Goal: Task Accomplishment & Management: Manage account settings

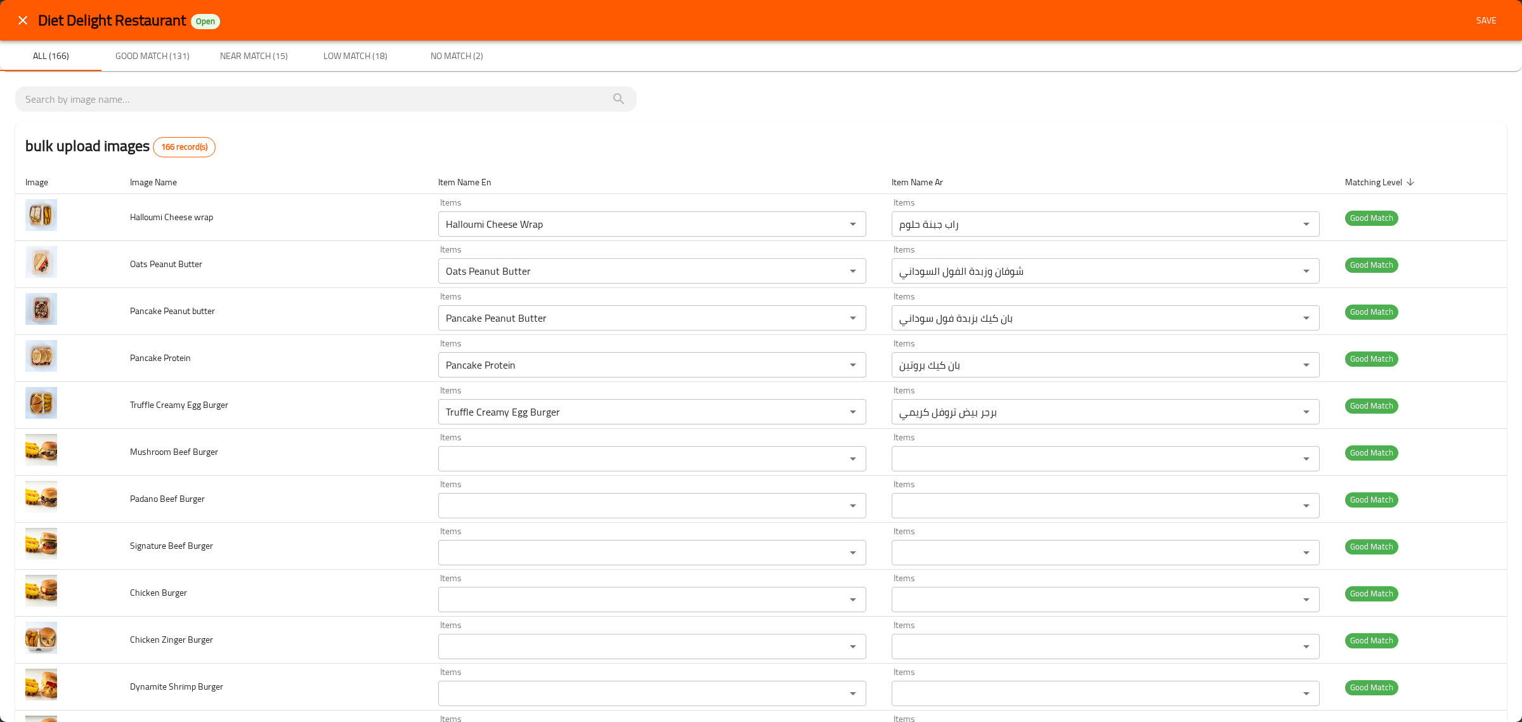
scroll to position [6324, 0]
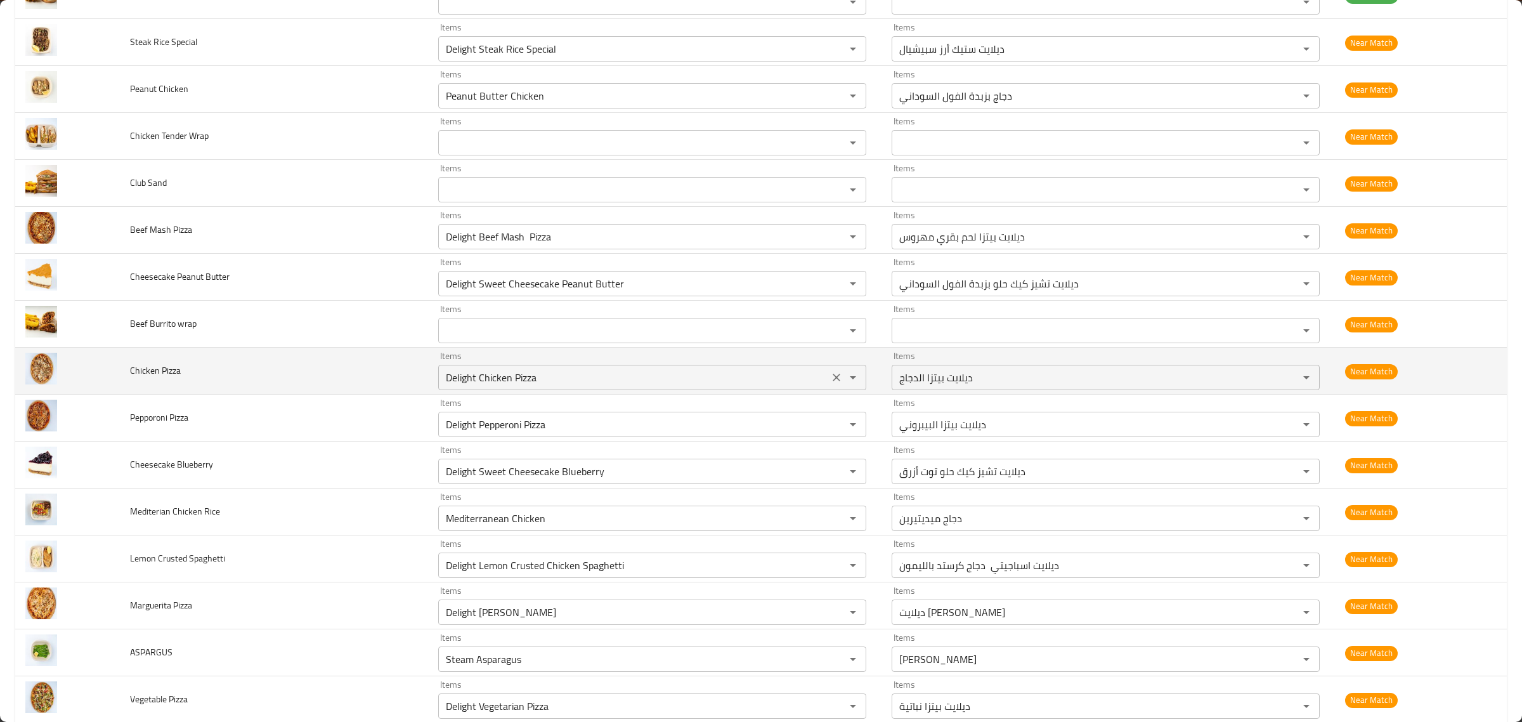
click at [724, 390] on div "Delight Chicken Pizza Items" at bounding box center [652, 377] width 428 height 25
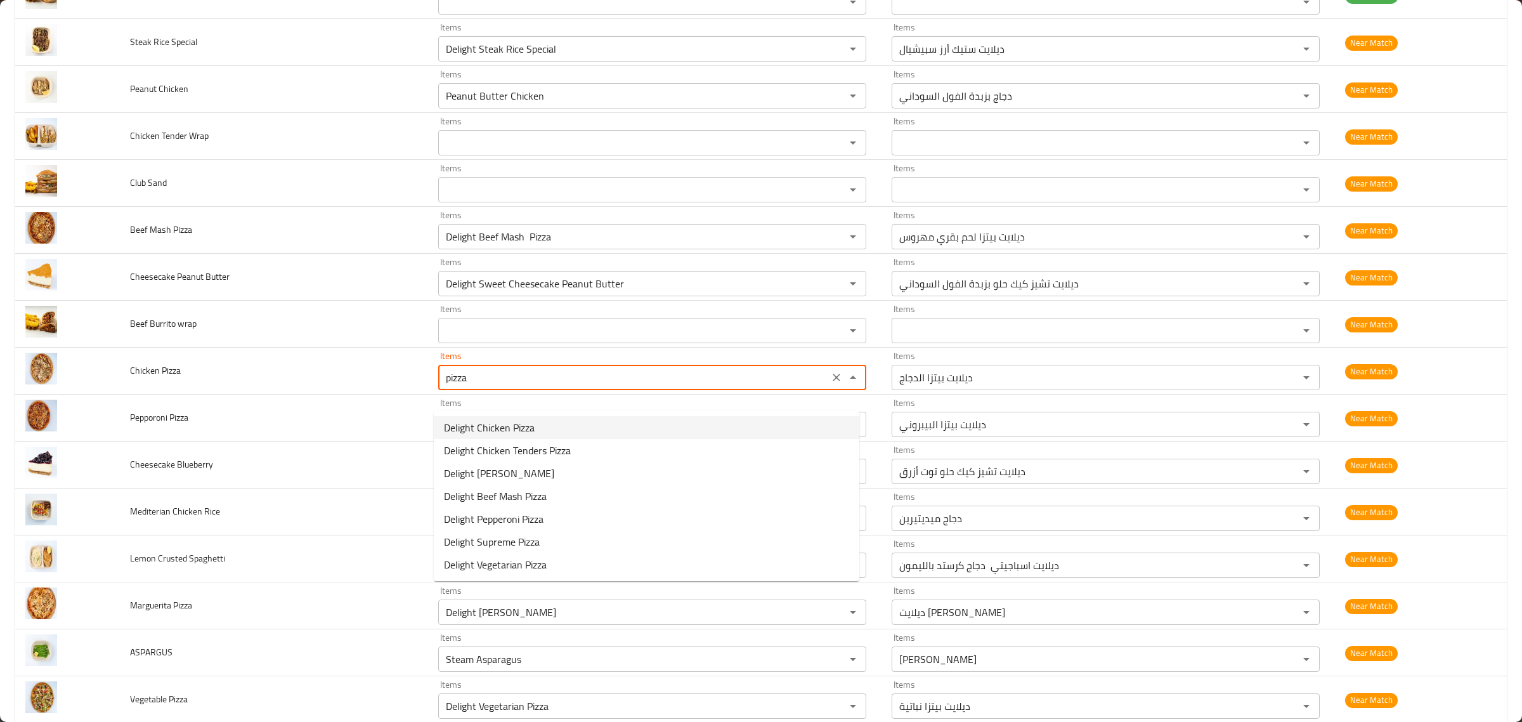
click at [531, 422] on span "Delight Chicken Pizza" at bounding box center [489, 427] width 91 height 15
type Pizza "Delight Chicken Pizza"
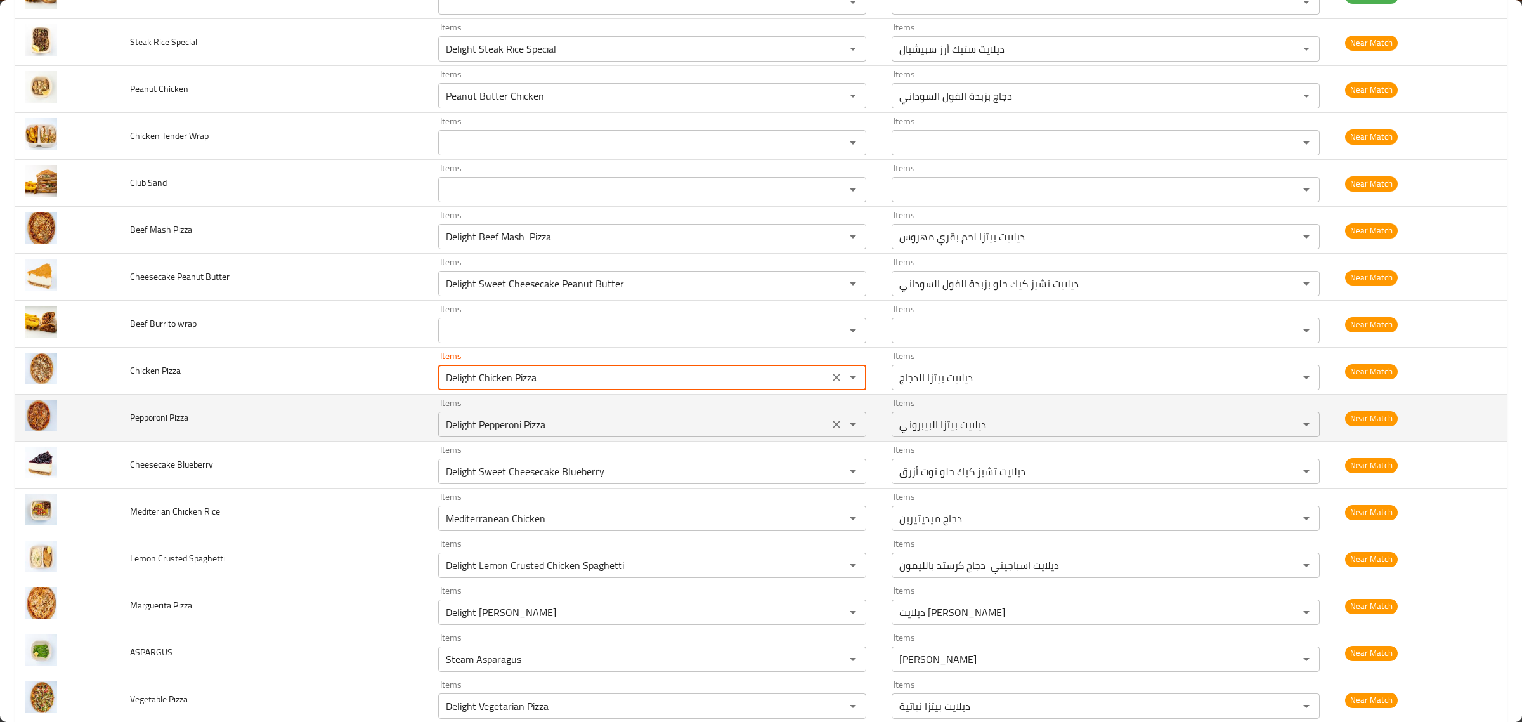
click at [630, 432] on div "Delight Pepperoni Pizza Items" at bounding box center [652, 424] width 428 height 25
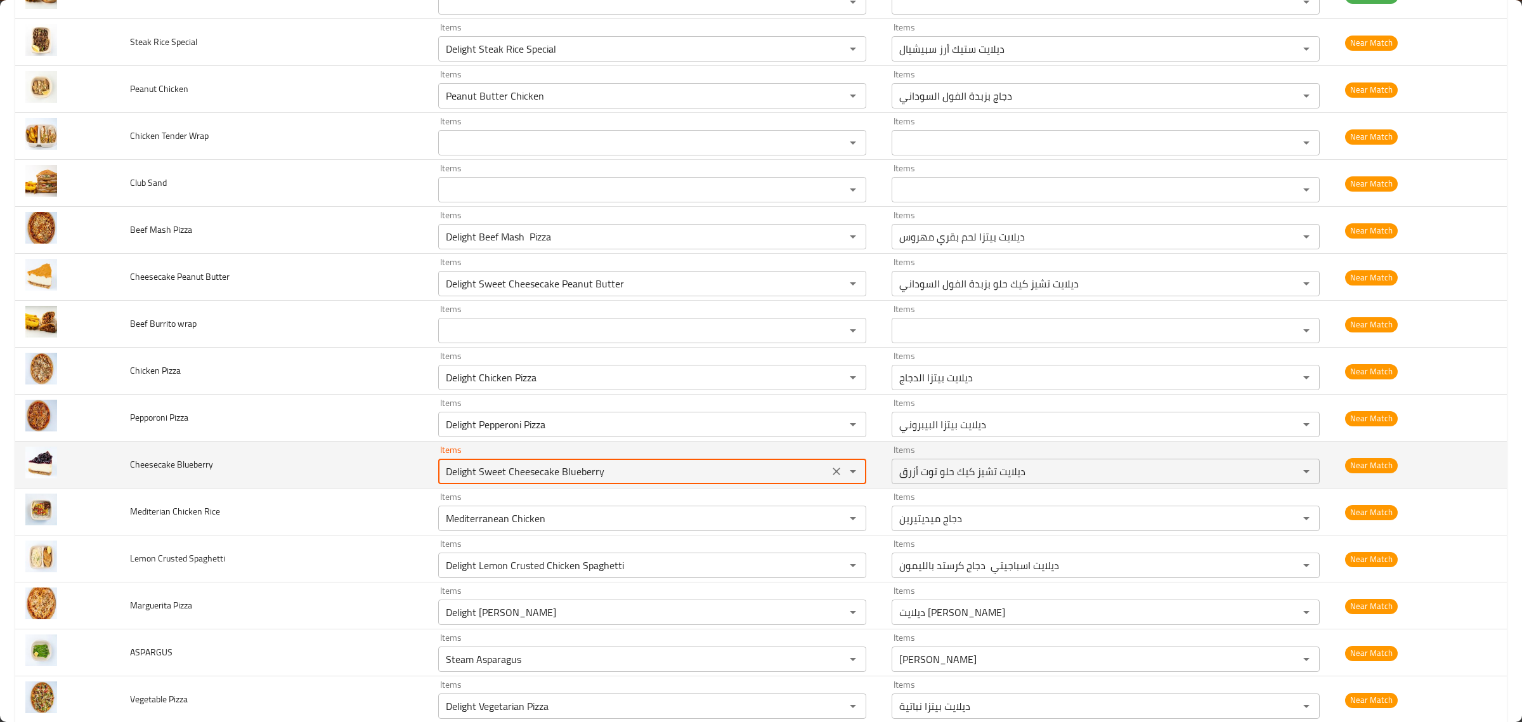
click at [661, 480] on Blueberry "Delight Sweet Cheesecake Blueberry" at bounding box center [633, 471] width 383 height 18
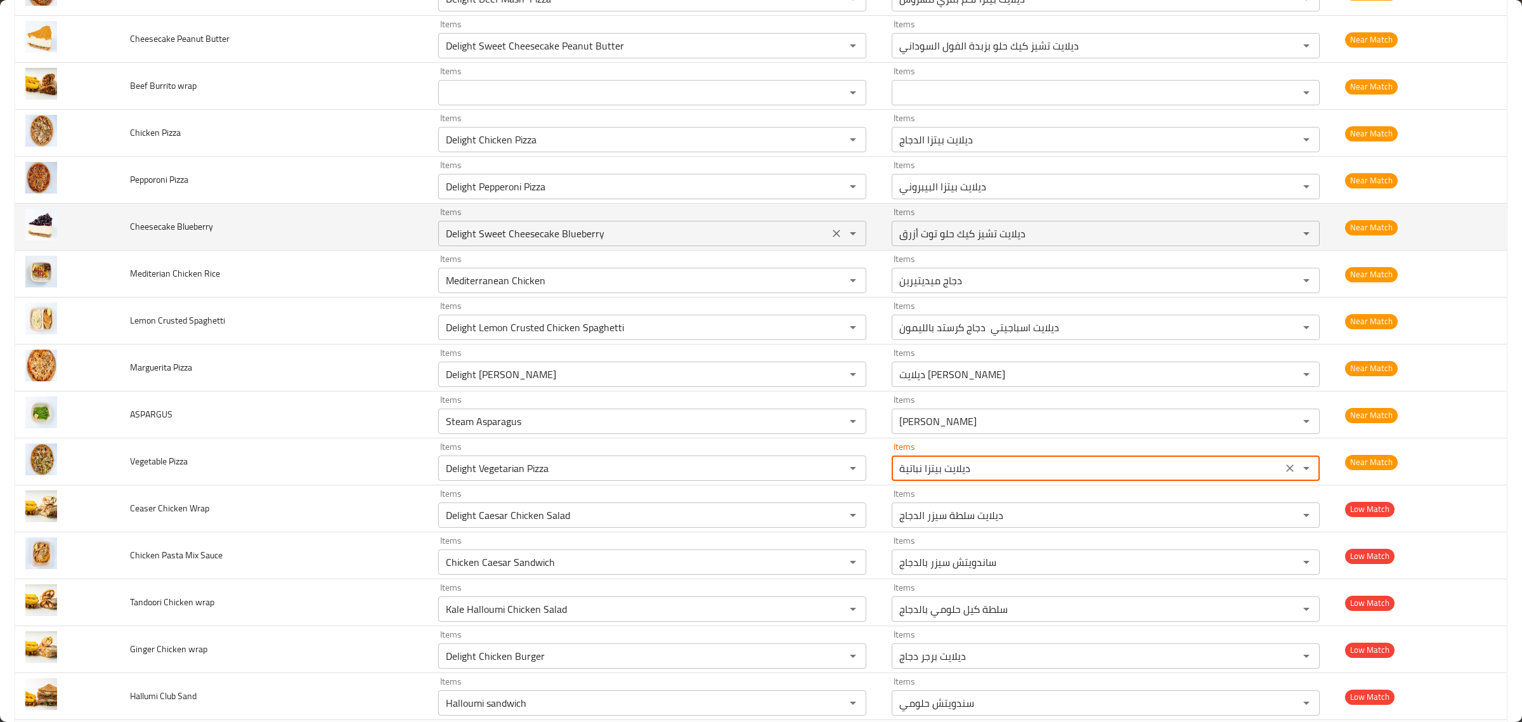
scroll to position [6642, 0]
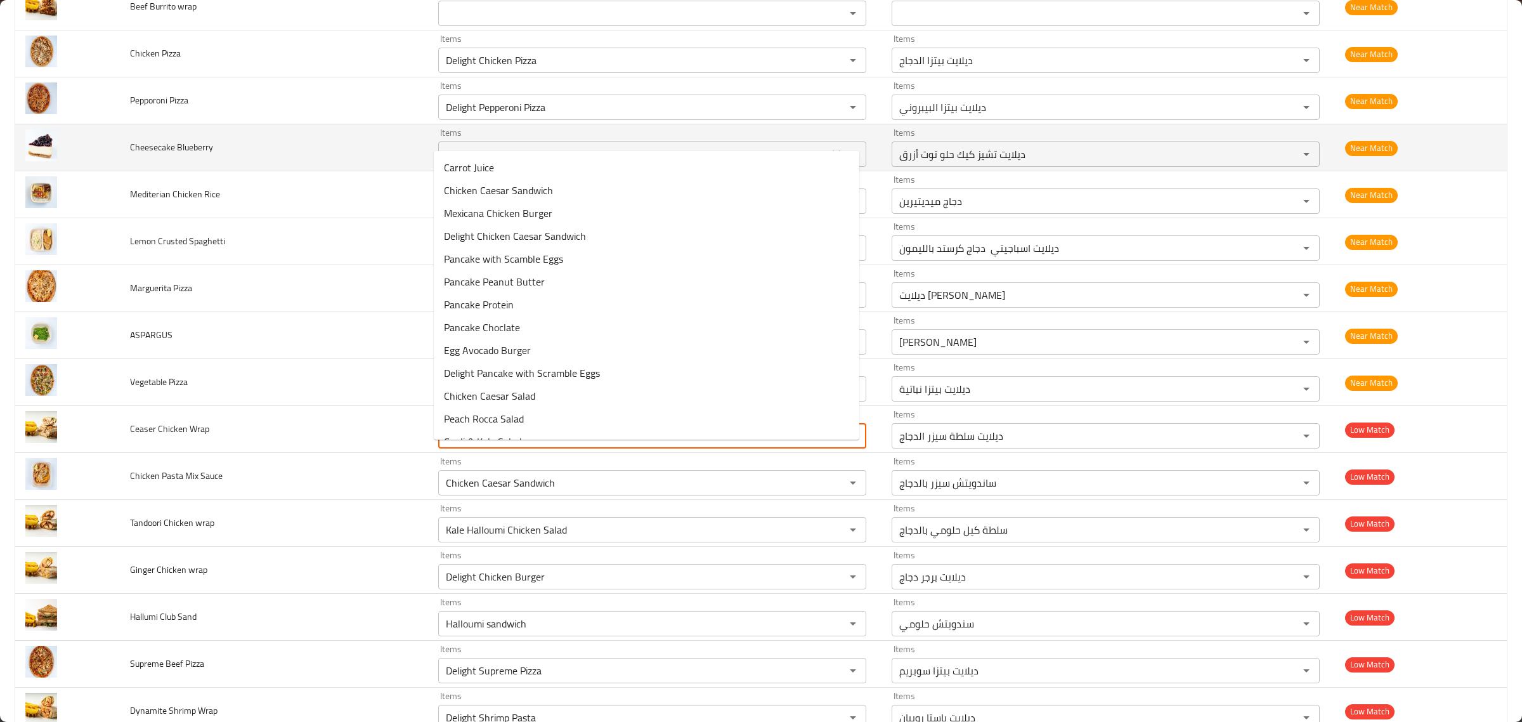
type Wrap "cae"
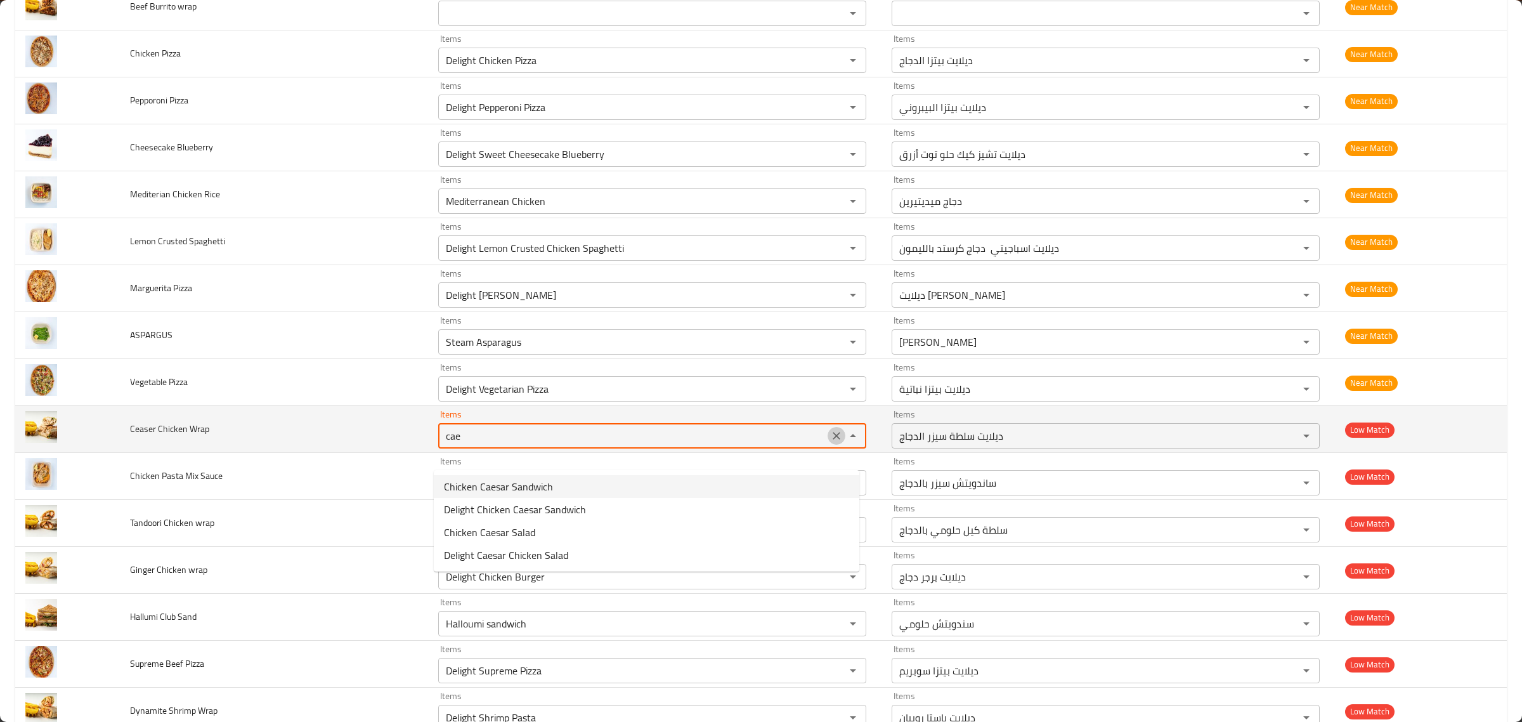
click at [830, 442] on icon "Clear" at bounding box center [836, 435] width 13 height 13
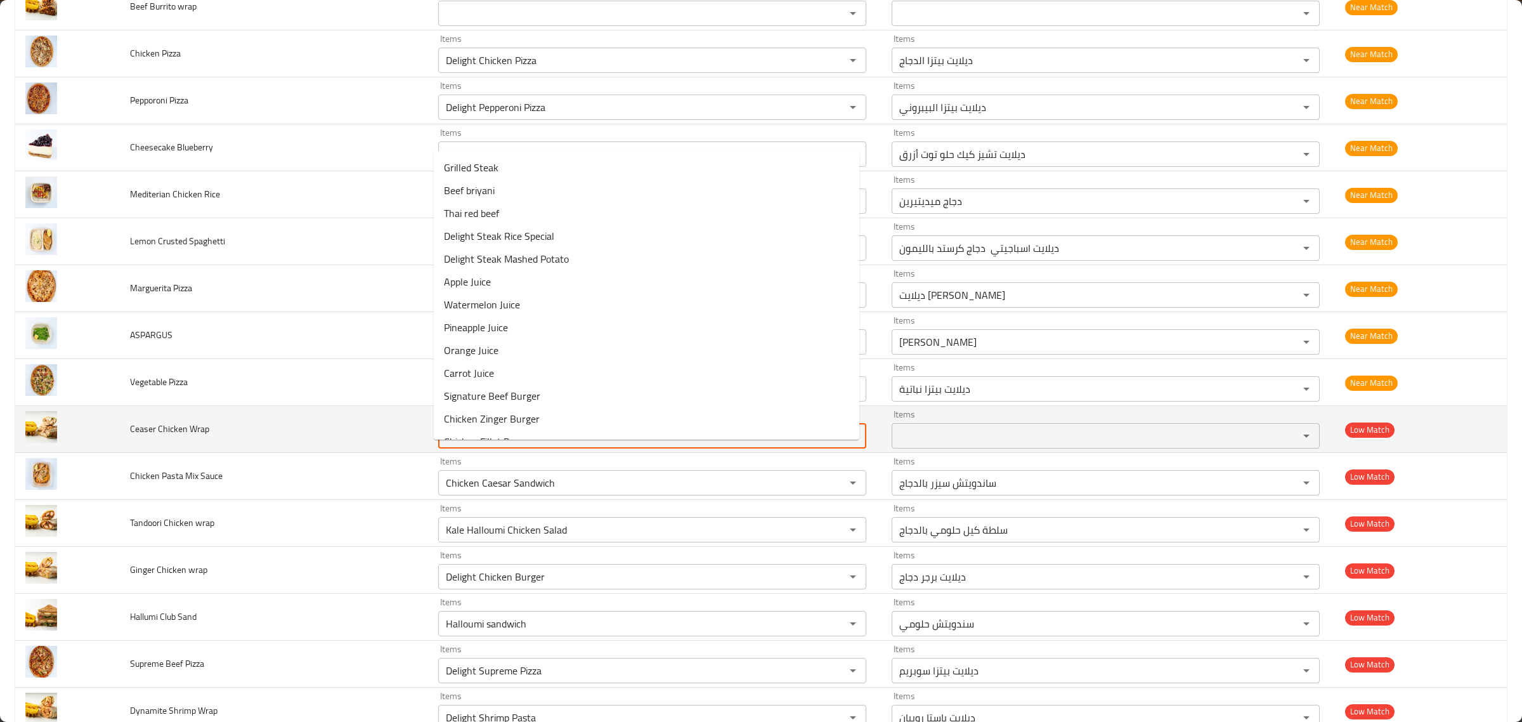
click at [153, 437] on span "Ceaser Chicken Wrap" at bounding box center [169, 429] width 79 height 16
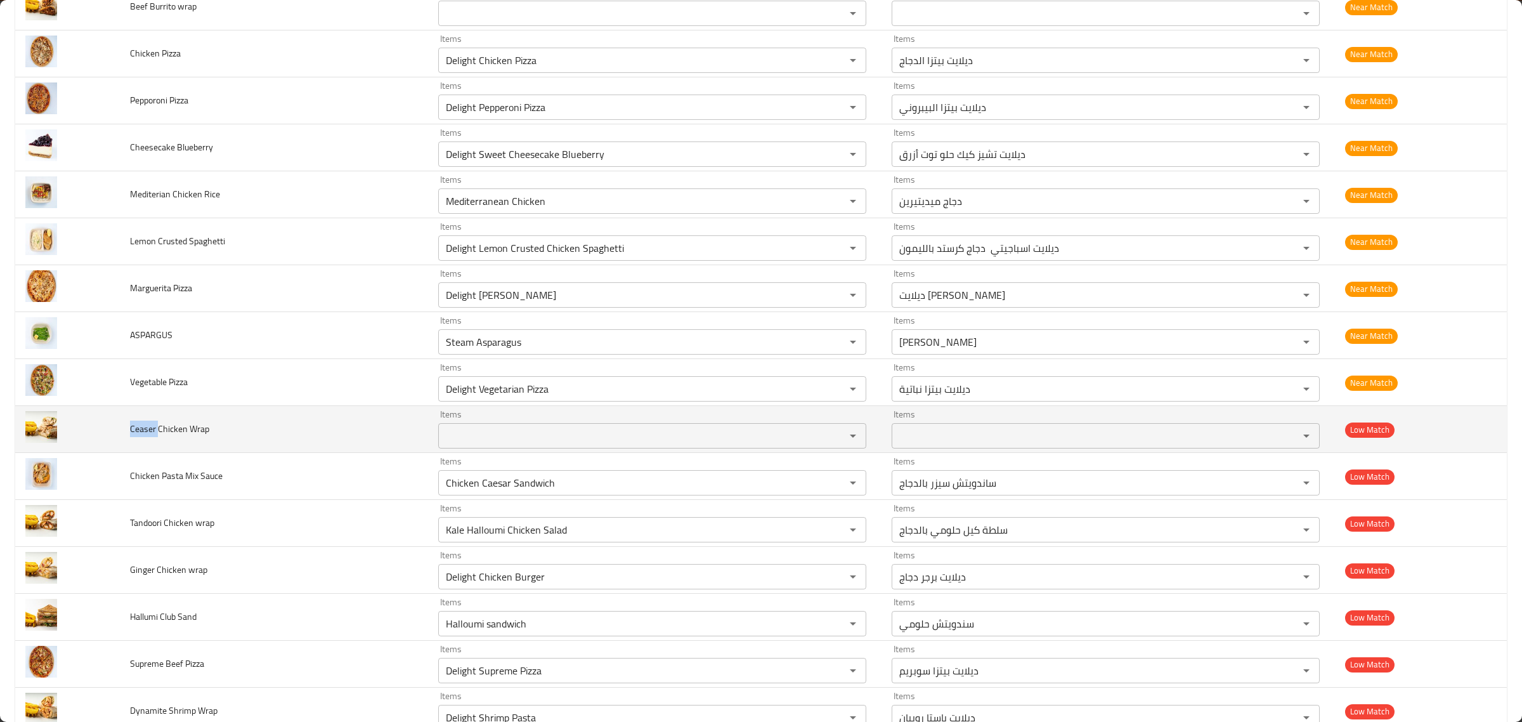
click at [153, 437] on span "Ceaser Chicken Wrap" at bounding box center [169, 429] width 79 height 16
copy span "Ceaser Chicken Wrap"
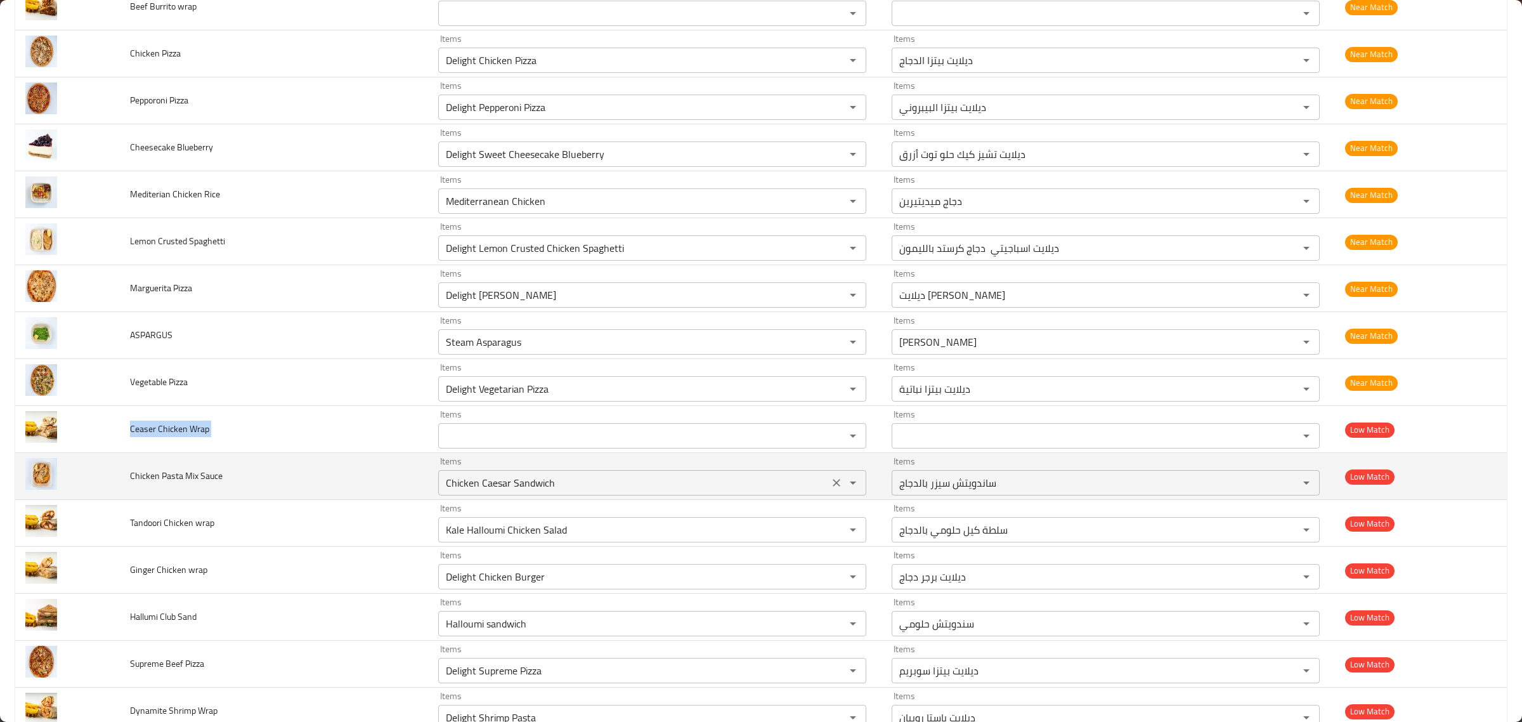
click at [499, 492] on Sauce "Chicken Caesar Sandwich" at bounding box center [633, 483] width 383 height 18
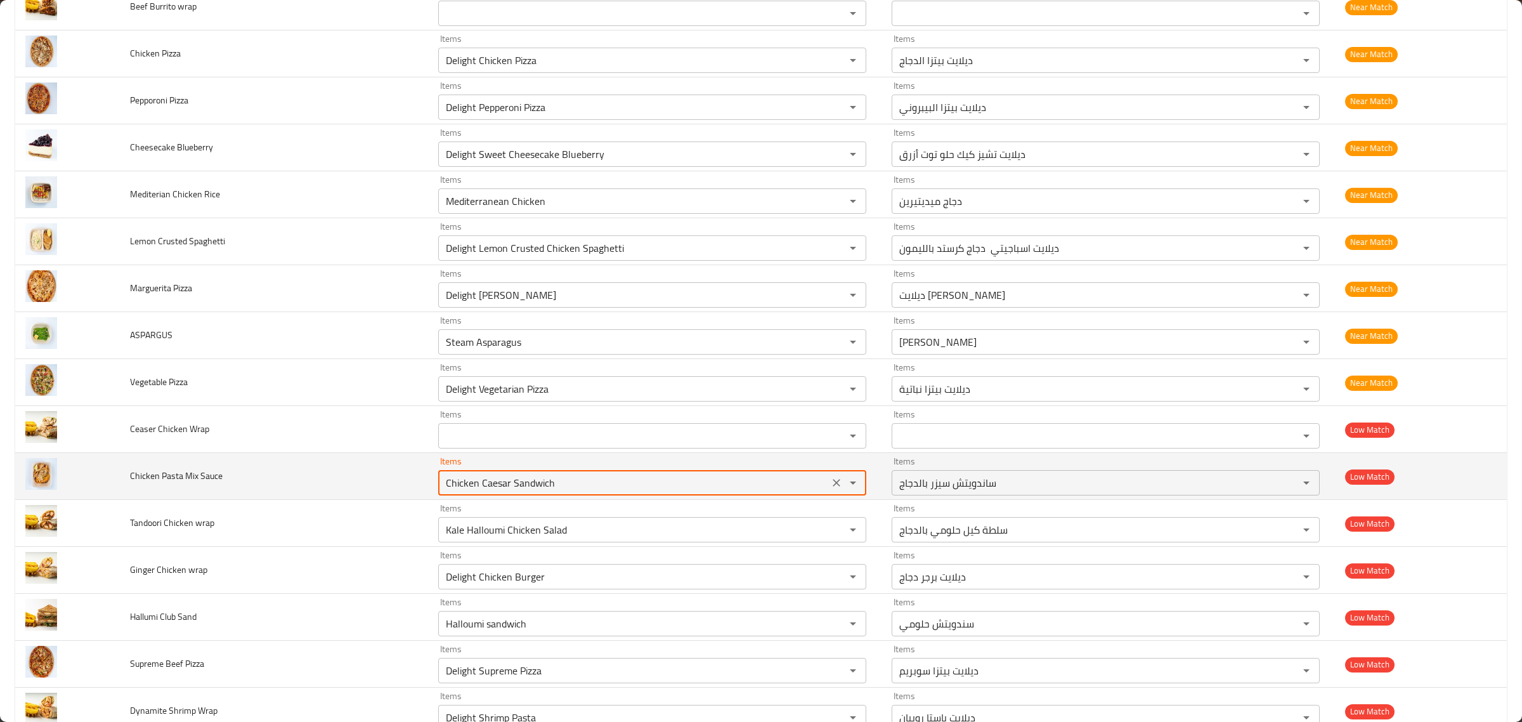
scroll to position [6721, 0]
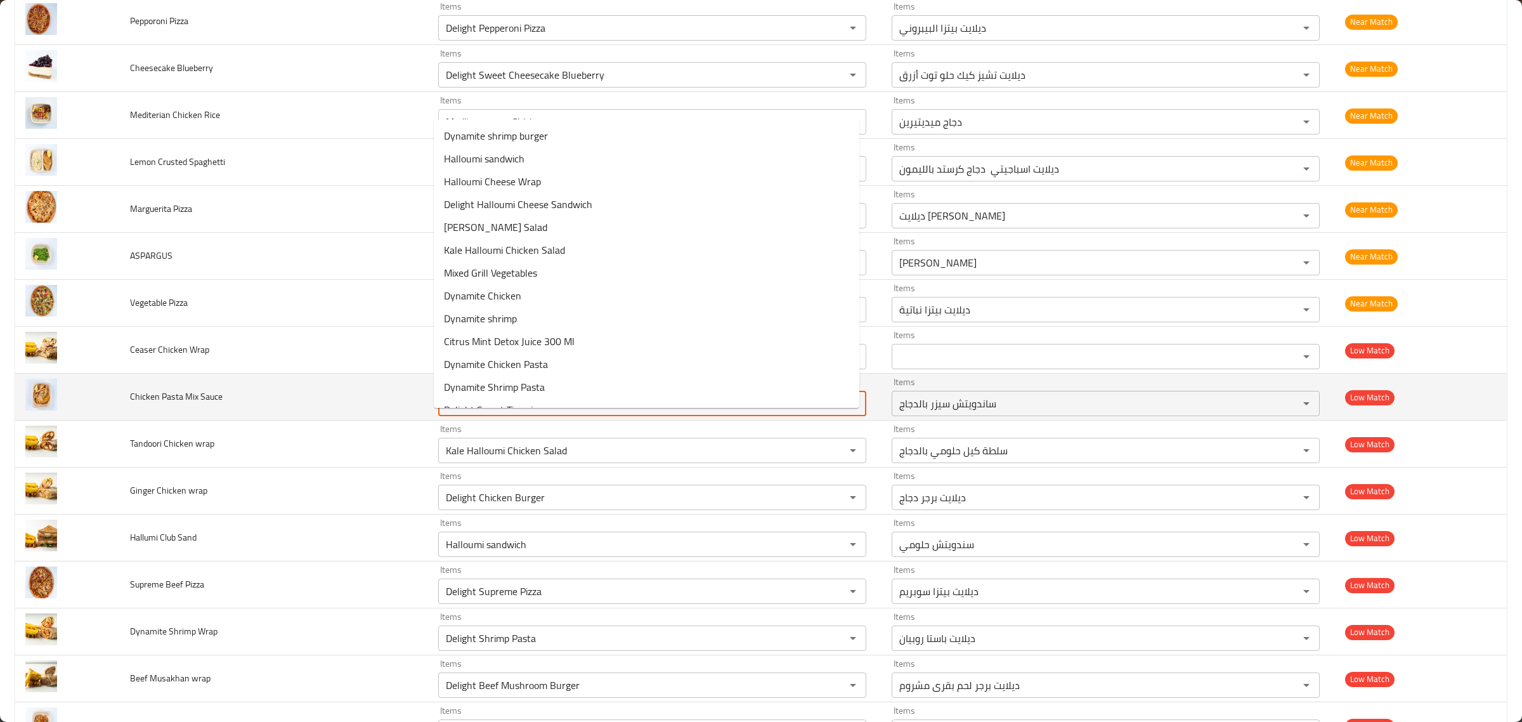
type Sauce "mix"
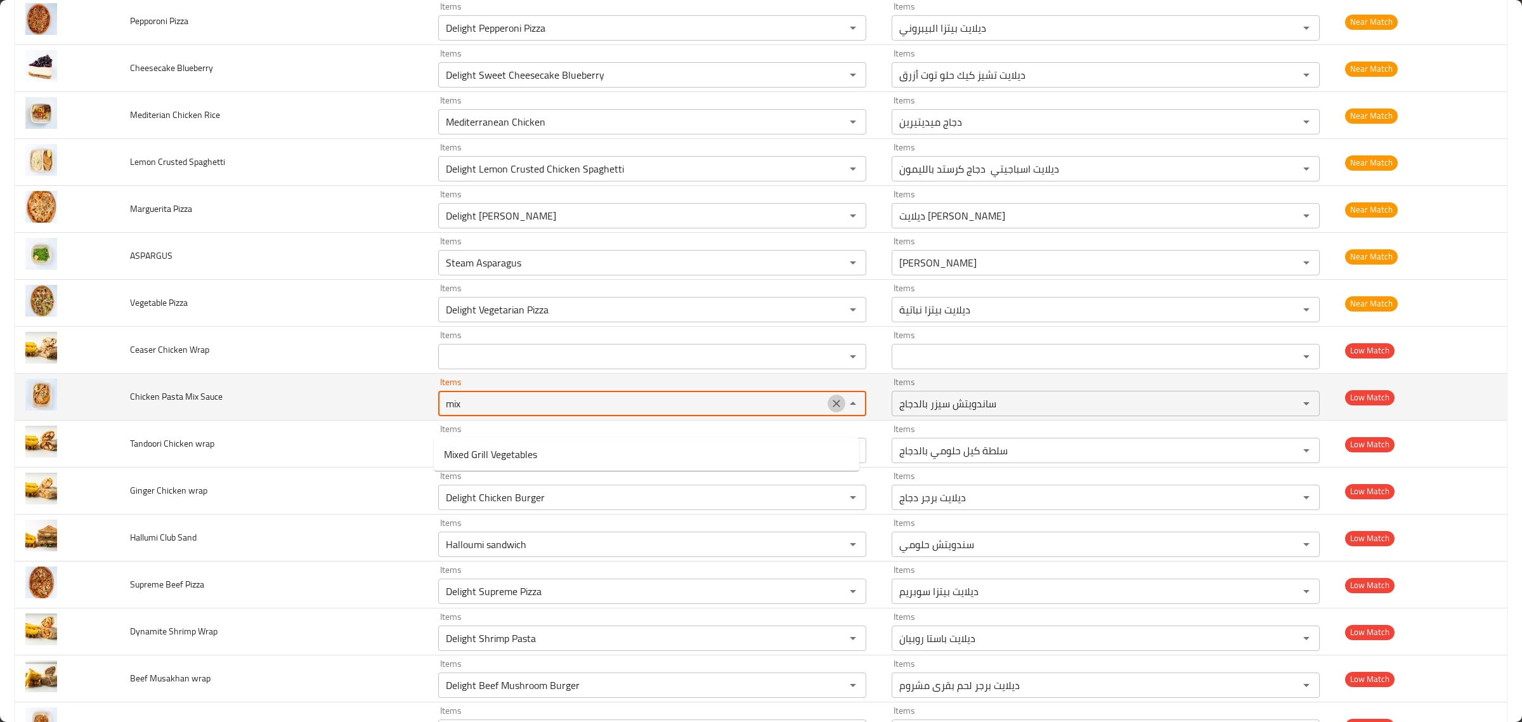
click at [830, 410] on icon "Clear" at bounding box center [836, 403] width 13 height 13
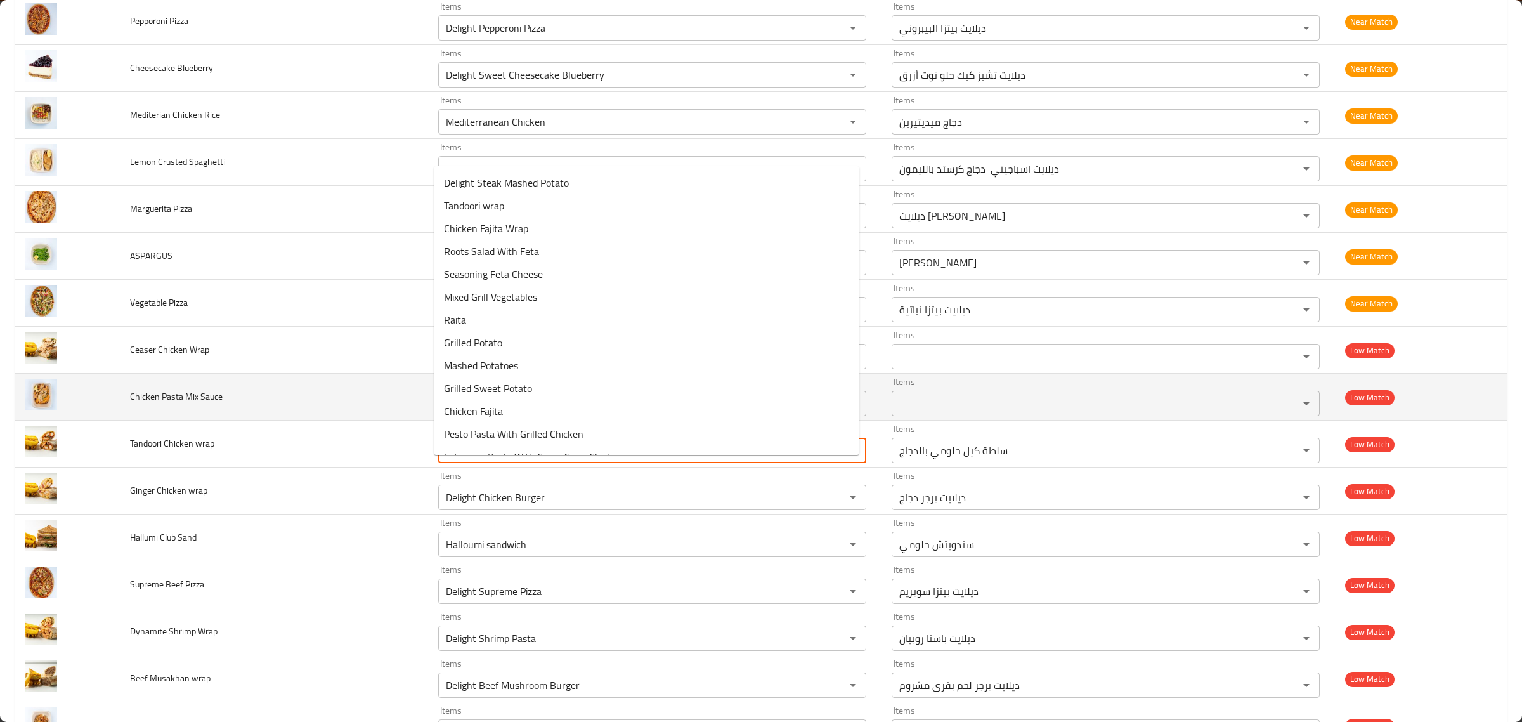
type wrap "tan"
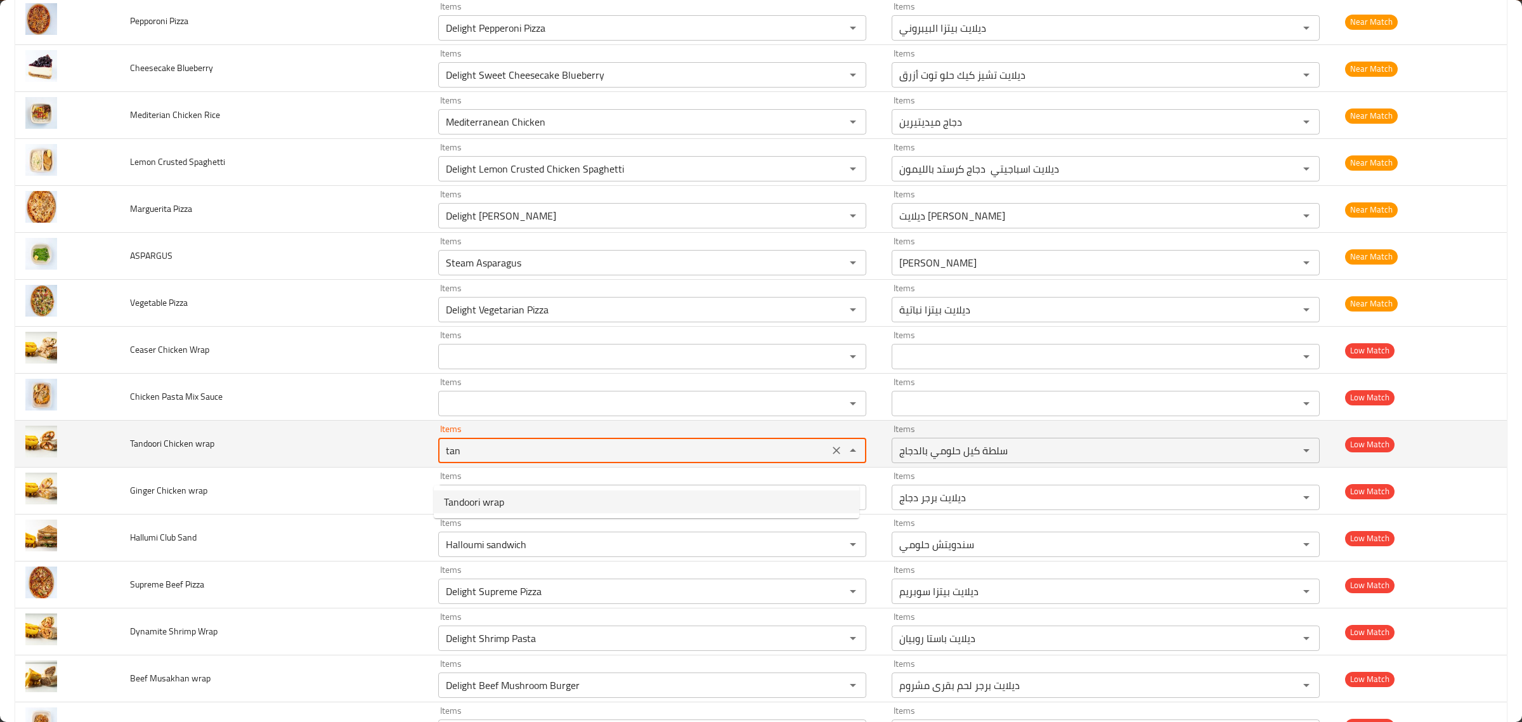
click at [832, 457] on icon "Clear" at bounding box center [836, 450] width 13 height 13
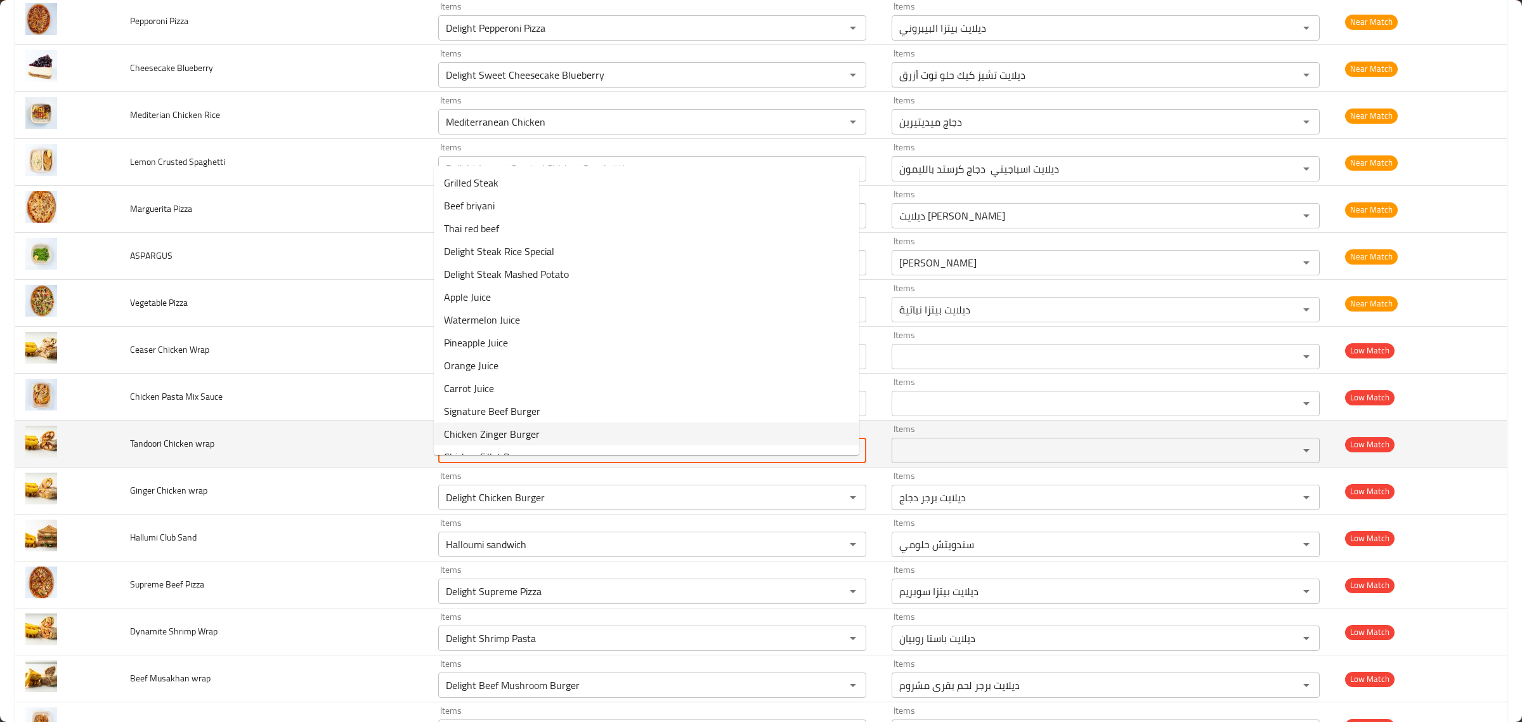
click at [192, 452] on span "Tandoori Chicken wrap" at bounding box center [172, 443] width 84 height 16
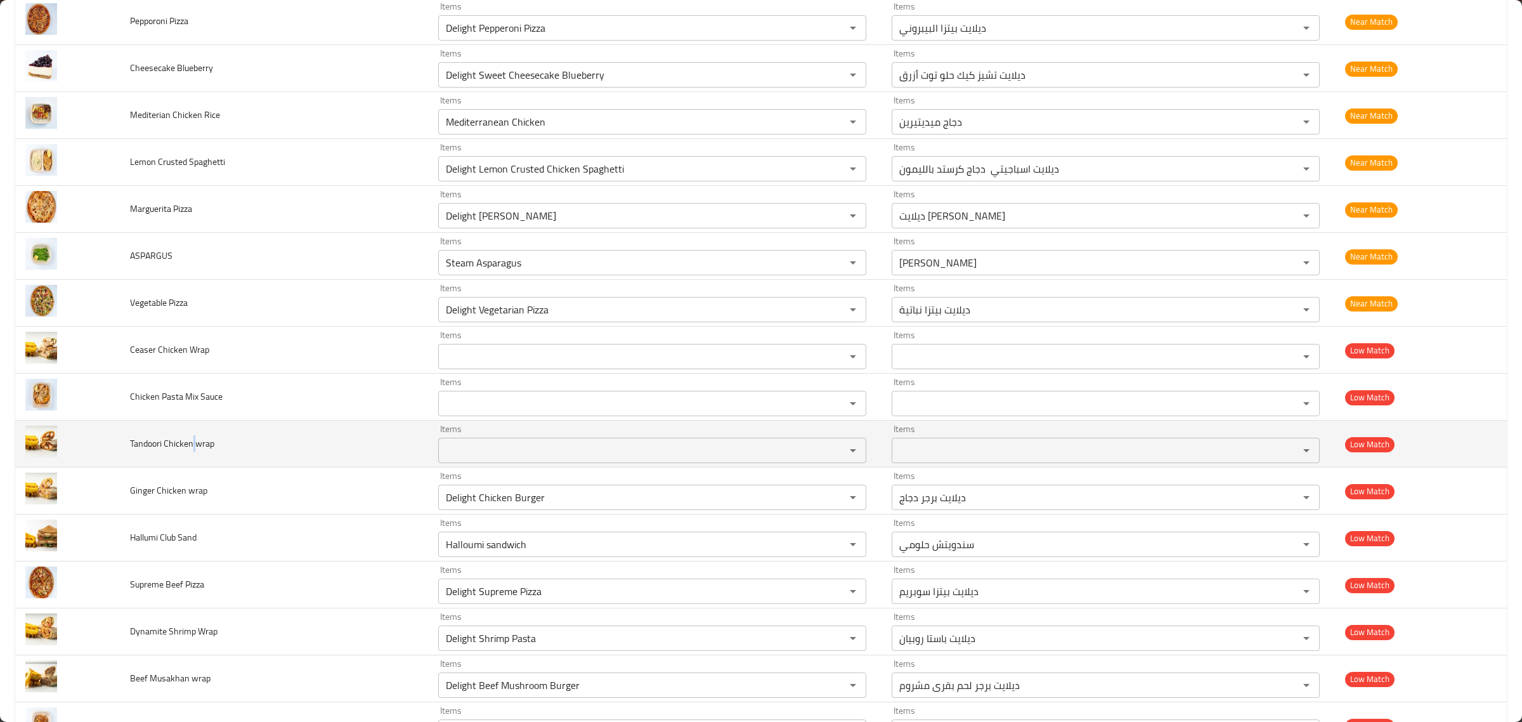
click at [192, 452] on span "Tandoori Chicken wrap" at bounding box center [172, 443] width 84 height 16
copy span "Tandoori Chicken wrap"
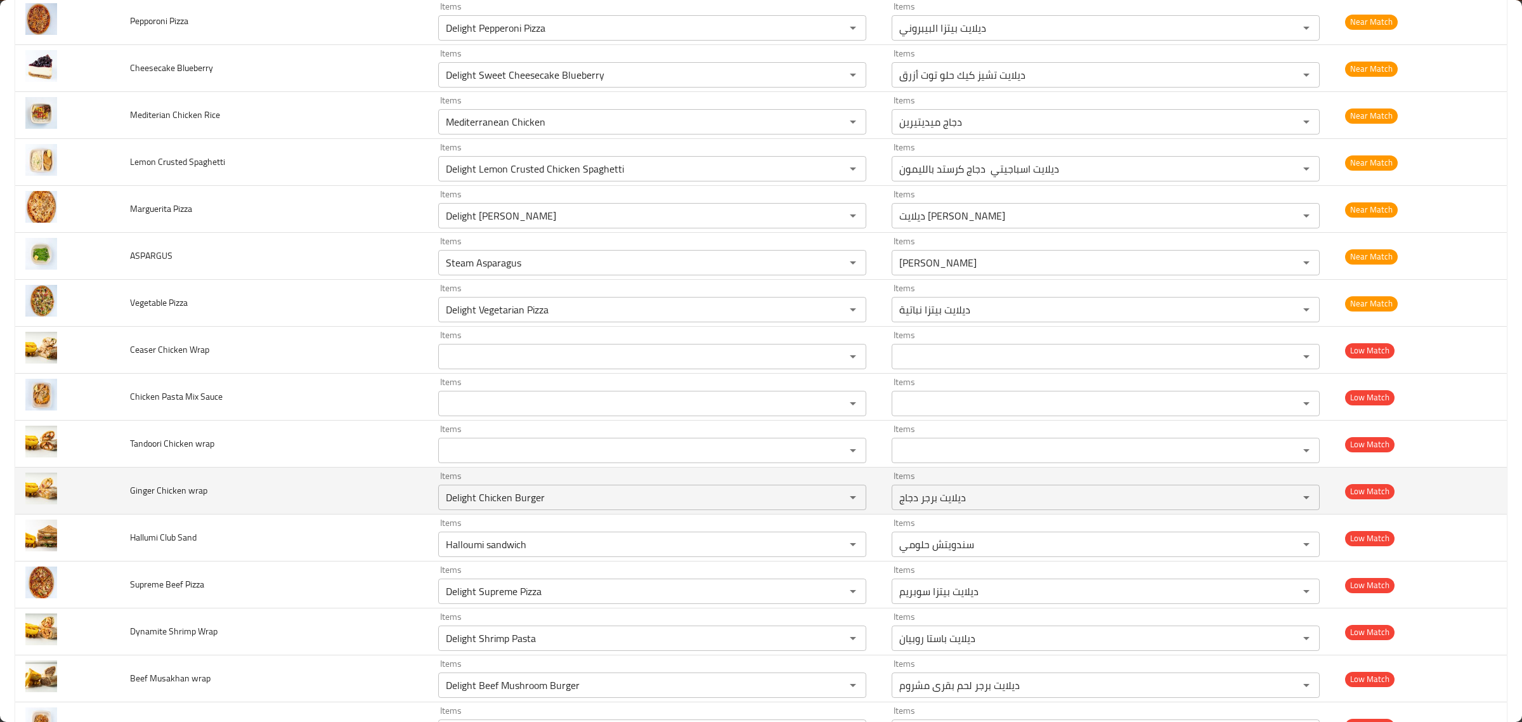
click at [313, 514] on td "Ginger Chicken wrap" at bounding box center [274, 491] width 308 height 47
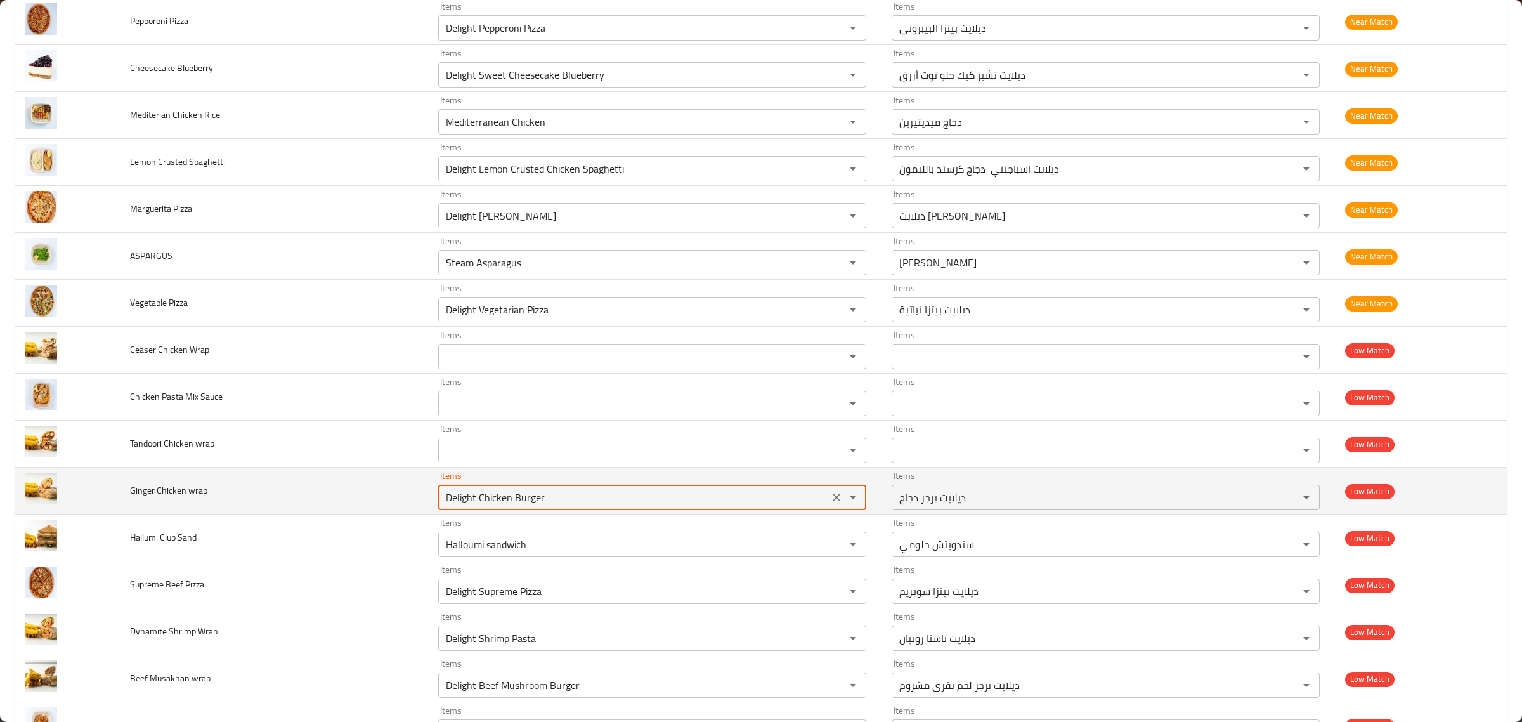
click at [565, 506] on wrap "Delight Chicken Burger" at bounding box center [633, 497] width 383 height 18
type wrap "Delight Chicken Burger"
click at [169, 499] on span "Ginger Chicken wrap" at bounding box center [168, 490] width 77 height 16
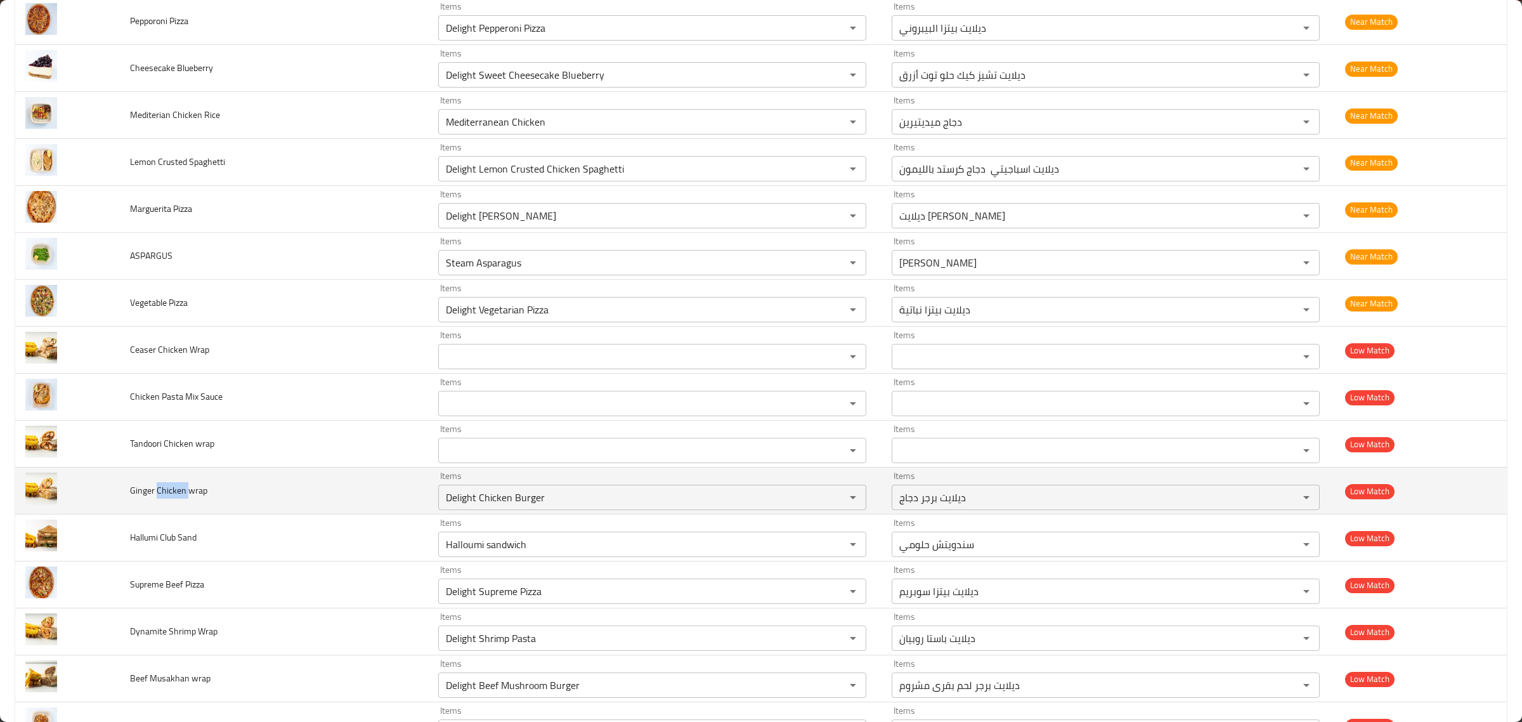
click at [169, 499] on span "Ginger Chicken wrap" at bounding box center [168, 490] width 77 height 16
click at [830, 504] on icon "Clear" at bounding box center [836, 497] width 13 height 13
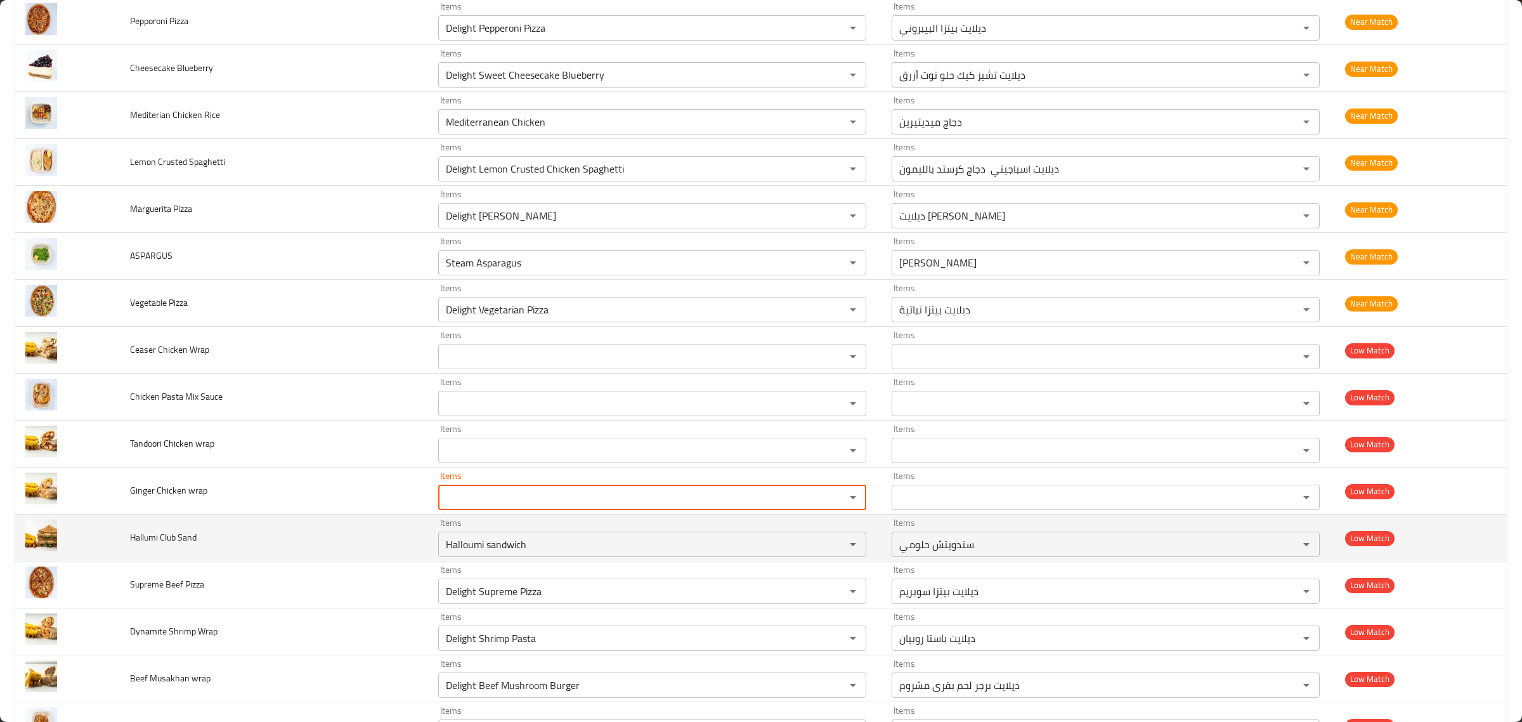
scroll to position [6800, 0]
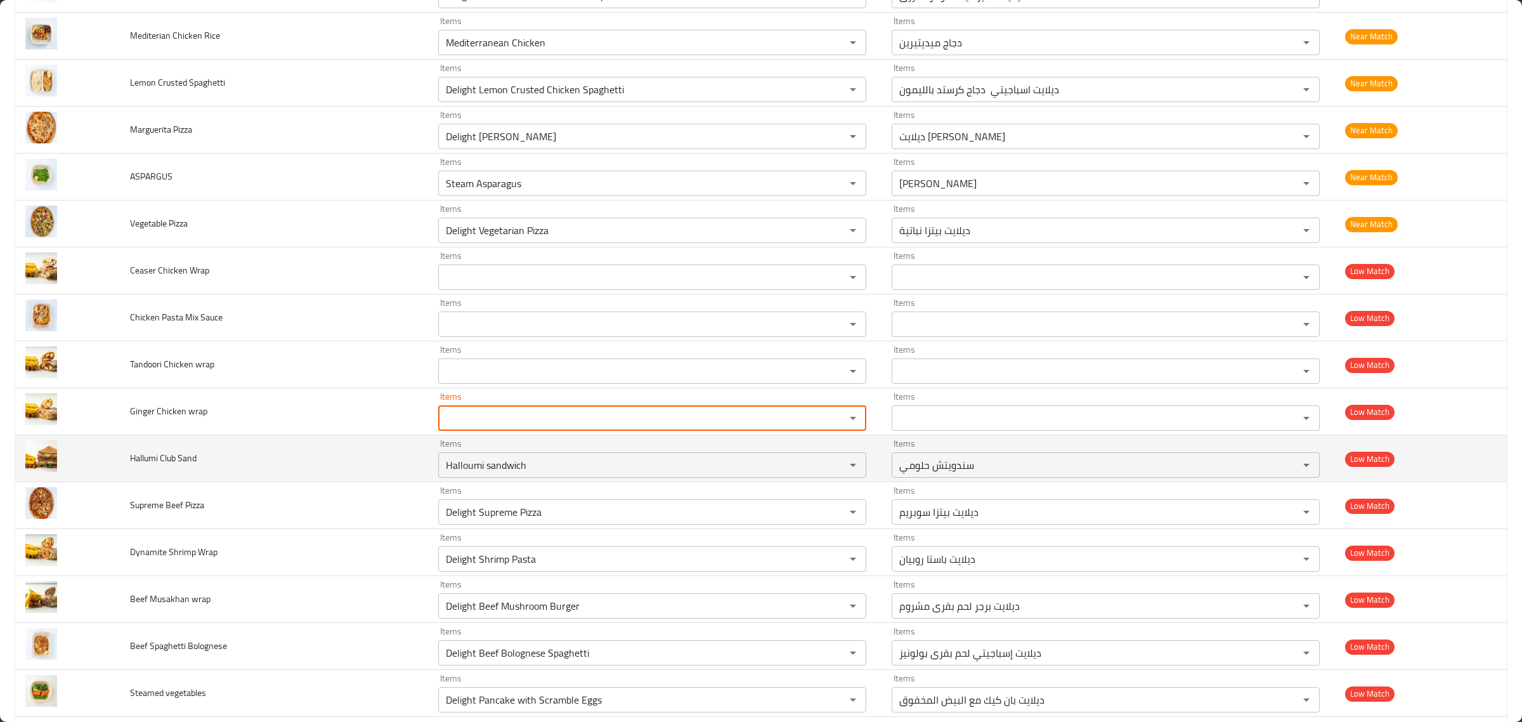
click at [184, 466] on span "Hallumi Club Sand" at bounding box center [163, 458] width 67 height 16
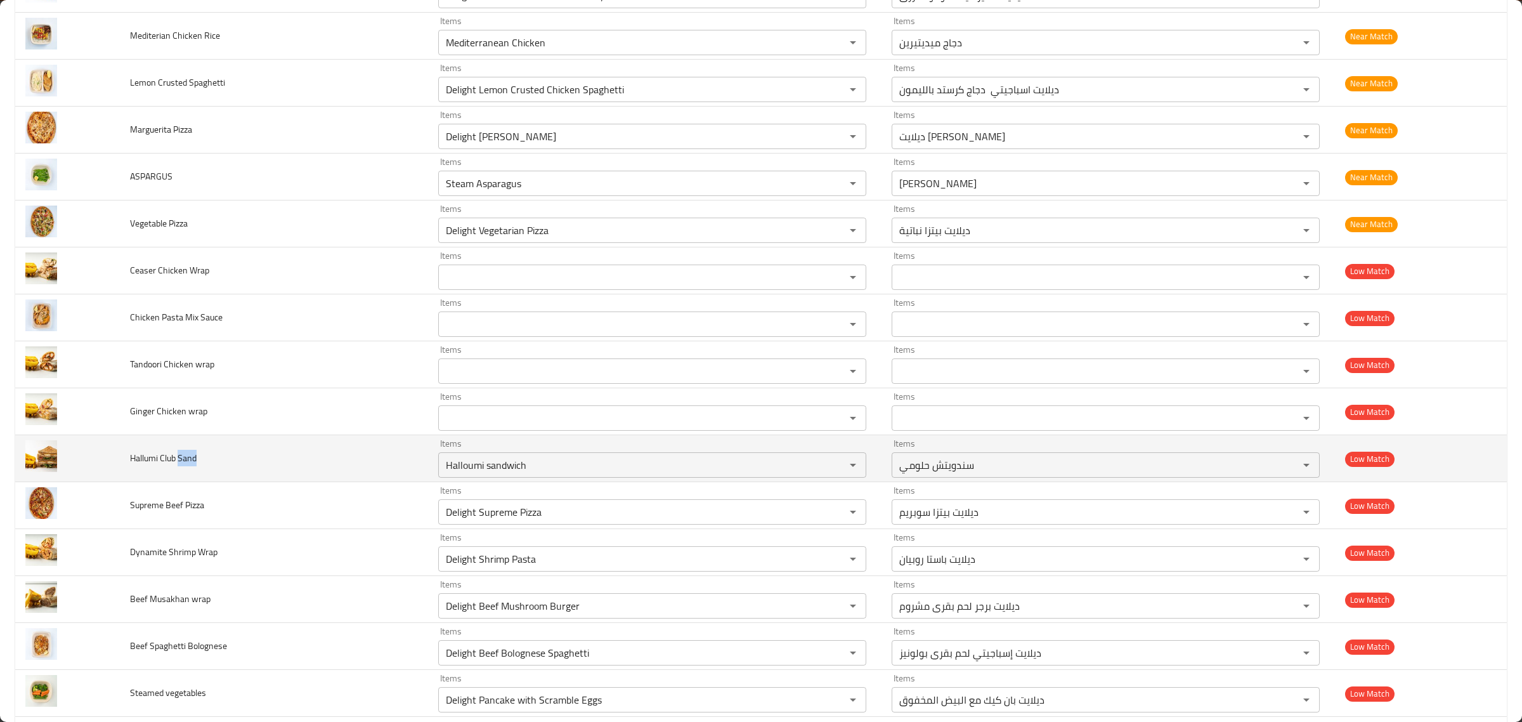
click at [184, 466] on span "Hallumi Club Sand" at bounding box center [163, 458] width 67 height 16
drag, startPoint x: 184, startPoint y: 482, endPoint x: 160, endPoint y: 473, distance: 25.9
click at [160, 466] on span "Hallumi Club Sand" at bounding box center [163, 458] width 67 height 16
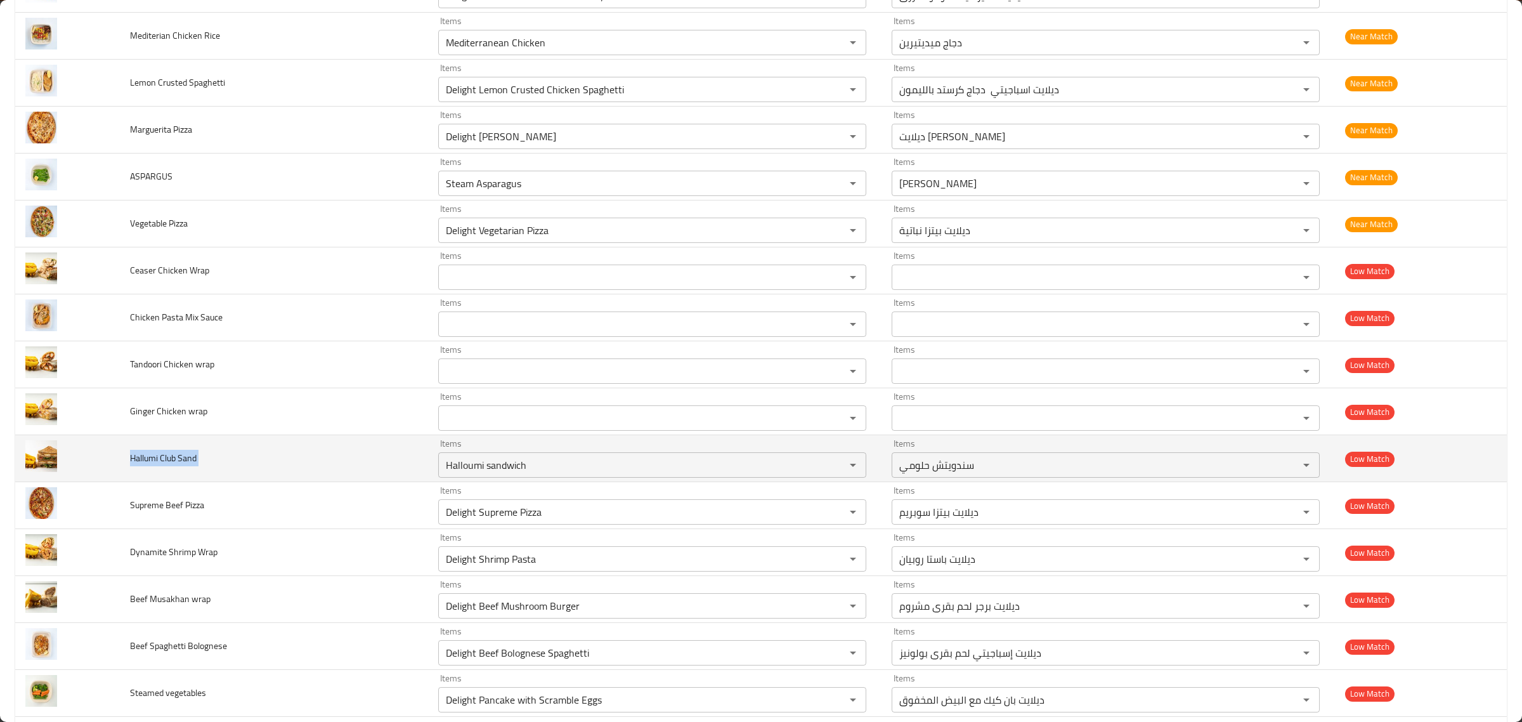
copy span "Hallumi Club Sand"
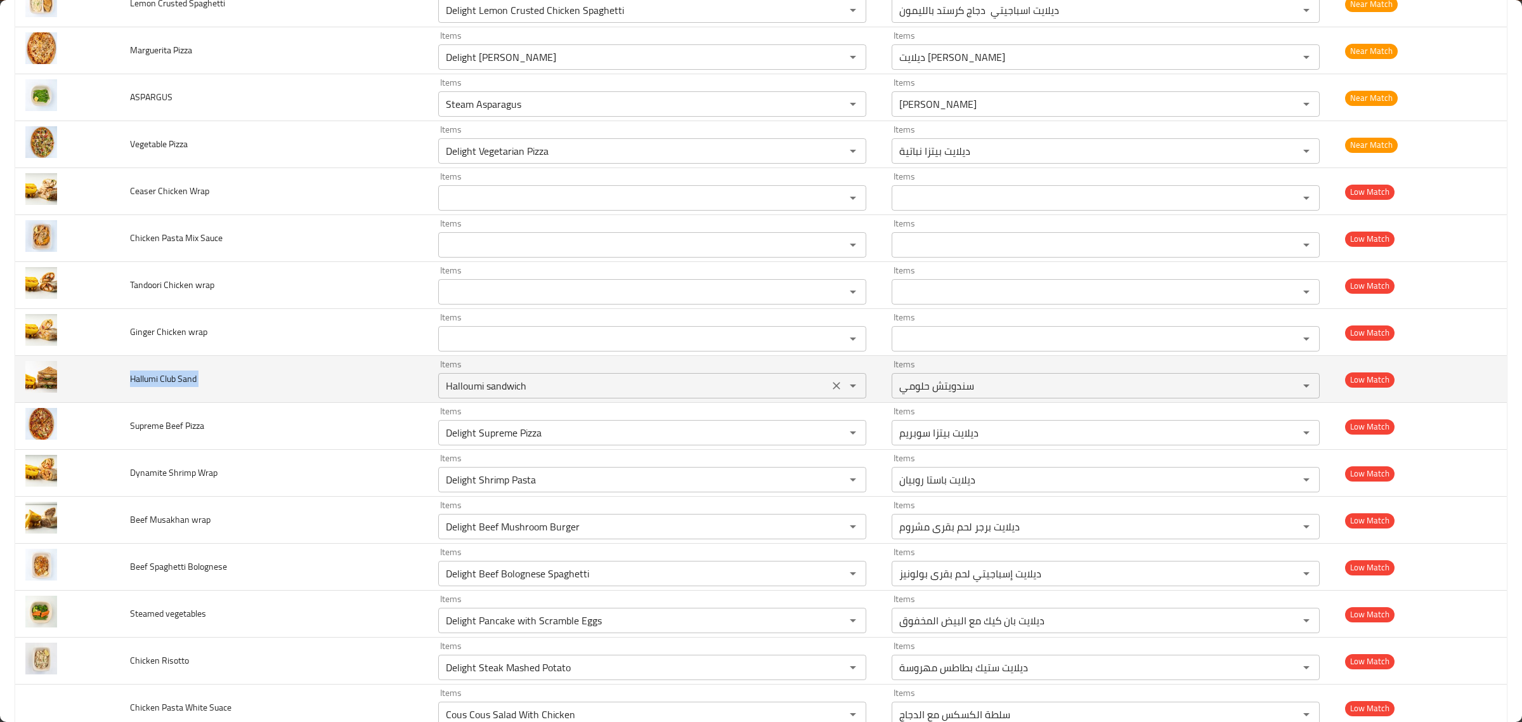
drag, startPoint x: 823, startPoint y: 400, endPoint x: 825, endPoint y: 408, distance: 7.8
click at [830, 392] on icon "Clear" at bounding box center [836, 385] width 13 height 13
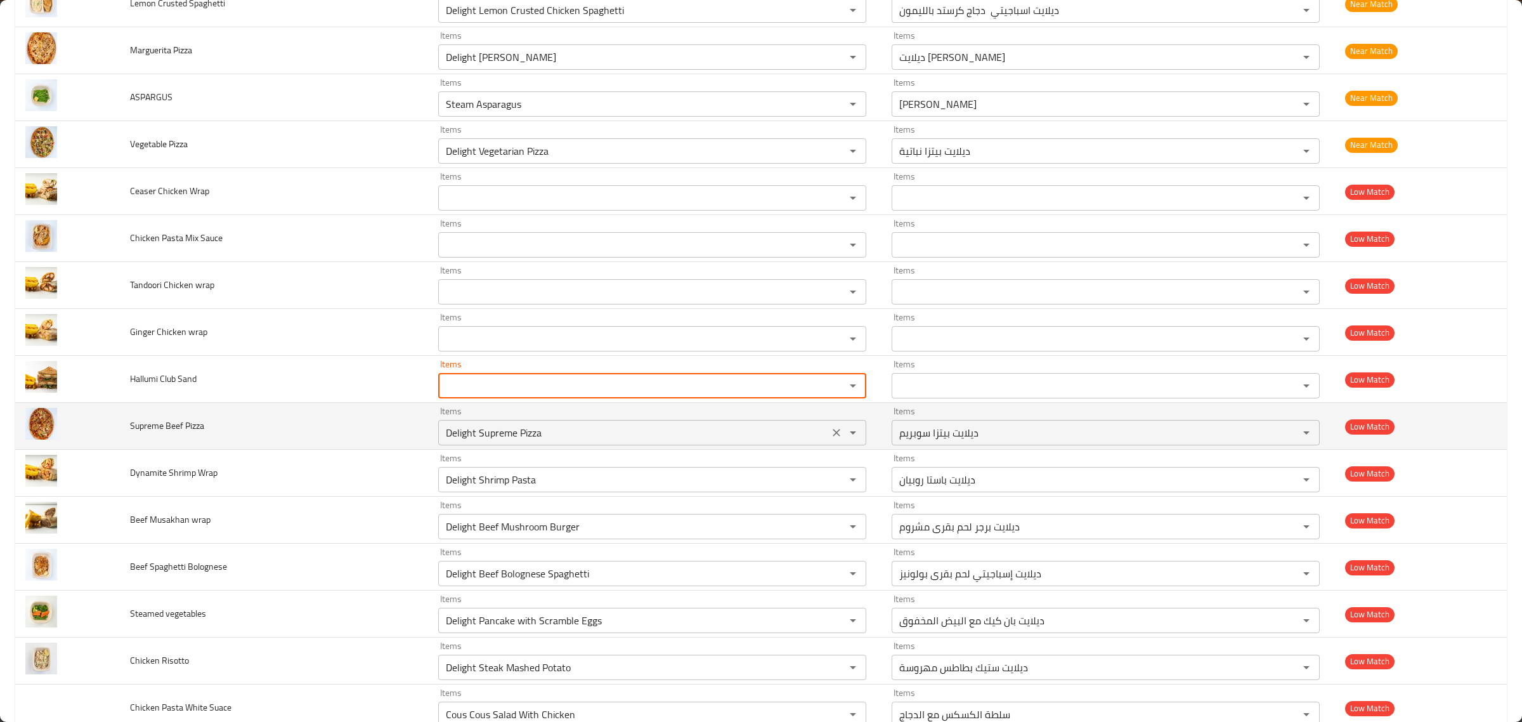
click at [766, 442] on Pizza "Delight Supreme Pizza" at bounding box center [633, 433] width 383 height 18
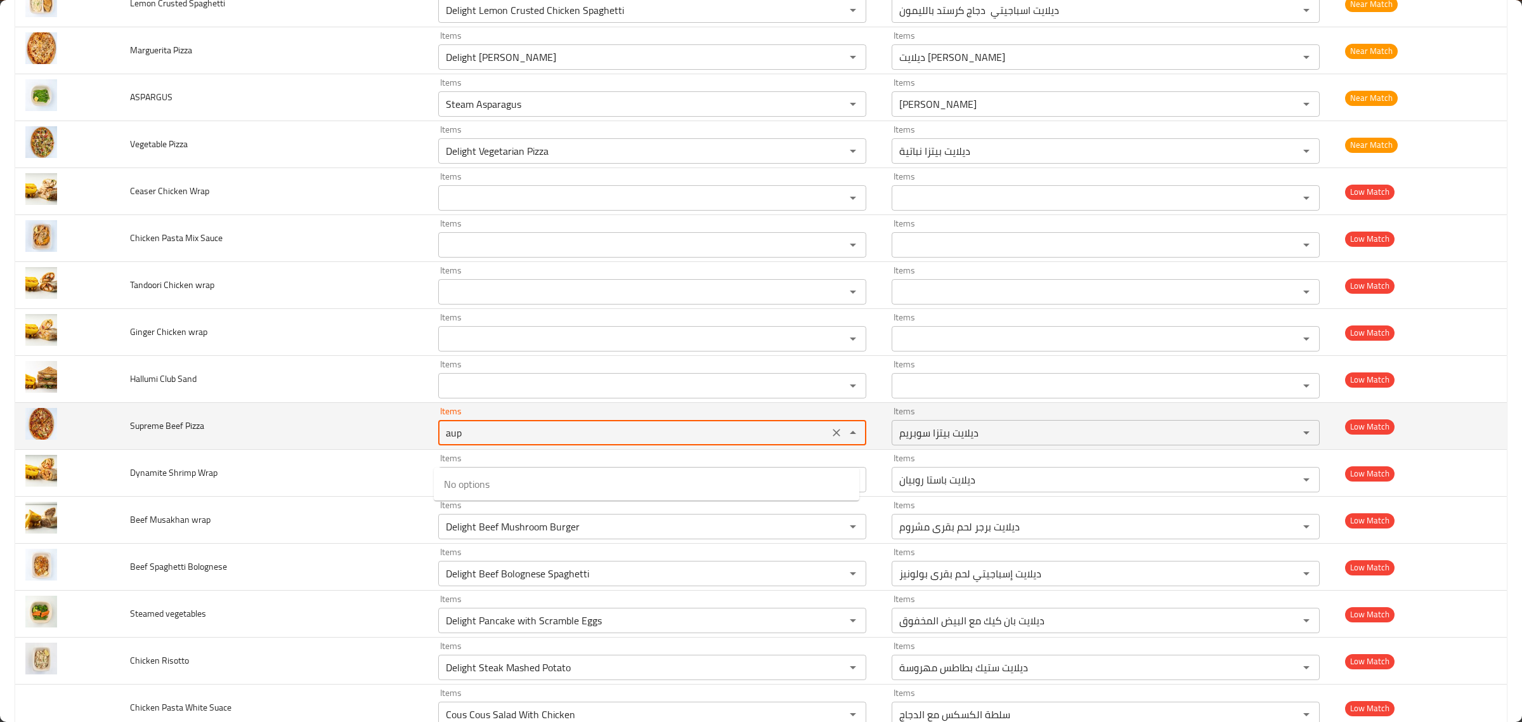
drag, startPoint x: 741, startPoint y: 448, endPoint x: 305, endPoint y: 465, distance: 436.1
click at [305, 450] on tr "Supreme Beef Pizza Items aup Items Items ديلايت بيتزا سوبريم Items Low Match" at bounding box center [761, 426] width 1492 height 47
type Pizza "sup"
click at [831, 439] on icon "Clear" at bounding box center [836, 432] width 13 height 13
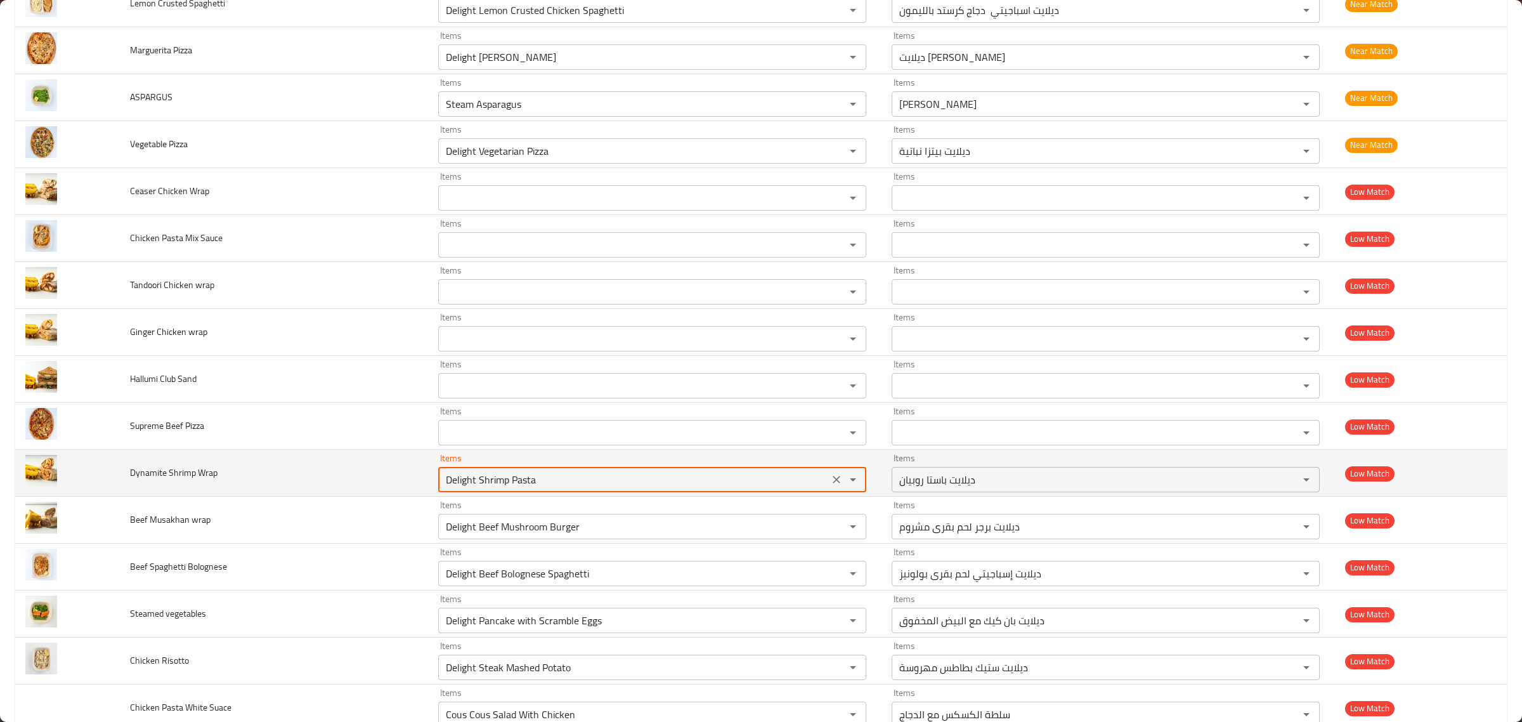
click at [153, 481] on span "Dynamite Shrimp Wrap" at bounding box center [174, 472] width 88 height 16
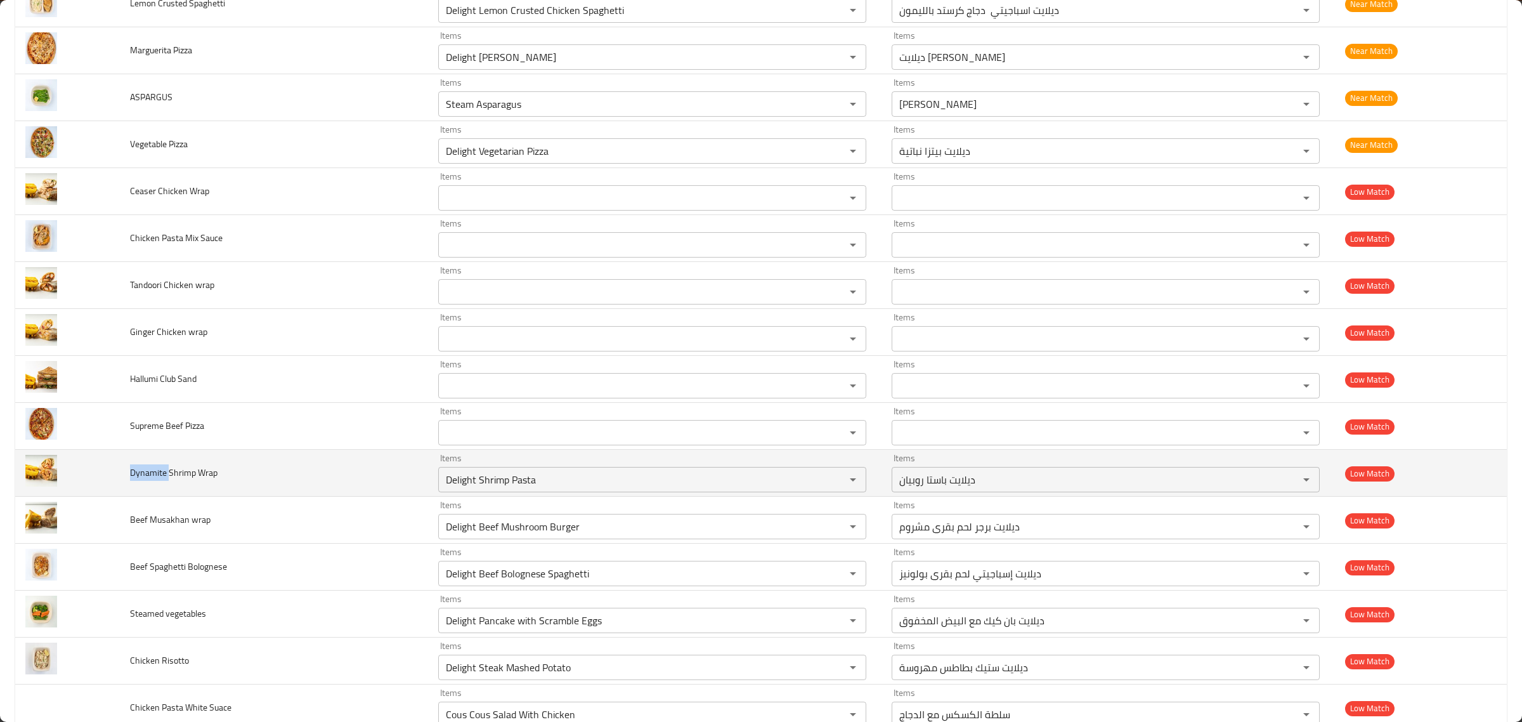
click at [153, 481] on span "Dynamite Shrimp Wrap" at bounding box center [174, 472] width 88 height 16
copy span "Dynamite Shrimp Wrap"
click at [559, 488] on Wrap "Delight Shrimp Pasta" at bounding box center [633, 480] width 383 height 18
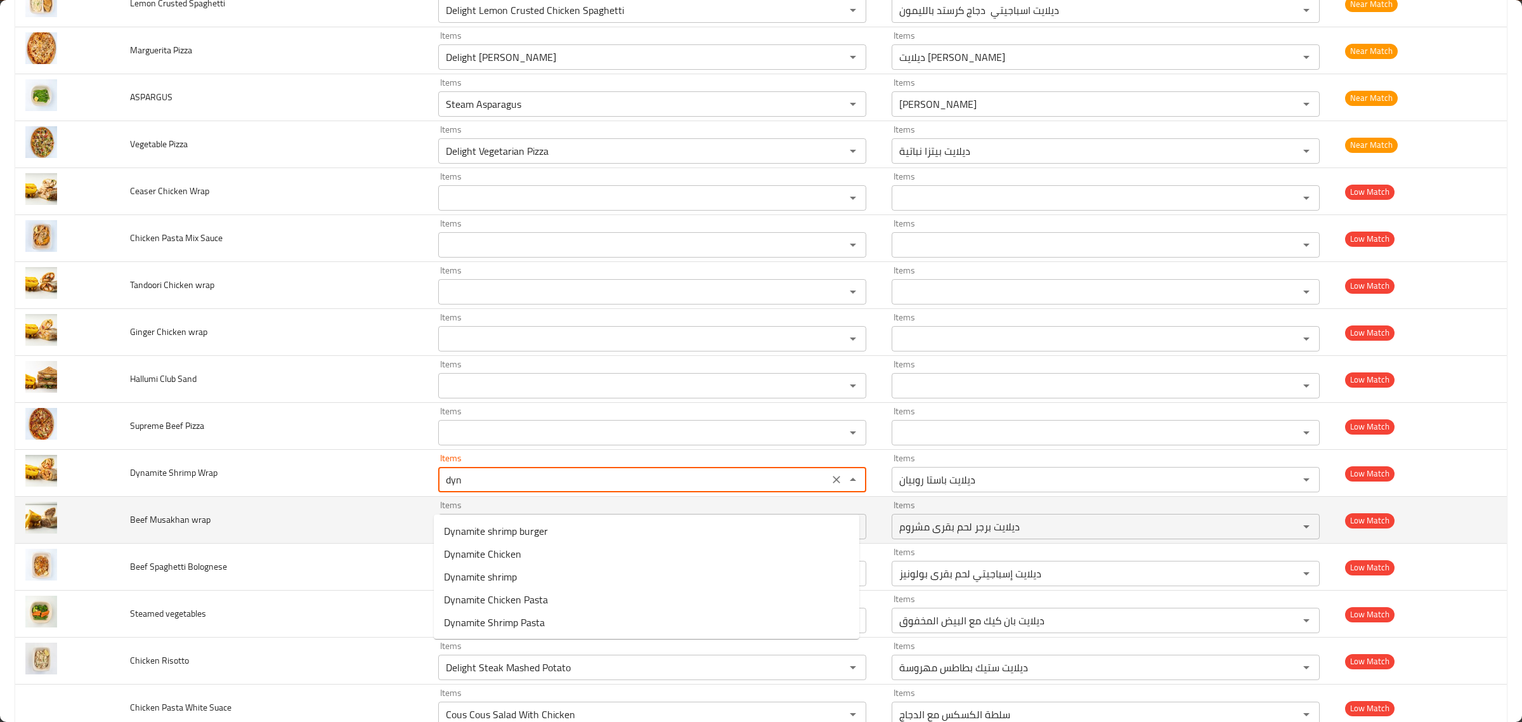
type Wrap "Delight Shrimp Pasta"
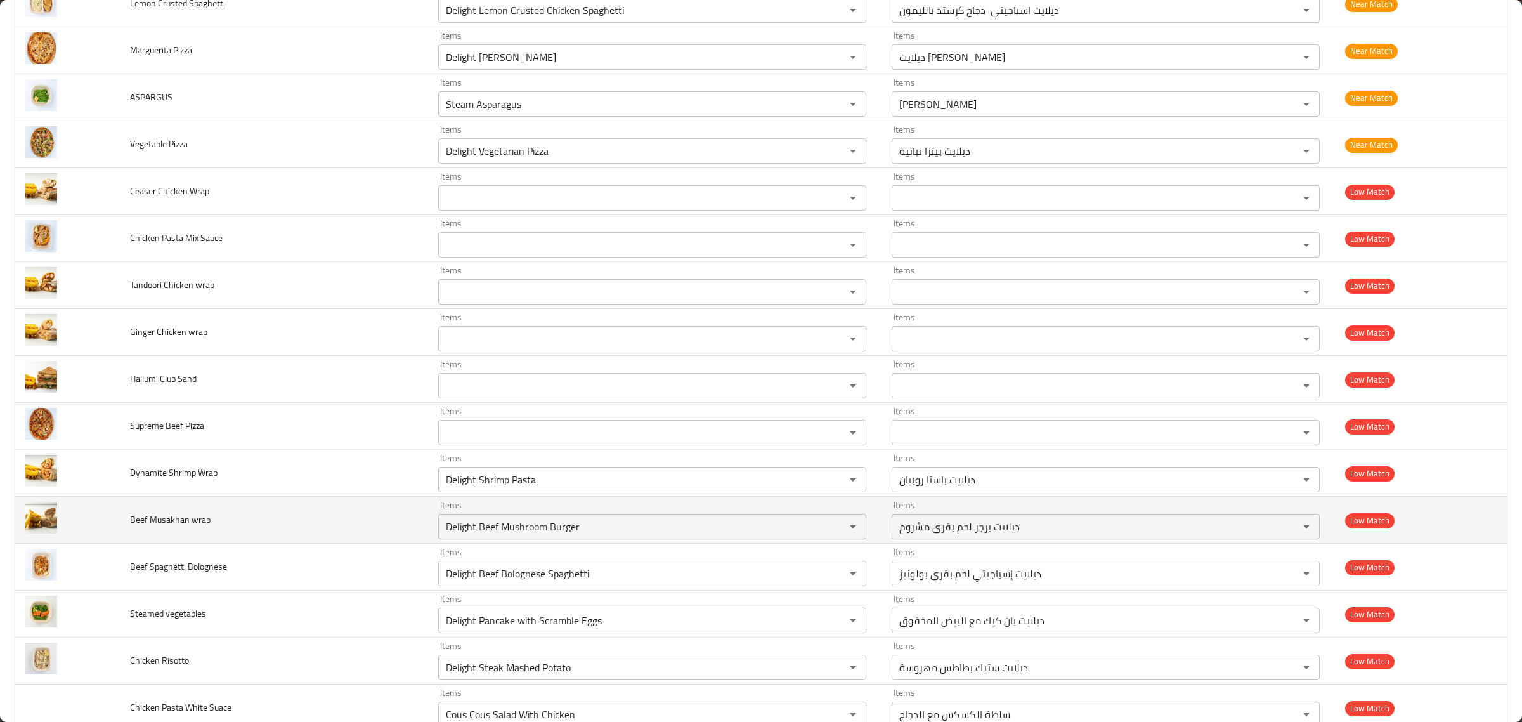
click at [327, 522] on td "Beef Musakhan wrap" at bounding box center [274, 520] width 308 height 47
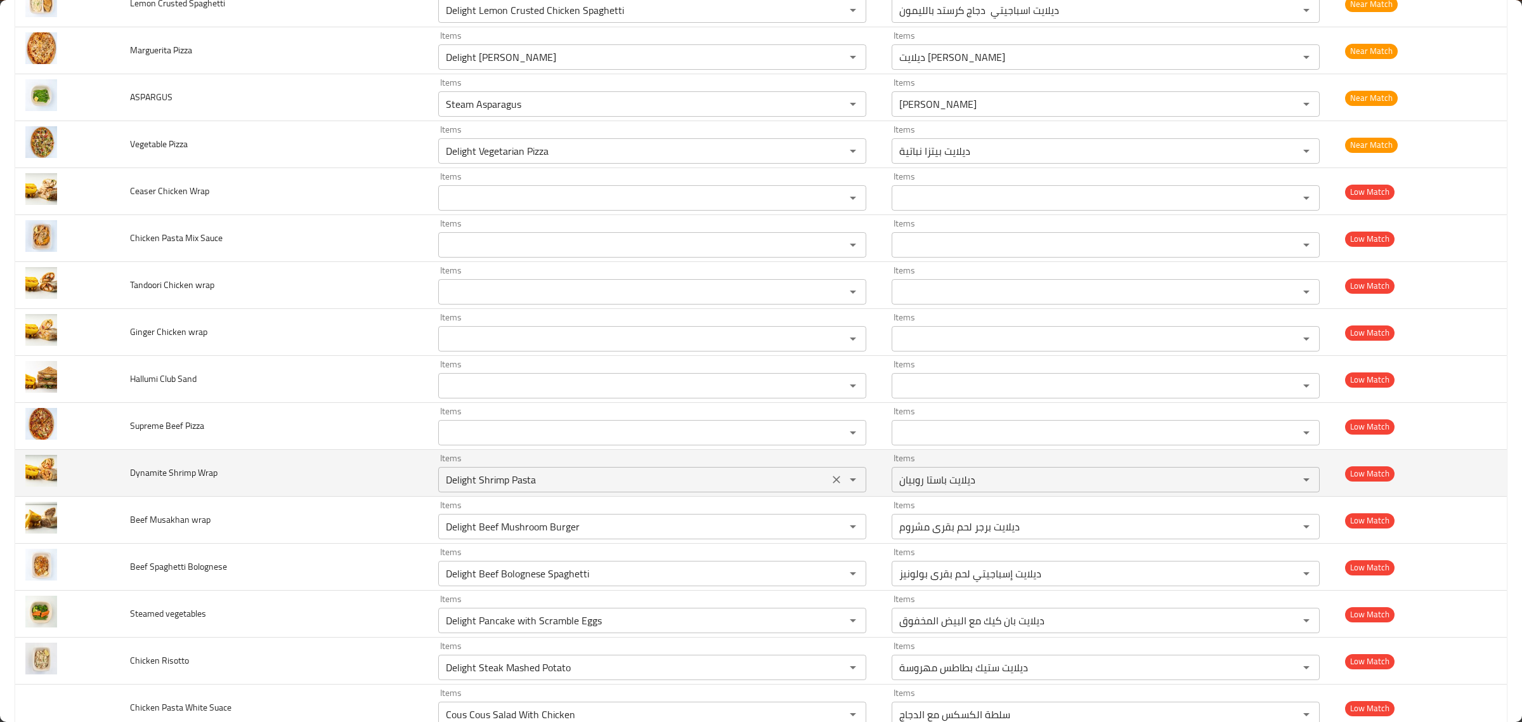
drag, startPoint x: 769, startPoint y: 507, endPoint x: 792, endPoint y: 501, distance: 23.7
click at [769, 488] on Wrap "Delight Shrimp Pasta" at bounding box center [633, 480] width 383 height 18
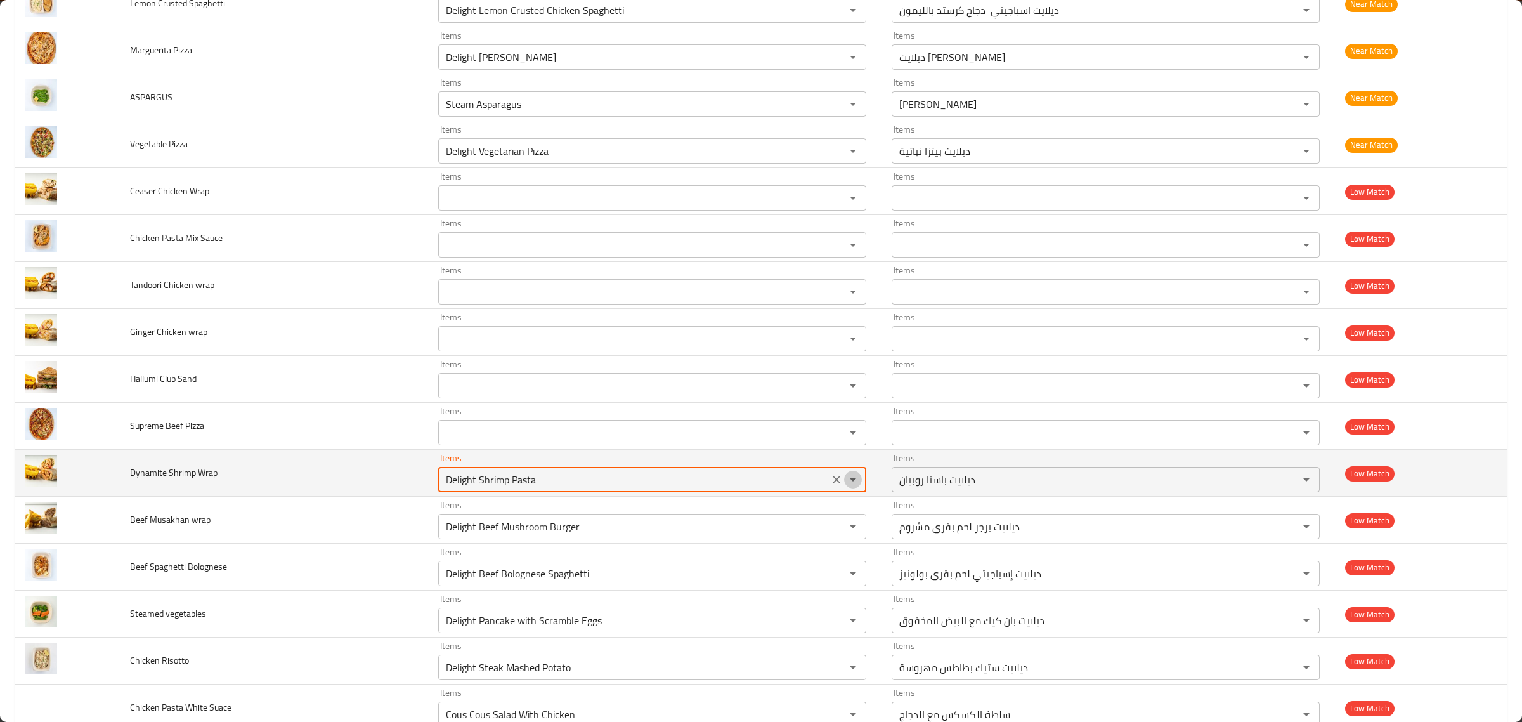
click at [844, 488] on button "Open" at bounding box center [853, 480] width 18 height 18
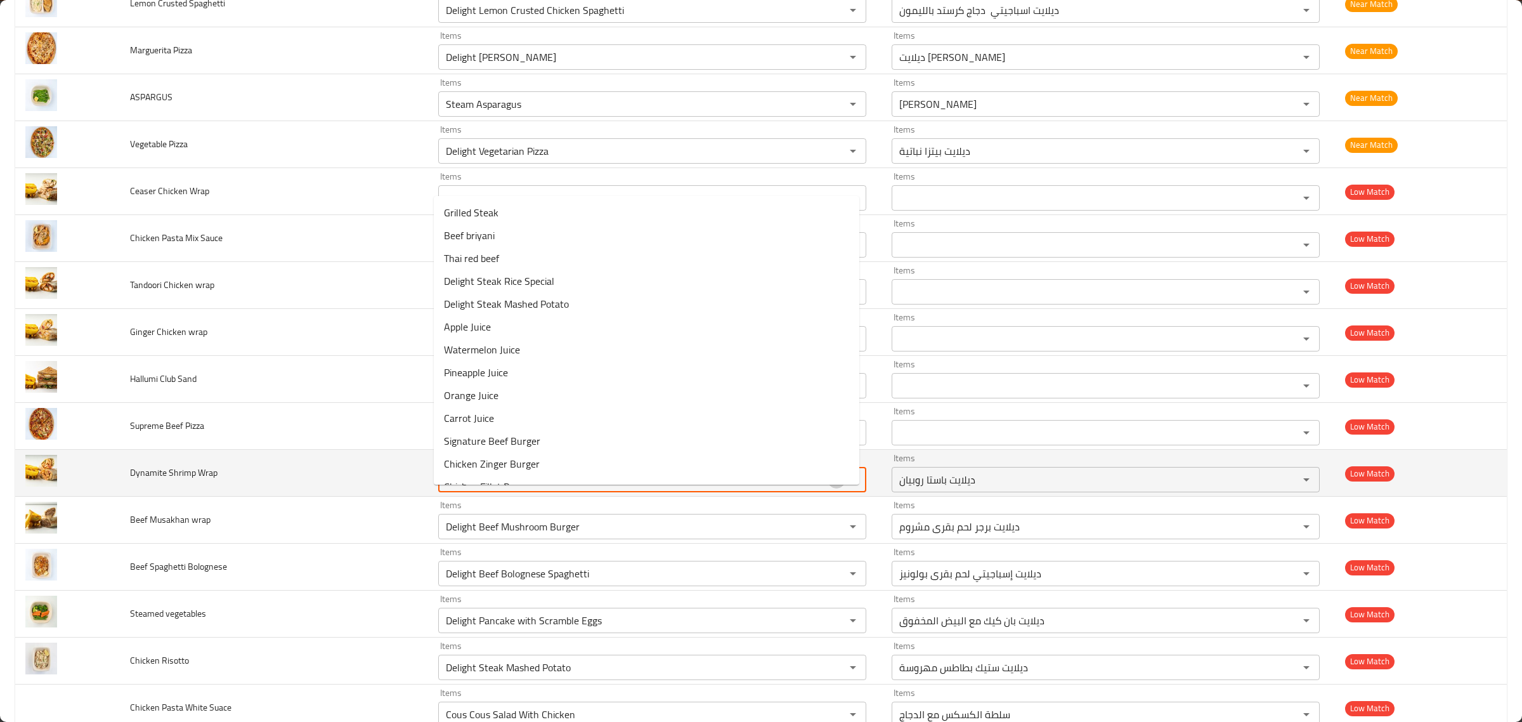
drag, startPoint x: 831, startPoint y: 497, endPoint x: 787, endPoint y: 547, distance: 67.0
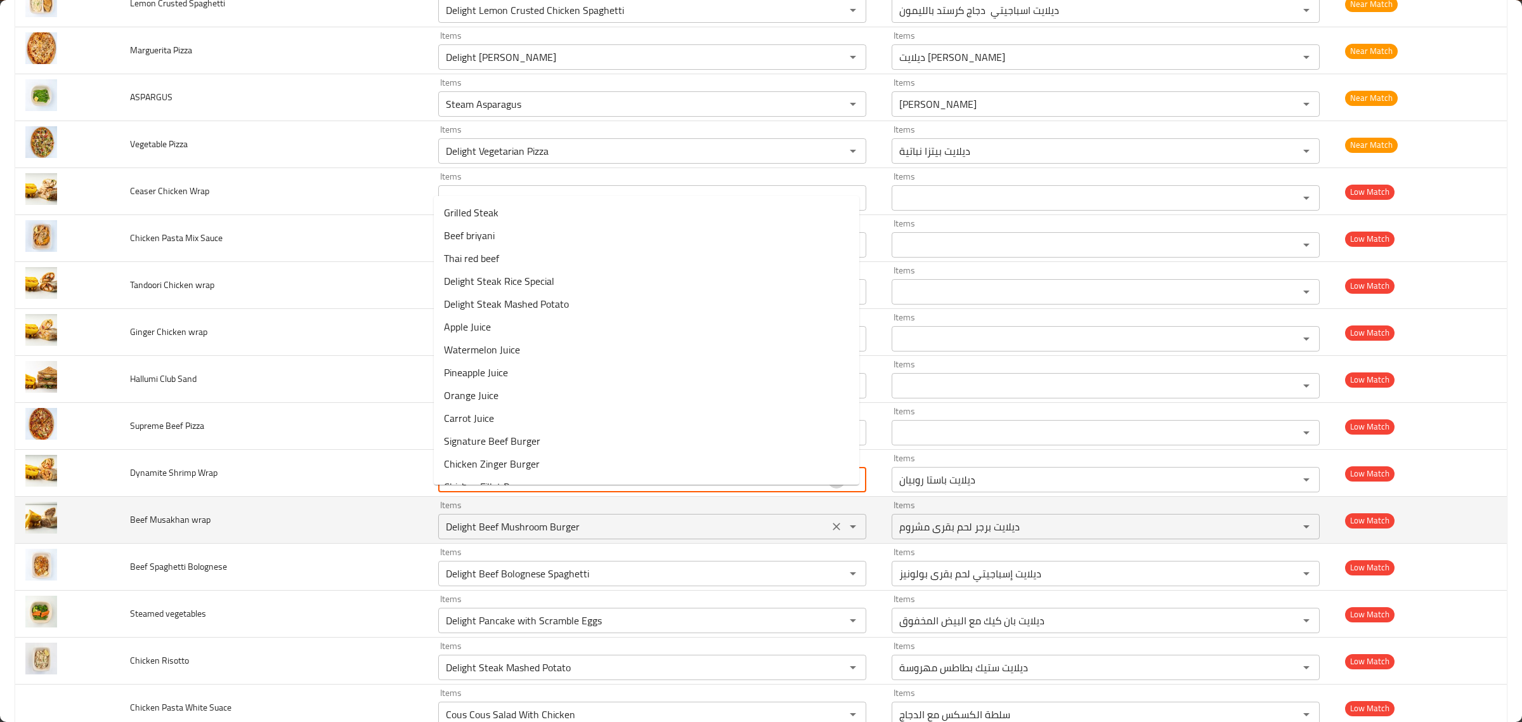
click at [830, 486] on icon "Clear" at bounding box center [836, 479] width 13 height 13
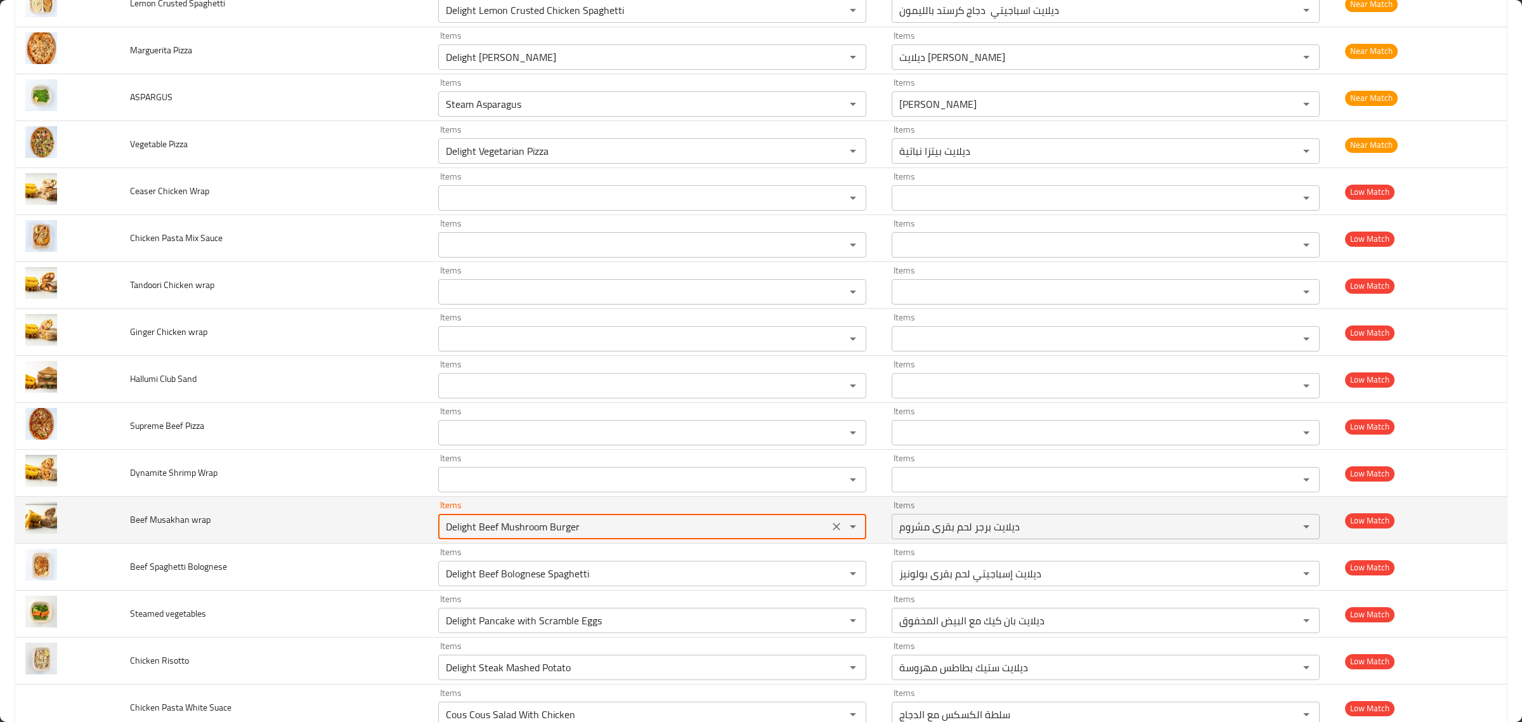
click at [787, 535] on wrap "Delight Beef Mushroom Burger" at bounding box center [633, 527] width 383 height 18
type wrap "musa"
click at [833, 530] on icon "Clear" at bounding box center [837, 527] width 8 height 8
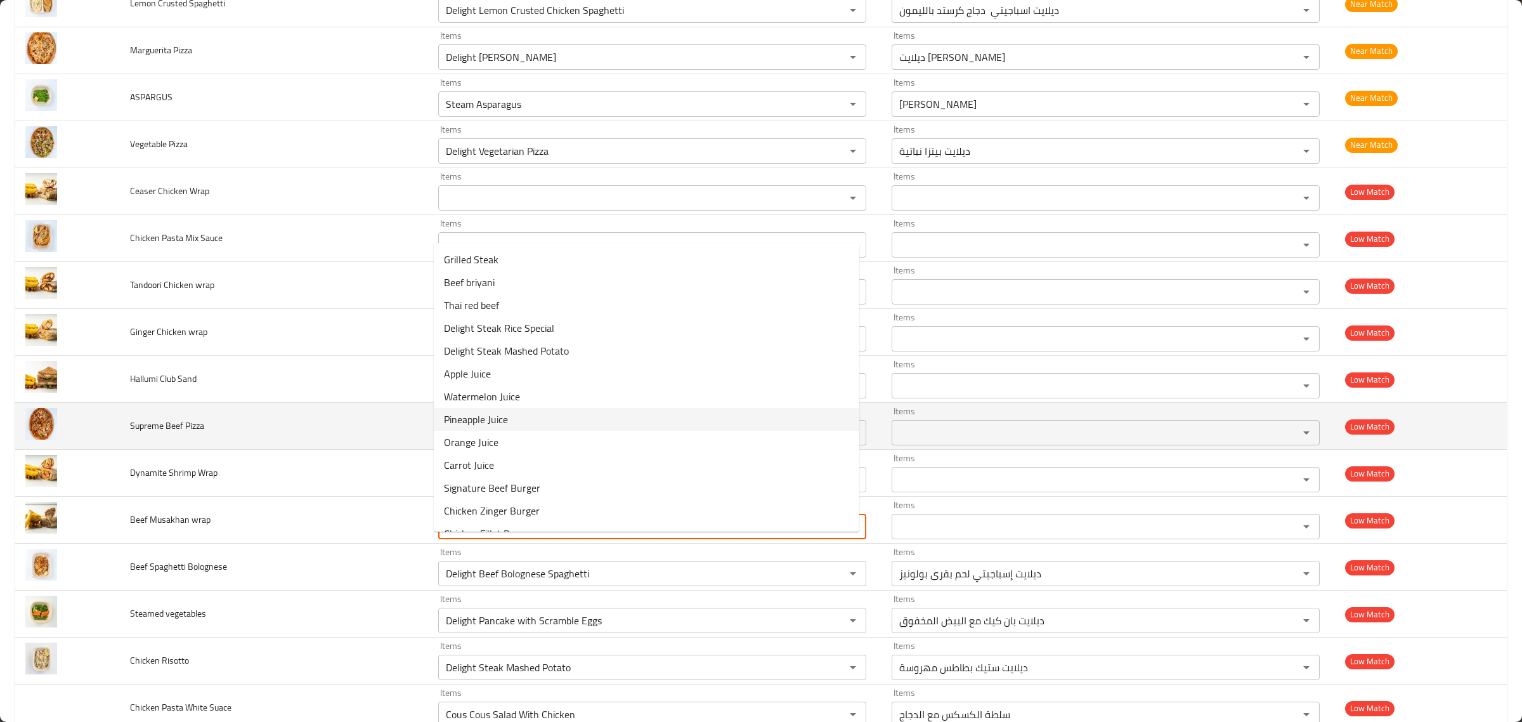
click at [197, 450] on td "Supreme Beef Pizza" at bounding box center [274, 426] width 308 height 47
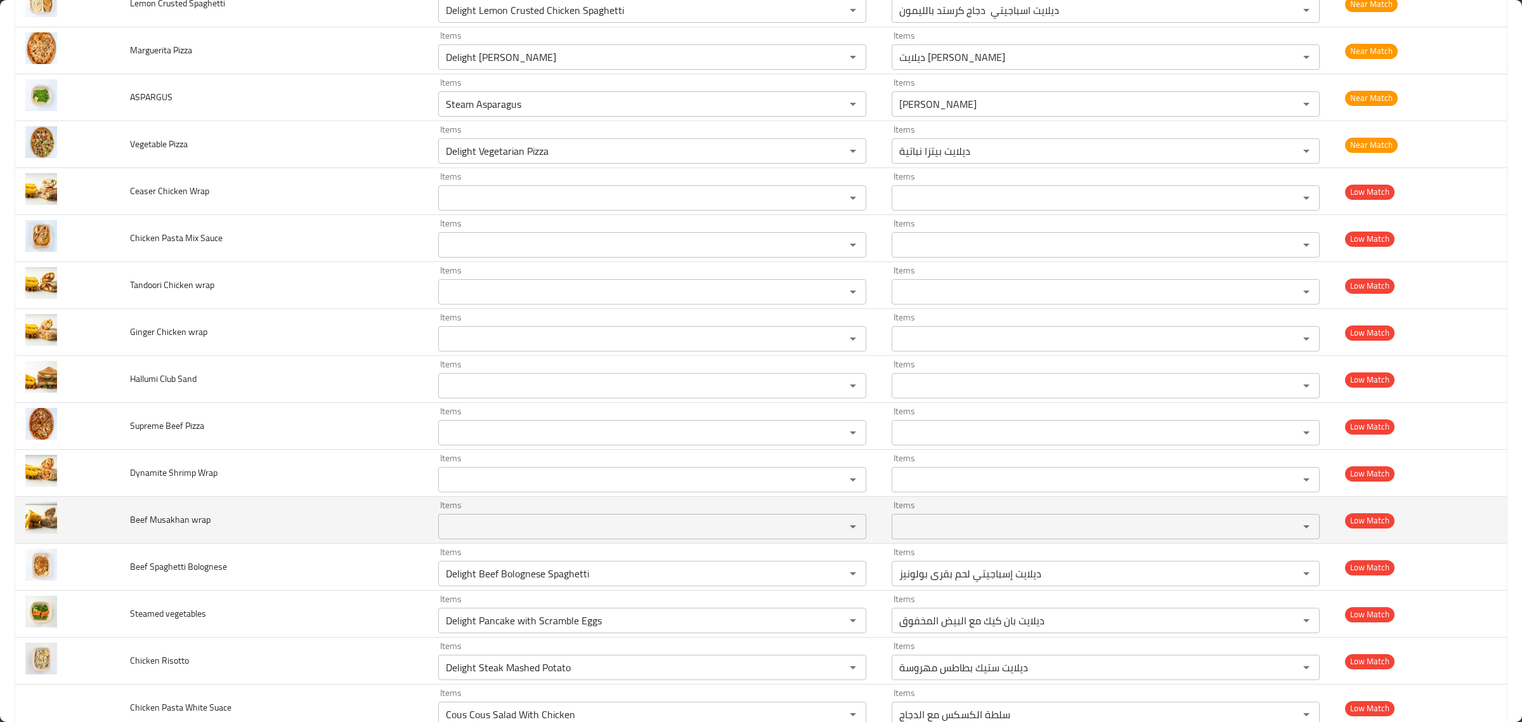
click at [400, 544] on td "Beef Musakhan wrap" at bounding box center [274, 520] width 308 height 47
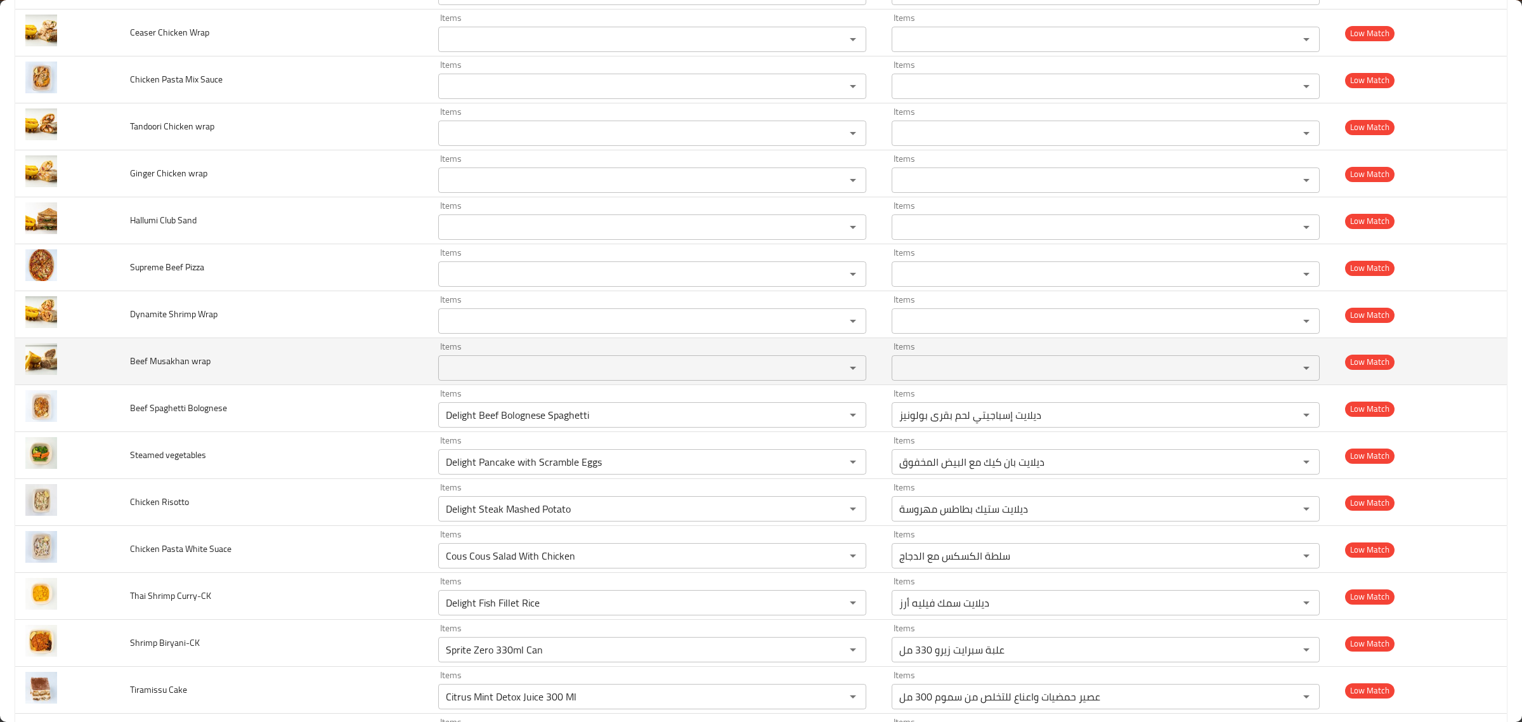
click at [664, 385] on td "Items Items" at bounding box center [655, 361] width 454 height 47
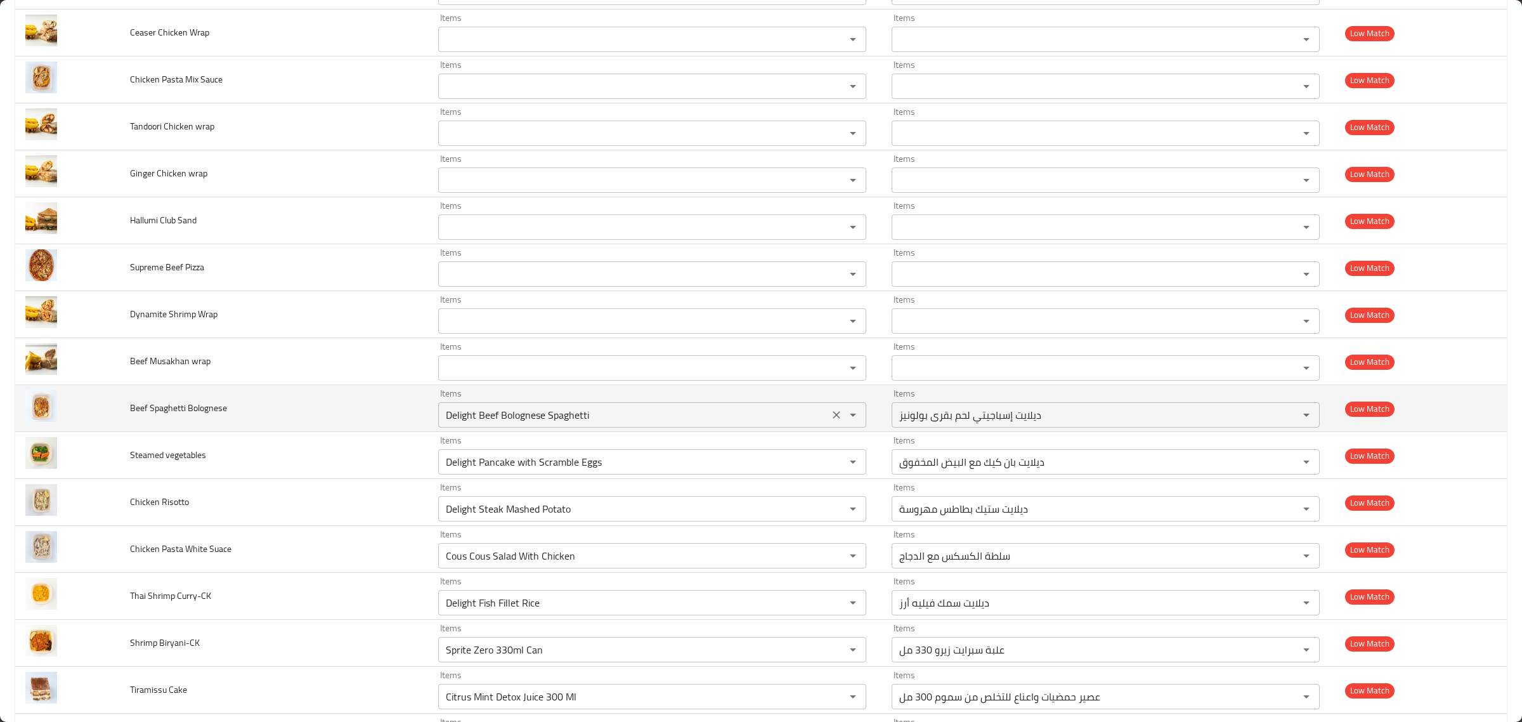
click at [685, 424] on Bolognese "Delight Beef Bolognese Spaghetti" at bounding box center [633, 415] width 383 height 18
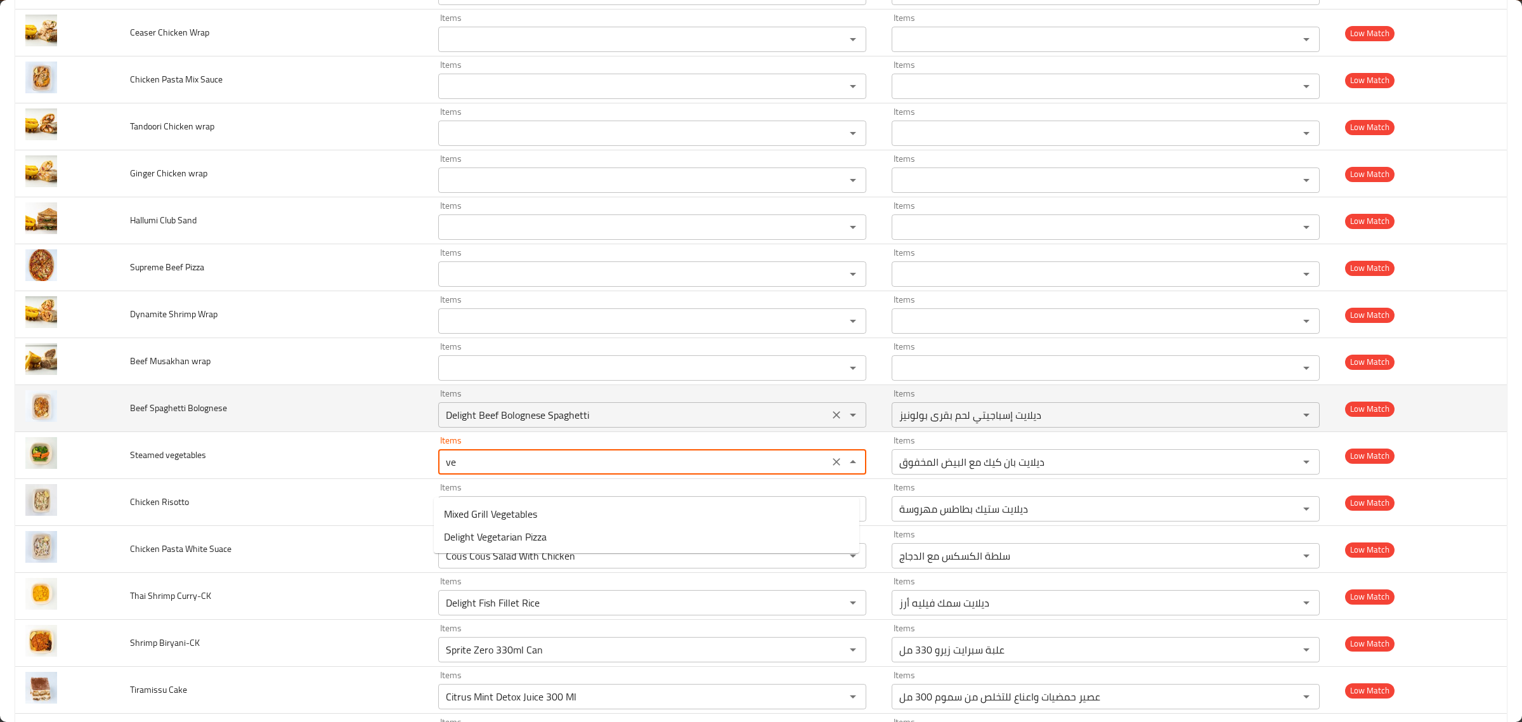
type vegetables "veg"
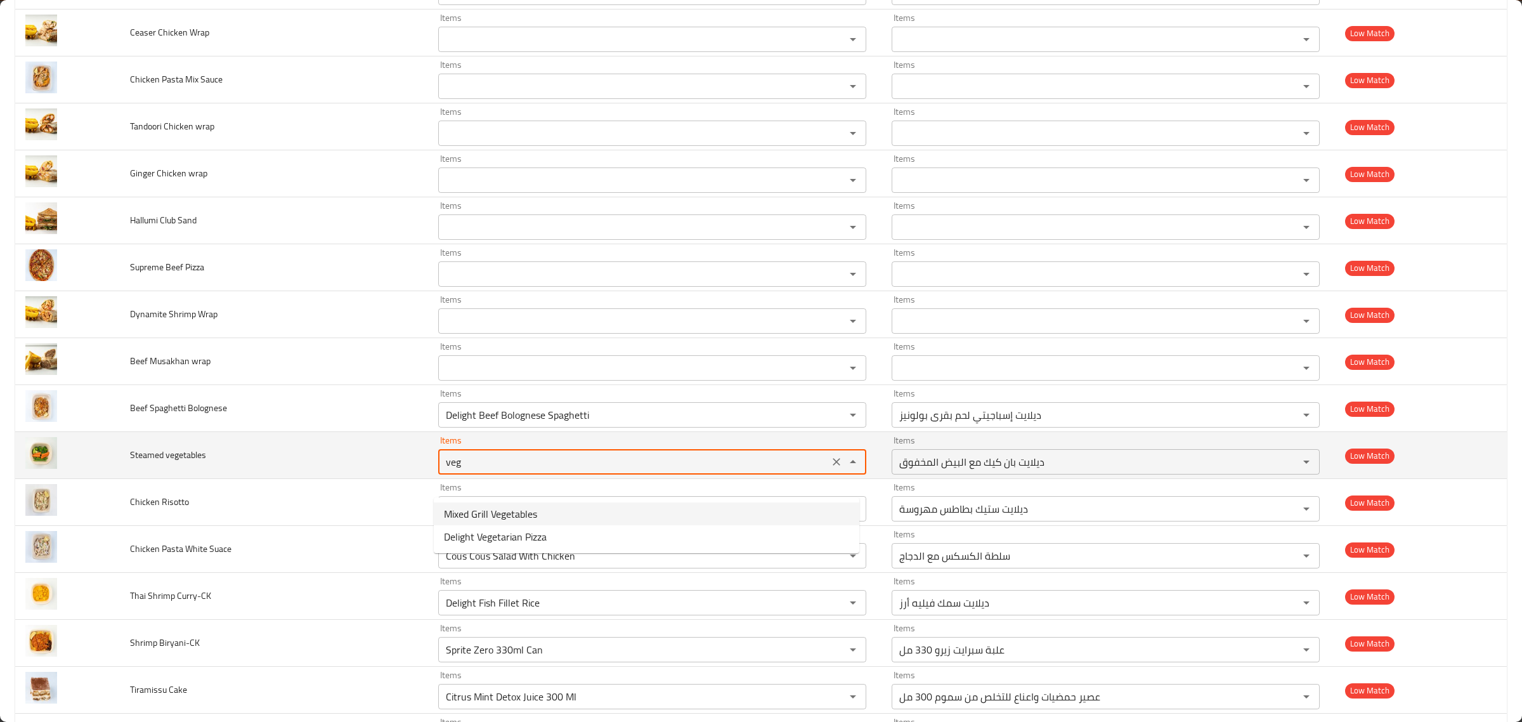
click at [820, 474] on div "veg Items" at bounding box center [652, 461] width 428 height 25
click at [830, 468] on icon "Clear" at bounding box center [836, 461] width 13 height 13
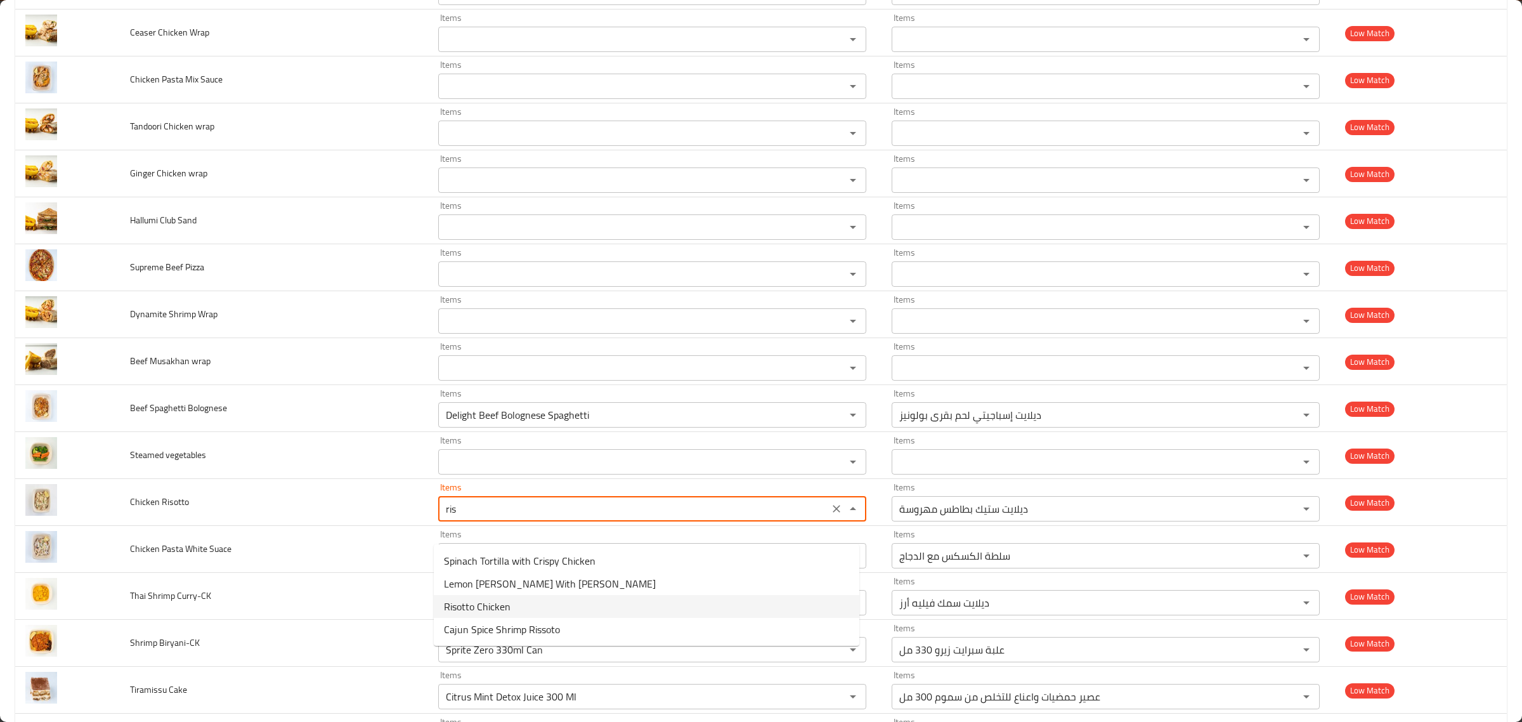
click at [503, 610] on span "Risotto Chicken" at bounding box center [477, 606] width 67 height 15
type Risotto "Risotto Chicken"
type Risotto-ar "ريزوتو دجاج"
type Risotto "Risotto Chicken"
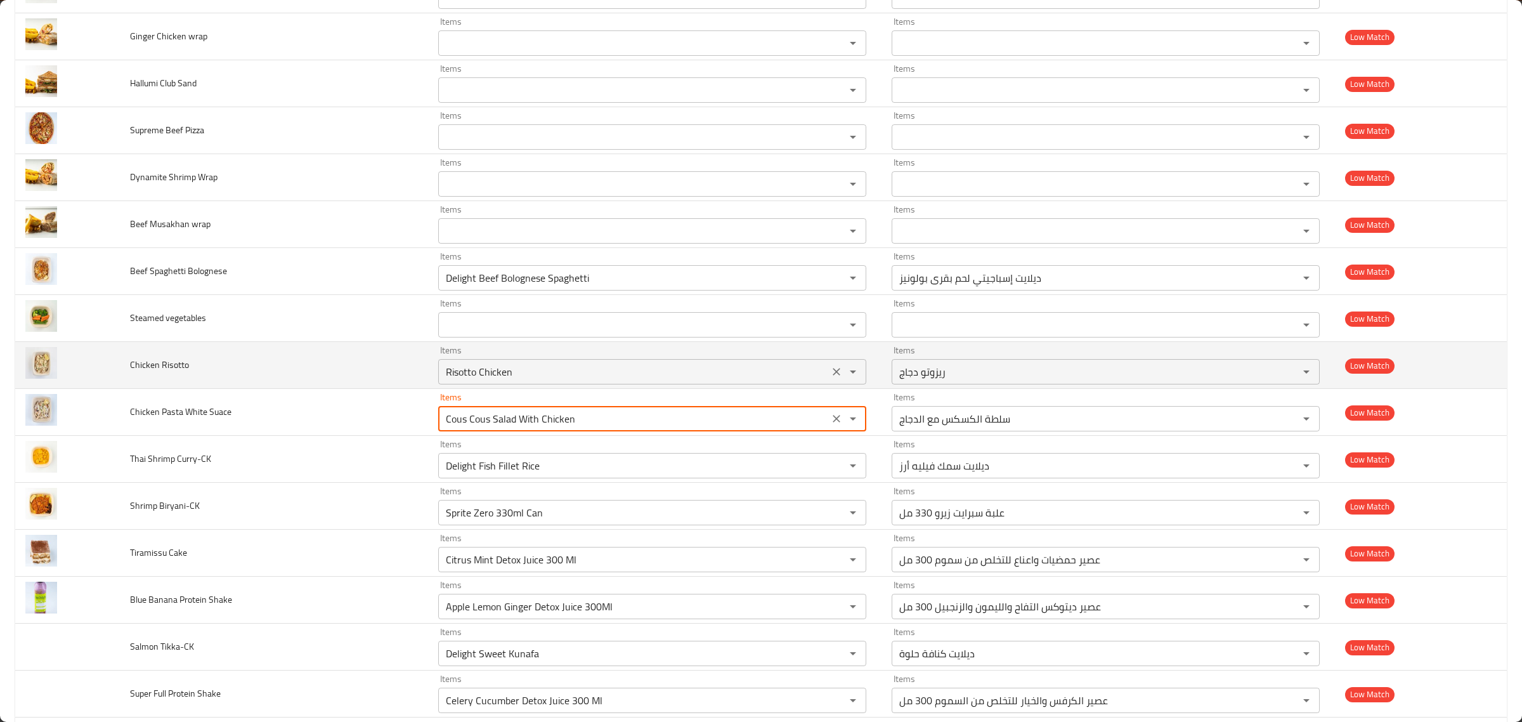
scroll to position [7197, 0]
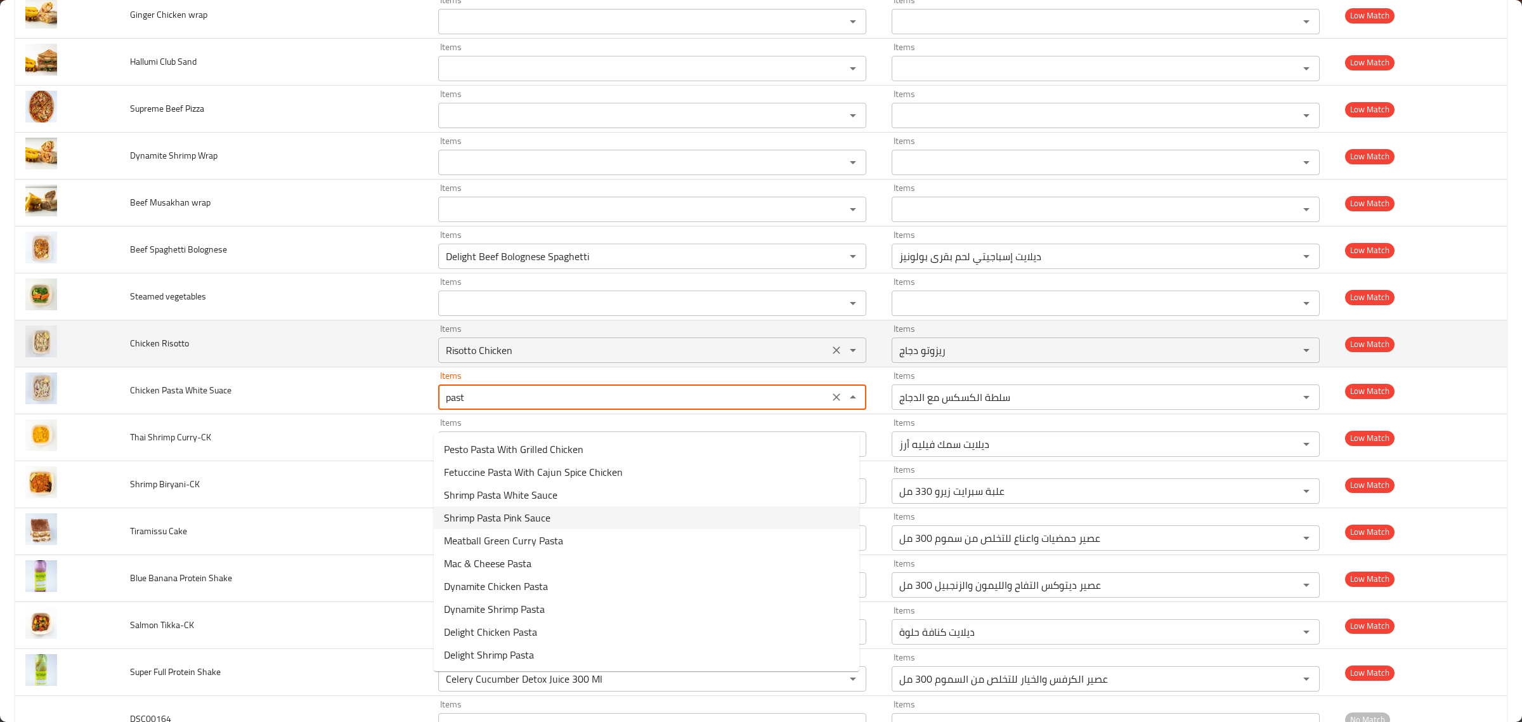
type Suace "pasta"
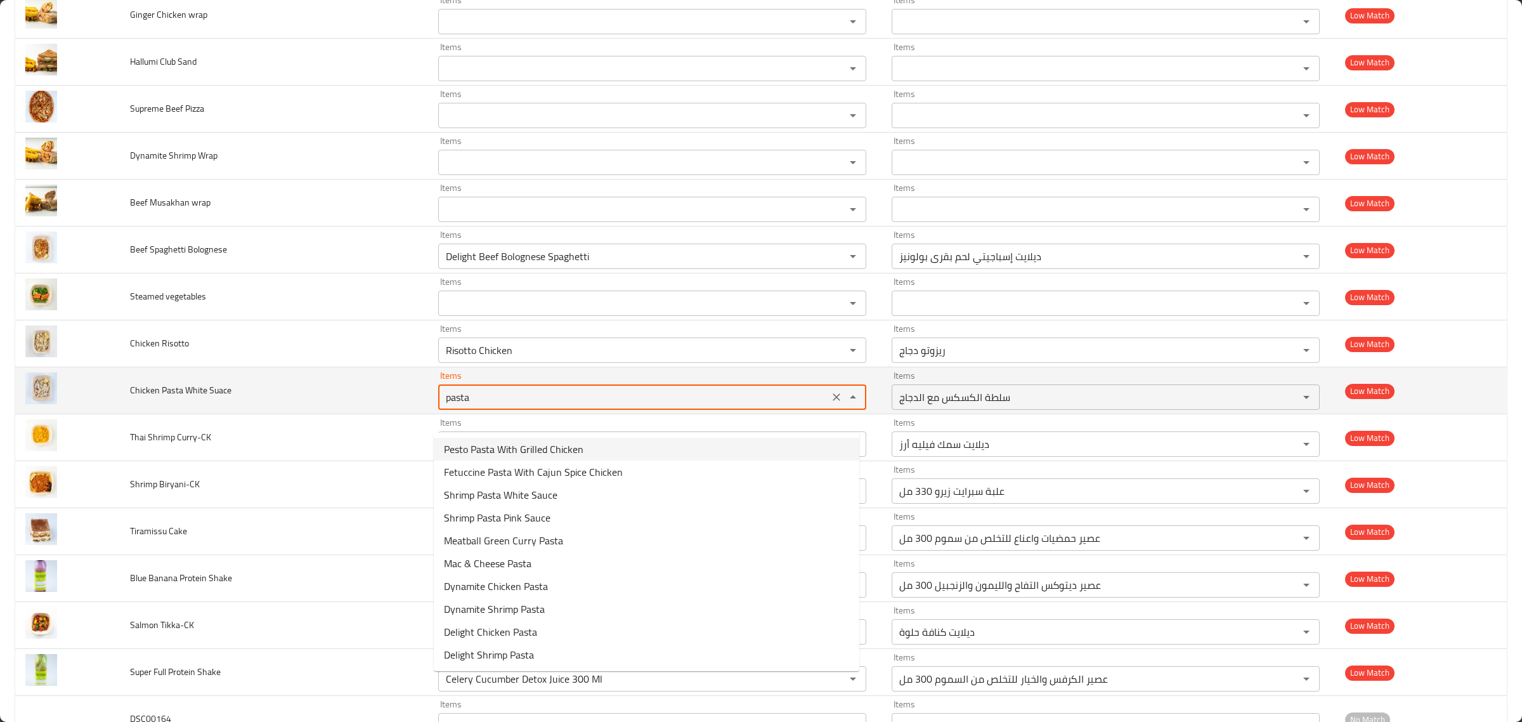
click at [833, 401] on icon "Clear" at bounding box center [837, 397] width 8 height 8
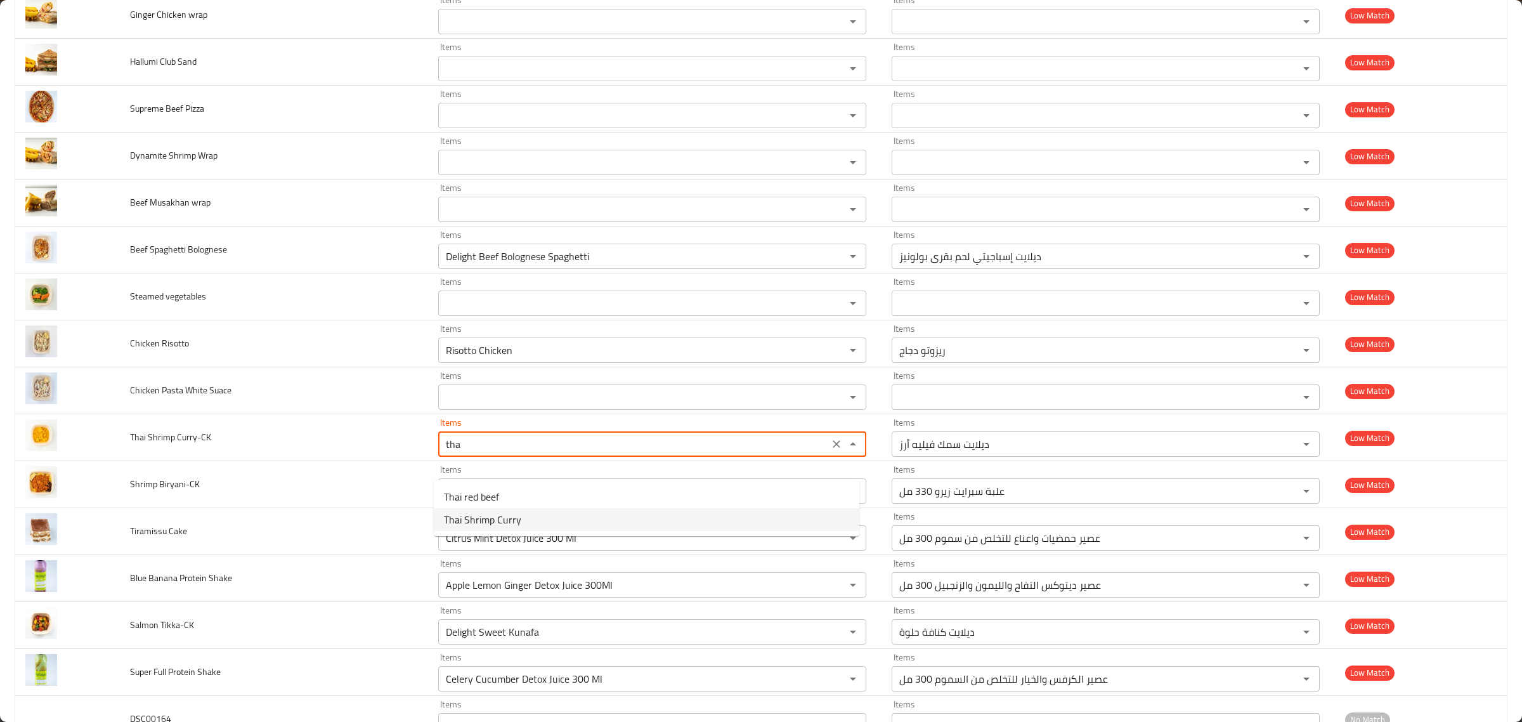
click at [604, 525] on Curry-CK-option-1 "Thai Shrimp Curry" at bounding box center [647, 519] width 426 height 23
type Curry-CK "Thai Shrimp Curry"
type Curry-CK-ar "كاري الروبيان التايلاندي"
type Curry-CK "Thai Shrimp Curry"
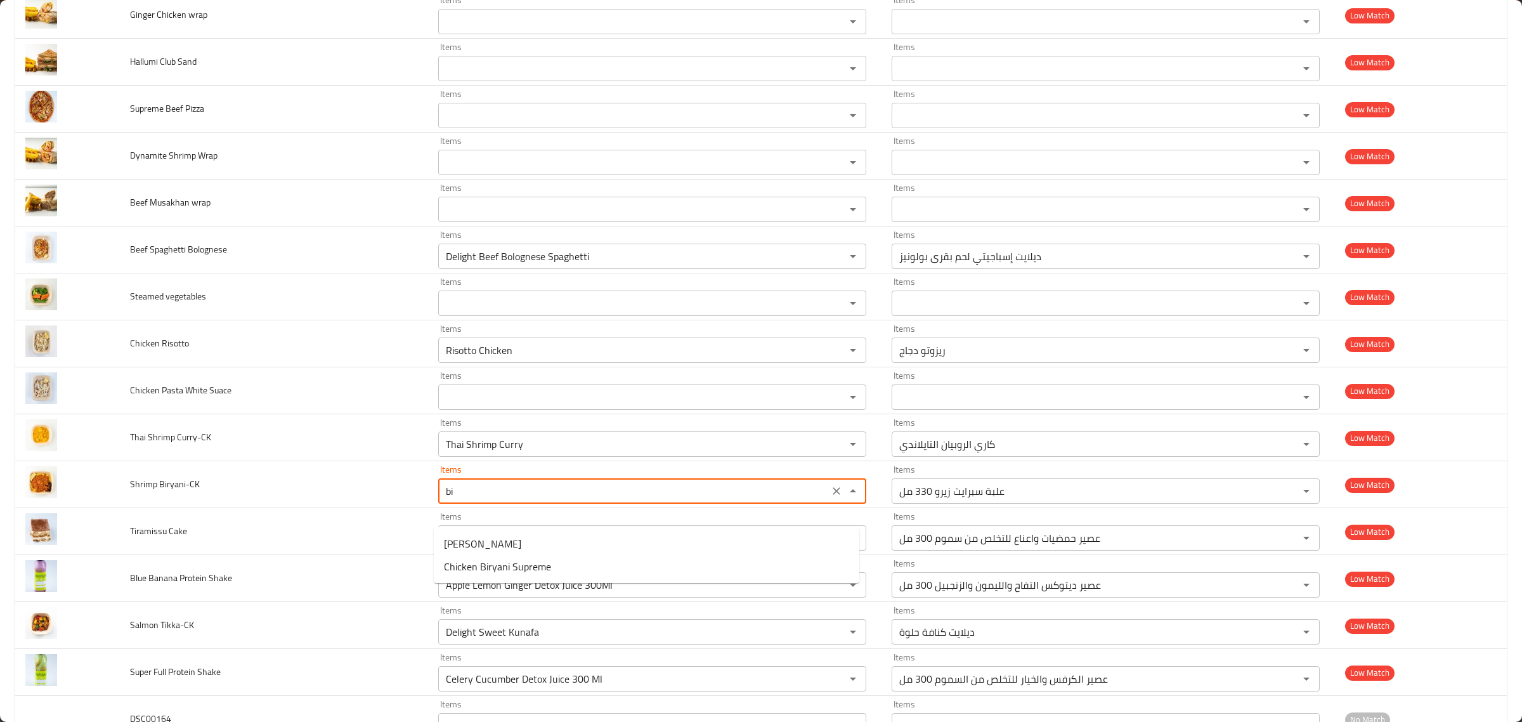
type Biryani-CK "bir"
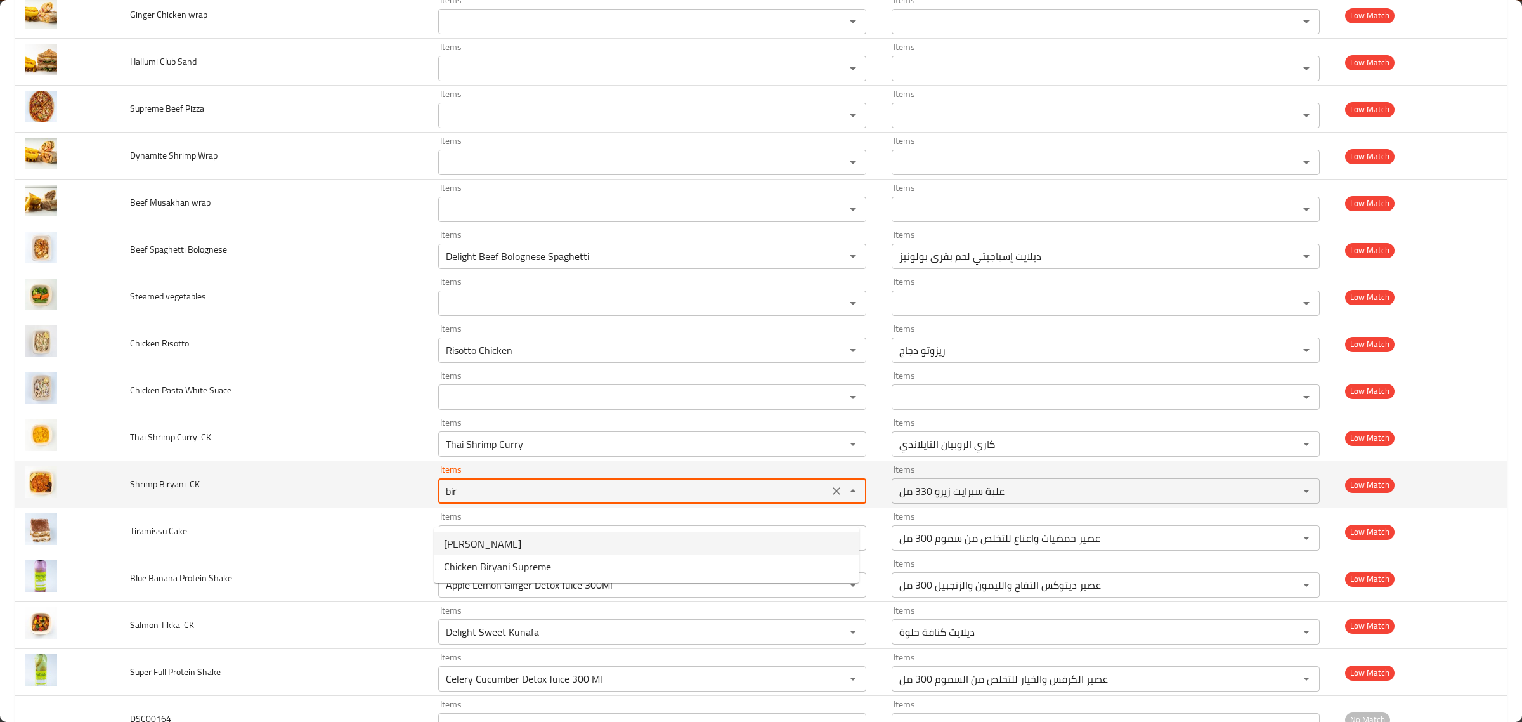
click at [830, 497] on icon "Clear" at bounding box center [836, 491] width 13 height 13
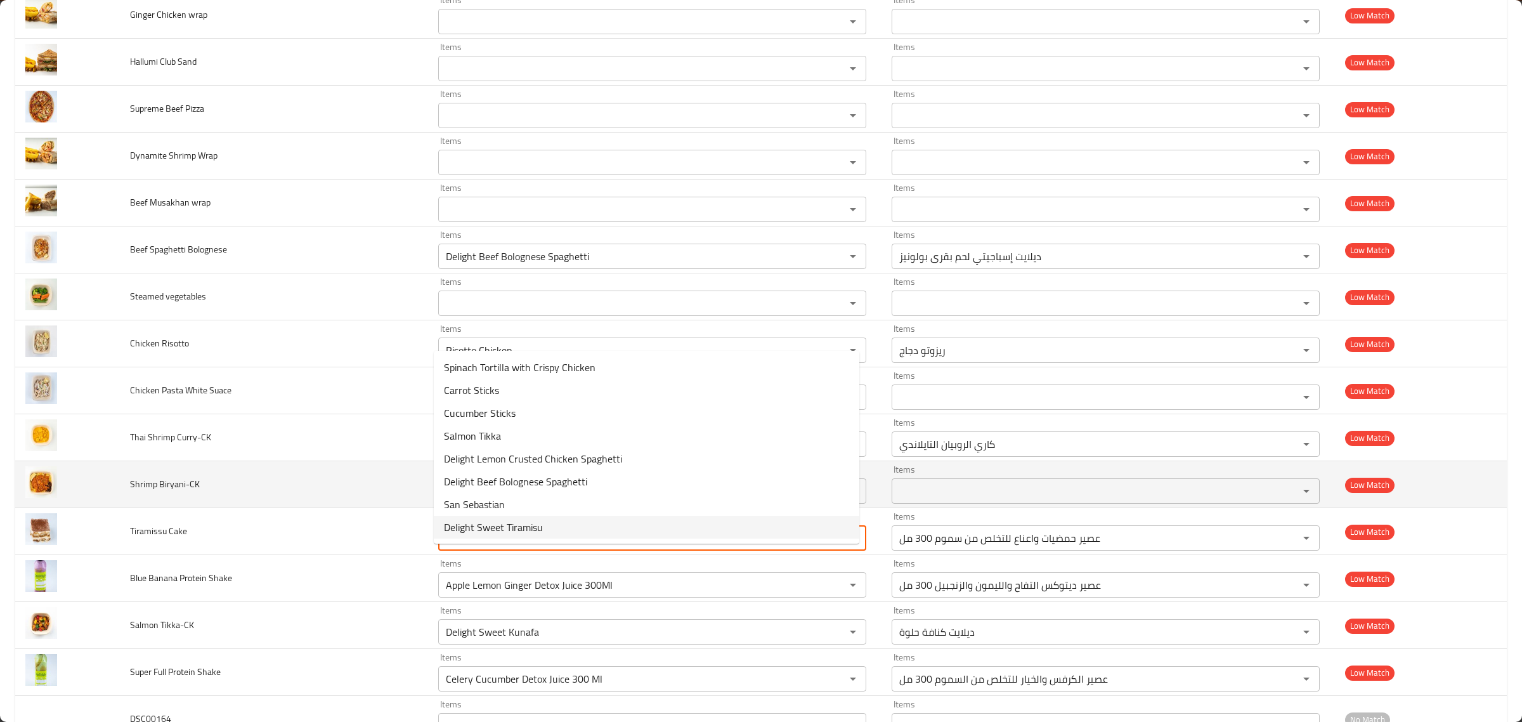
type Cake "tir"
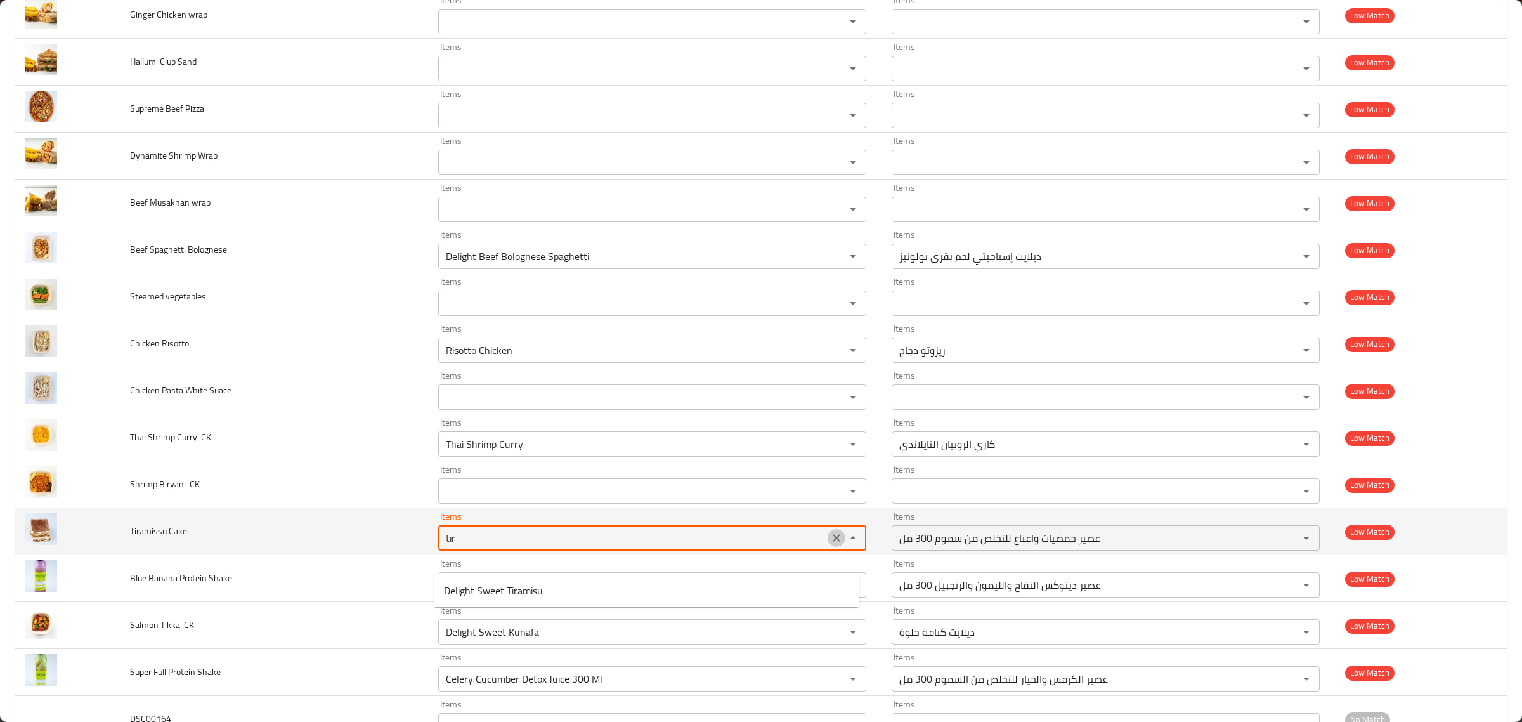
click at [830, 544] on icon "Clear" at bounding box center [836, 538] width 13 height 13
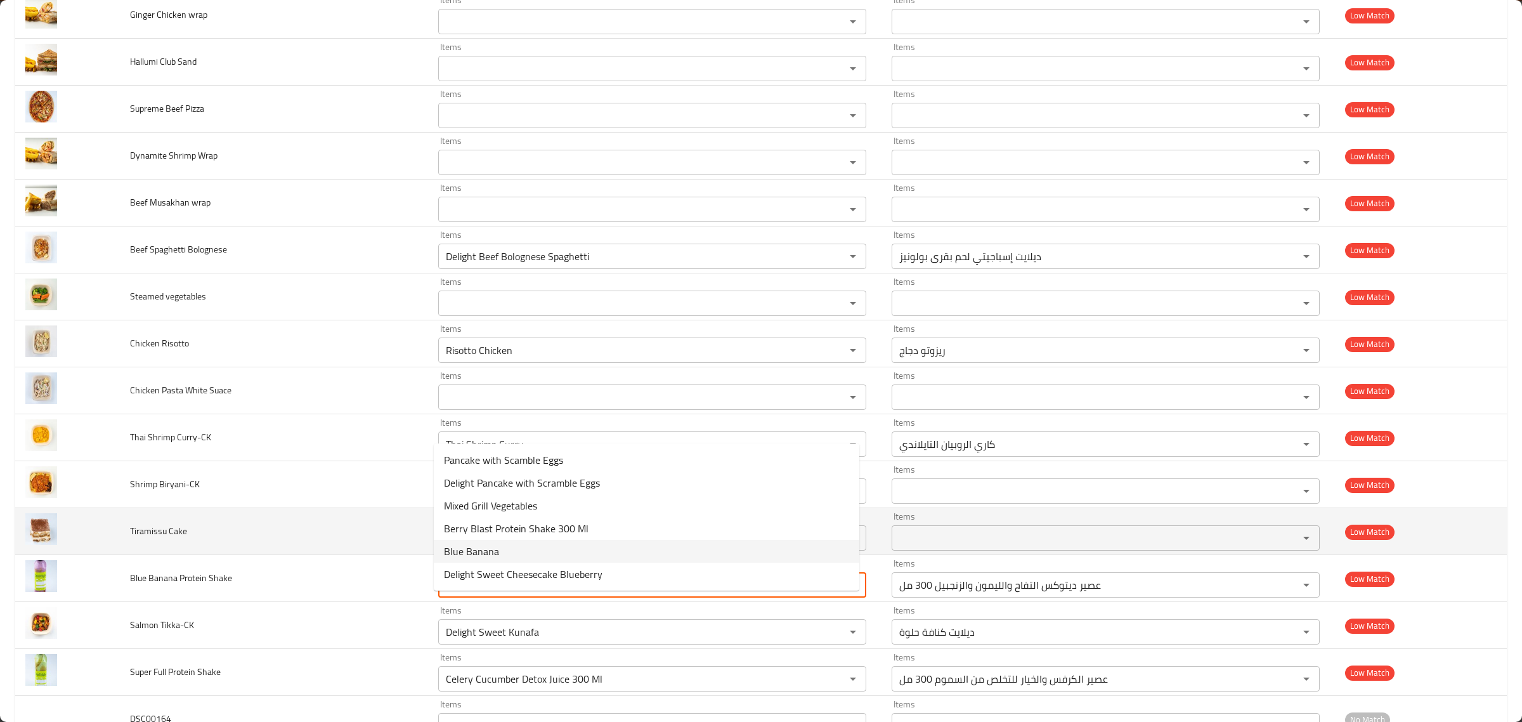
type Shake "blue"
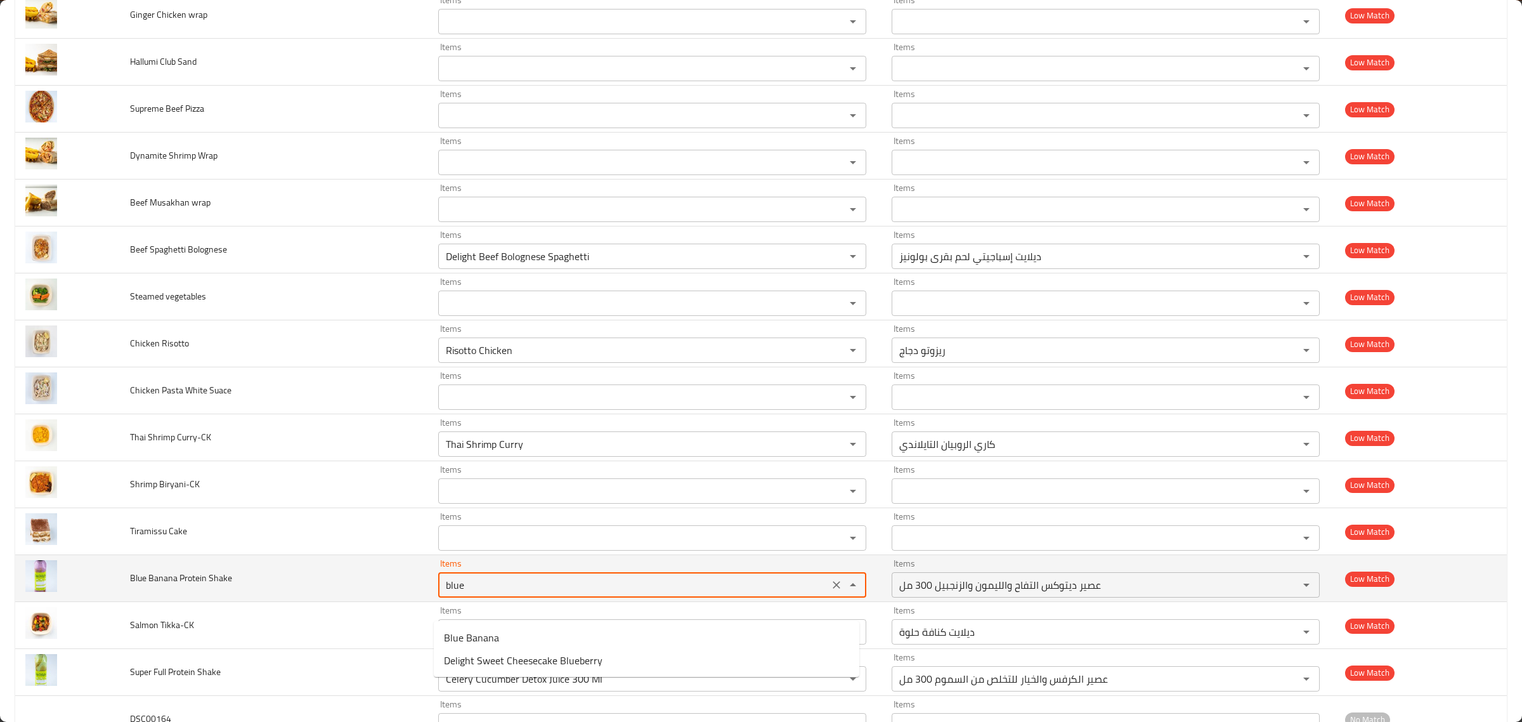
click at [828, 594] on div "enhanced table" at bounding box center [844, 585] width 33 height 18
click at [830, 591] on icon "Clear" at bounding box center [836, 585] width 13 height 13
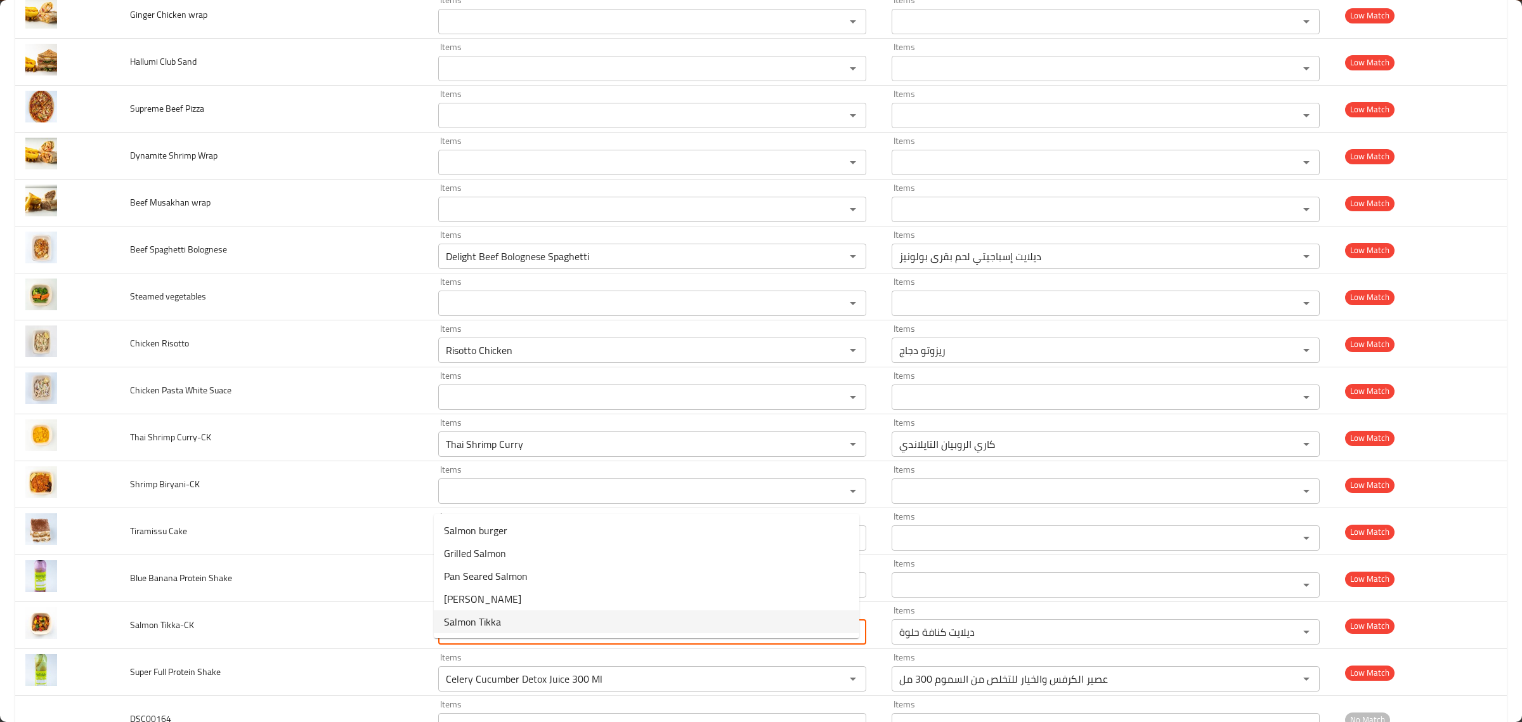
click at [530, 629] on Tikka-CK-option-4 "Salmon Tikka" at bounding box center [647, 621] width 426 height 23
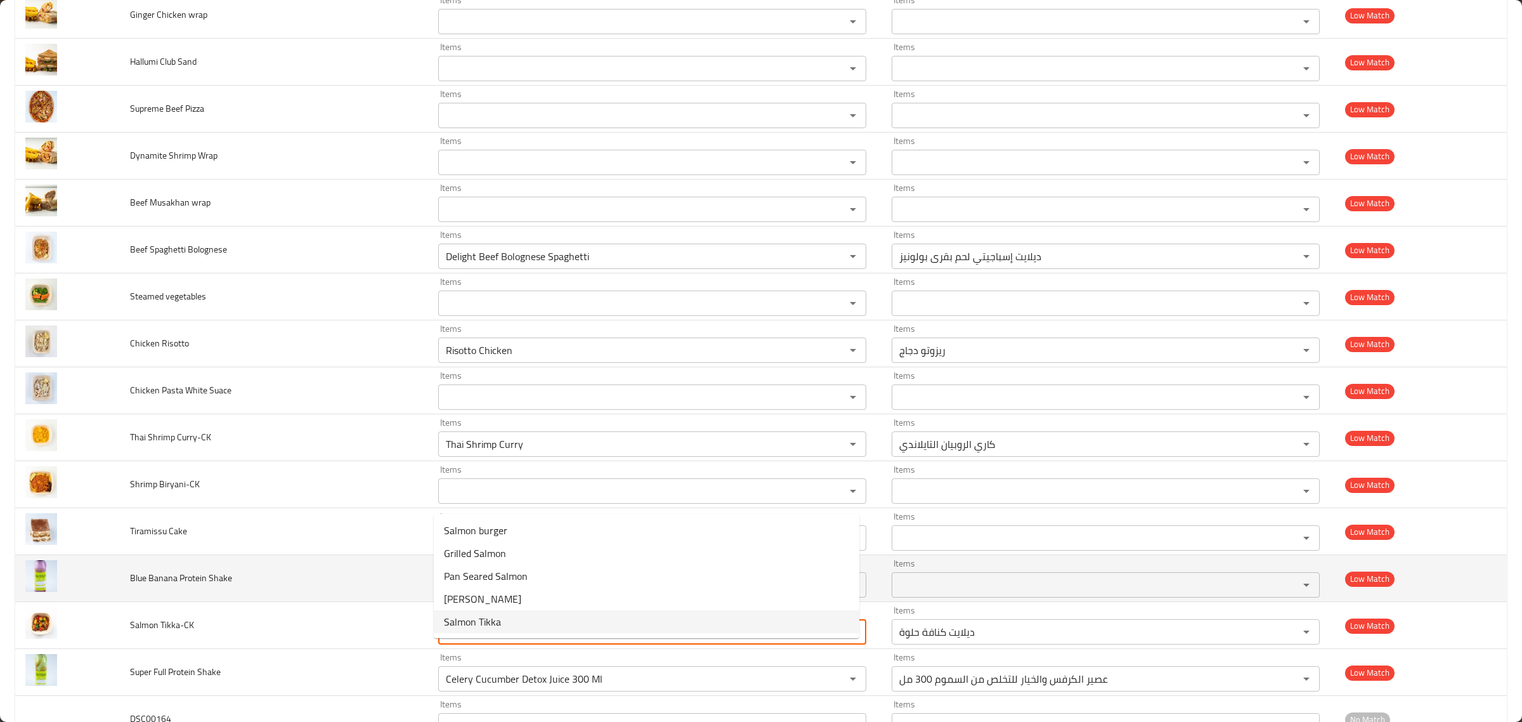
type Tikka-CK "Salmon Tikka"
type Tikka-CK-ar "سلمون تكا"
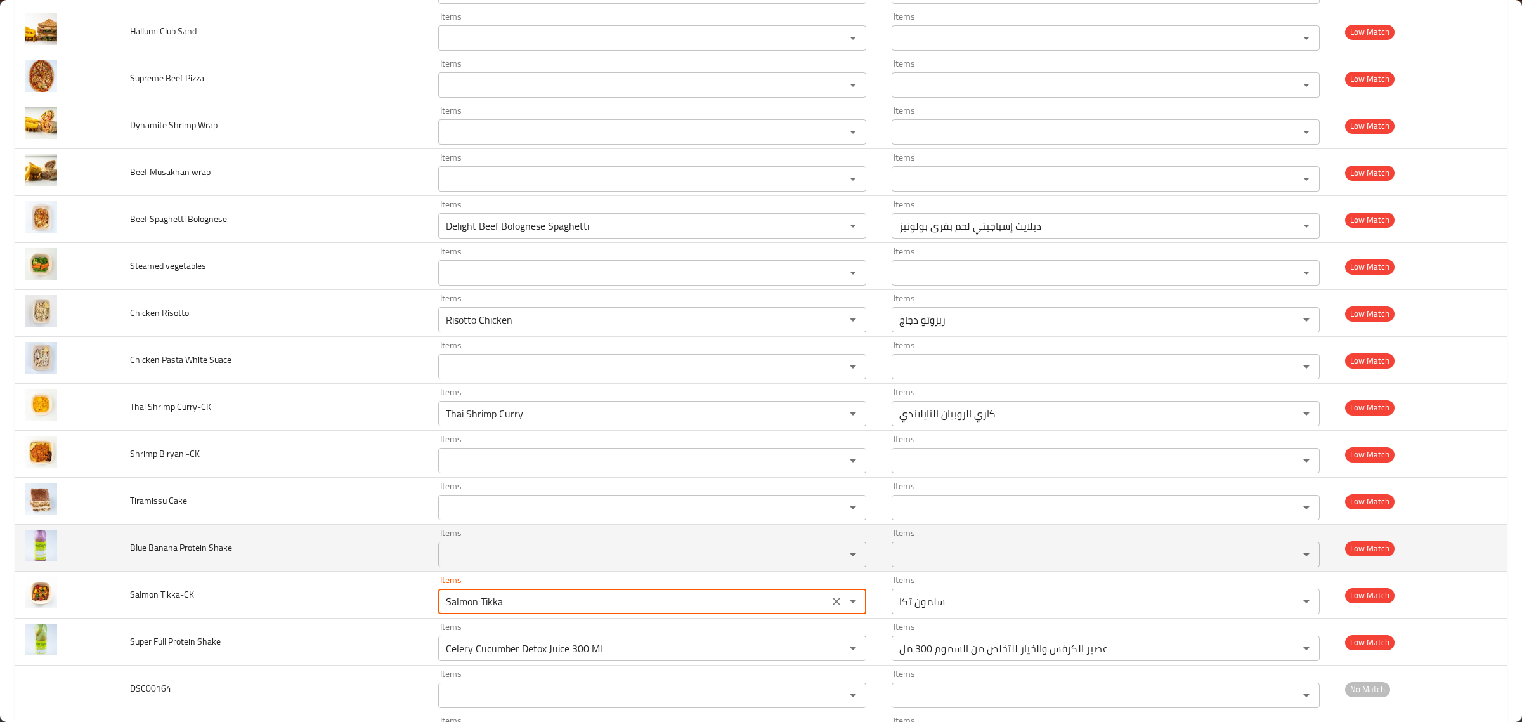
scroll to position [7311, 0]
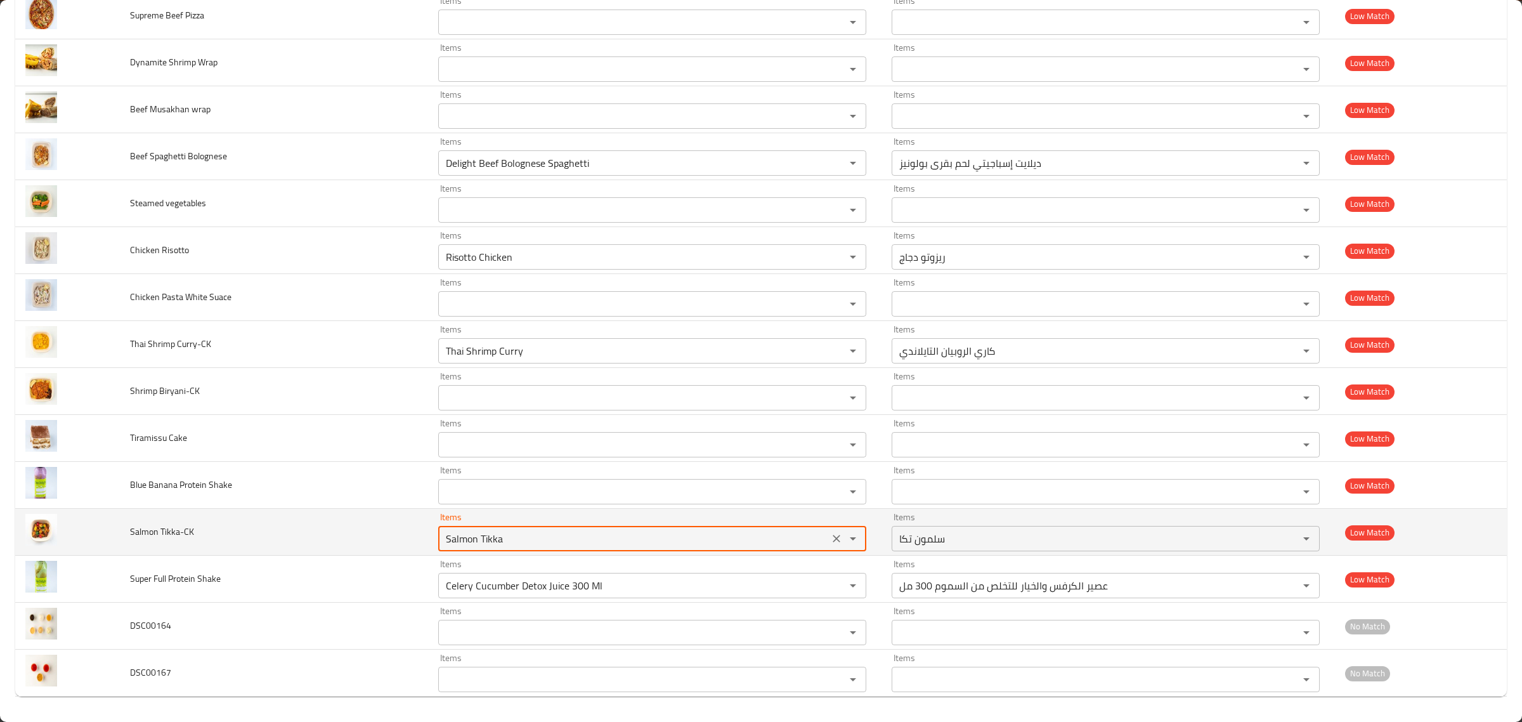
type Tikka-CK "Salmon Tikka"
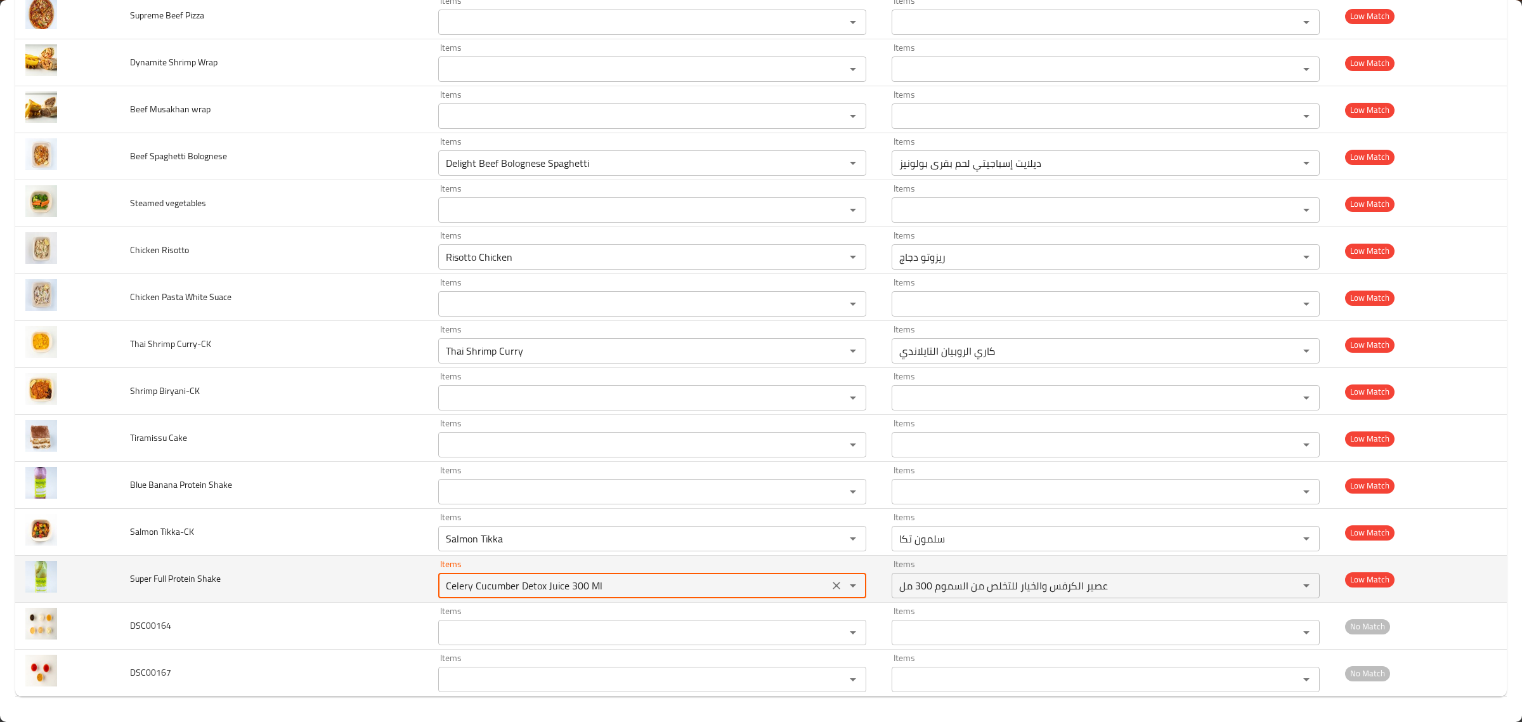
click at [832, 580] on icon "Clear" at bounding box center [836, 585] width 13 height 13
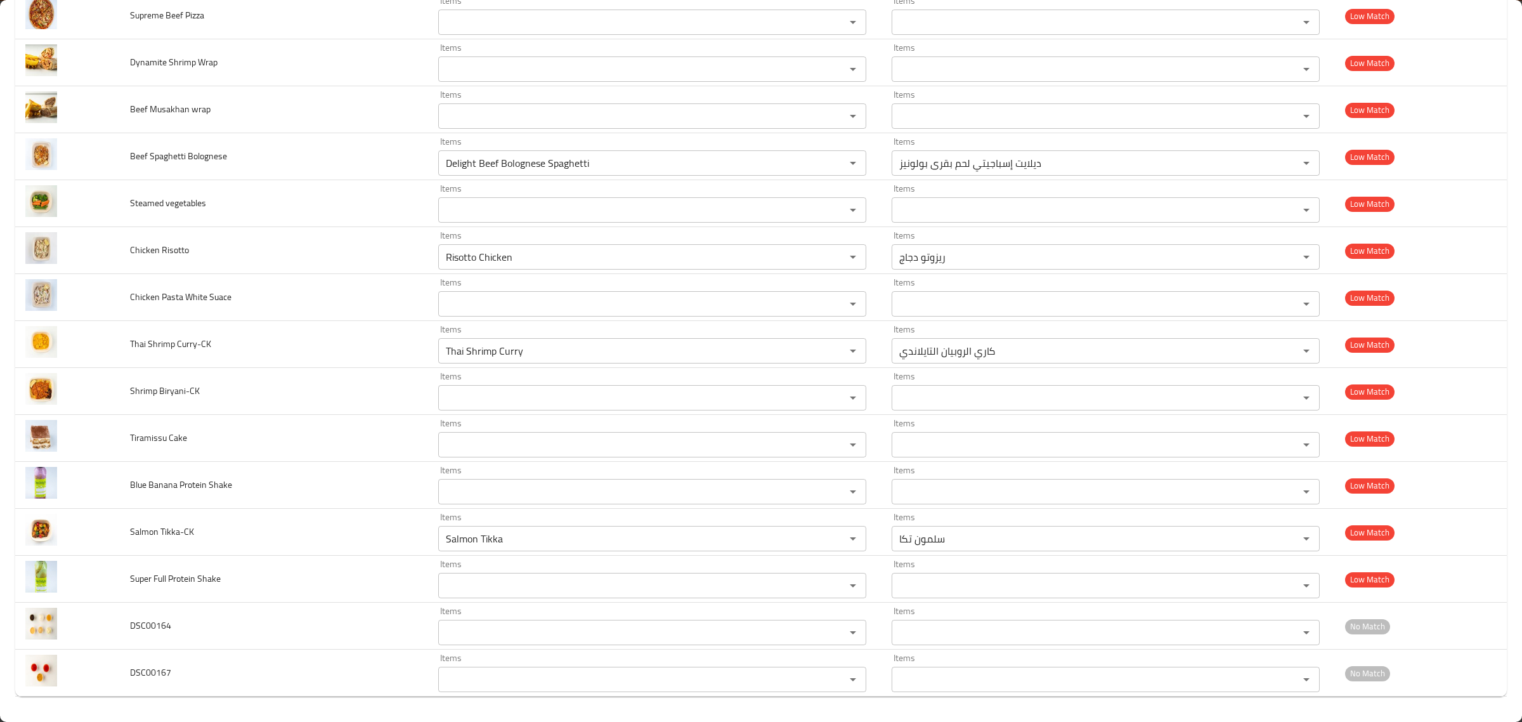
scroll to position [0, 0]
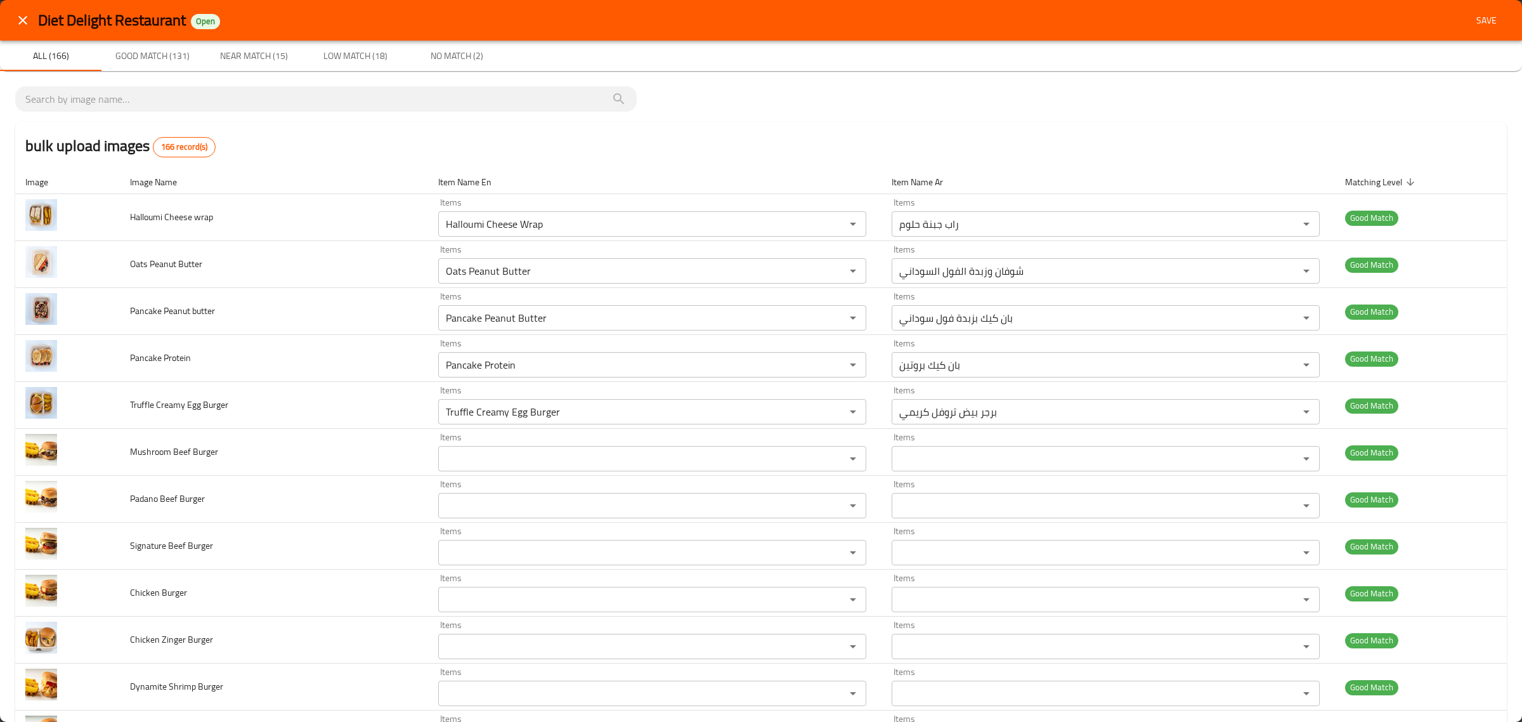
click at [1472, 25] on span "Save" at bounding box center [1487, 21] width 30 height 16
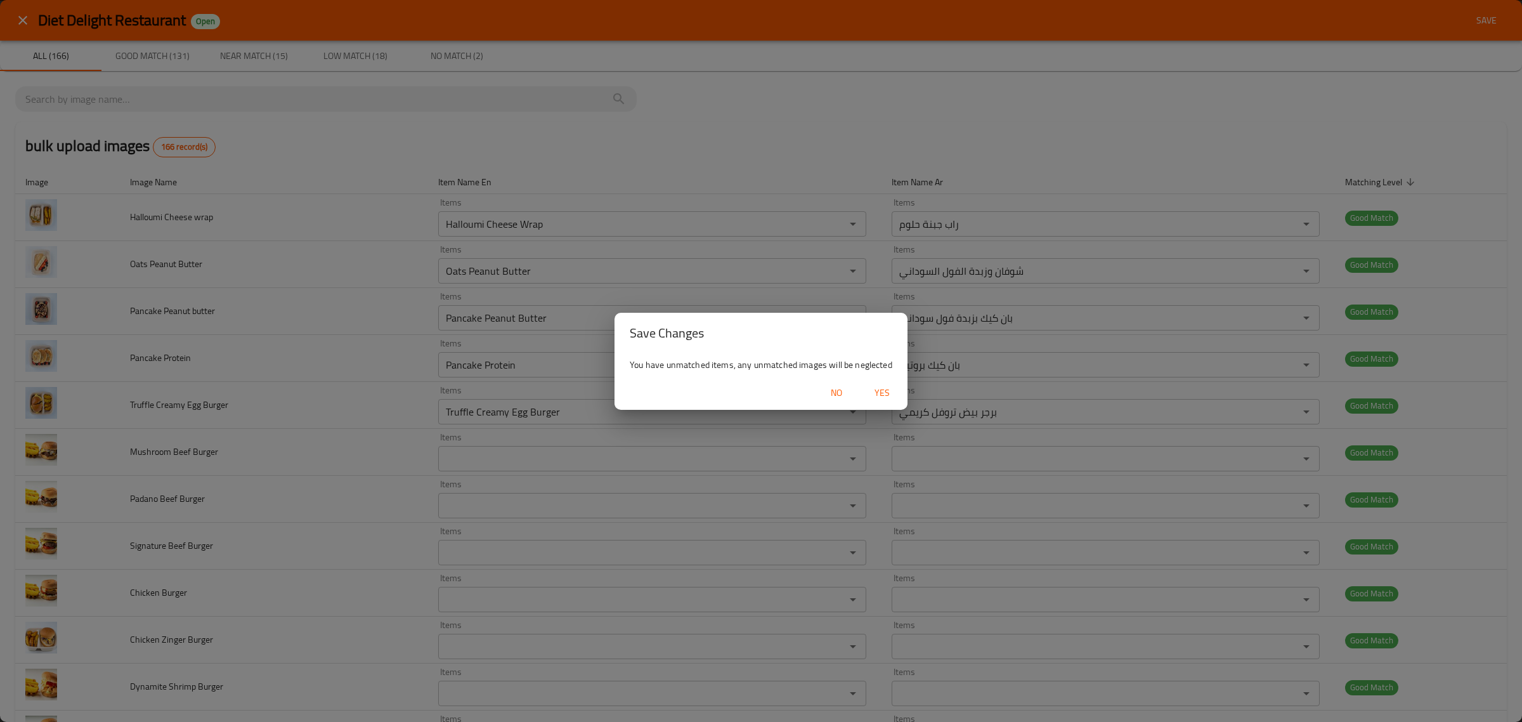
click at [895, 391] on span "Yes" at bounding box center [882, 393] width 30 height 16
click at [582, 325] on div "Save Changes You have unmatched items, any unmatched images will be neglected No" at bounding box center [761, 361] width 1522 height 722
click at [565, 320] on div "Save Changes You have unmatched items, any unmatched images will be neglected No" at bounding box center [761, 361] width 1522 height 722
click at [565, 315] on div "Save Changes You have unmatched items, any unmatched images will be neglected No" at bounding box center [761, 361] width 1522 height 722
click at [311, 324] on div "Save Changes You have unmatched items, any unmatched images will be neglected No" at bounding box center [761, 361] width 1522 height 722
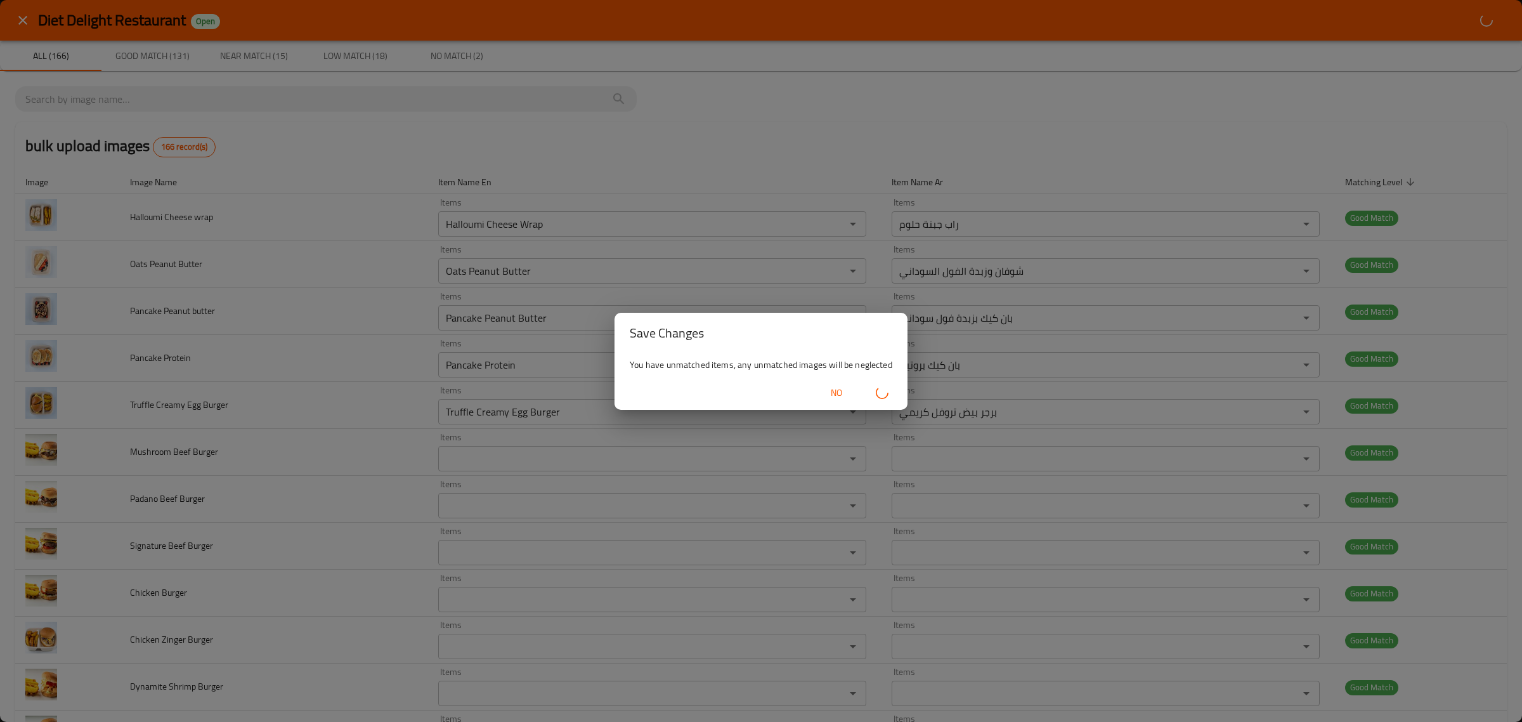
click at [469, 198] on div "Save Changes You have unmatched items, any unmatched images will be neglected No" at bounding box center [761, 361] width 1522 height 722
drag, startPoint x: 606, startPoint y: 182, endPoint x: 612, endPoint y: 172, distance: 12.0
click at [607, 181] on div "Save Changes You have unmatched items, any unmatched images will be neglected No" at bounding box center [761, 361] width 1522 height 722
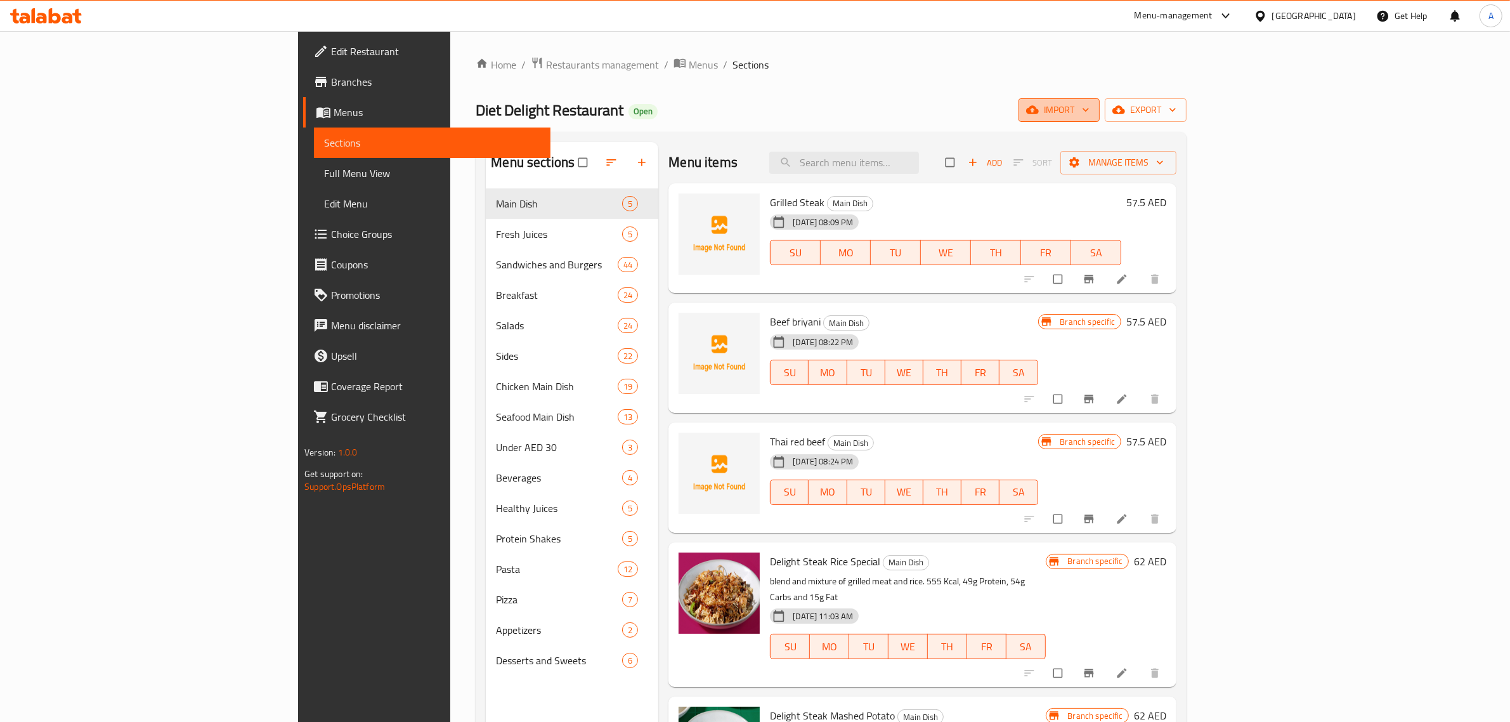
click at [1090, 102] on span "import" at bounding box center [1059, 110] width 61 height 16
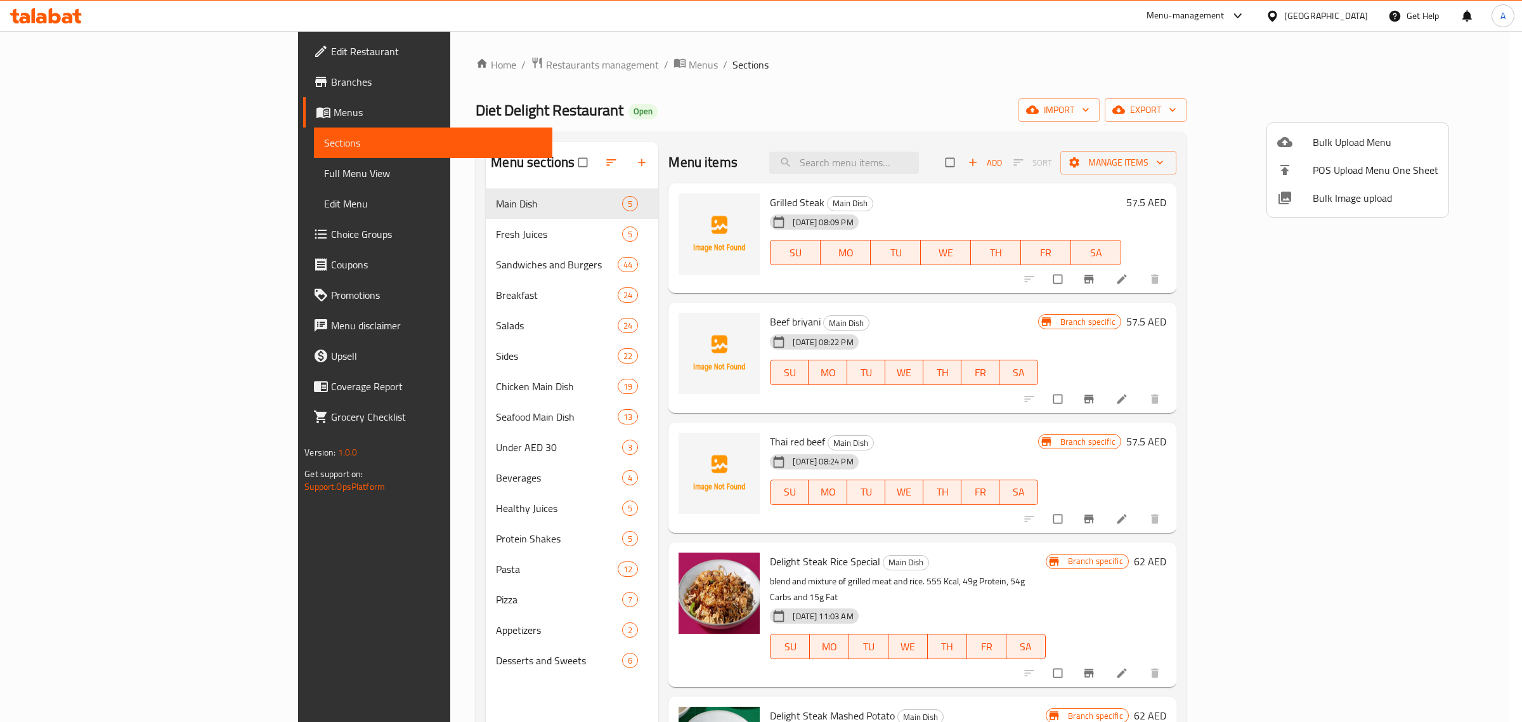
click at [1326, 193] on span "Bulk Image upload" at bounding box center [1376, 197] width 126 height 15
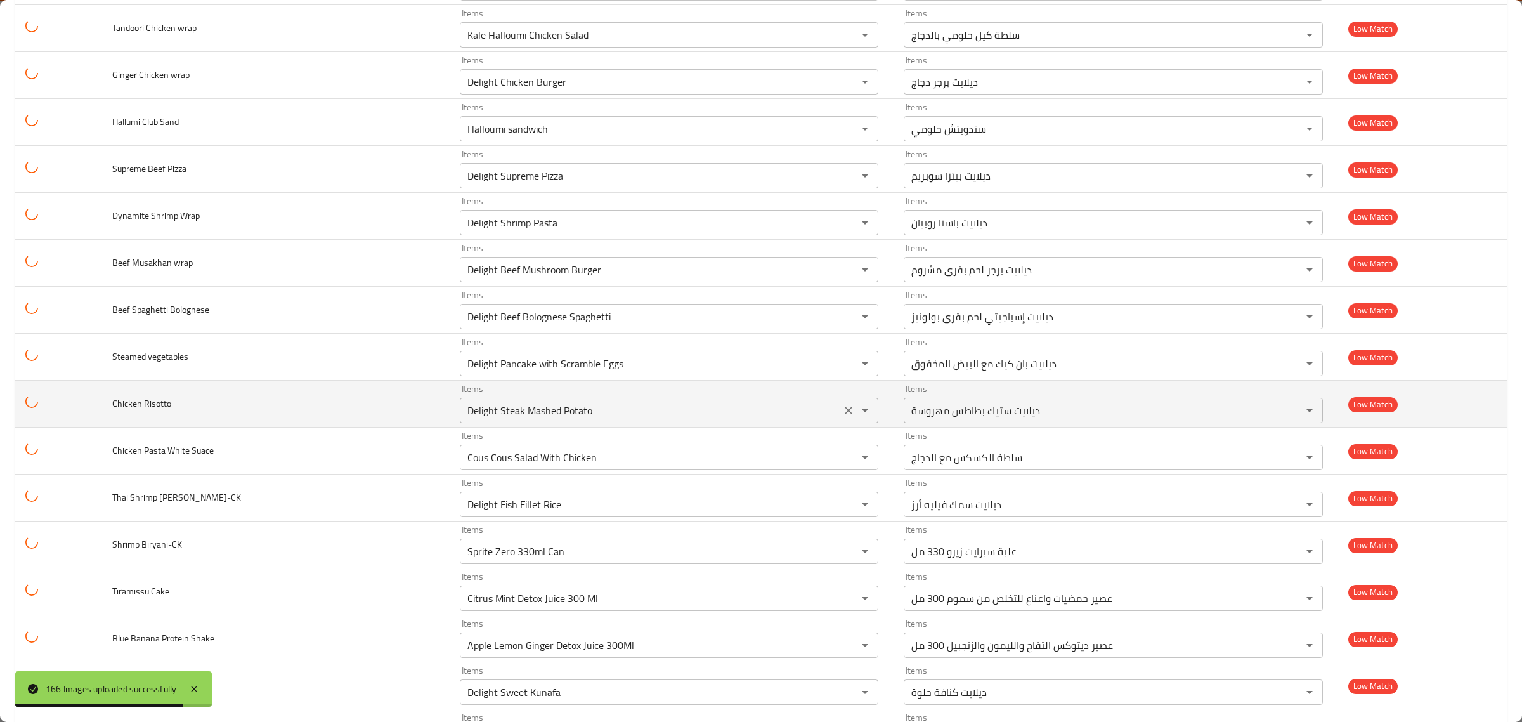
scroll to position [7311, 0]
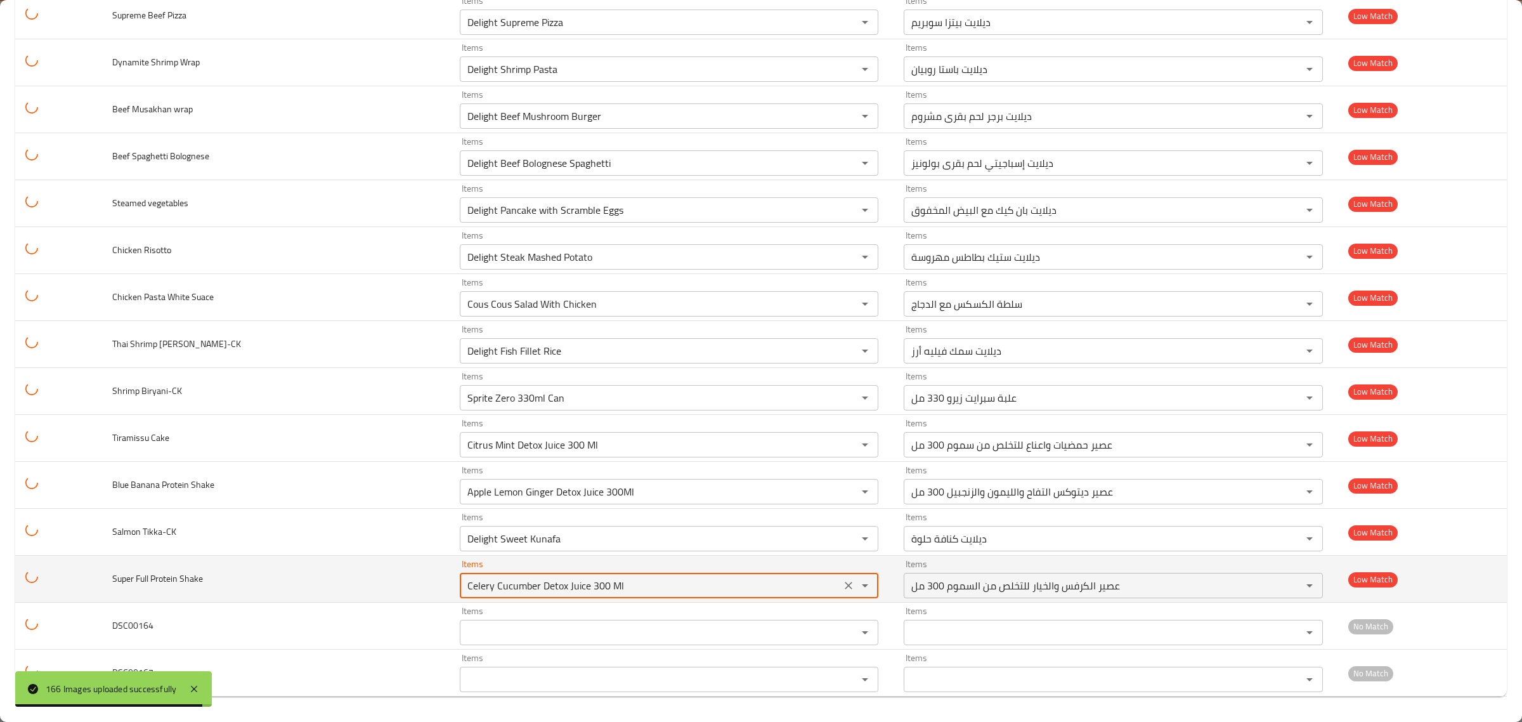
click at [625, 575] on div "Celery Cucumber Detox Juice 300 Ml Items" at bounding box center [669, 585] width 419 height 25
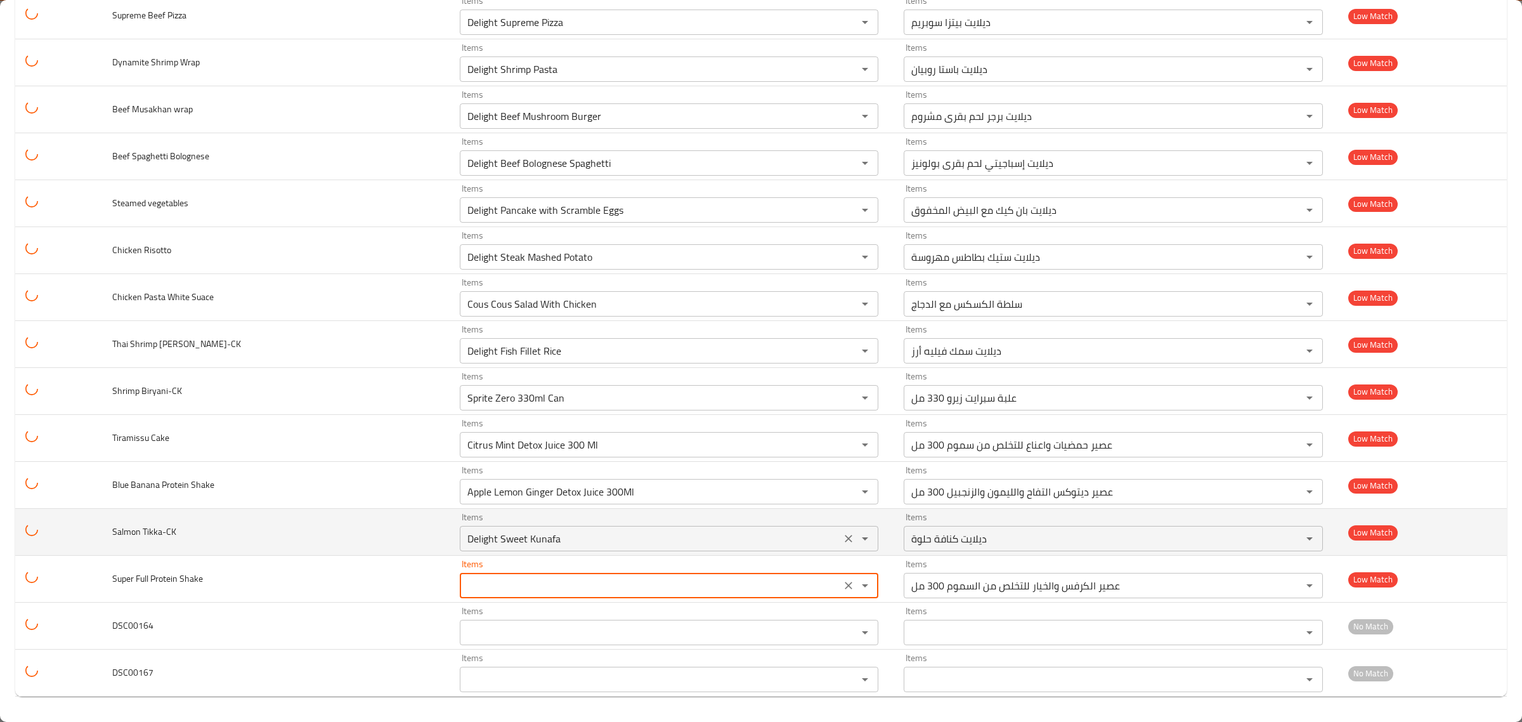
click at [626, 546] on Tikka-CK "Delight Sweet Kunafa" at bounding box center [651, 539] width 374 height 18
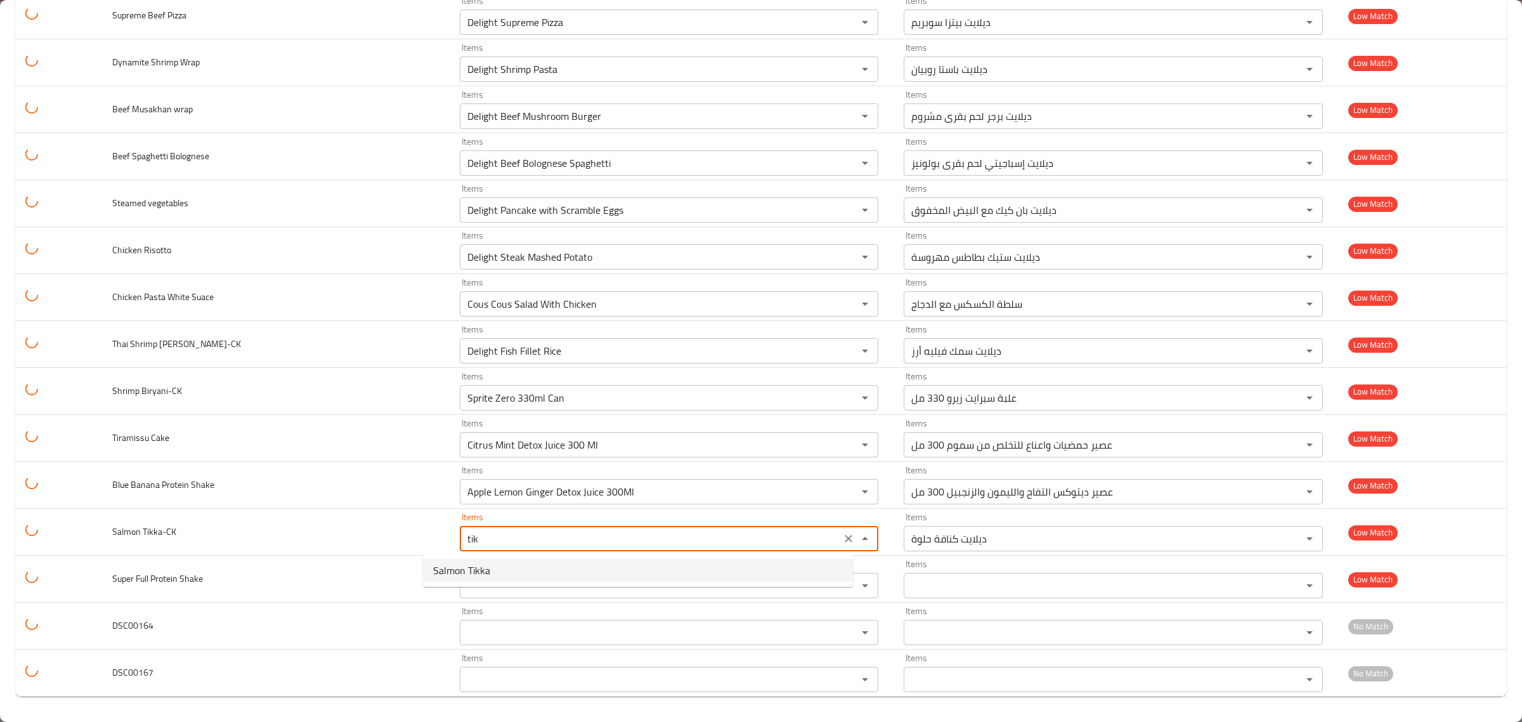
click at [544, 571] on Tikka-CK-option-0 "Salmon Tikka" at bounding box center [638, 570] width 430 height 23
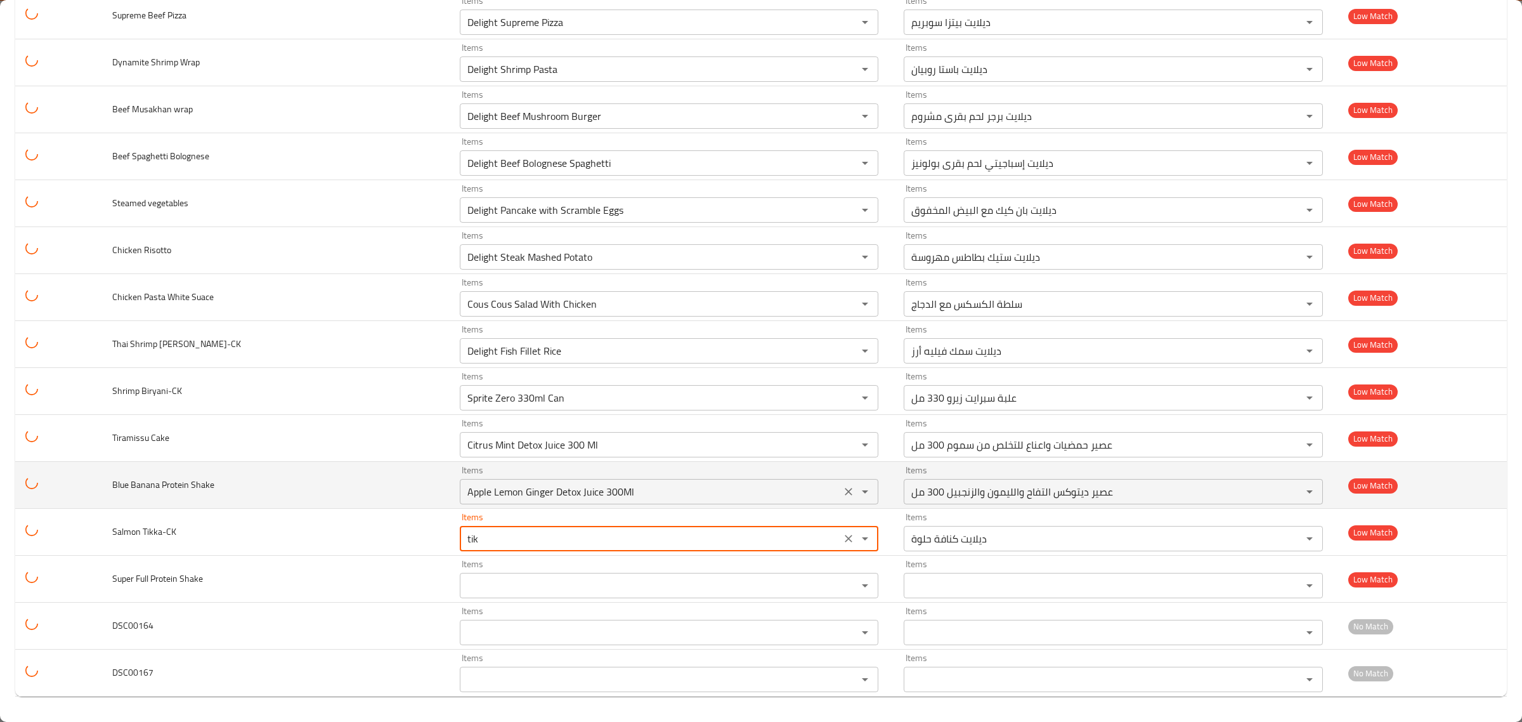
type Tikka-CK "Salmon Tikka"
type Tikka-CK-ar "سلمون تكا"
type Tikka-CK "Salmon Tikka"
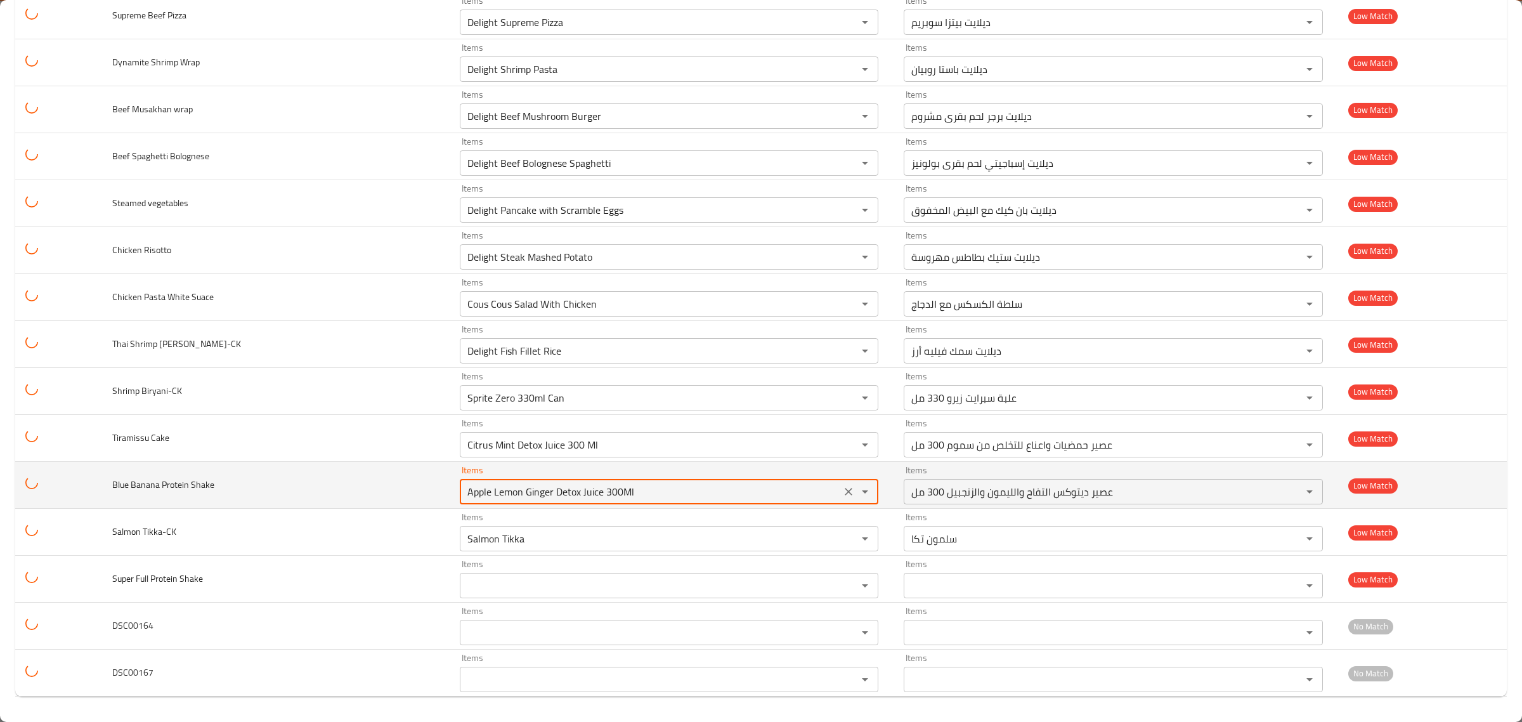
click at [660, 494] on Shake "Apple Lemon Ginger Detox Juice 300Ml" at bounding box center [651, 492] width 374 height 18
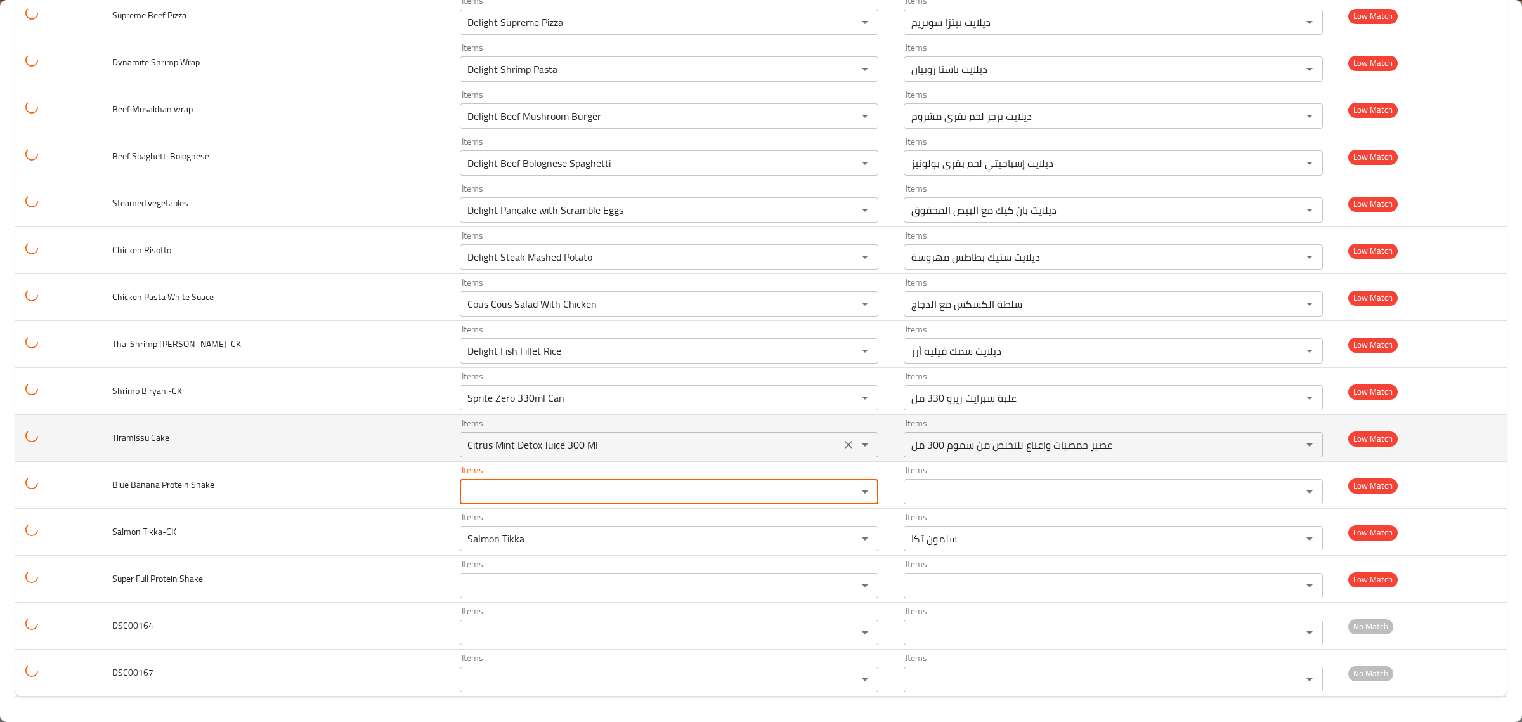
click at [598, 447] on Cake "Citrus Mint Detox Juice 300 Ml" at bounding box center [651, 445] width 374 height 18
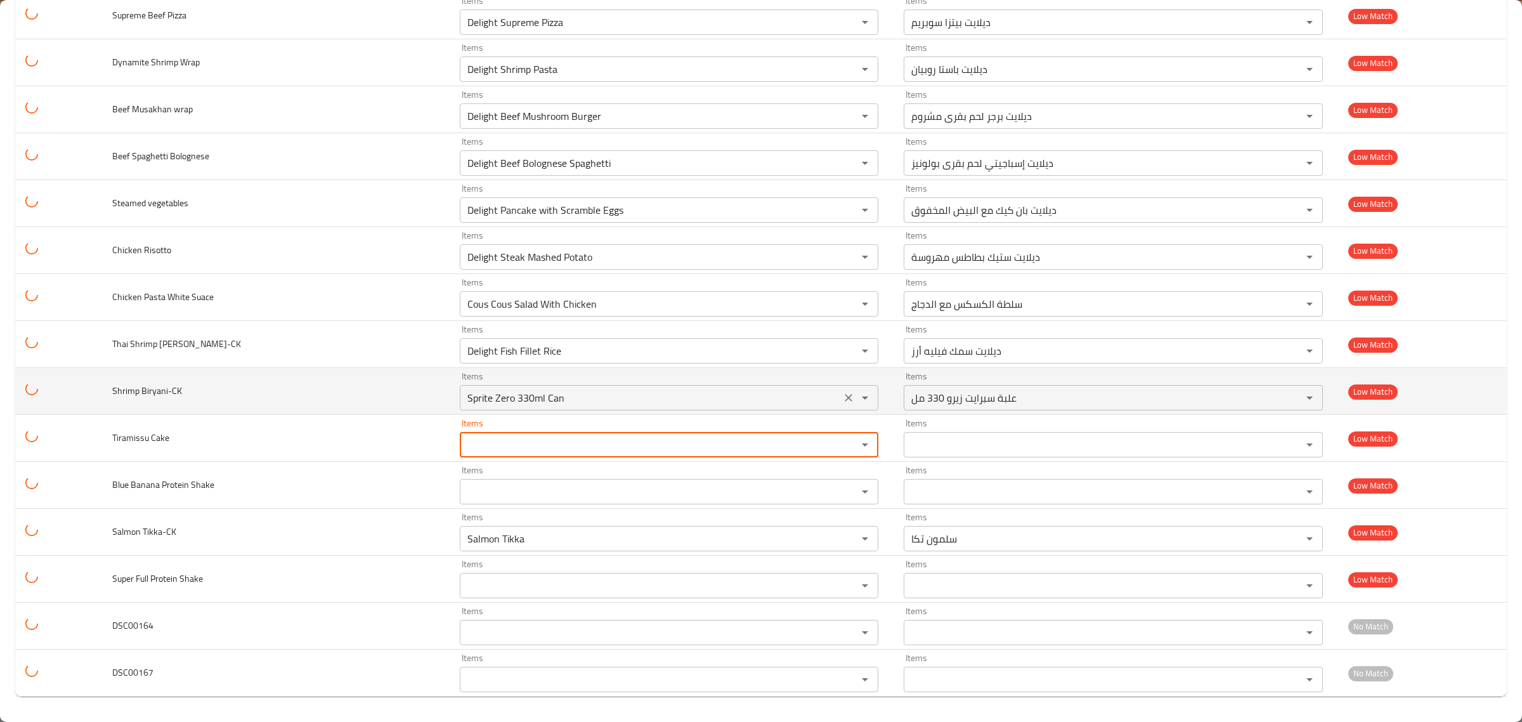
click at [643, 403] on Biryani-CK "Sprite Zero 330ml Can" at bounding box center [651, 398] width 374 height 18
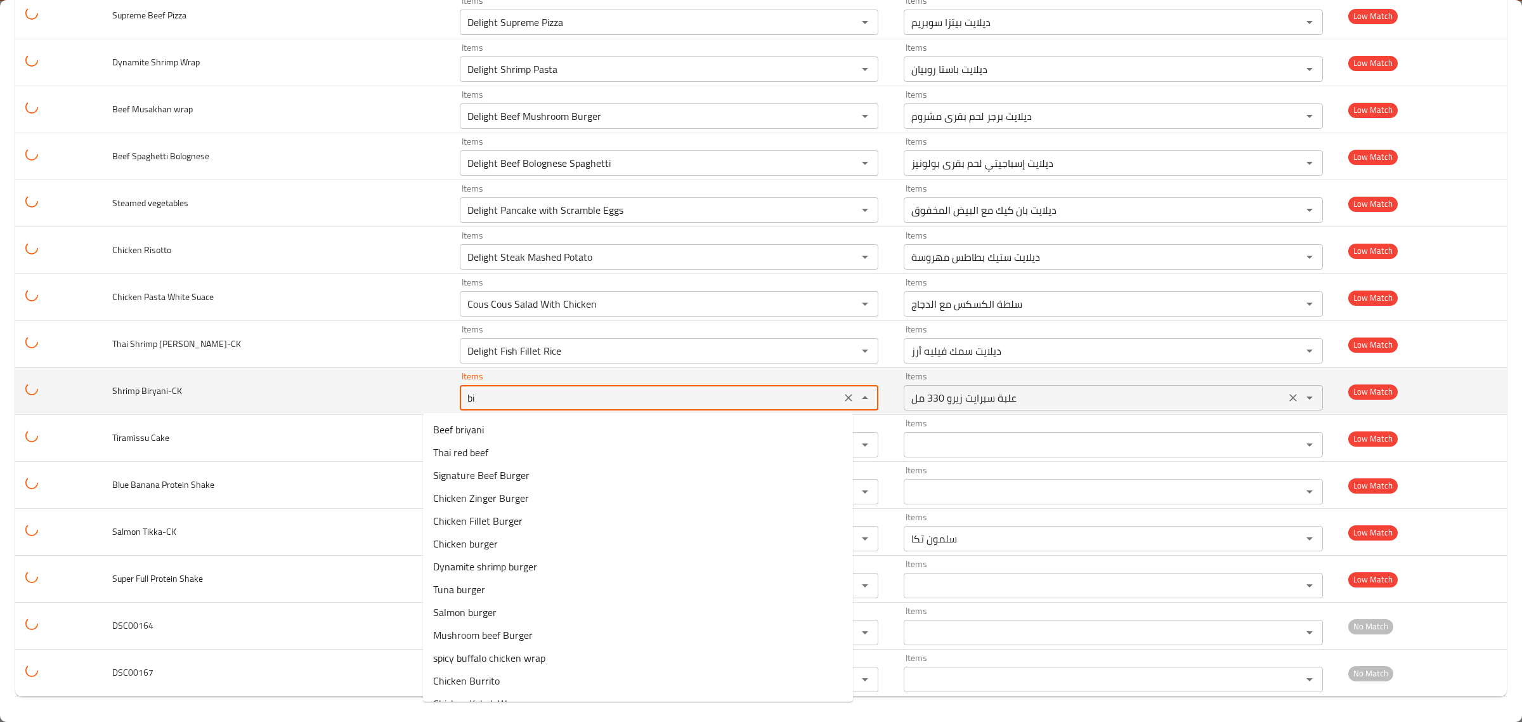
type Biryani-CK "bir"
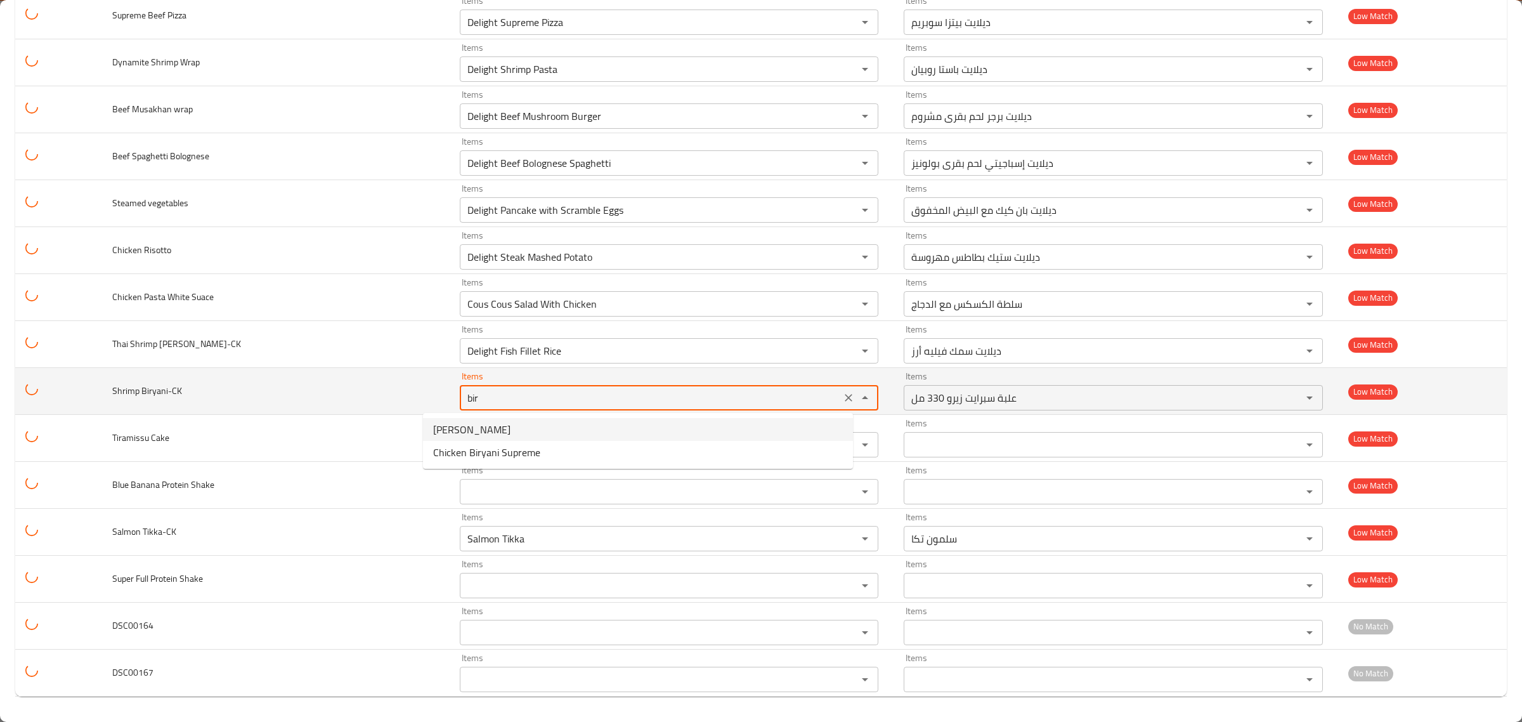
click at [842, 402] on icon "Clear" at bounding box center [848, 397] width 13 height 13
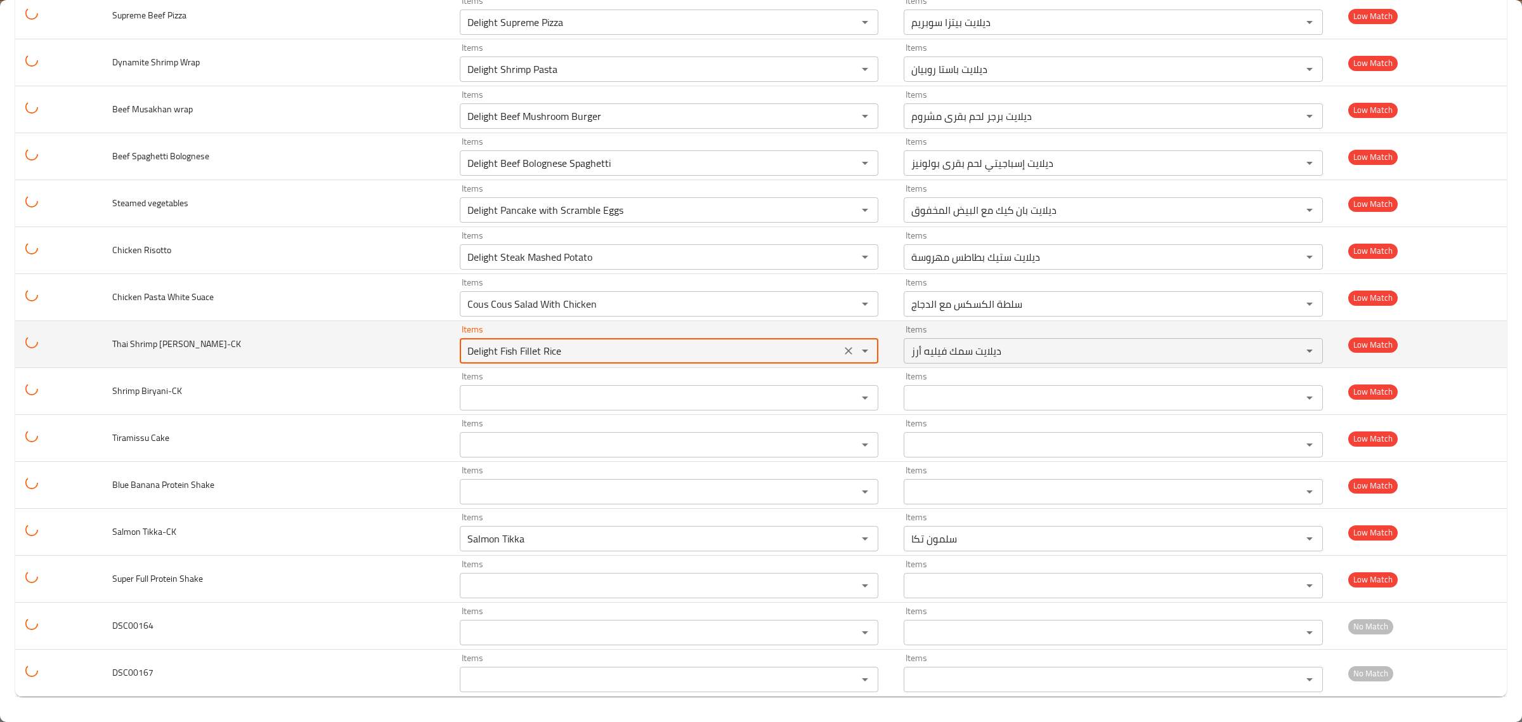
click at [752, 343] on Curry-CK "Delight Fish Fillet Rice" at bounding box center [651, 351] width 374 height 18
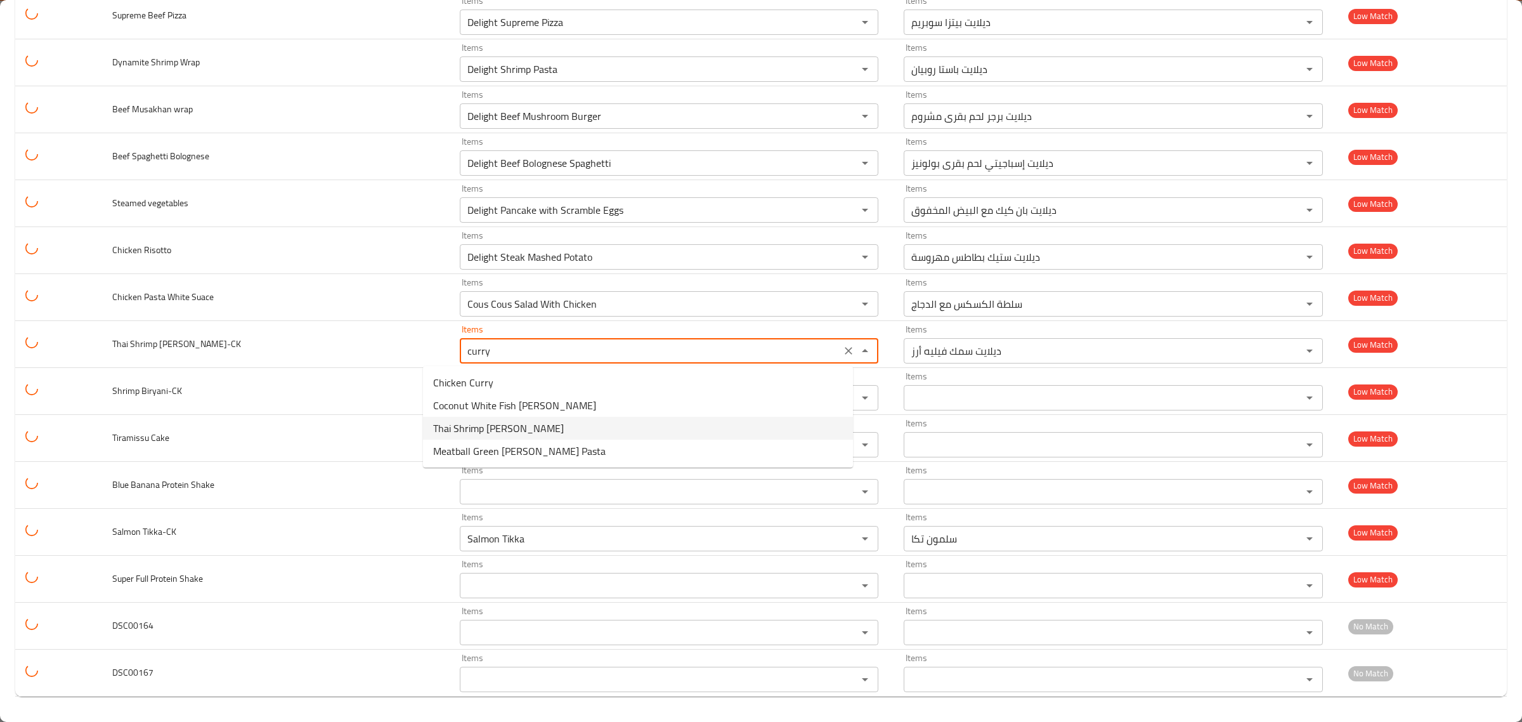
click at [530, 425] on Curry-CK-option-2 "Thai Shrimp Curry" at bounding box center [638, 428] width 430 height 23
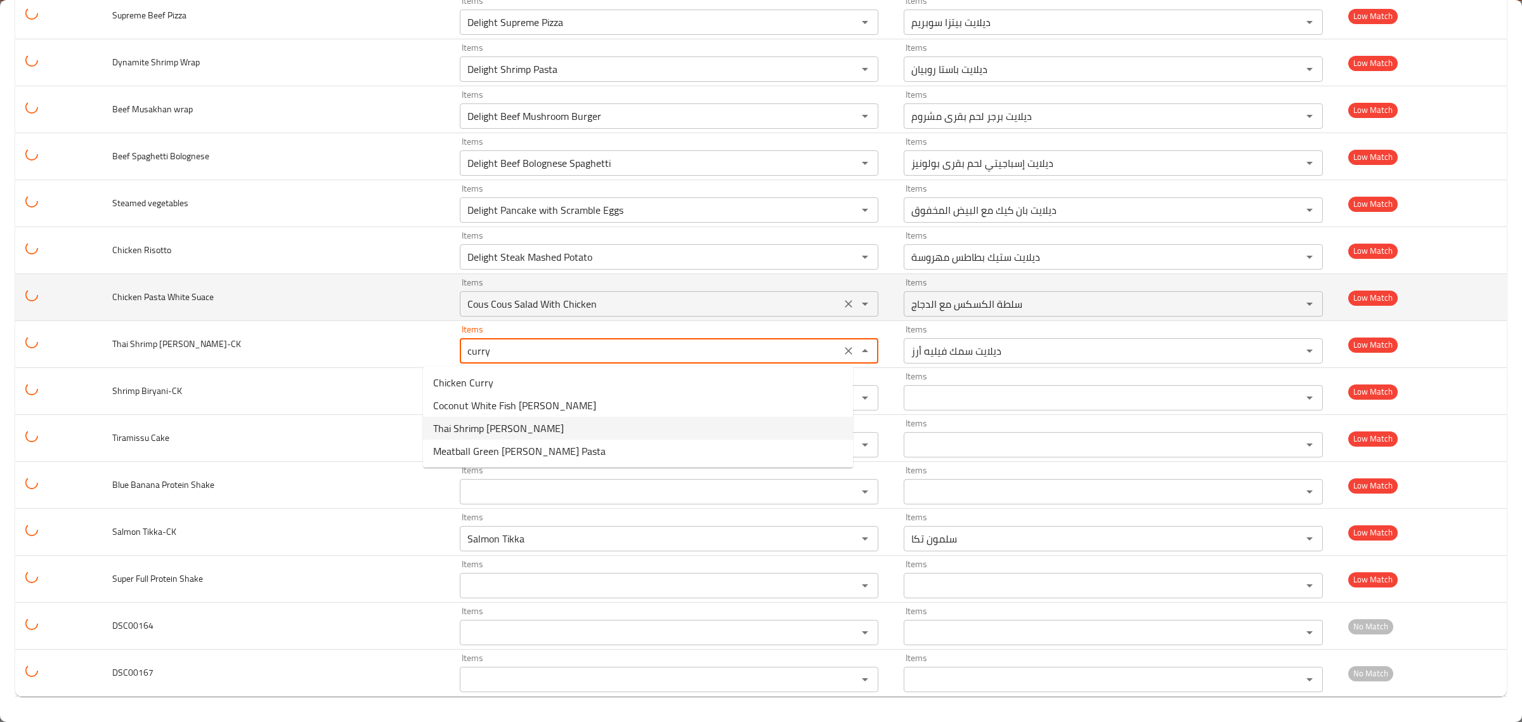
type Curry-CK "Thai Shrimp Curry"
type Curry-CK-ar "كاري الروبيان التايلاندي"
type Curry-CK "Thai Shrimp Curry"
click at [623, 308] on Suace "Cous Cous Salad With Chicken" at bounding box center [651, 304] width 374 height 18
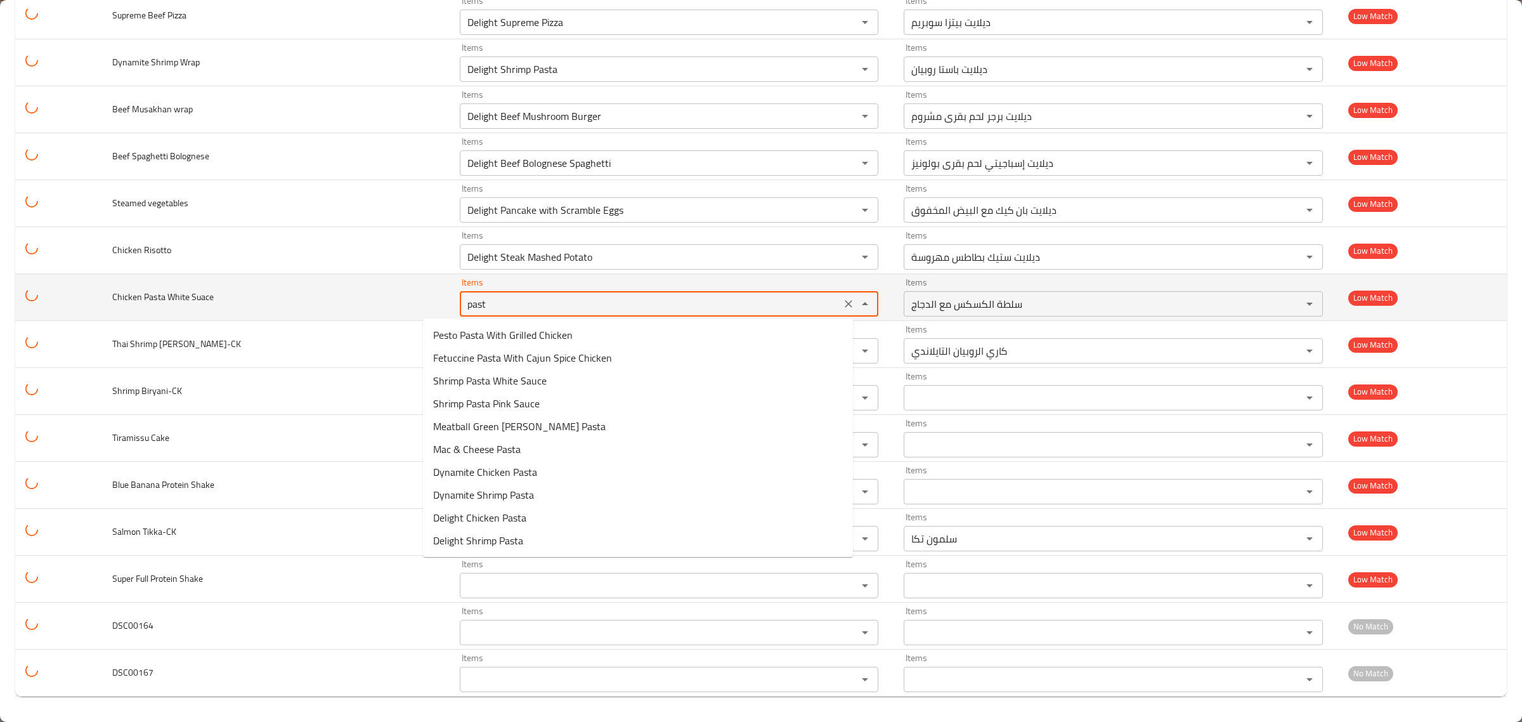
type Suace "pasta"
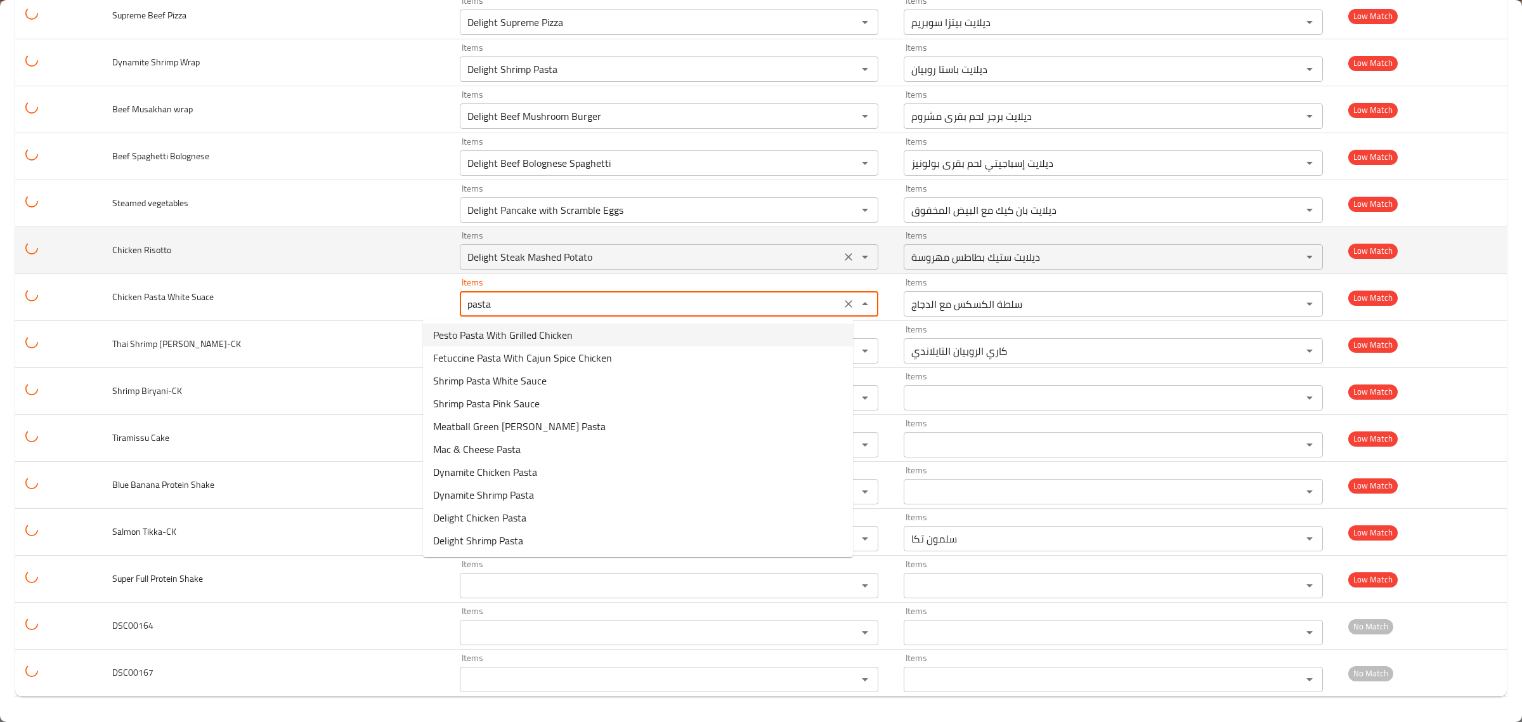
drag, startPoint x: 823, startPoint y: 300, endPoint x: 650, endPoint y: 245, distance: 181.0
click at [842, 300] on icon "Clear" at bounding box center [848, 304] width 13 height 13
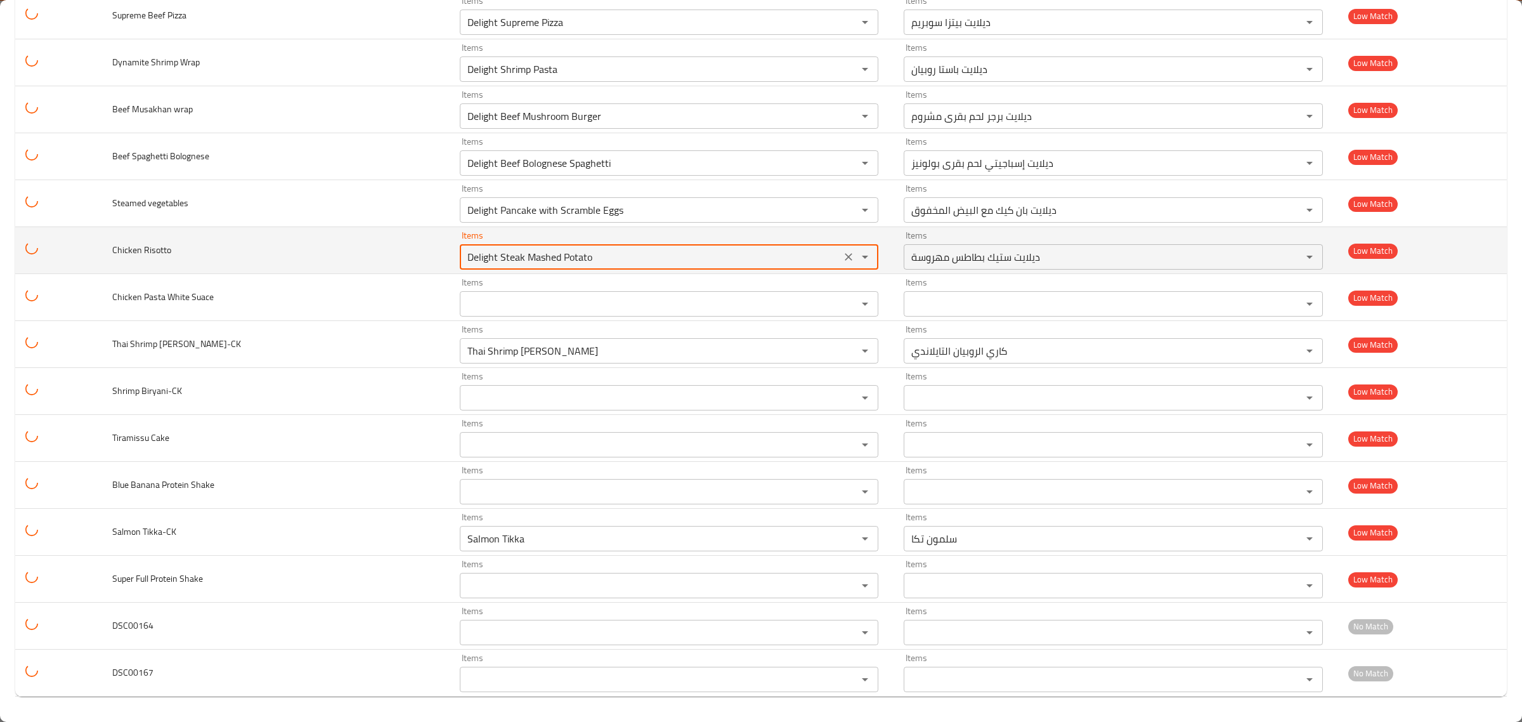
click at [653, 249] on Risotto "Delight Steak Mashed Potato" at bounding box center [651, 257] width 374 height 18
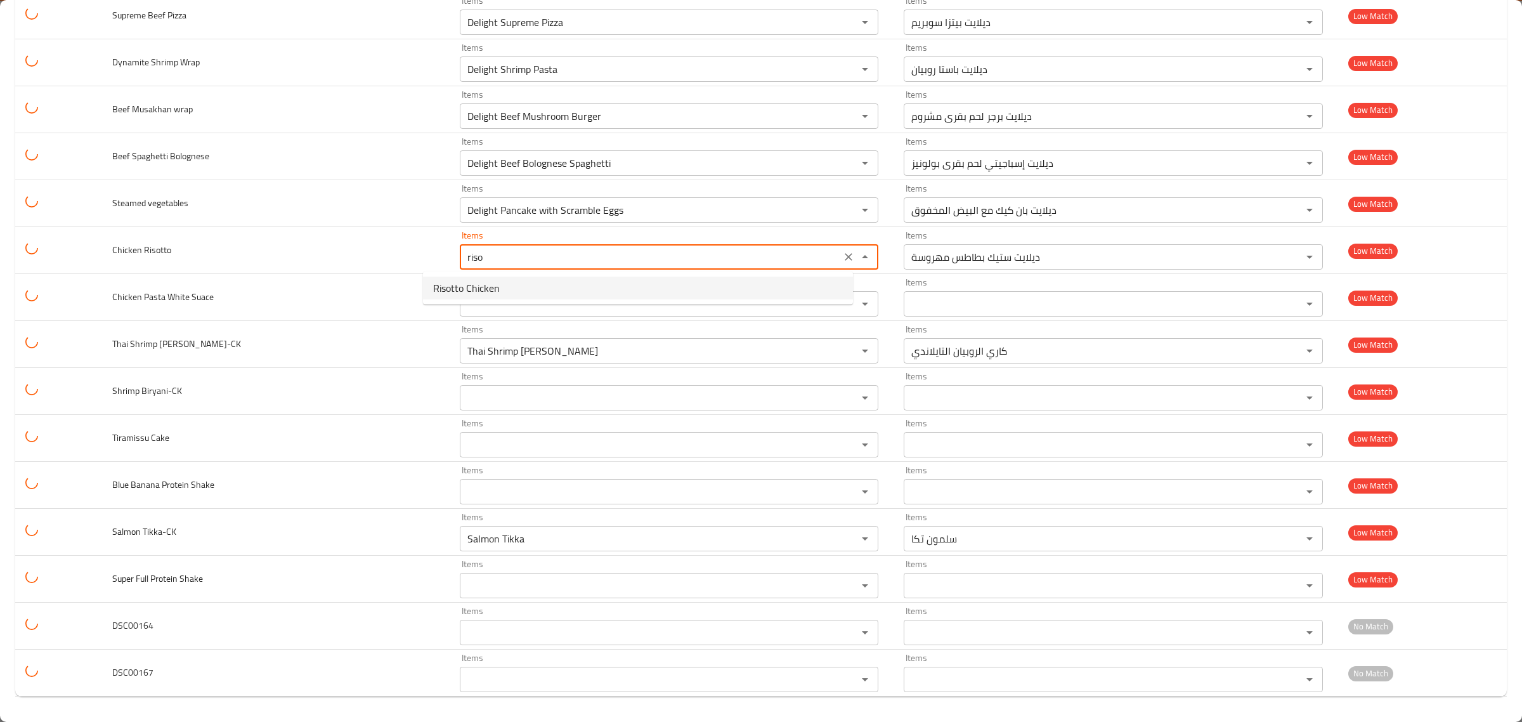
click at [625, 283] on Risotto-option-0 "Risotto Chicken" at bounding box center [638, 288] width 430 height 23
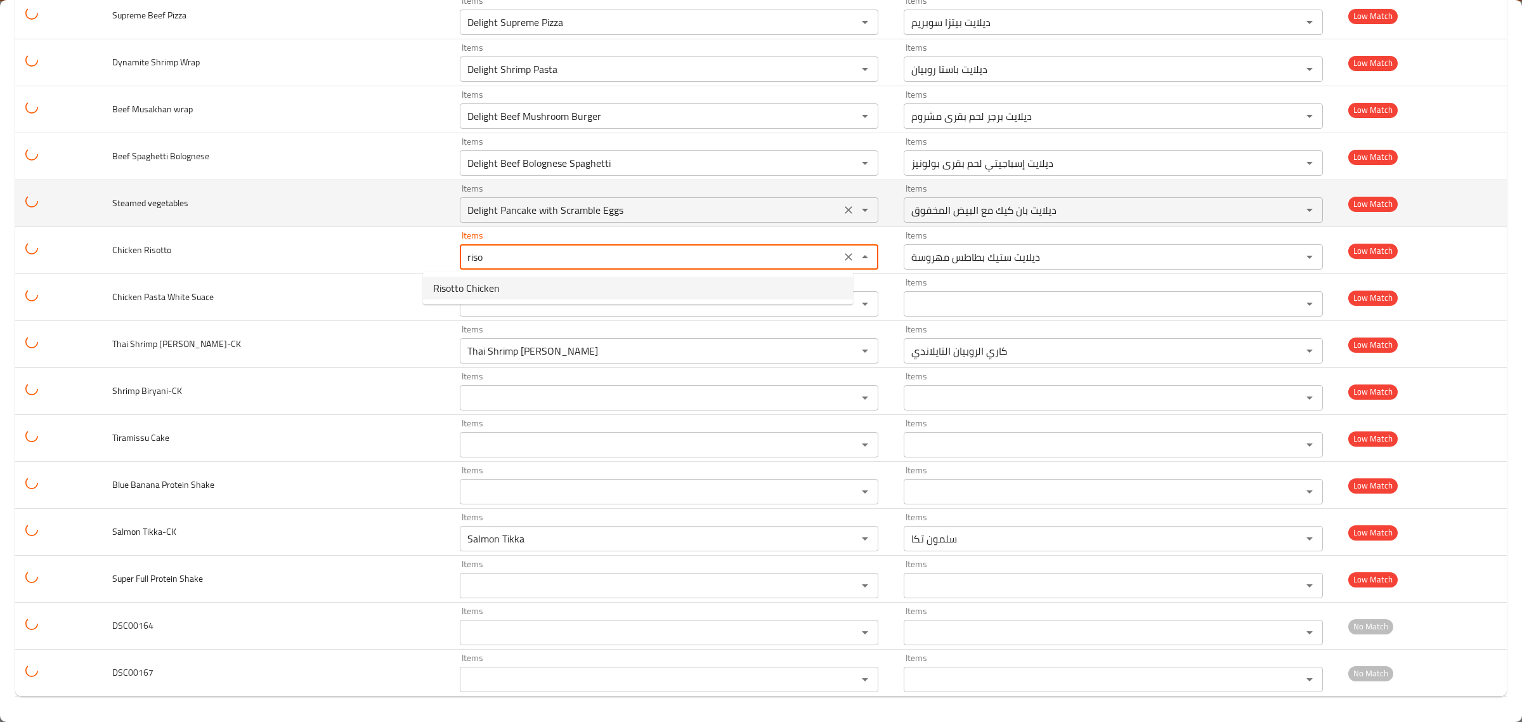
type Risotto "Risotto Chicken"
type Risotto-ar "ريزوتو دجاج"
type Risotto "Risotto Chicken"
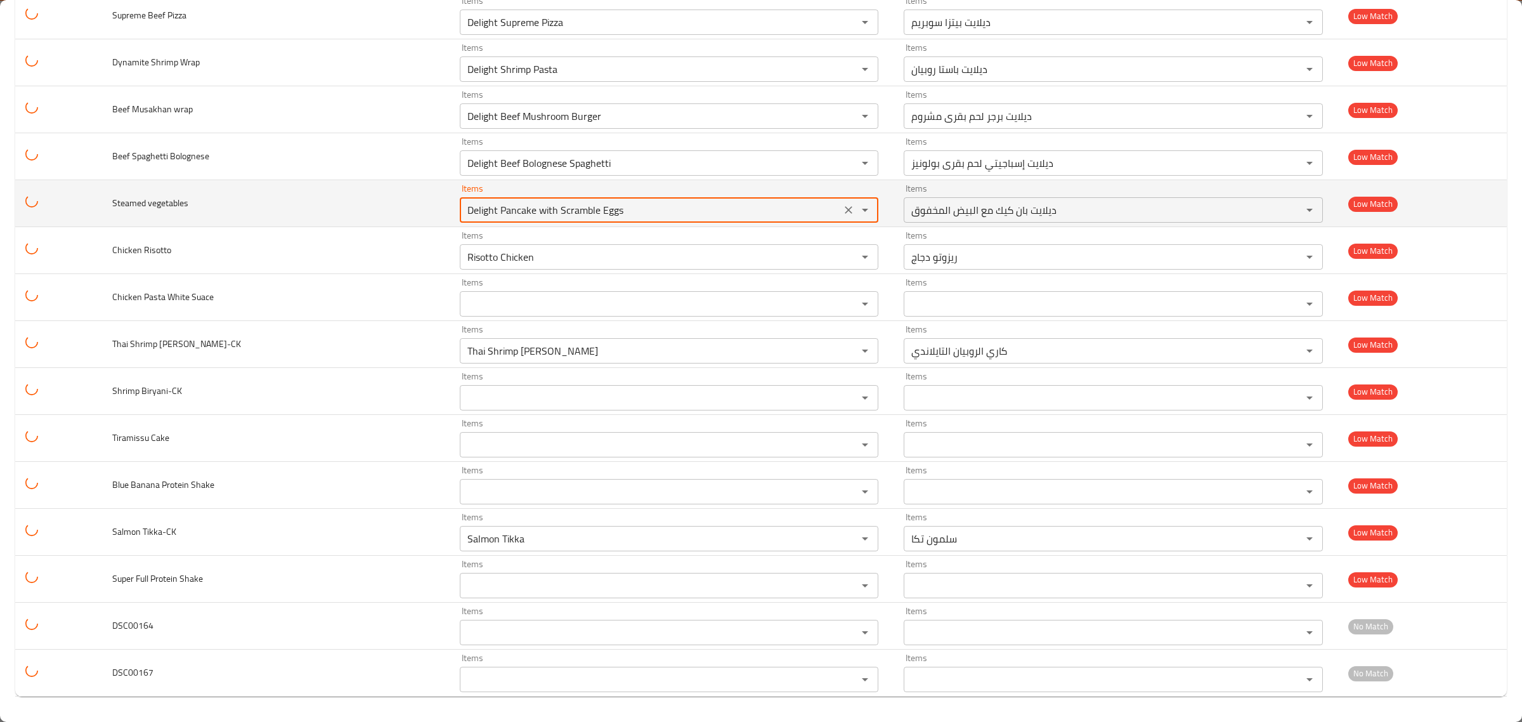
click at [685, 211] on vegetables "Delight Pancake with Scramble Eggs" at bounding box center [651, 210] width 374 height 18
type vegetables "veg"
click at [842, 208] on icon "Clear" at bounding box center [848, 210] width 13 height 13
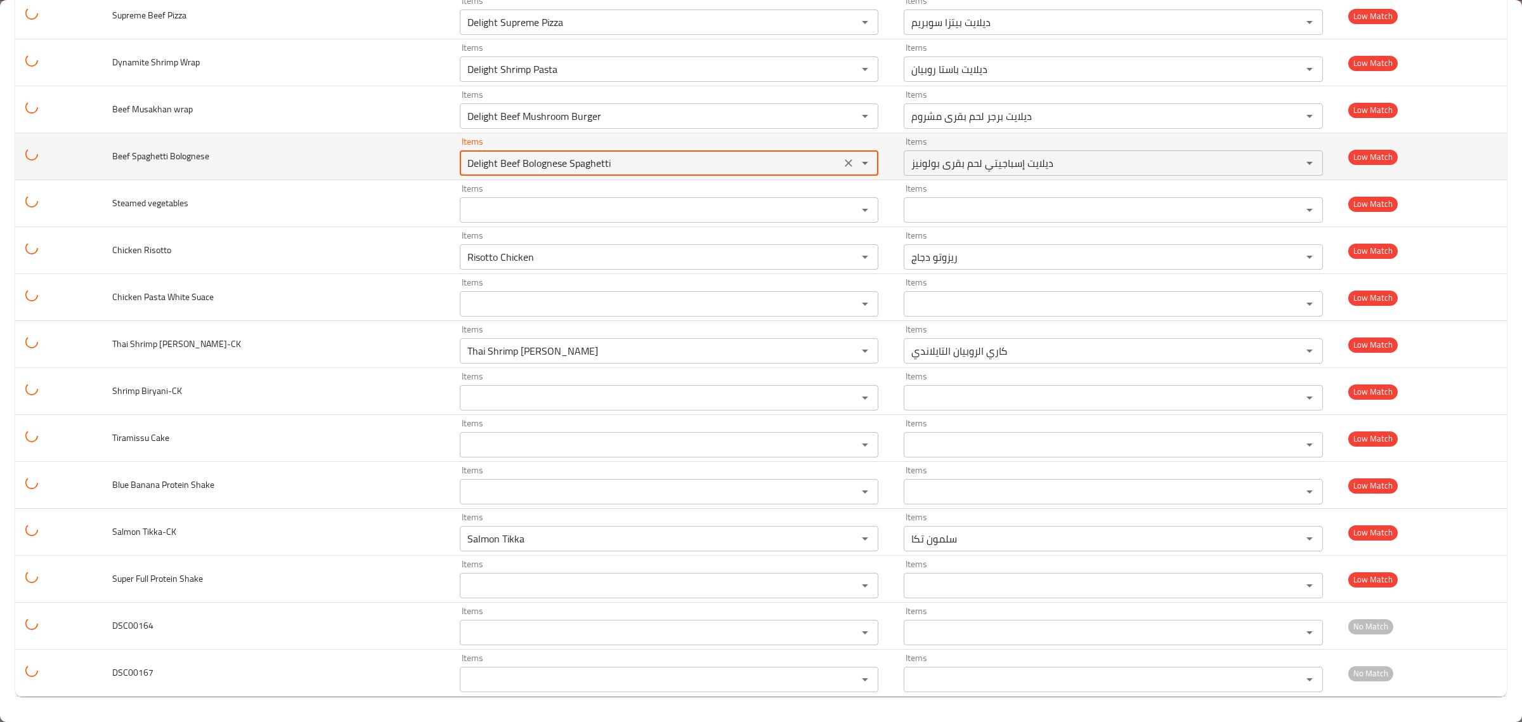
click at [759, 163] on Bolognese "Delight Beef Bolognese Spaghetti" at bounding box center [651, 163] width 374 height 18
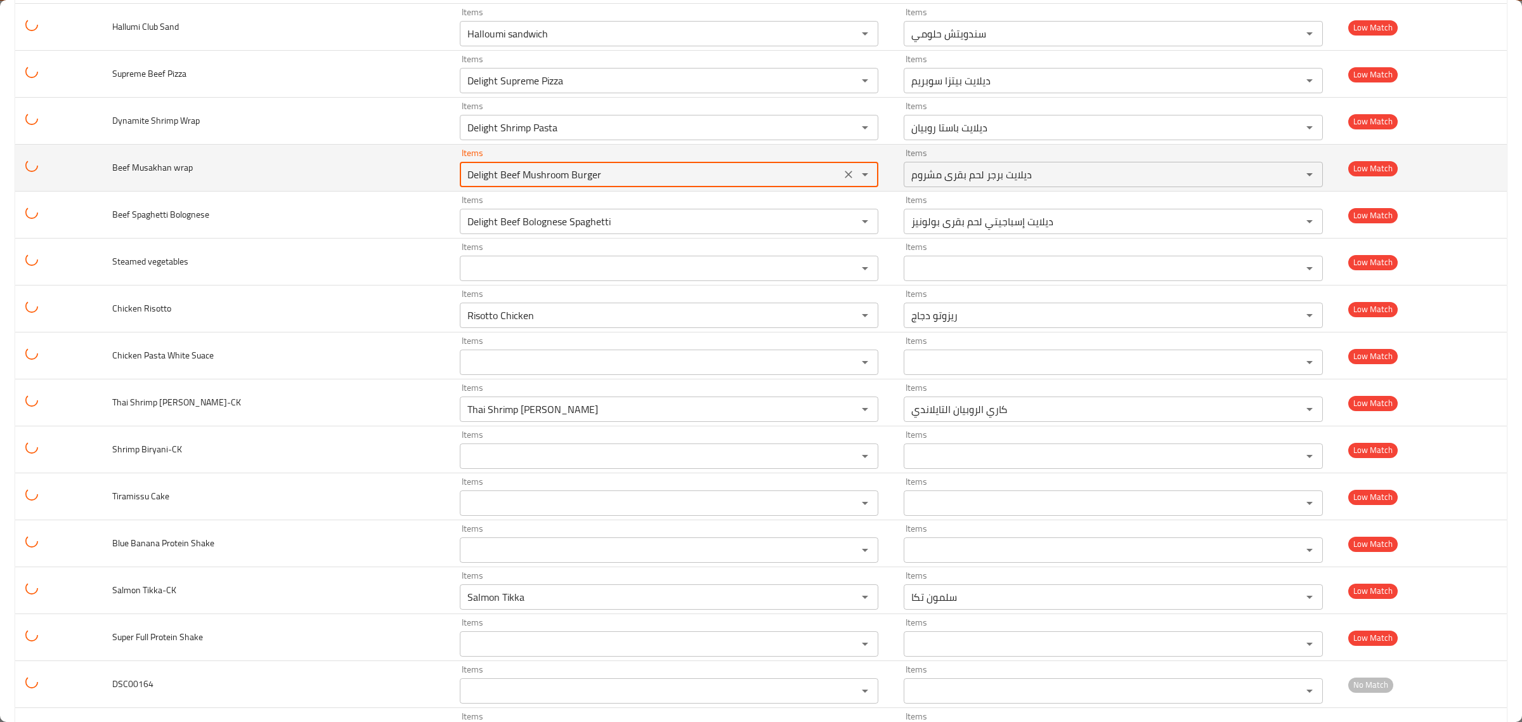
click at [745, 183] on wrap "Delight Beef Mushroom Burger" at bounding box center [651, 175] width 374 height 18
click at [842, 181] on icon "Clear" at bounding box center [848, 174] width 13 height 13
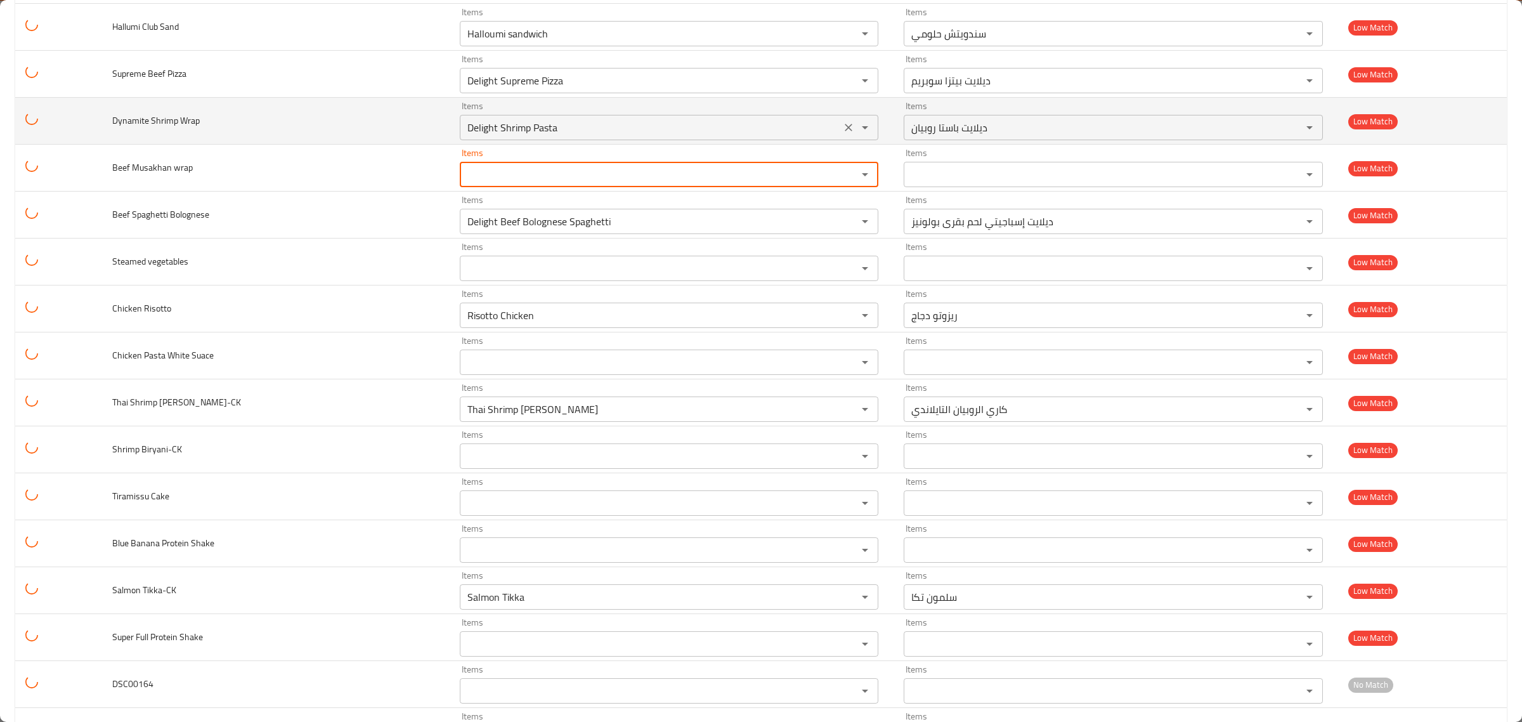
click at [842, 134] on icon "Clear" at bounding box center [848, 127] width 13 height 13
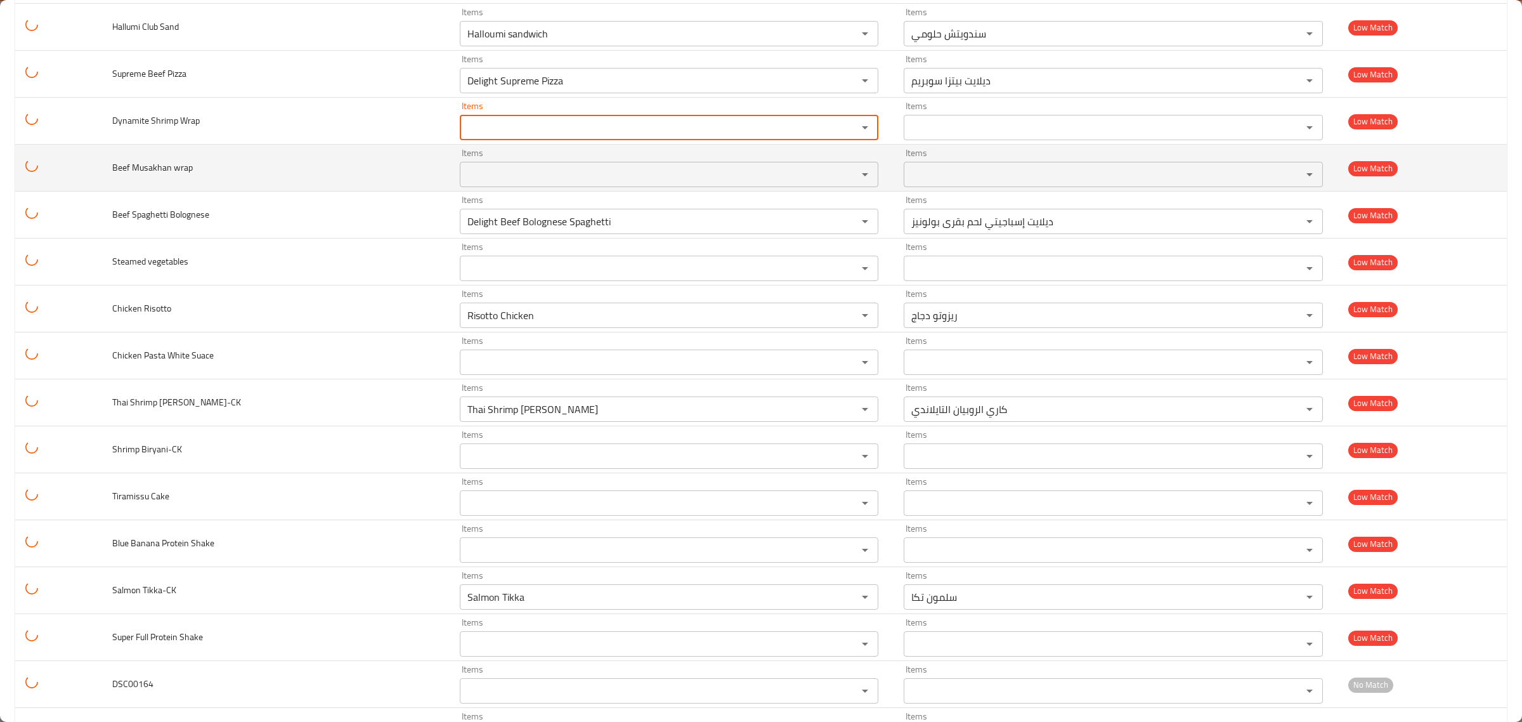
scroll to position [7073, 0]
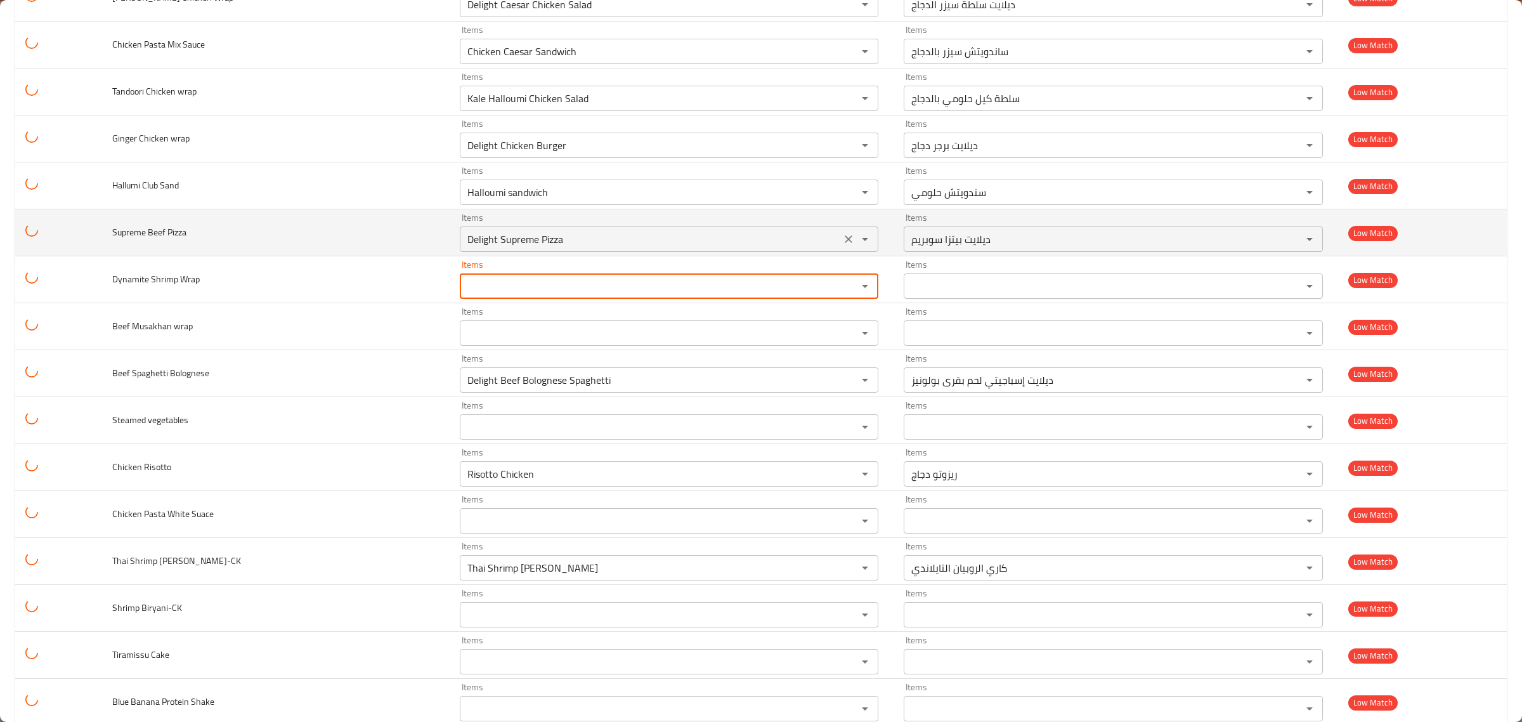
click at [727, 248] on Pizza "Delight Supreme Pizza" at bounding box center [651, 239] width 374 height 18
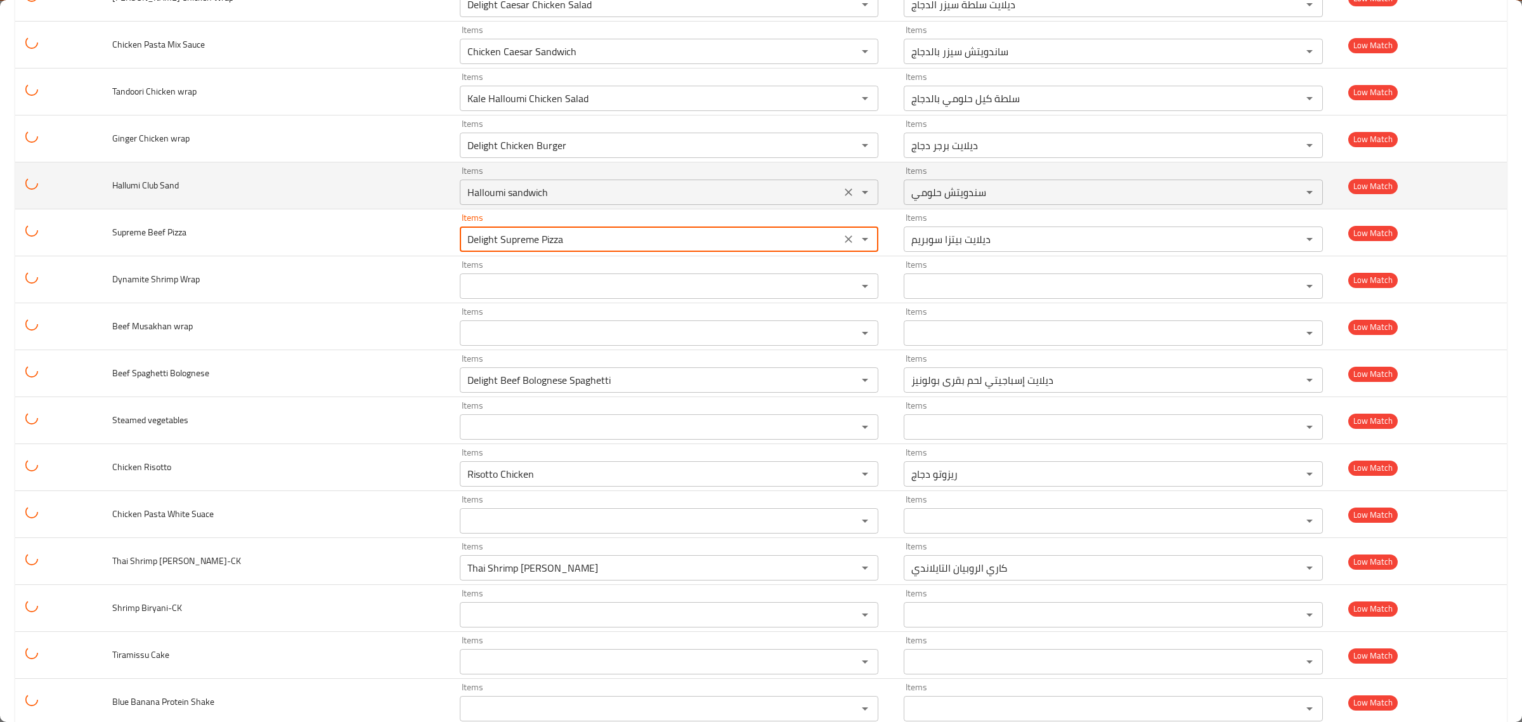
click at [736, 205] on div "Halloumi sandwich Items" at bounding box center [669, 192] width 419 height 25
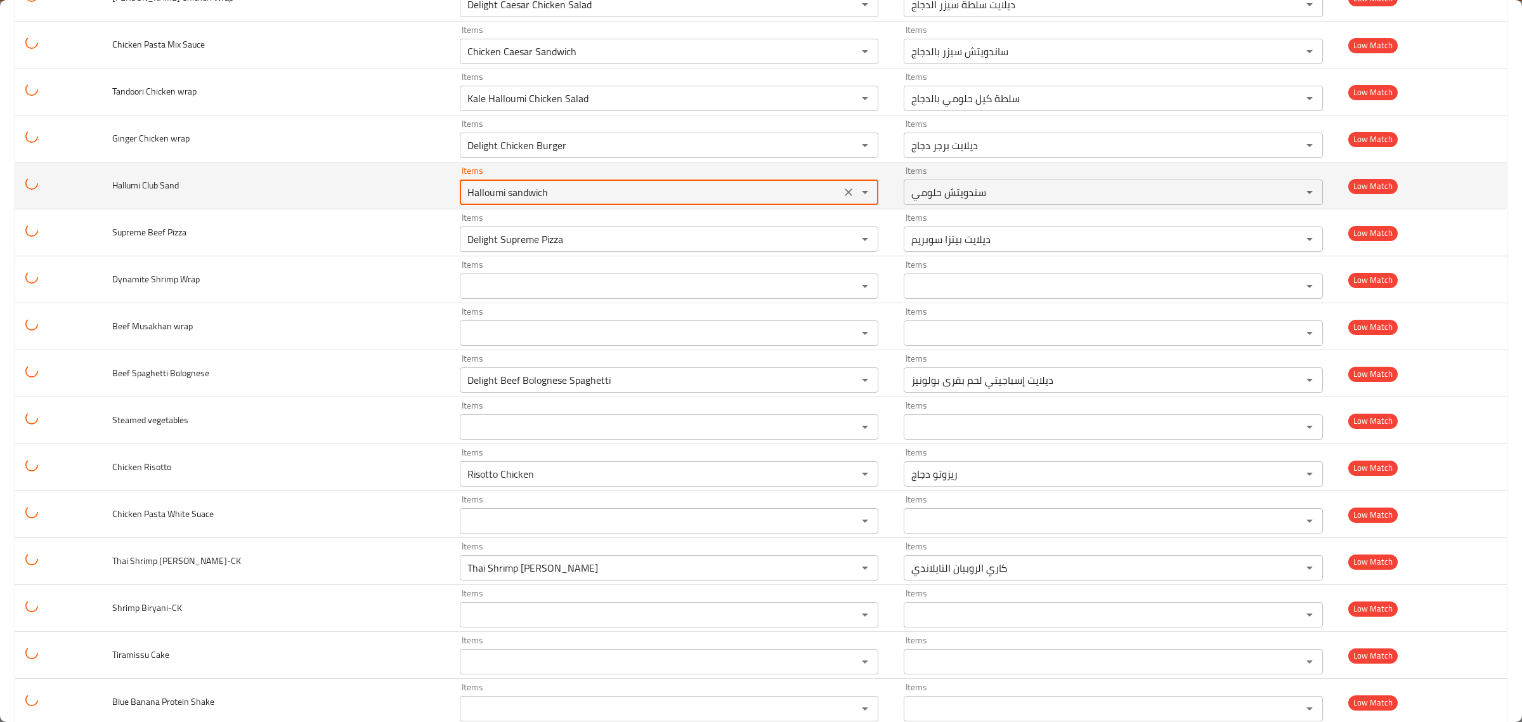
scroll to position [6994, 0]
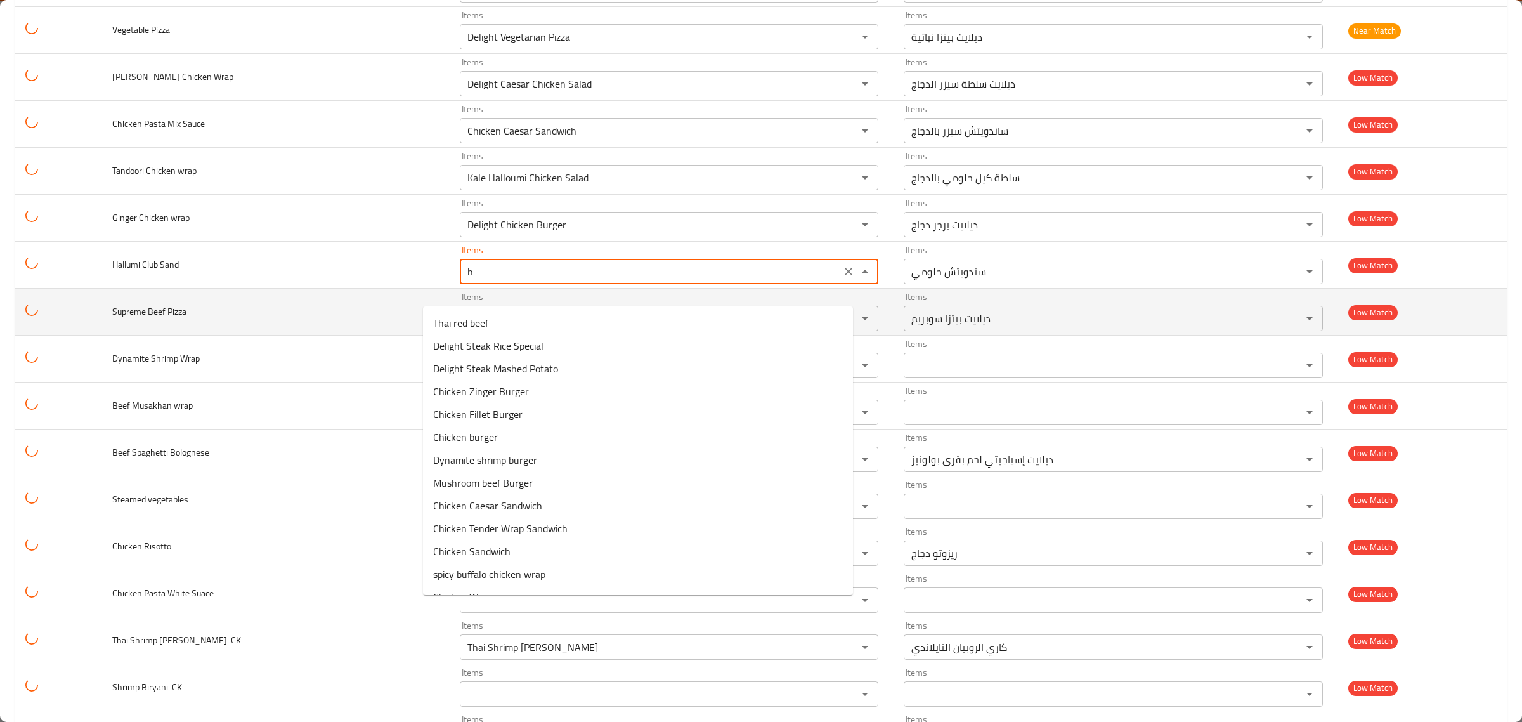
type Sand "Halloumi sandwich"
click at [224, 318] on td "Supreme Beef Pizza" at bounding box center [276, 312] width 348 height 47
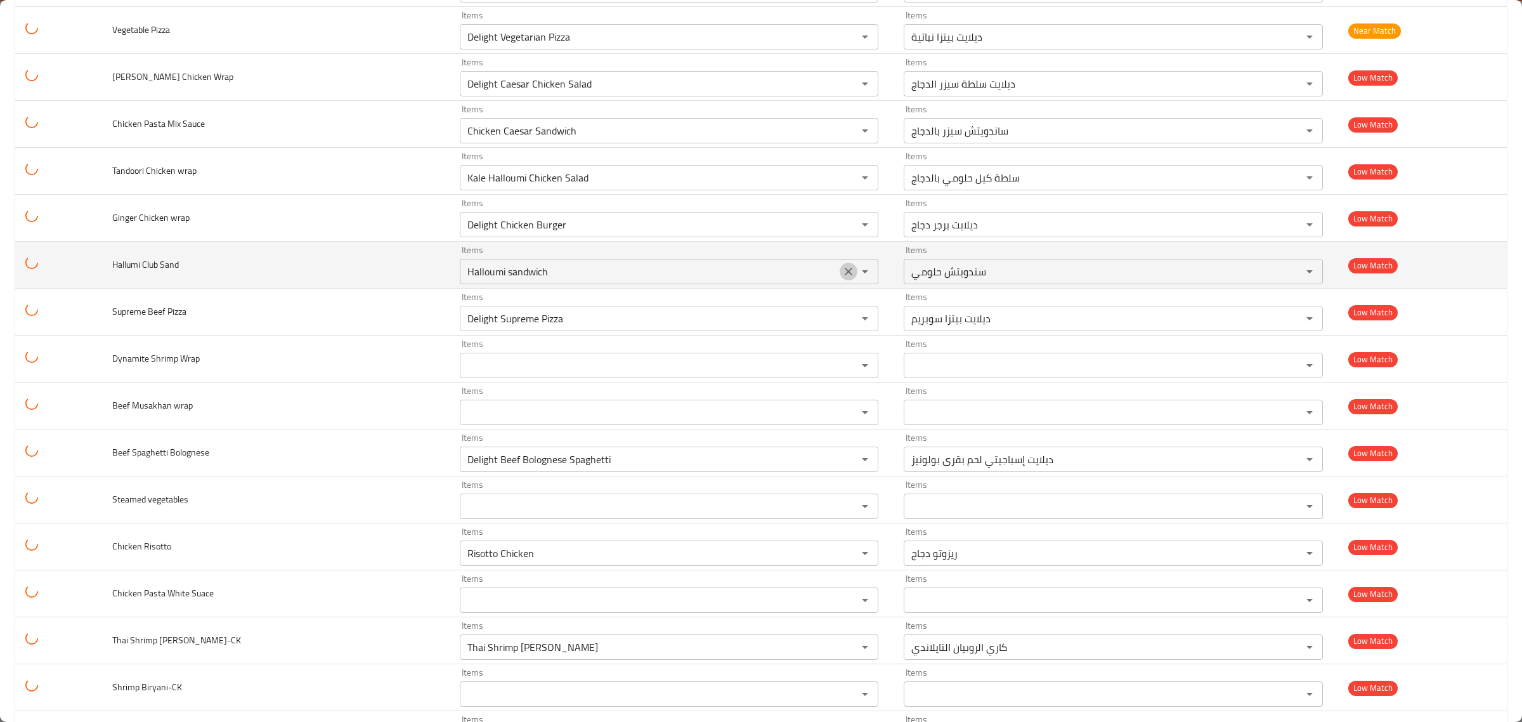
click at [840, 280] on button "Clear" at bounding box center [849, 272] width 18 height 18
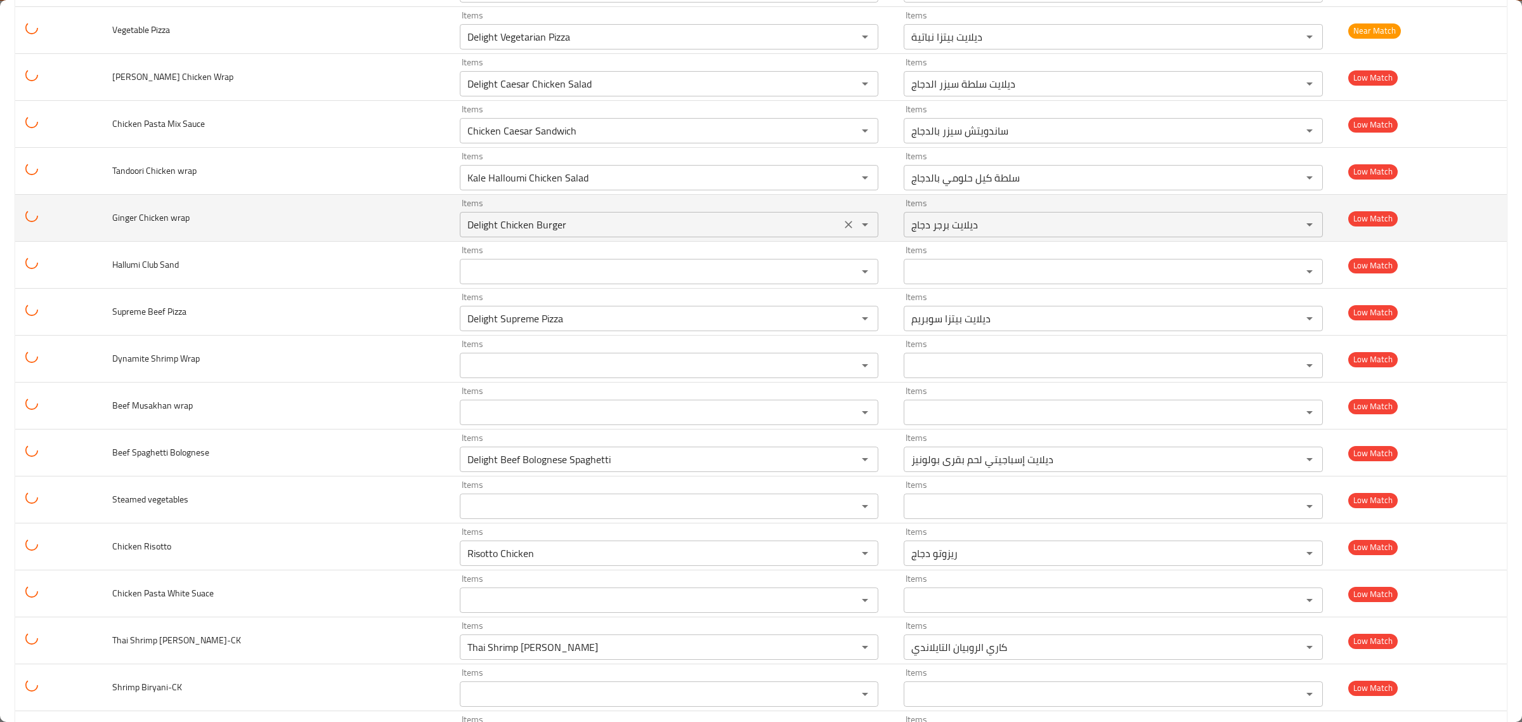
click at [653, 227] on div "Items Delight Chicken Burger Items" at bounding box center [669, 218] width 419 height 39
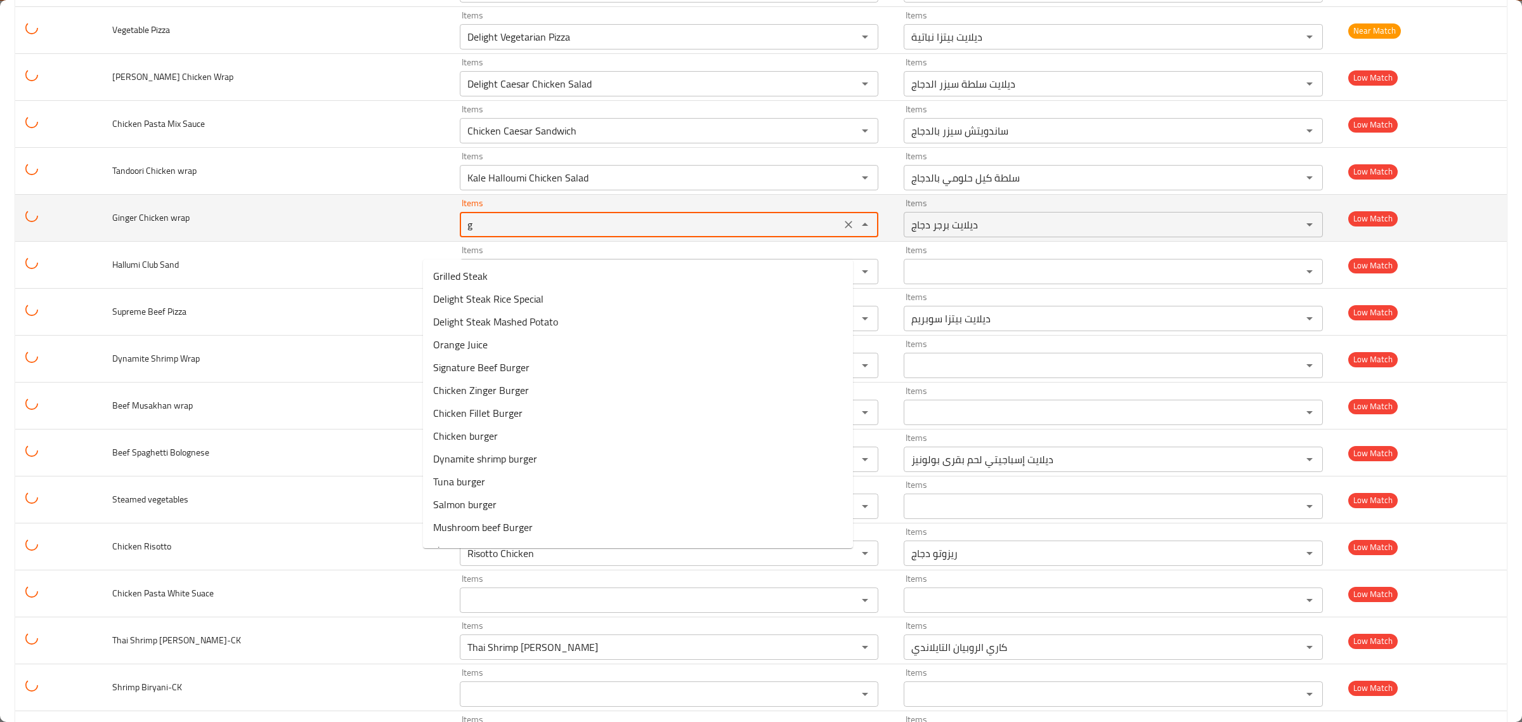
type wrap "gi"
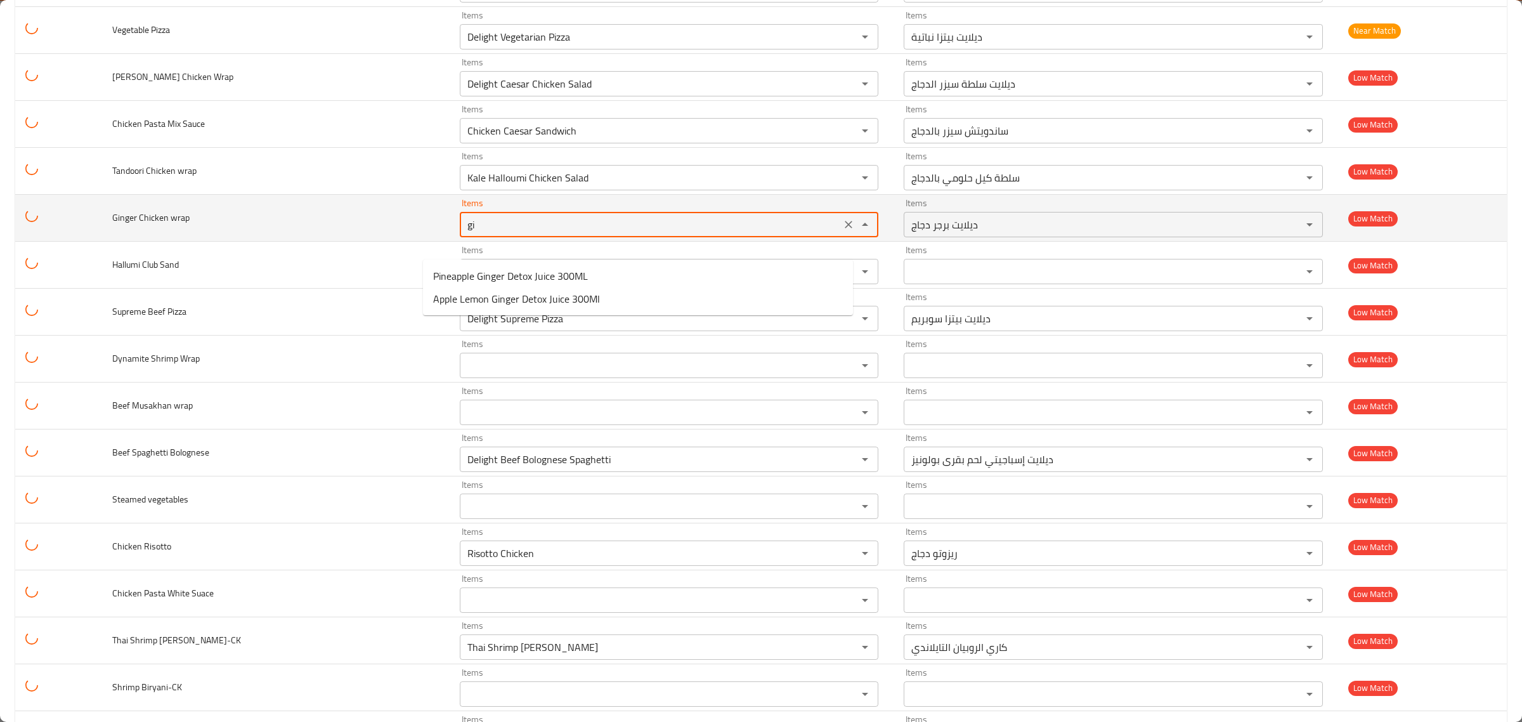
click at [842, 231] on icon "Clear" at bounding box center [848, 224] width 13 height 13
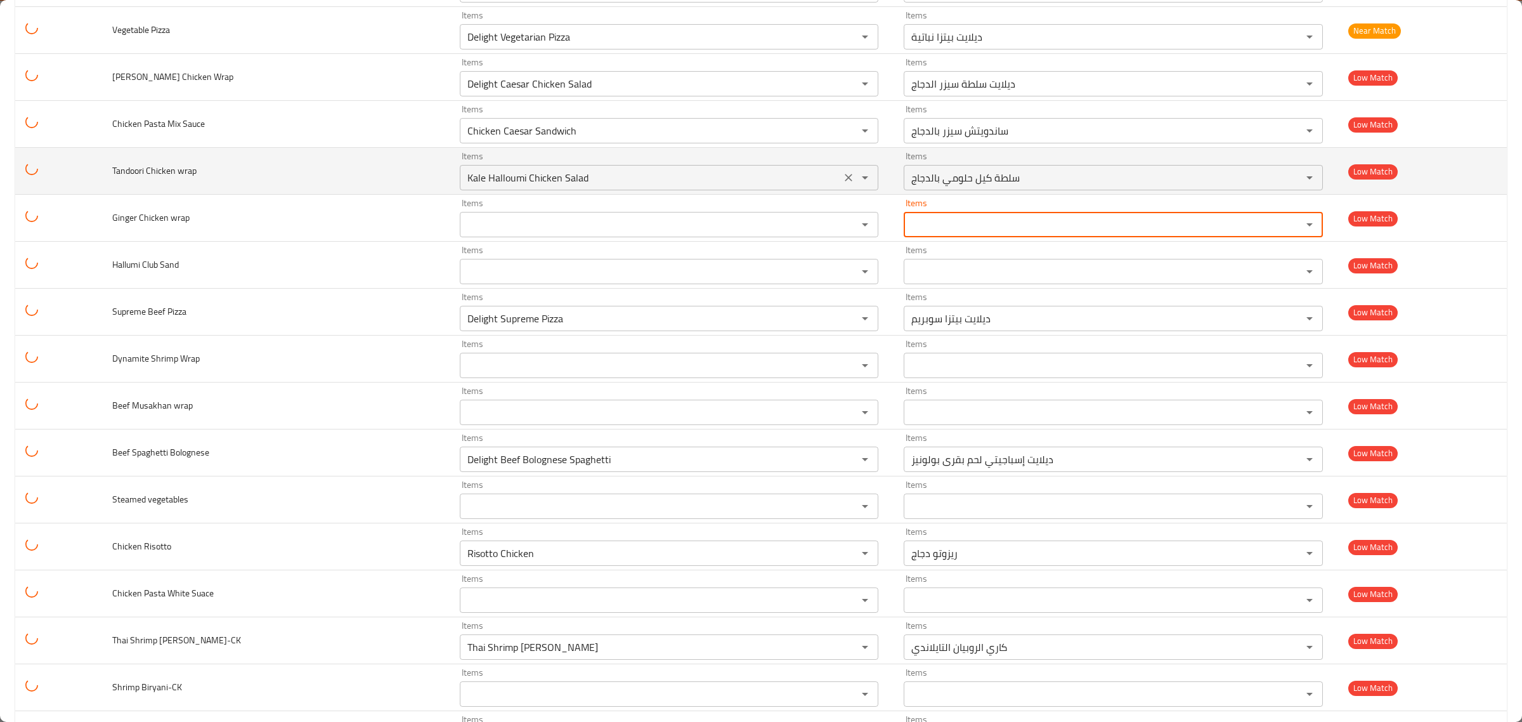
click at [768, 176] on div "Items Kale Halloumi Chicken Salad Items" at bounding box center [669, 171] width 419 height 39
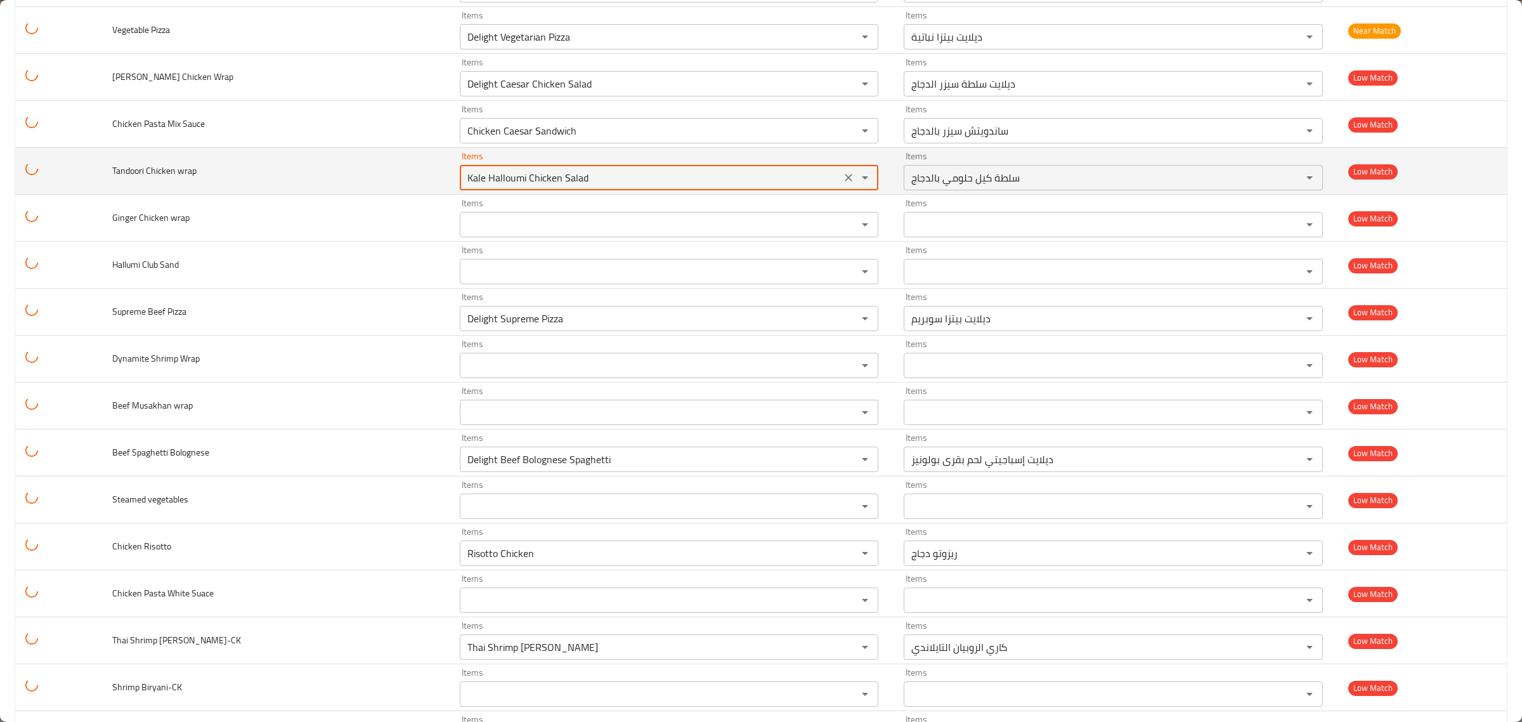
click at [759, 186] on wrap "Kale Halloumi Chicken Salad" at bounding box center [651, 178] width 374 height 18
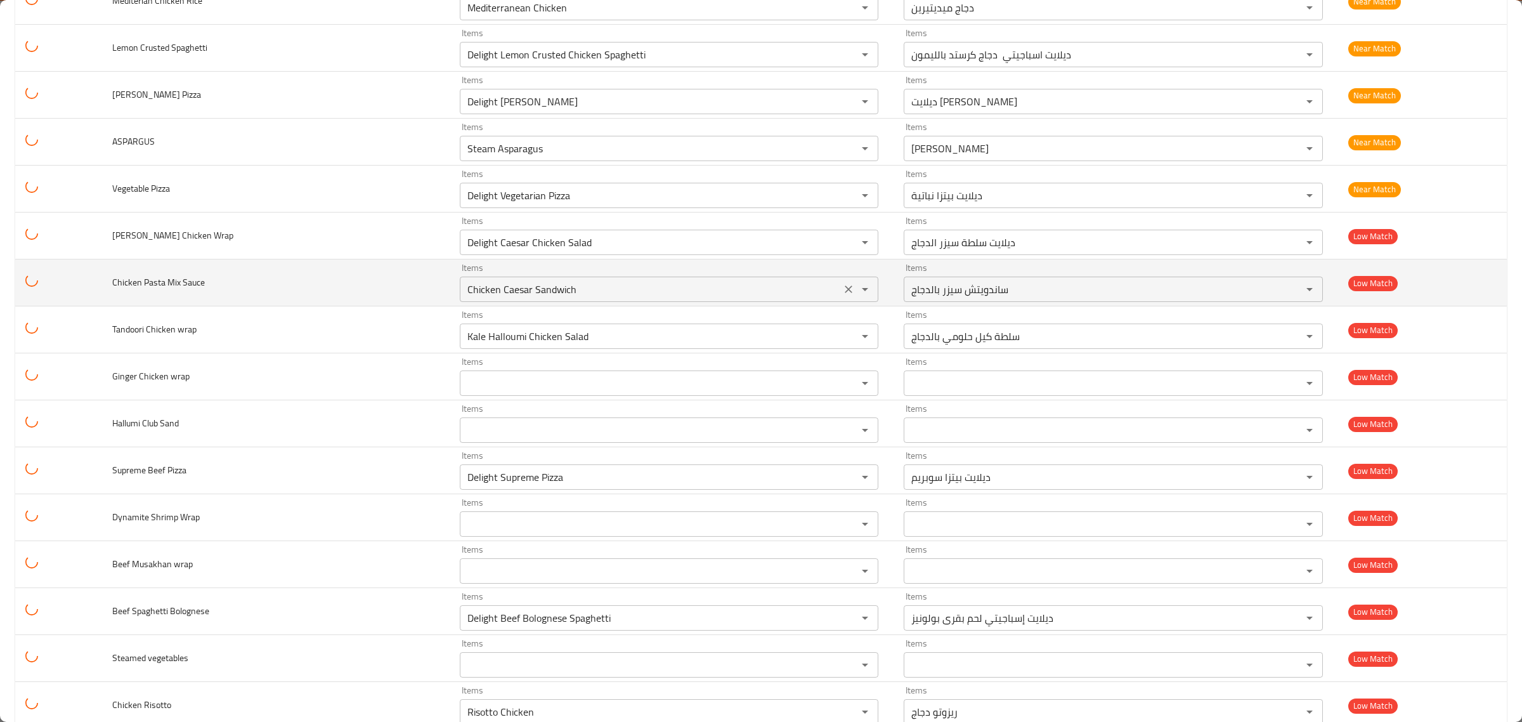
drag, startPoint x: 820, startPoint y: 346, endPoint x: 814, endPoint y: 304, distance: 42.3
click at [840, 345] on button "Clear" at bounding box center [849, 336] width 18 height 18
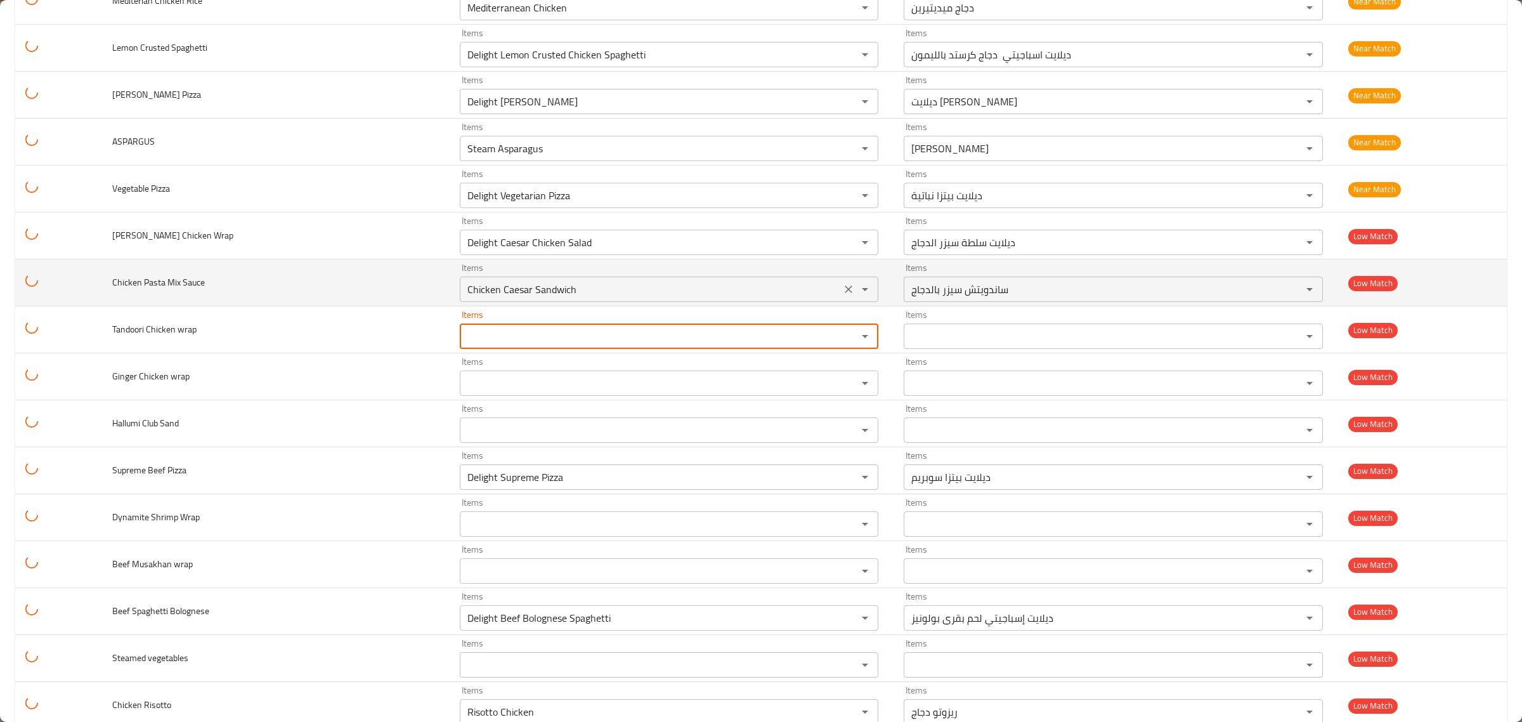
click at [806, 298] on Sauce "Chicken Caesar Sandwich" at bounding box center [651, 289] width 374 height 18
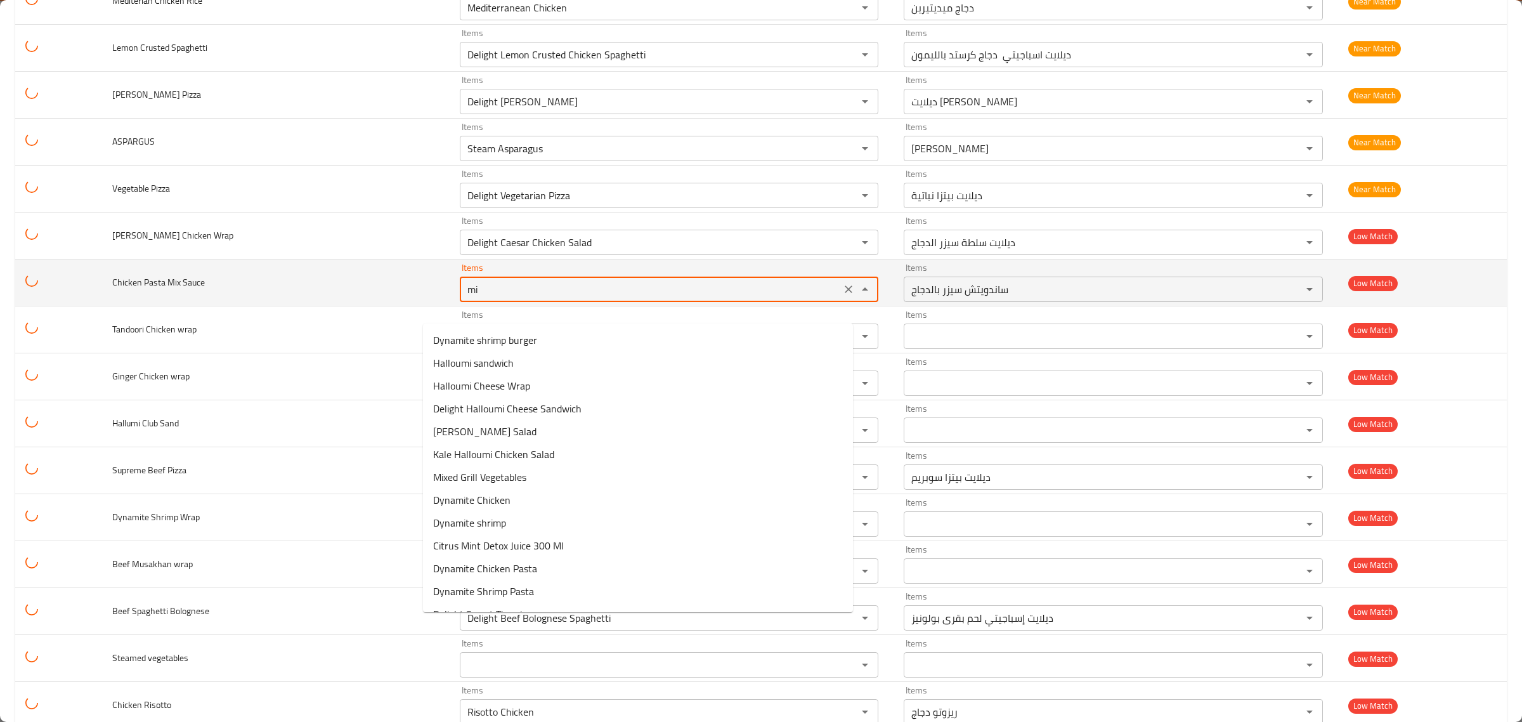
type Sauce "mix"
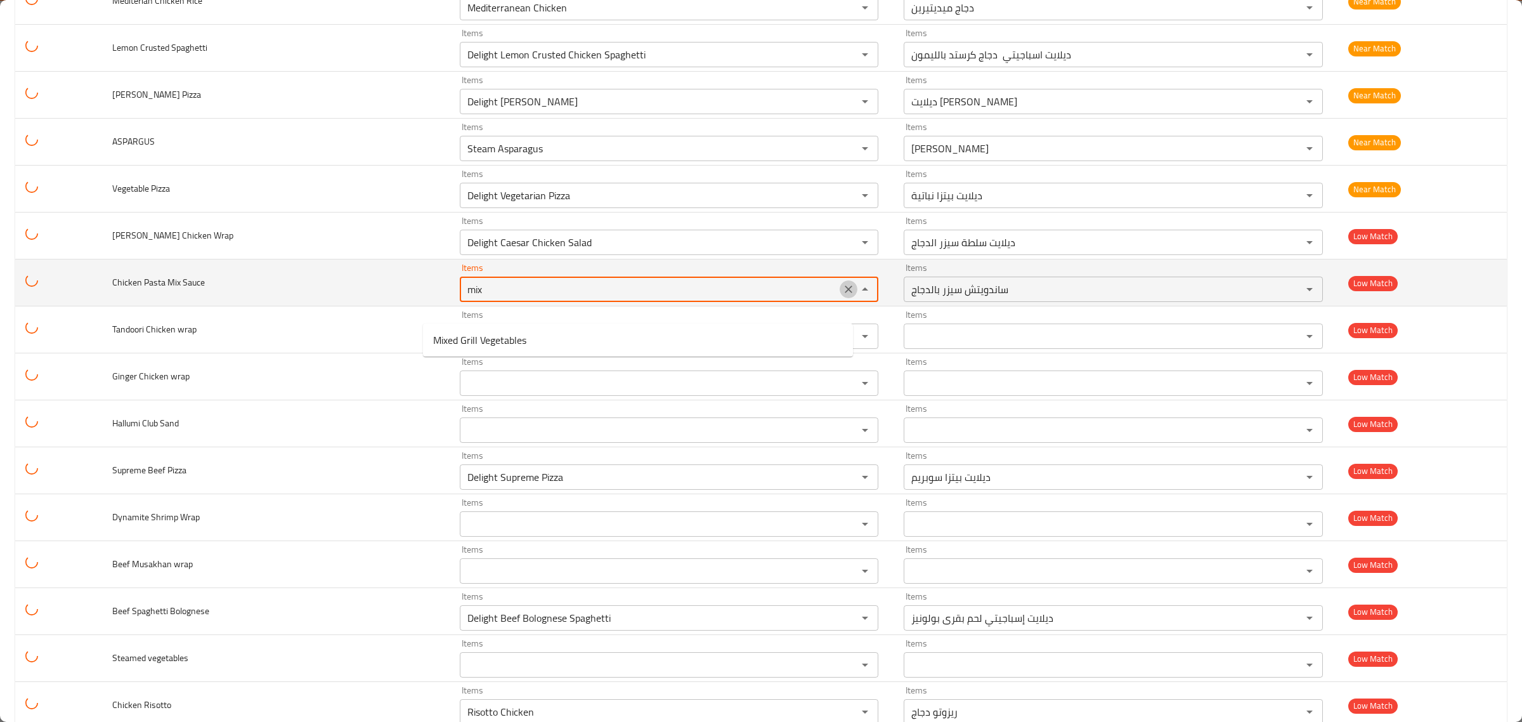
click at [842, 296] on icon "Clear" at bounding box center [848, 289] width 13 height 13
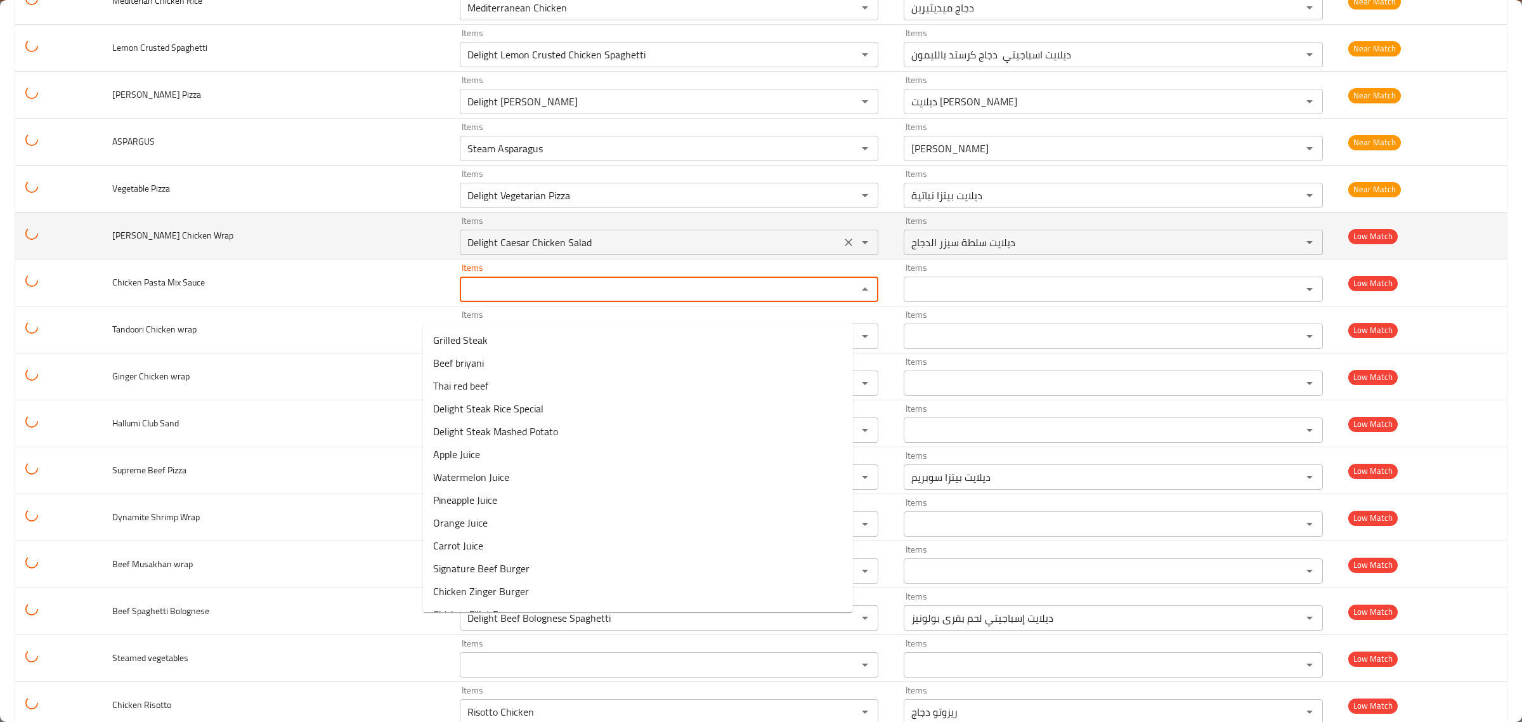
click at [806, 251] on Wrap "Delight Caesar Chicken Salad" at bounding box center [651, 242] width 374 height 18
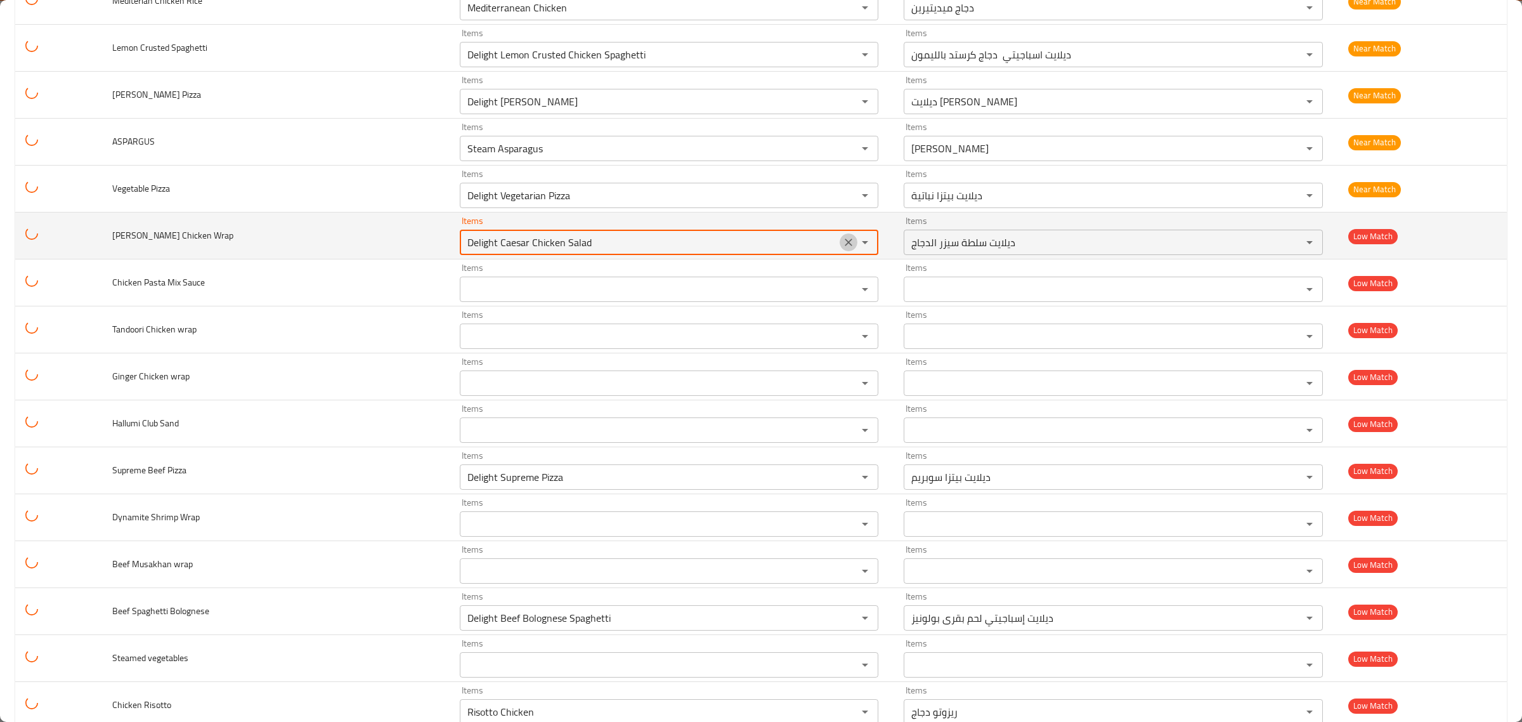
click at [840, 251] on button "Clear" at bounding box center [849, 242] width 18 height 18
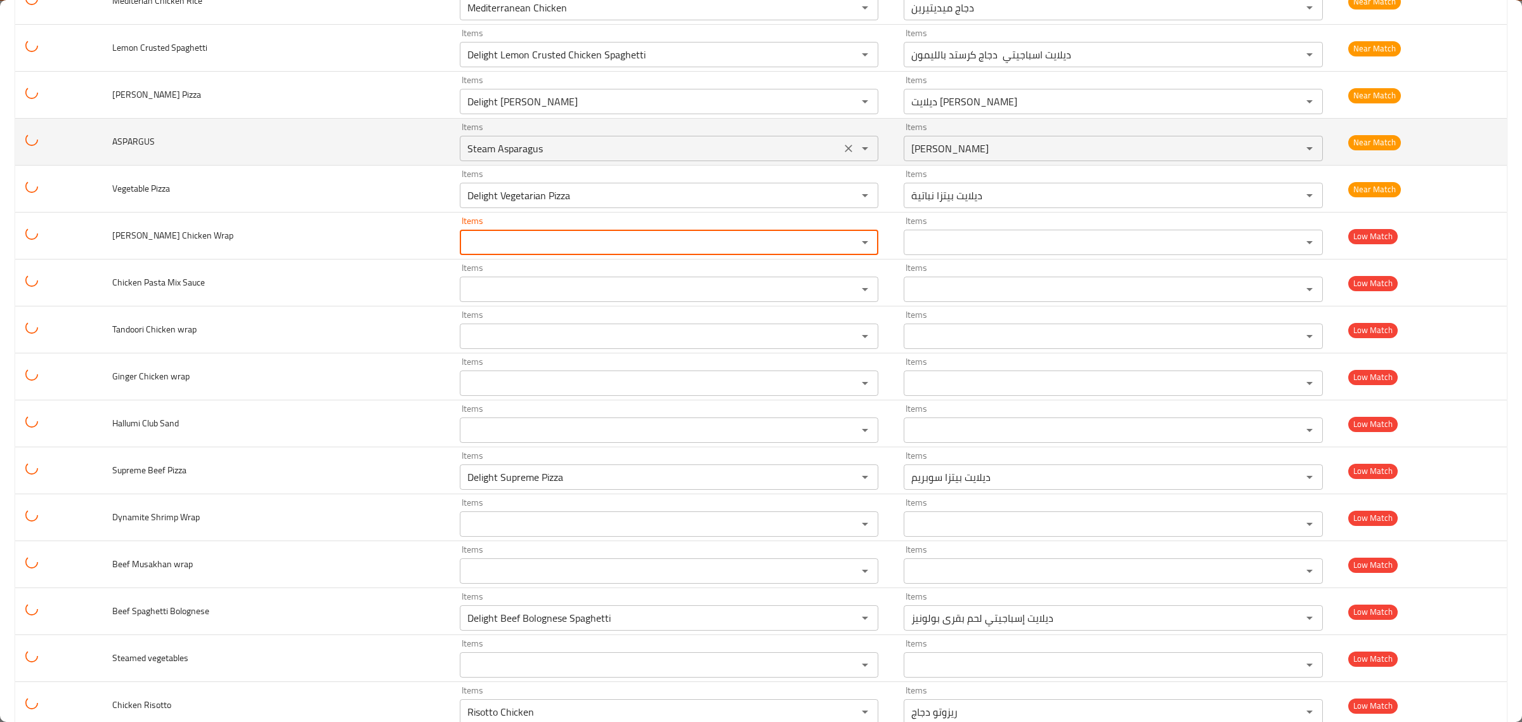
click at [781, 157] on input "Steam Asparagus" at bounding box center [651, 149] width 374 height 18
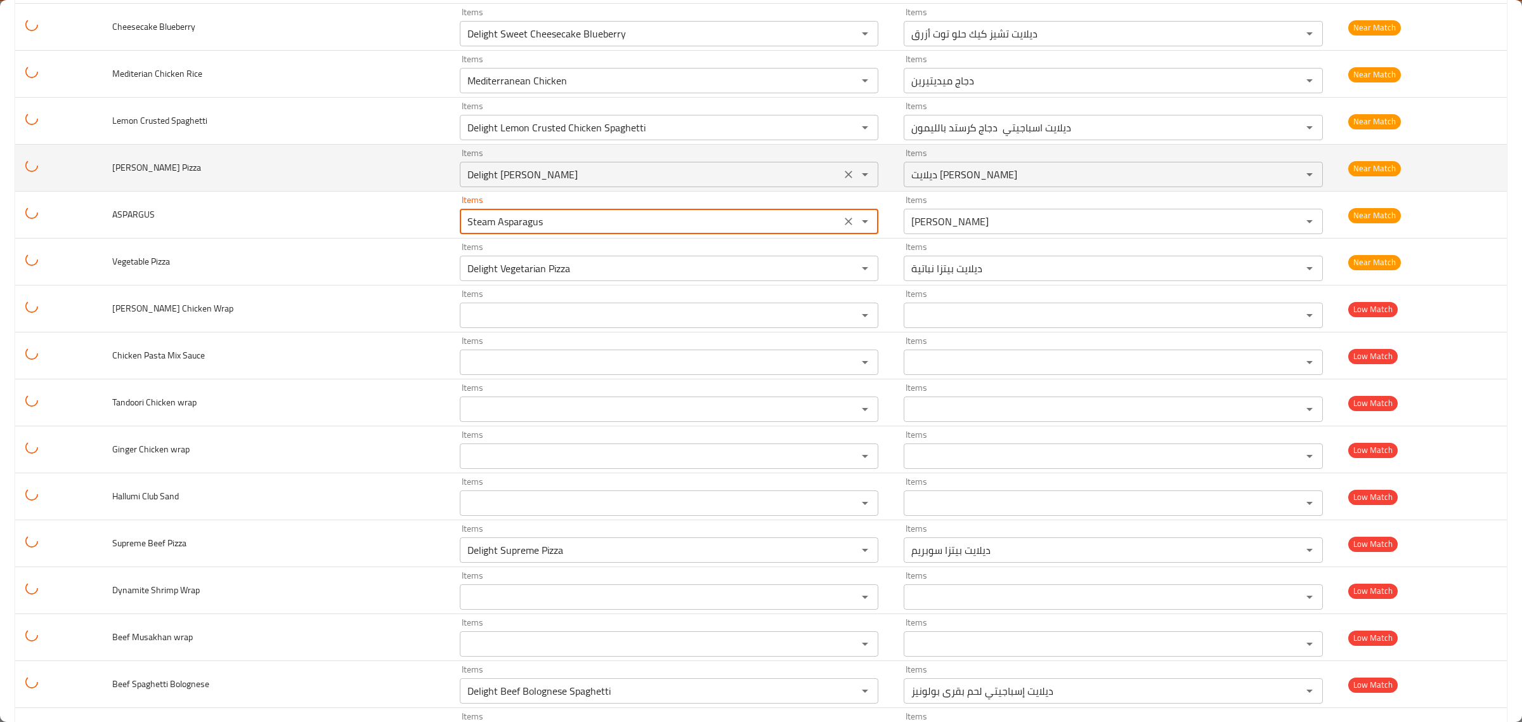
scroll to position [6756, 0]
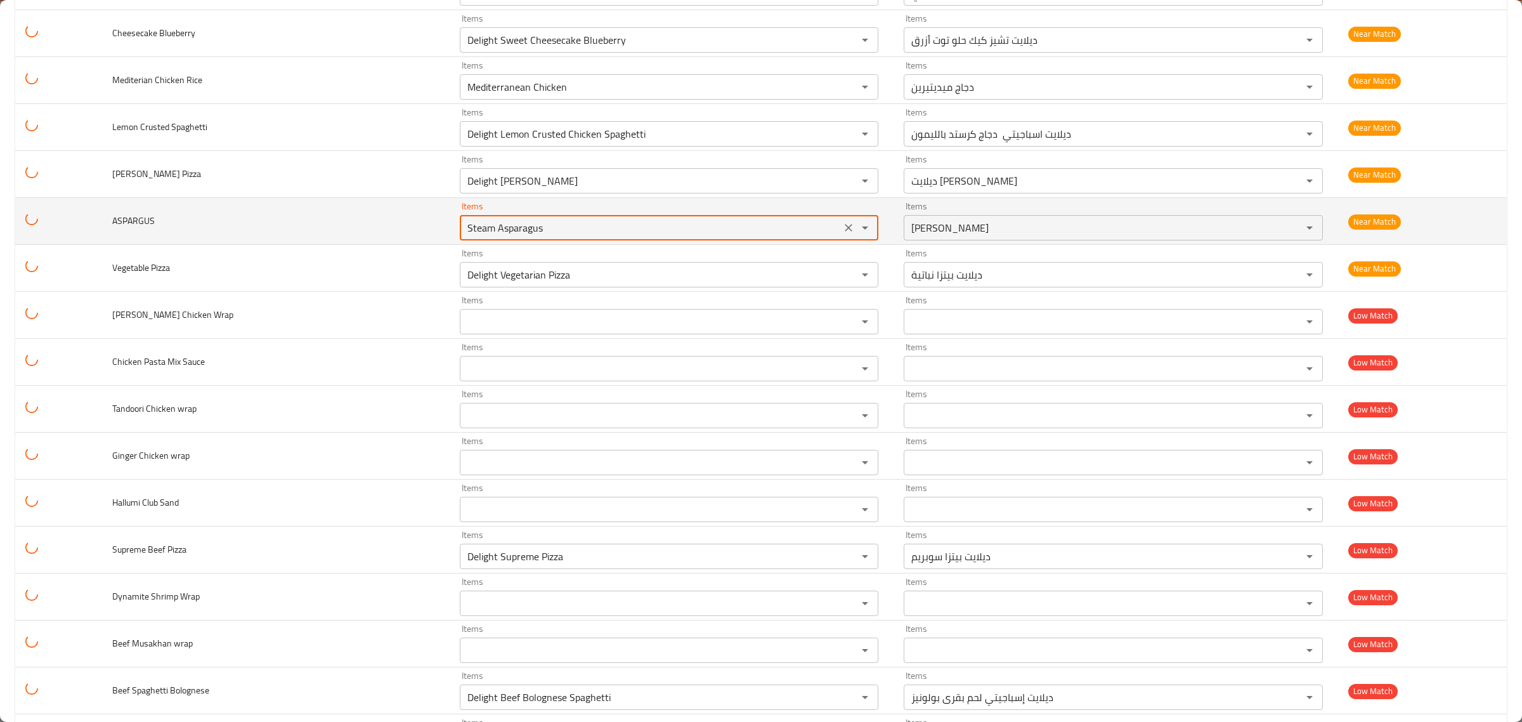
click at [788, 229] on div "Items Steam Asparagus Items" at bounding box center [669, 221] width 419 height 39
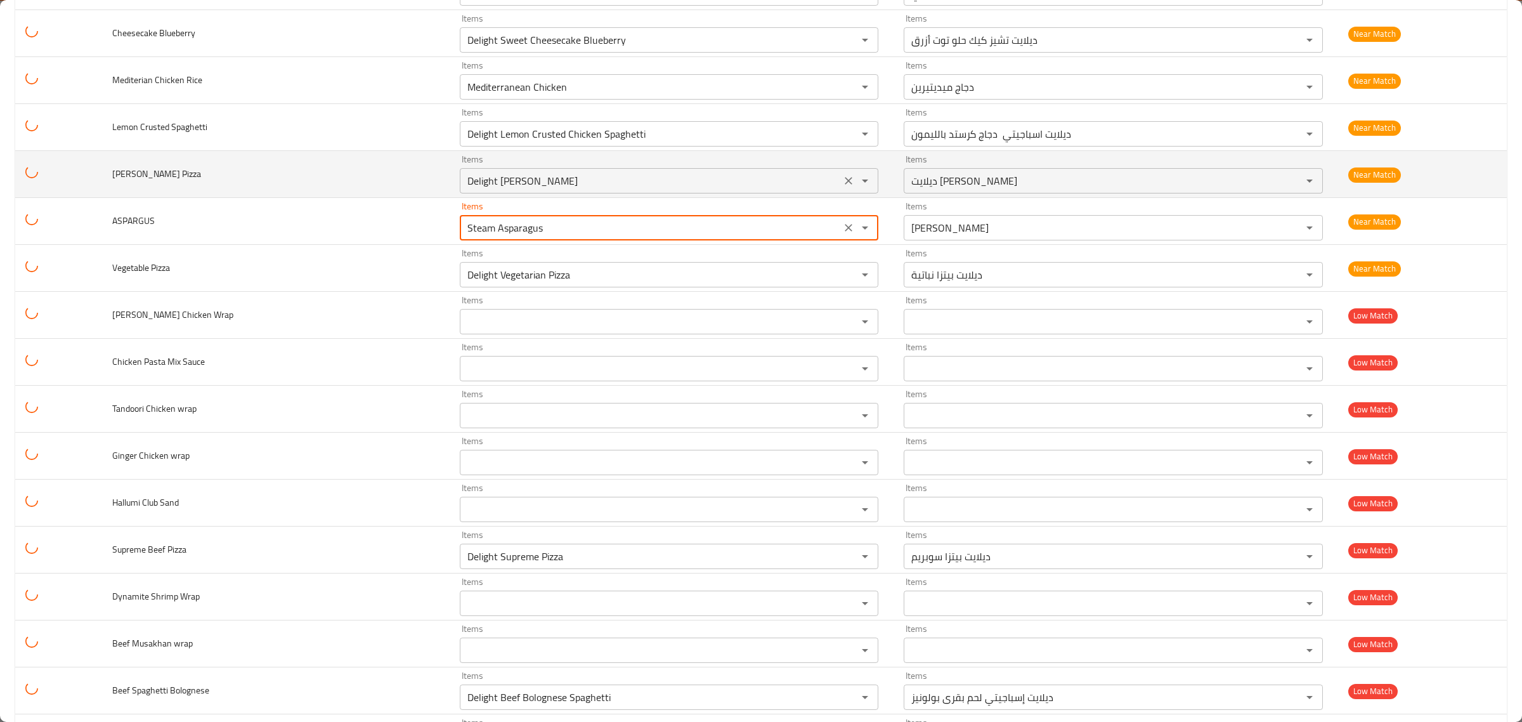
click at [787, 190] on Pizza "Delight [PERSON_NAME]" at bounding box center [651, 181] width 374 height 18
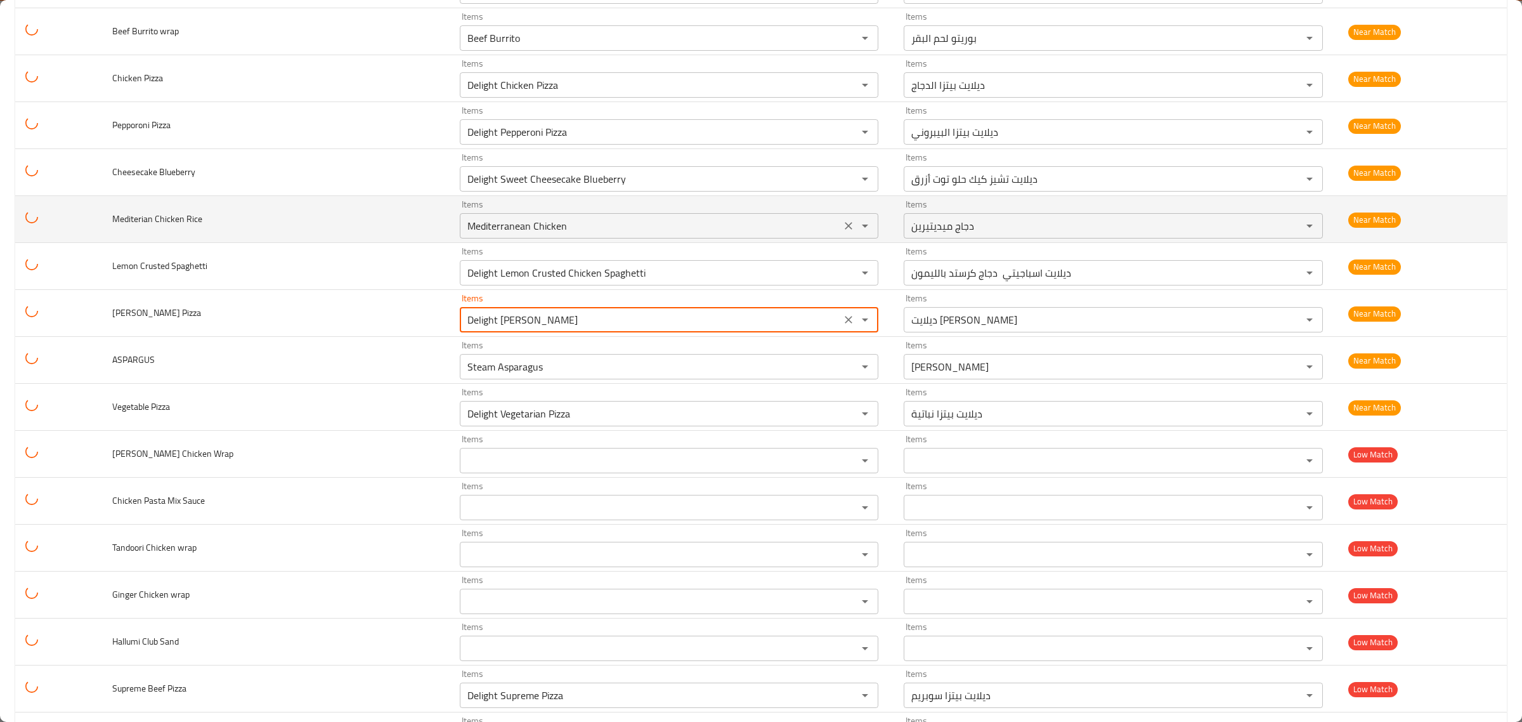
scroll to position [6597, 0]
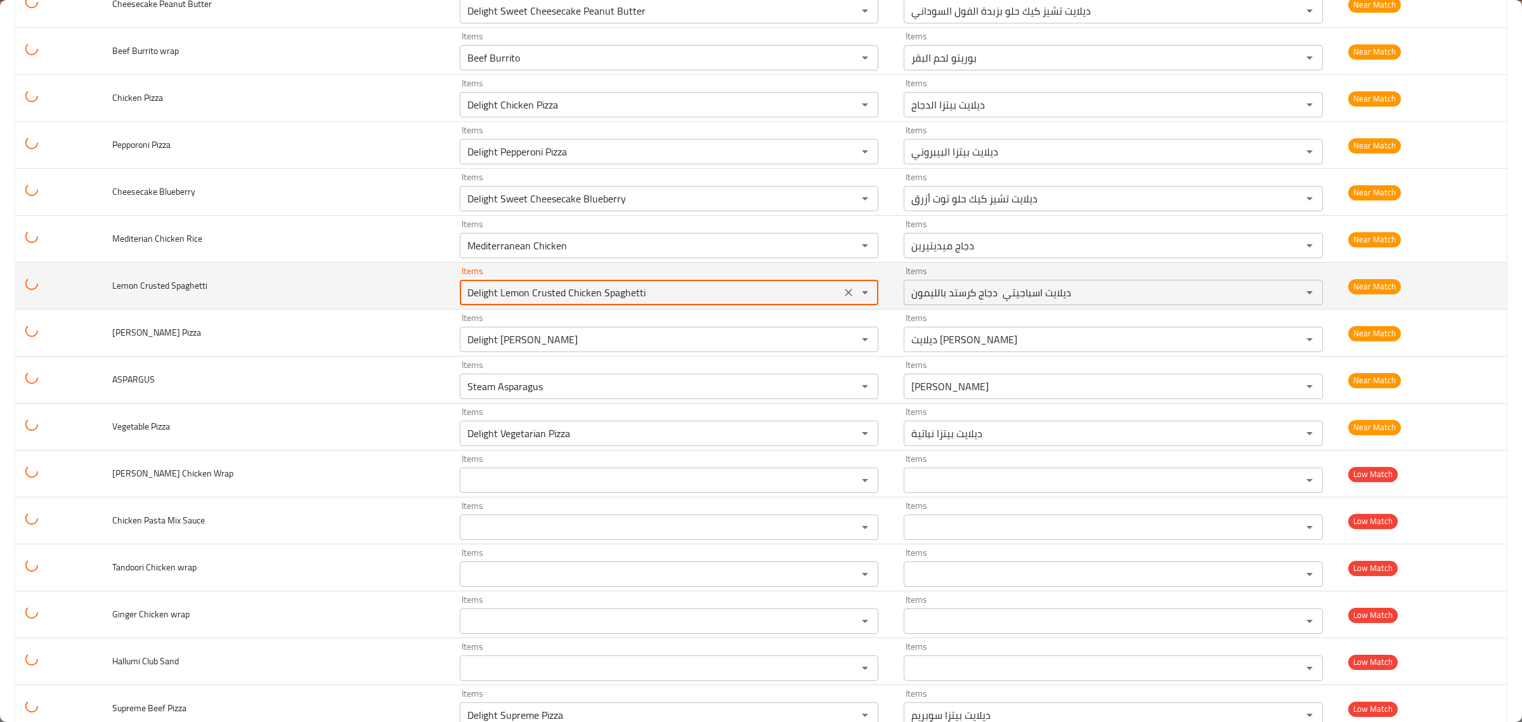
click at [769, 301] on Spaghetti "Delight Lemon Crusted Chicken Spaghetti" at bounding box center [651, 293] width 374 height 18
click at [771, 284] on td "Items Delight Lemon Crusted Chicken Spaghetti Items" at bounding box center [672, 286] width 445 height 47
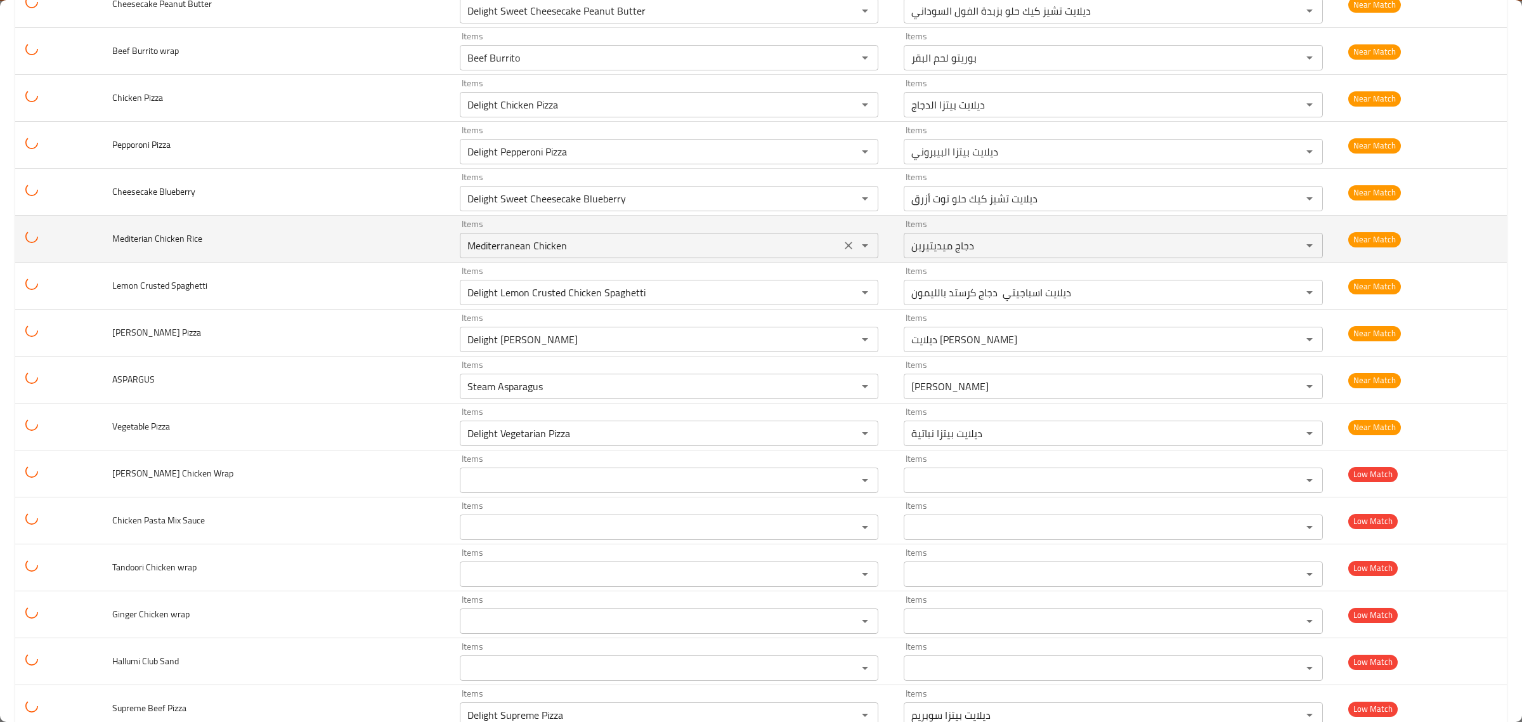
click at [765, 254] on Rice "Mediterranean Chicken" at bounding box center [651, 246] width 374 height 18
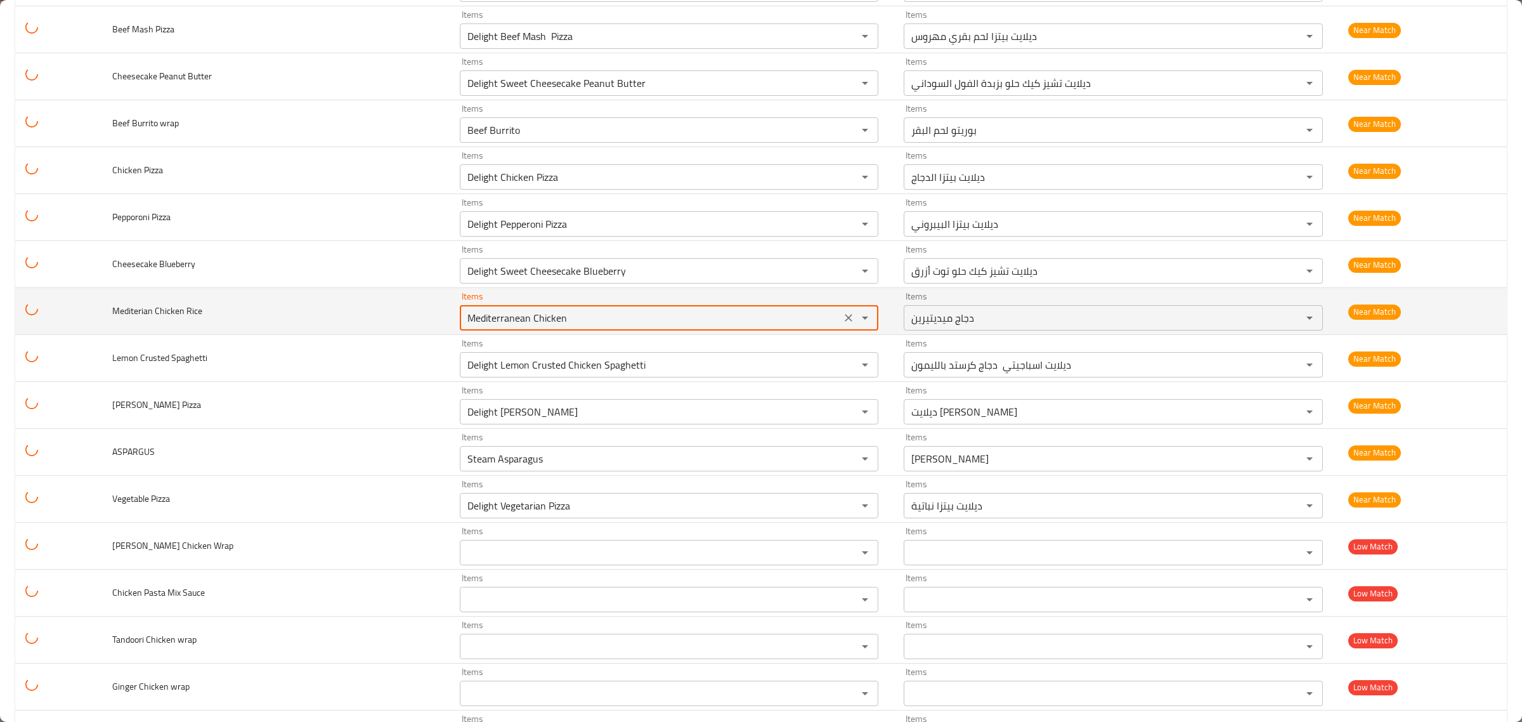
scroll to position [6518, 0]
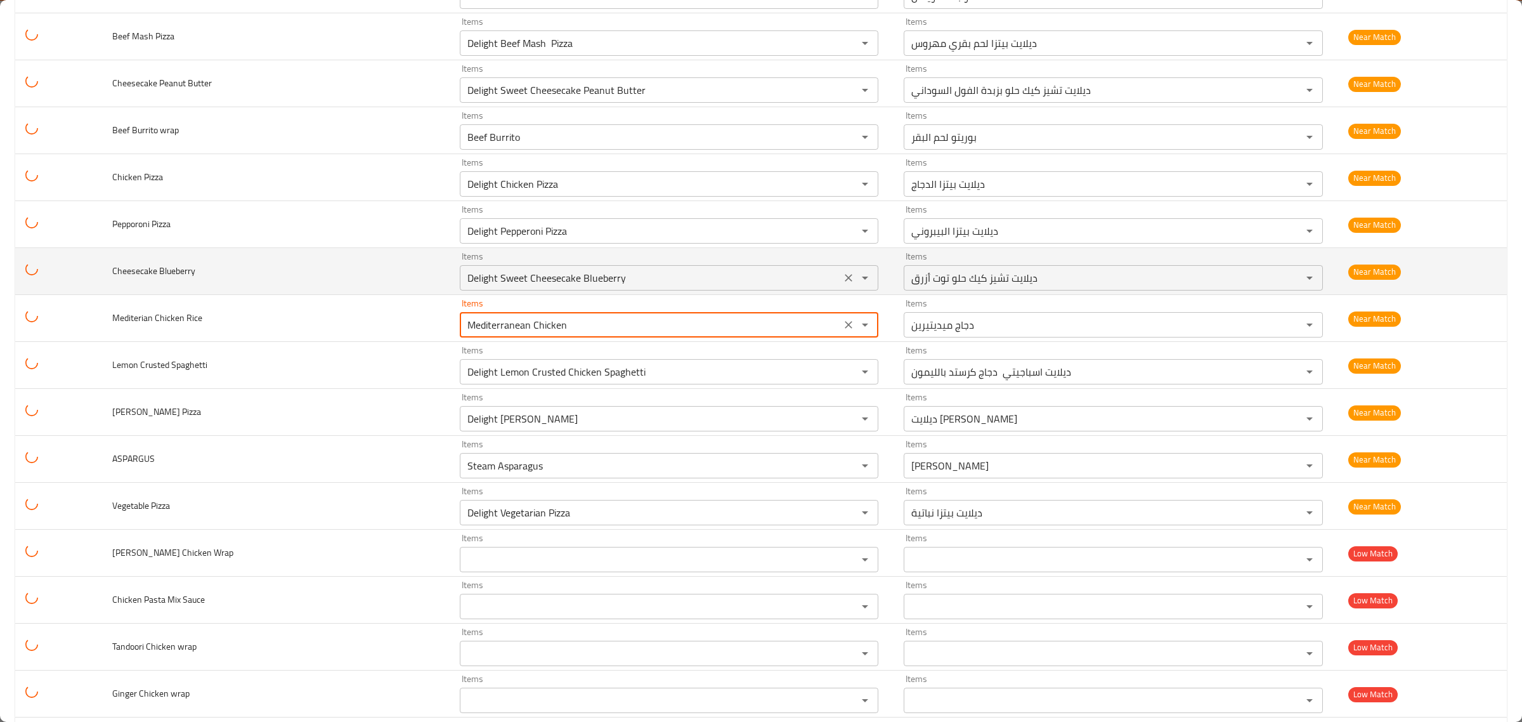
click at [679, 282] on div "Items Delight Sweet Cheesecake Blueberry Items" at bounding box center [669, 271] width 419 height 39
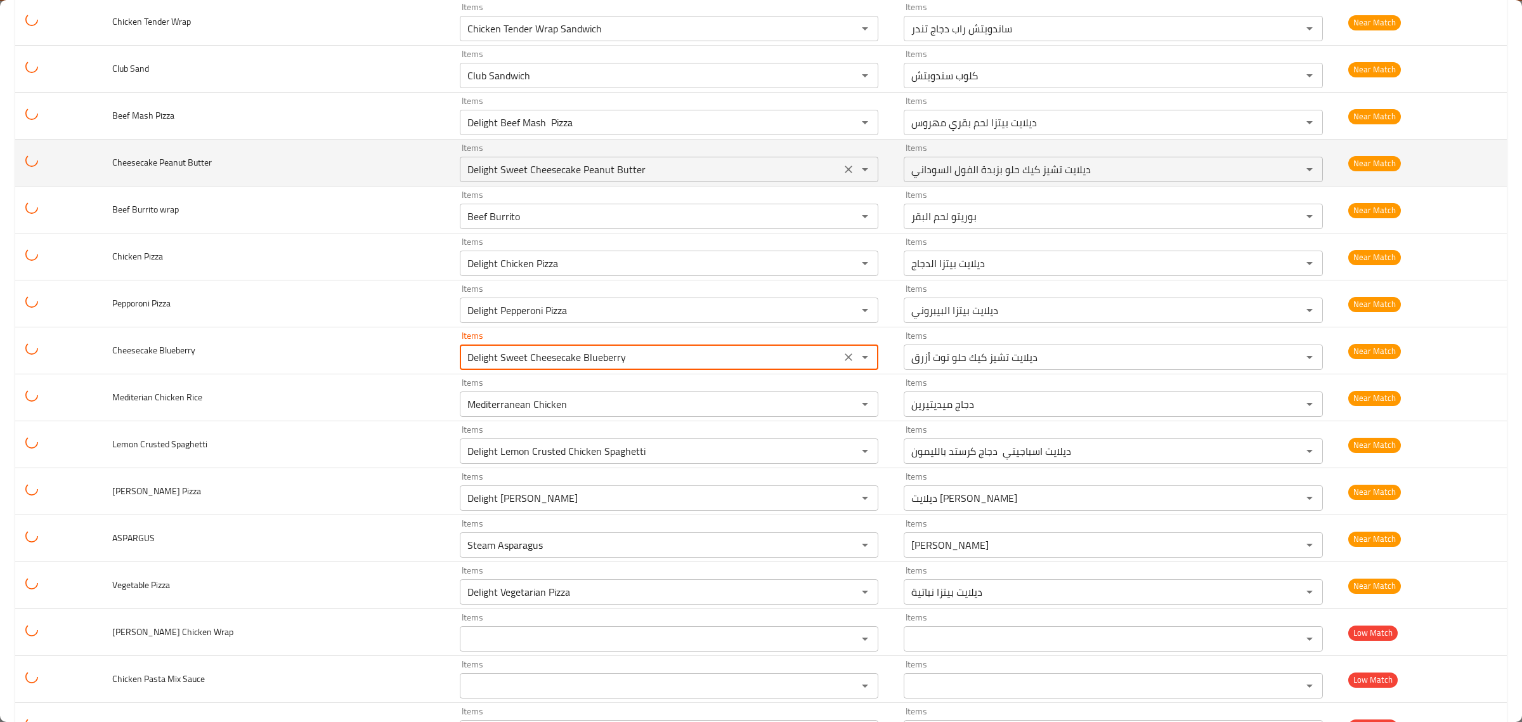
scroll to position [6280, 0]
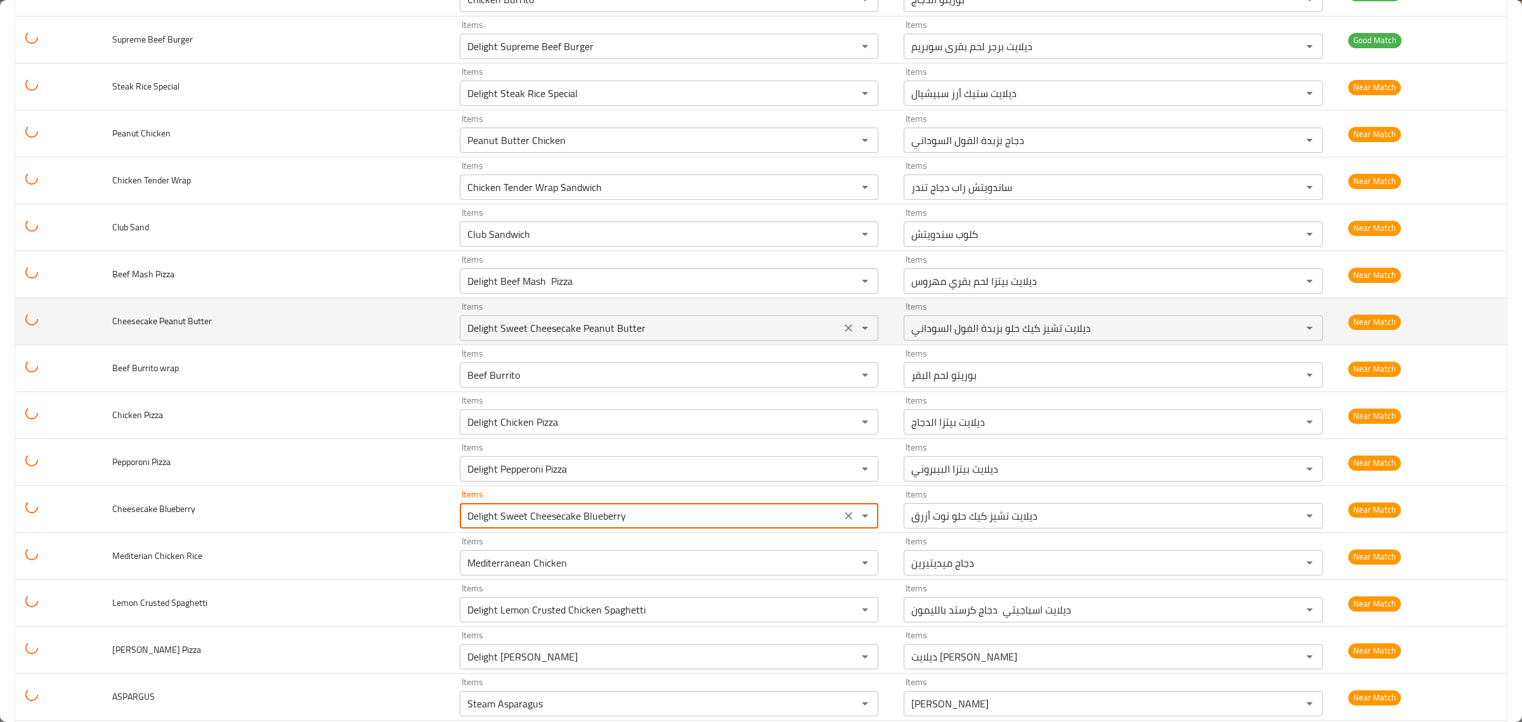
click at [677, 337] on Butter "Delight Sweet Cheesecake Peanut Butter" at bounding box center [651, 328] width 374 height 18
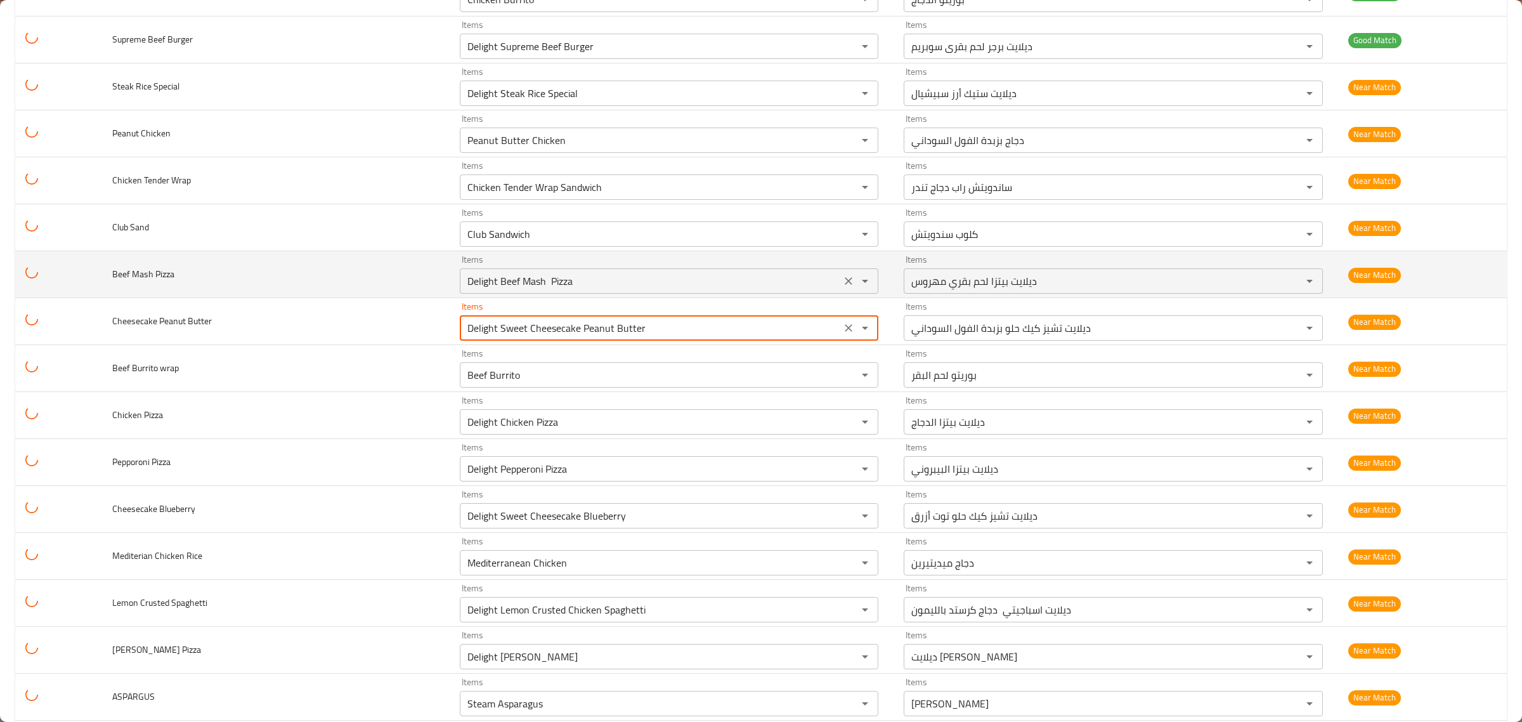
click at [686, 290] on Pizza "Delight Beef Mash Pizza" at bounding box center [651, 281] width 374 height 18
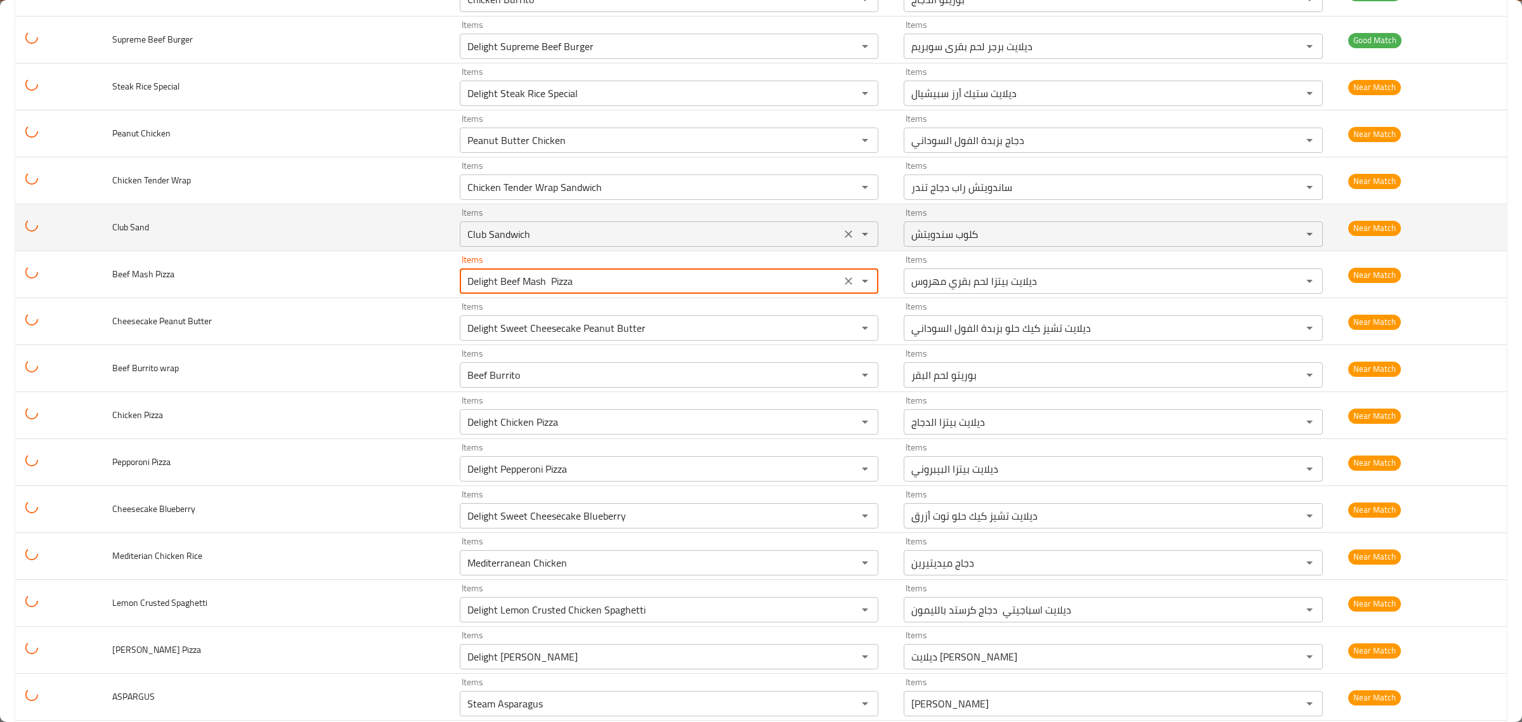
scroll to position [6201, 0]
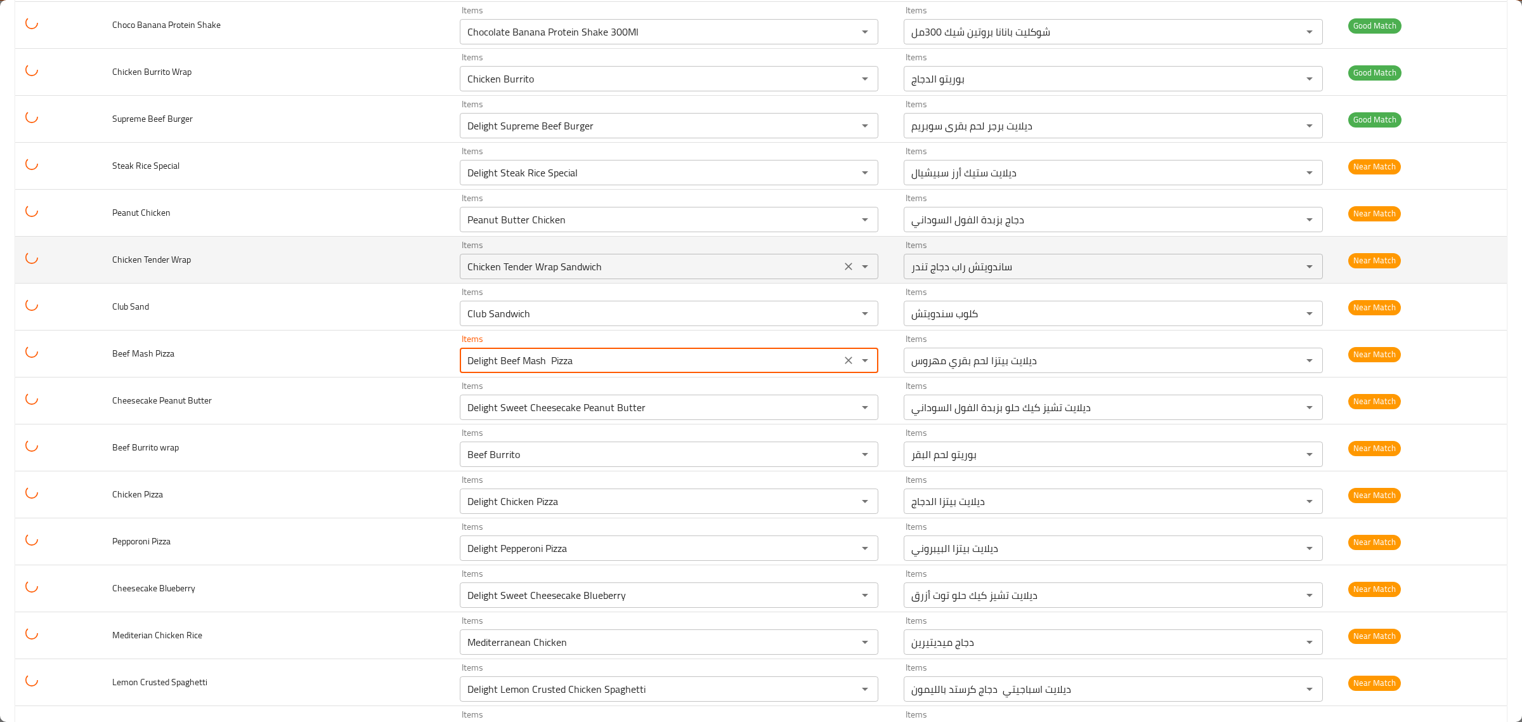
click at [648, 275] on Wrap "Chicken Tender Wrap Sandwich" at bounding box center [651, 267] width 374 height 18
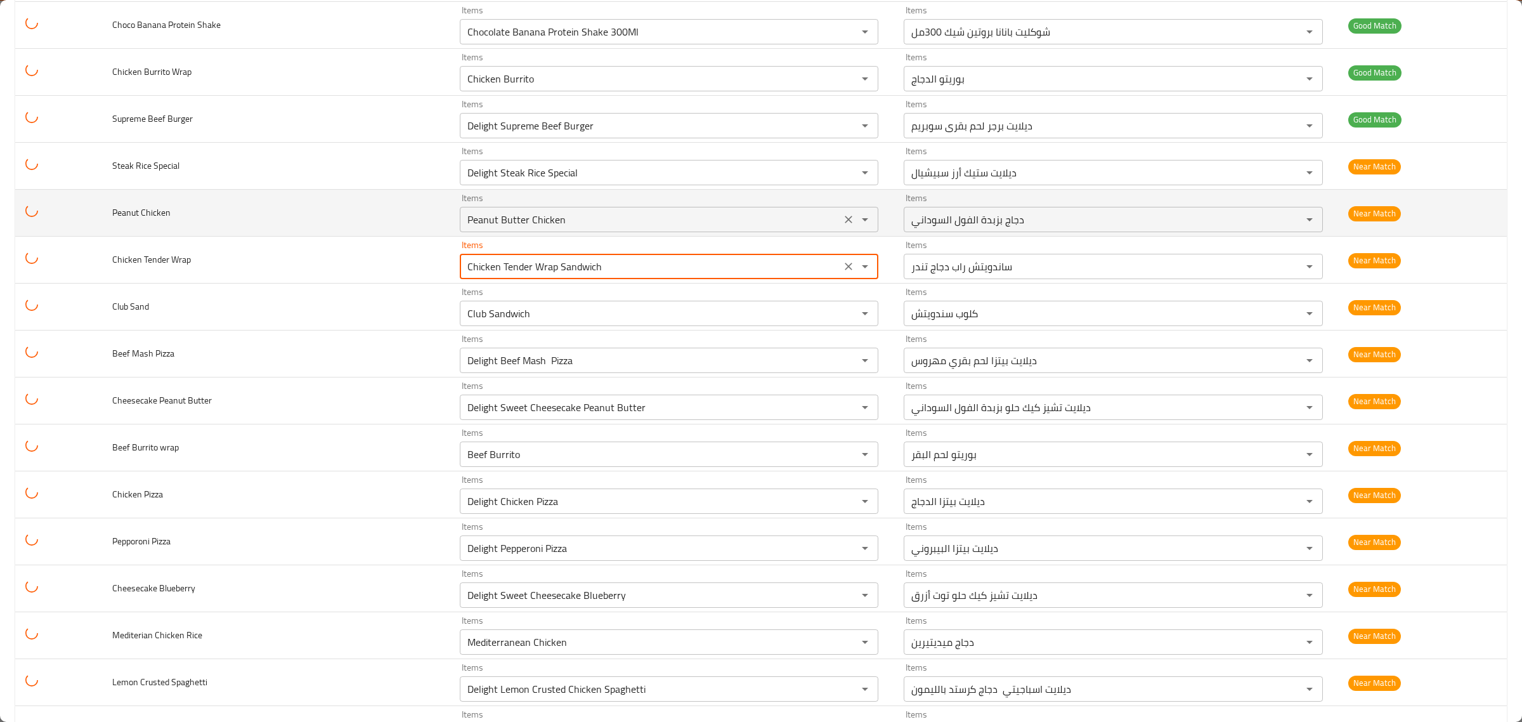
click at [686, 228] on Chicken "Peanut Butter Chicken" at bounding box center [651, 220] width 374 height 18
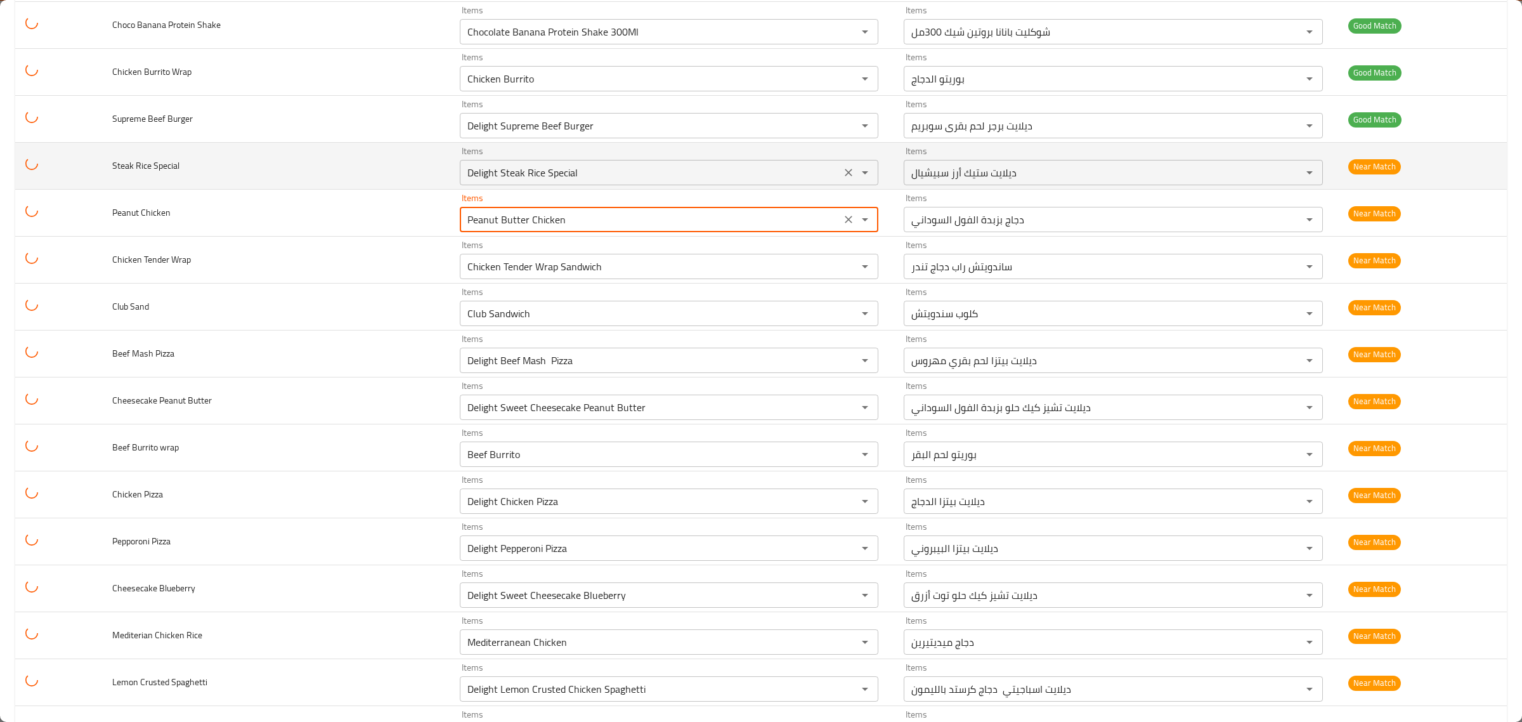
click at [676, 181] on Special "Delight Steak Rice Special" at bounding box center [651, 173] width 374 height 18
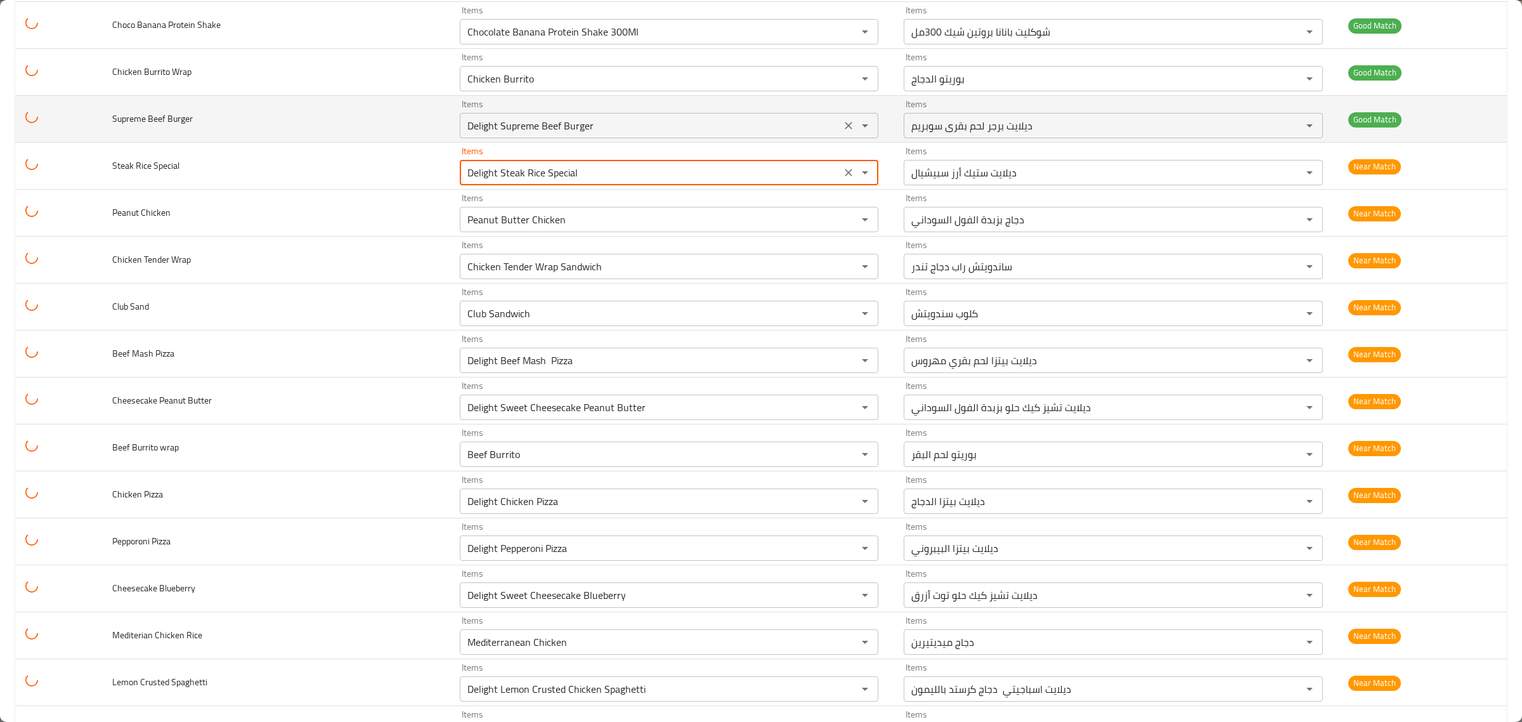
click at [670, 134] on Burger "Delight Supreme Beef Burger" at bounding box center [651, 126] width 374 height 18
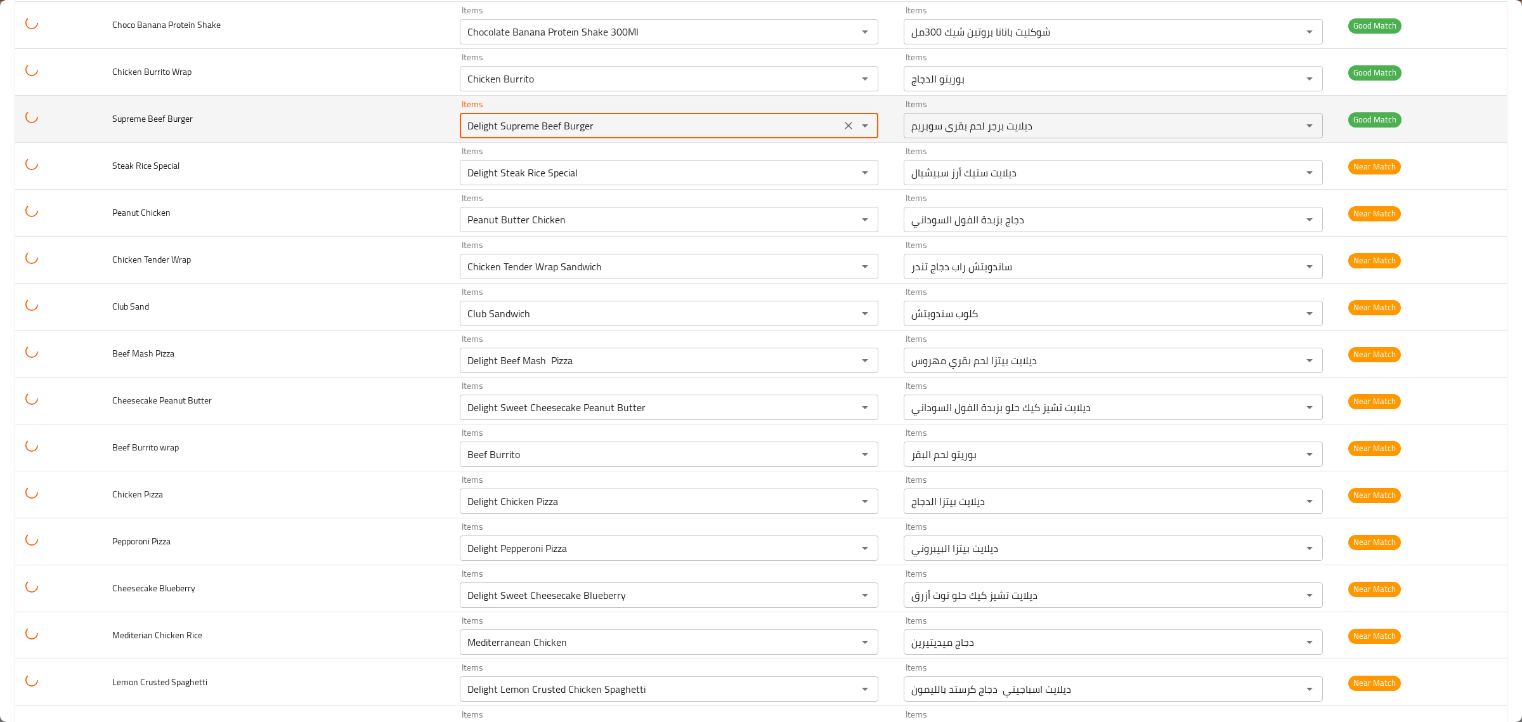
scroll to position [6121, 0]
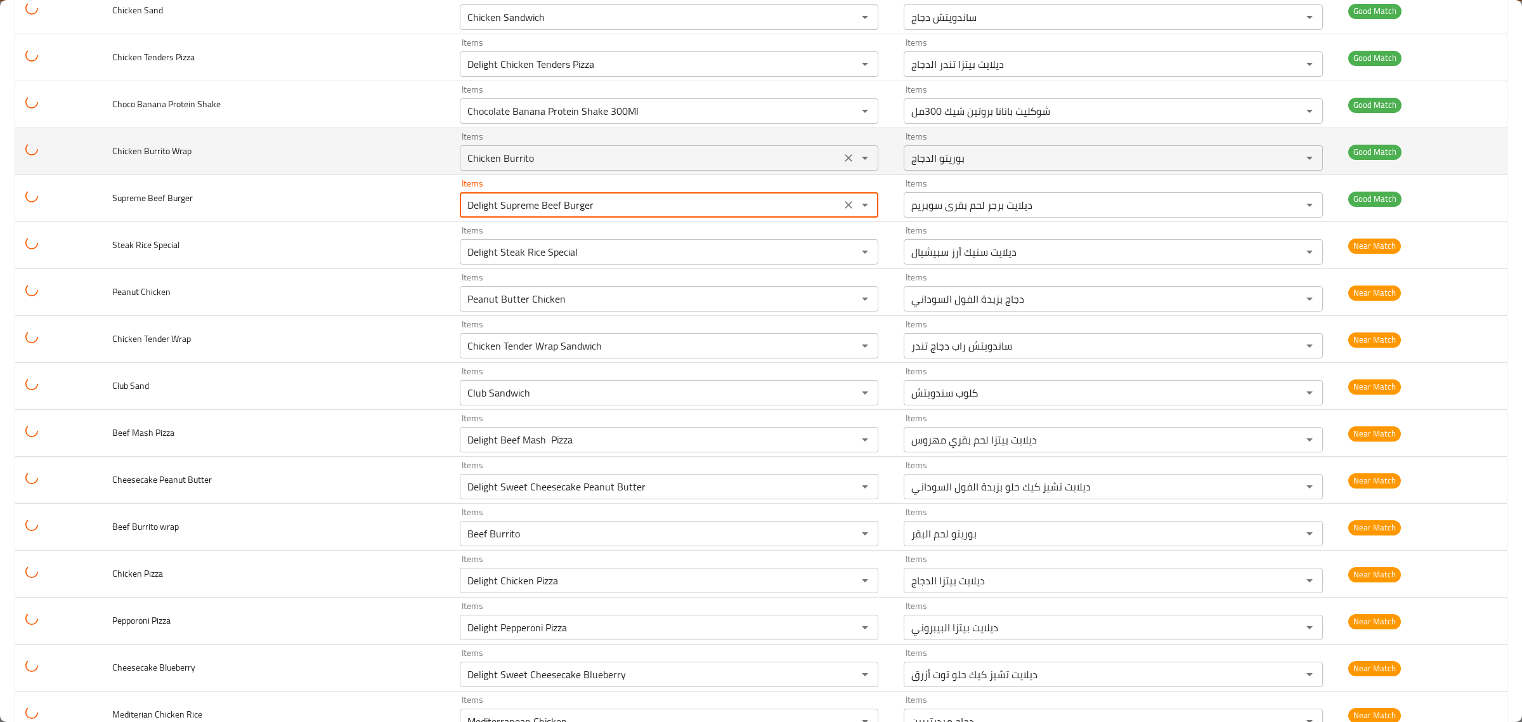
click at [653, 167] on Wrap "Chicken Burrito" at bounding box center [651, 158] width 374 height 18
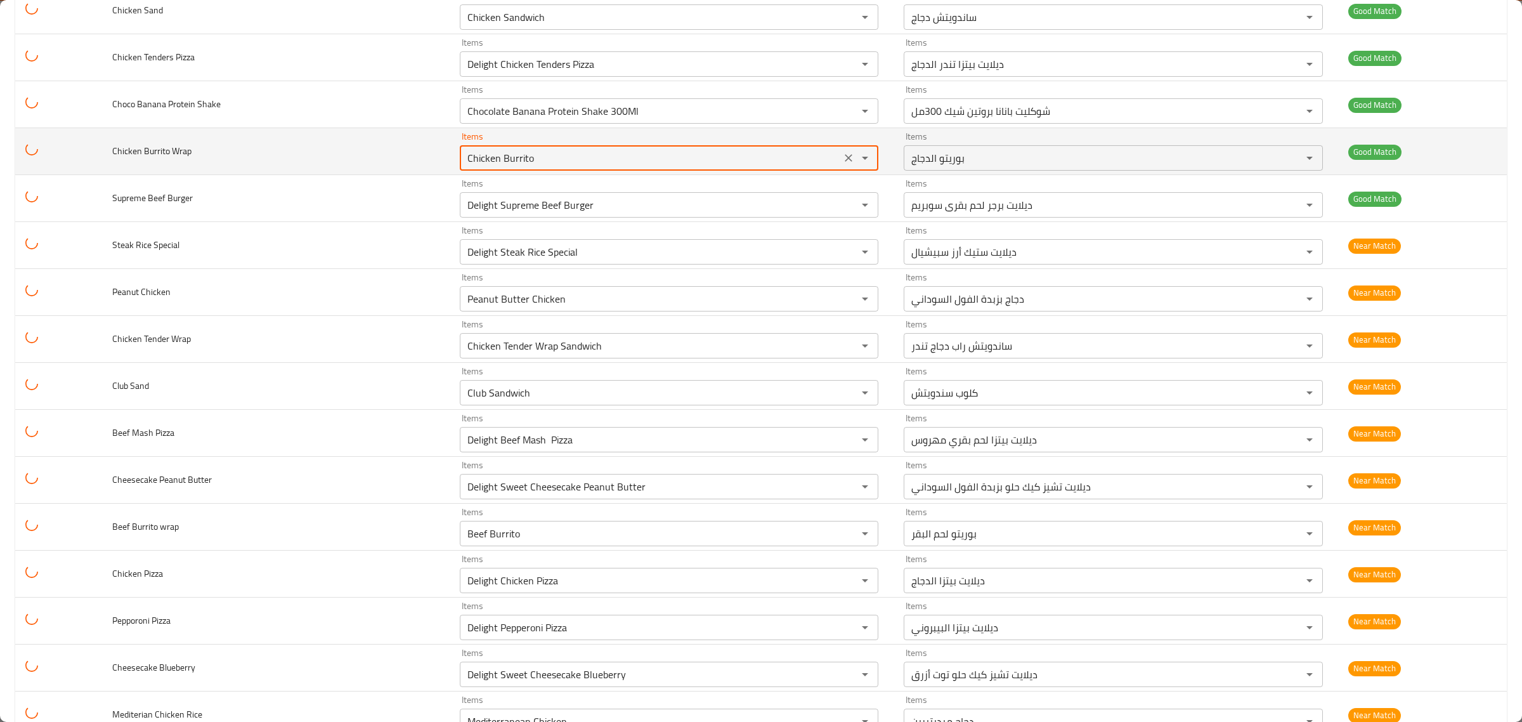
click at [677, 120] on Shake "Chocolate Banana Protein Shake 300Ml" at bounding box center [651, 111] width 374 height 18
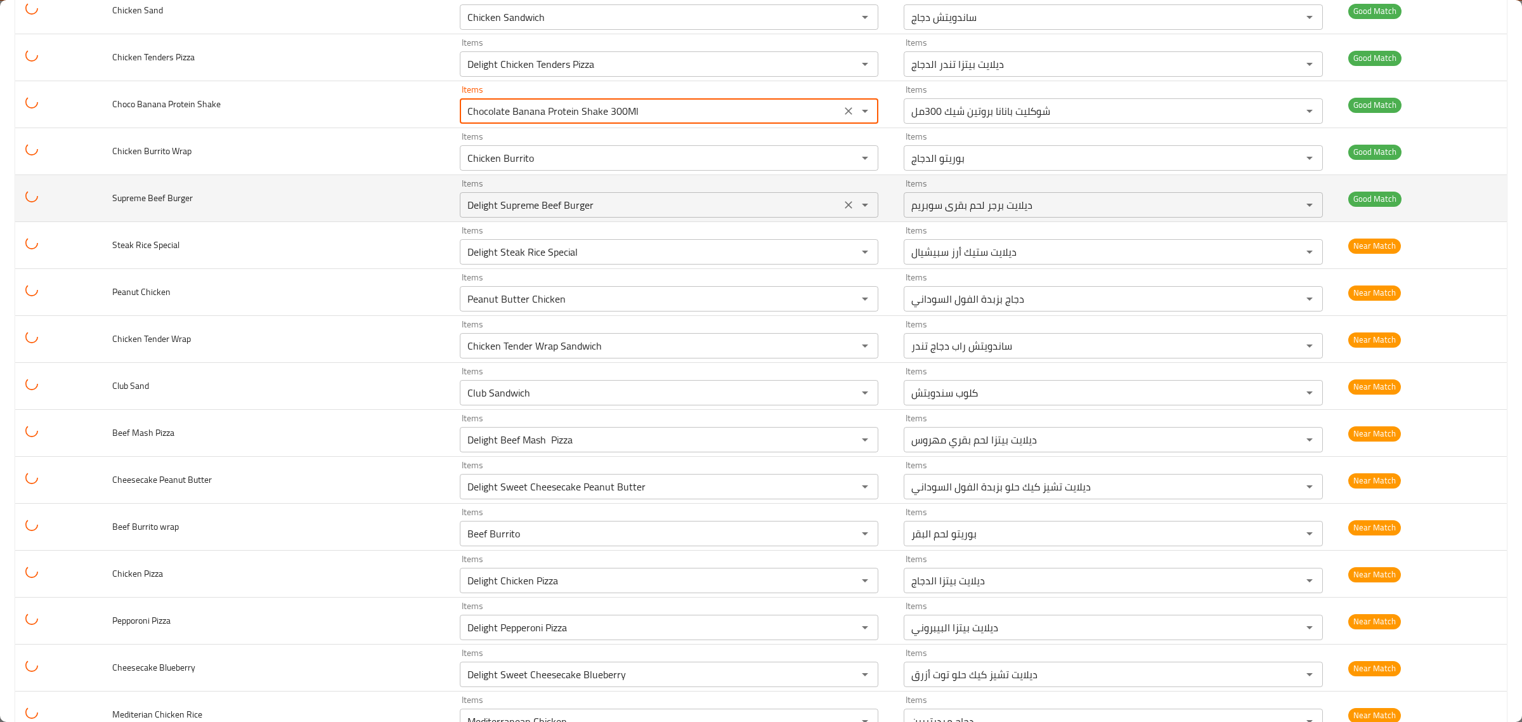
click at [840, 167] on button "Clear" at bounding box center [849, 158] width 18 height 18
click at [840, 167] on div "enhanced table" at bounding box center [856, 158] width 33 height 18
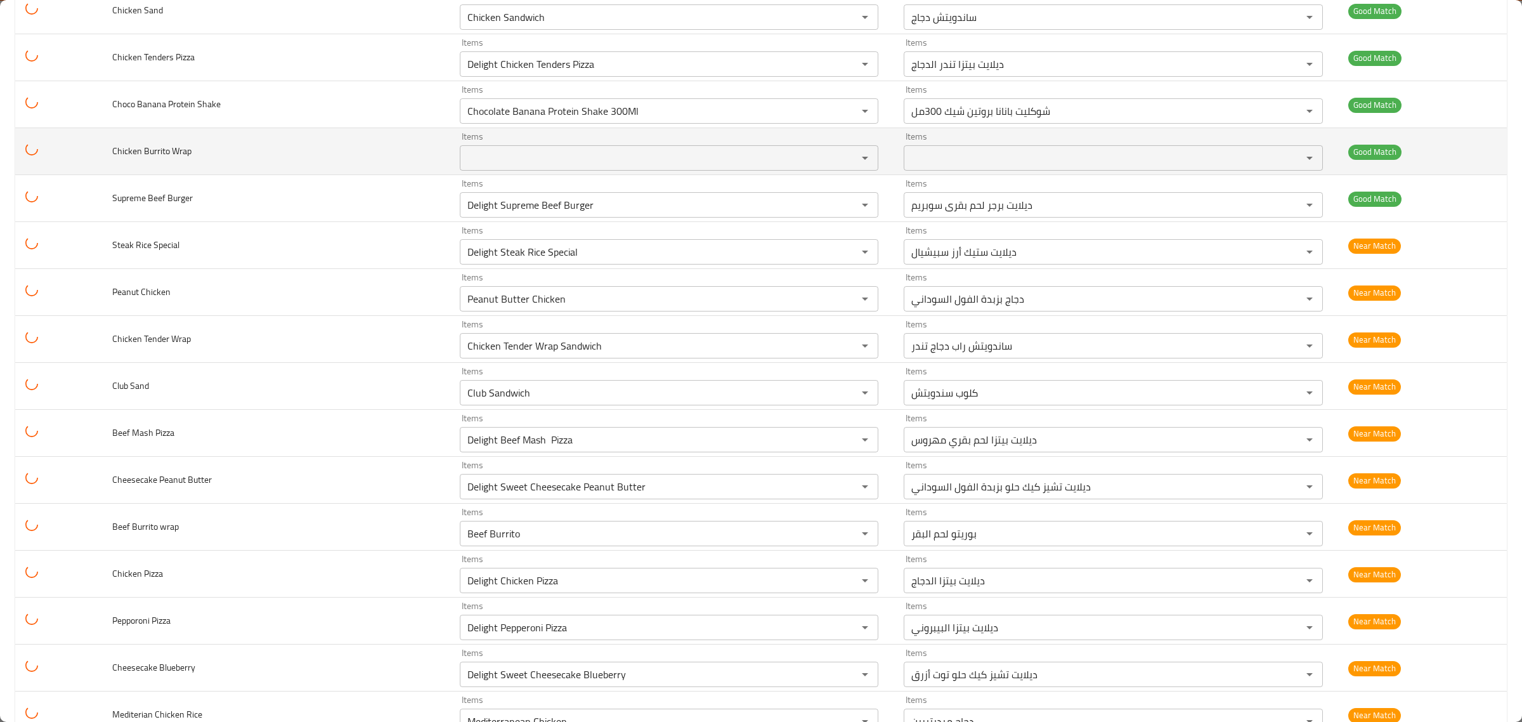
scroll to position [6042, 0]
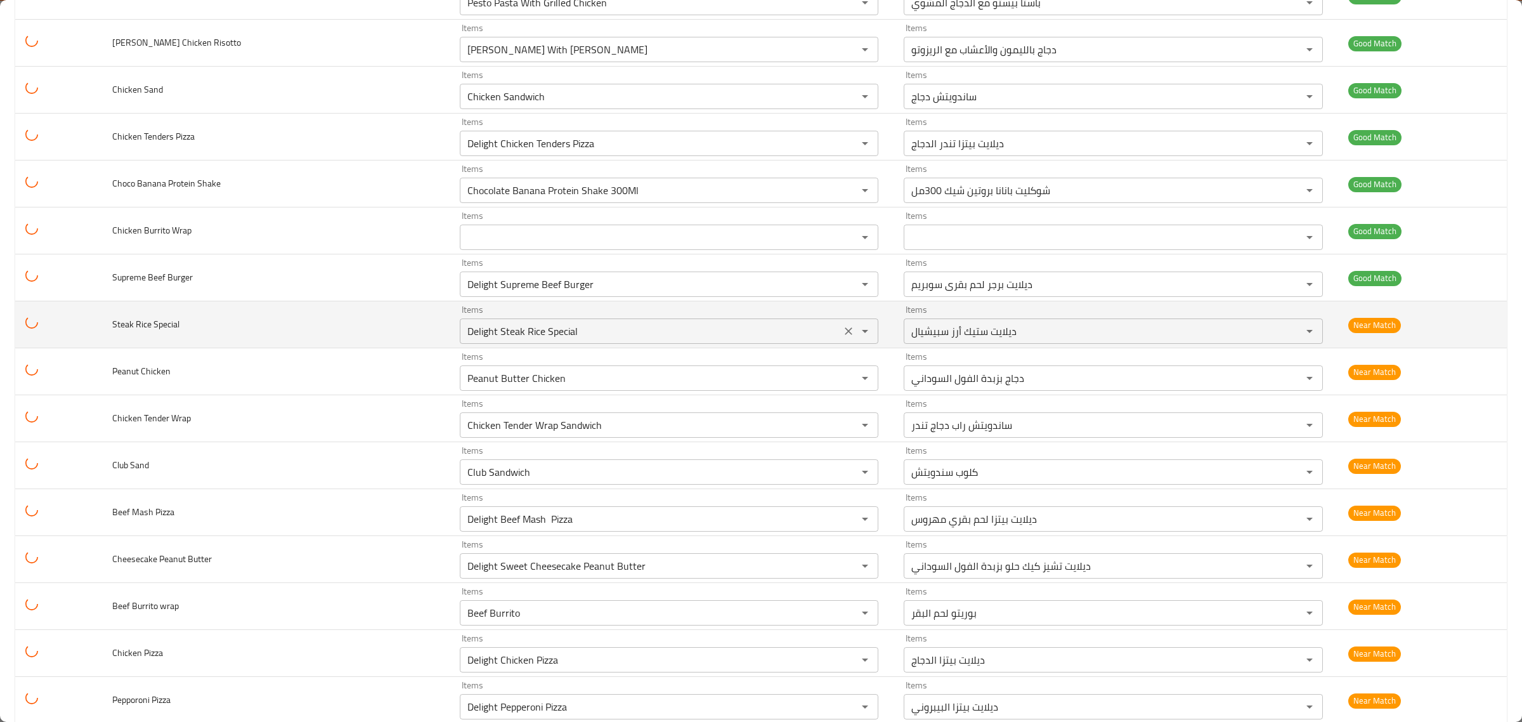
click at [842, 291] on icon "Clear" at bounding box center [848, 284] width 13 height 13
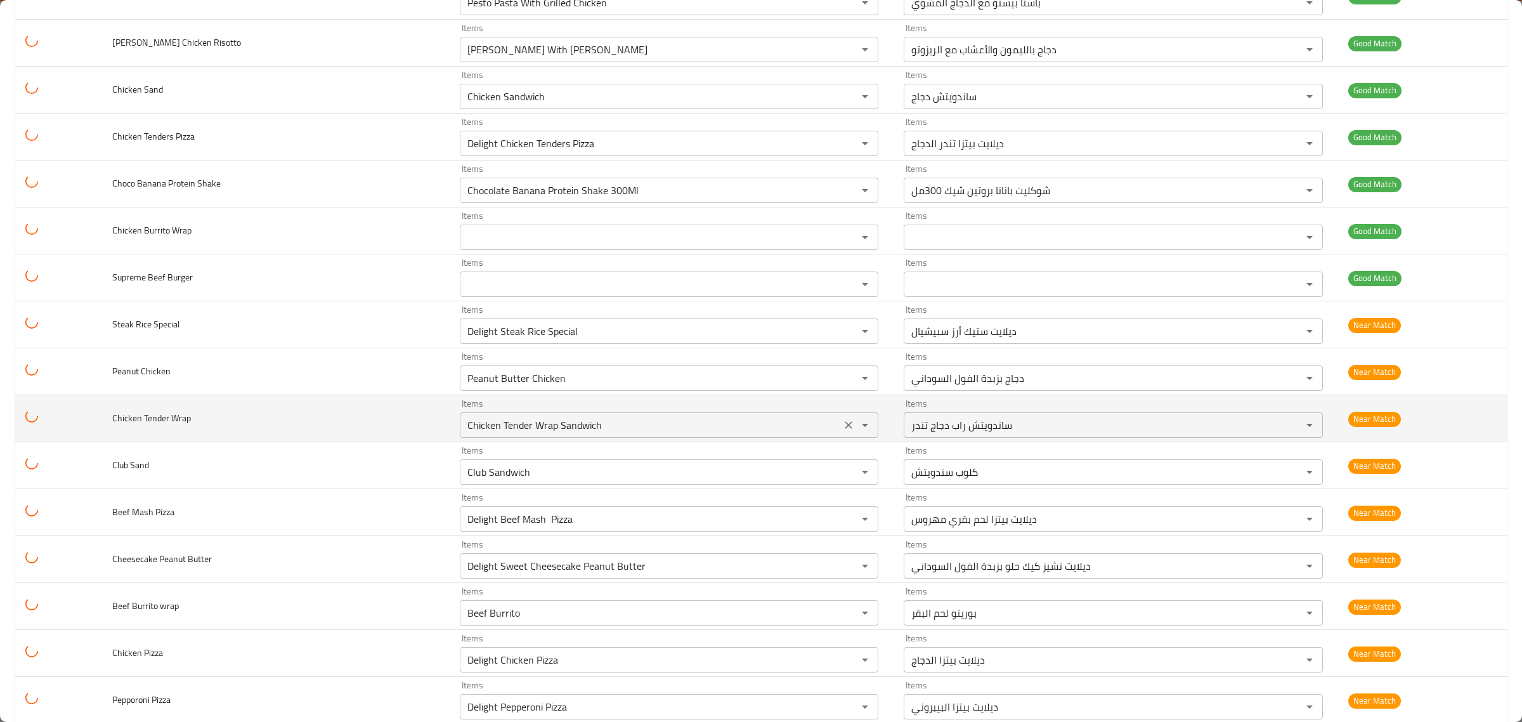
click at [842, 431] on icon "Clear" at bounding box center [848, 425] width 13 height 13
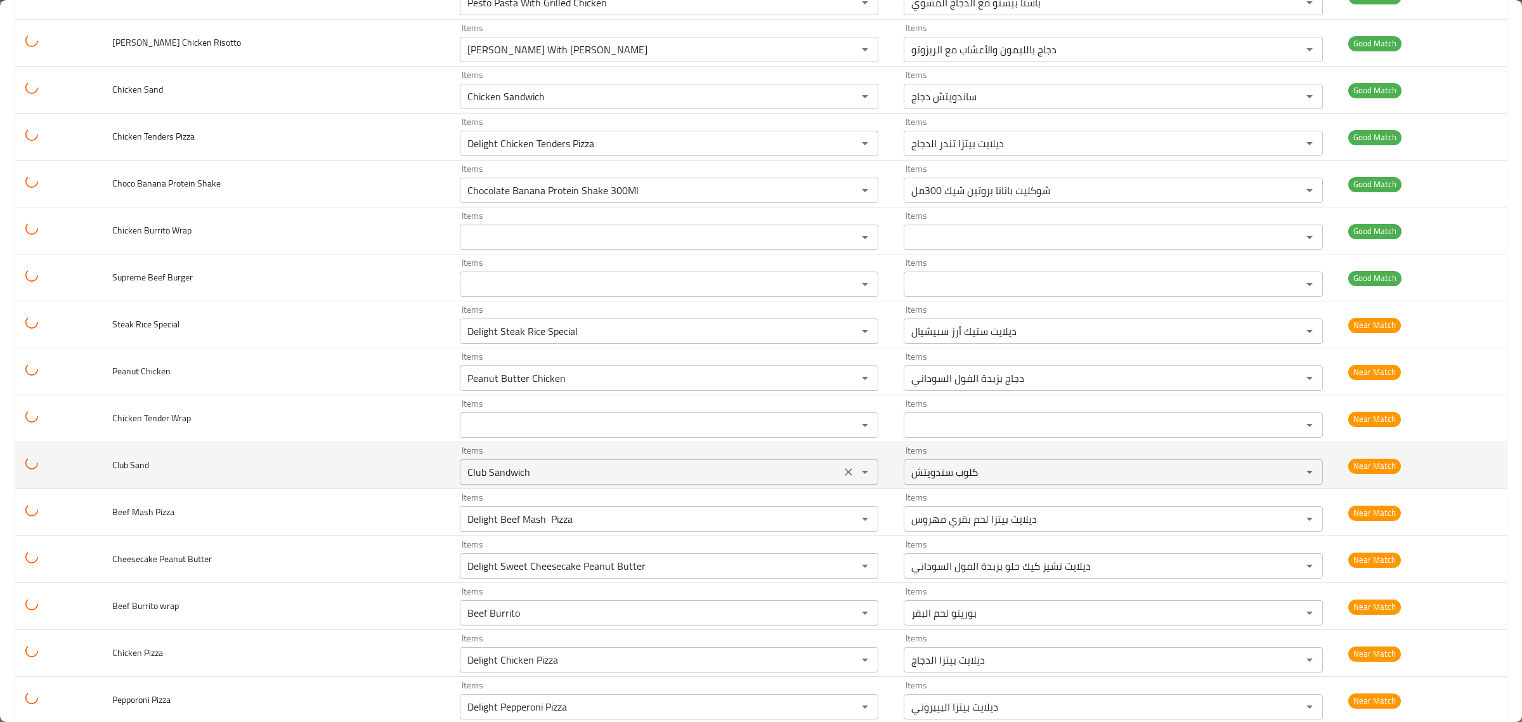
click at [842, 478] on icon "Clear" at bounding box center [848, 472] width 13 height 13
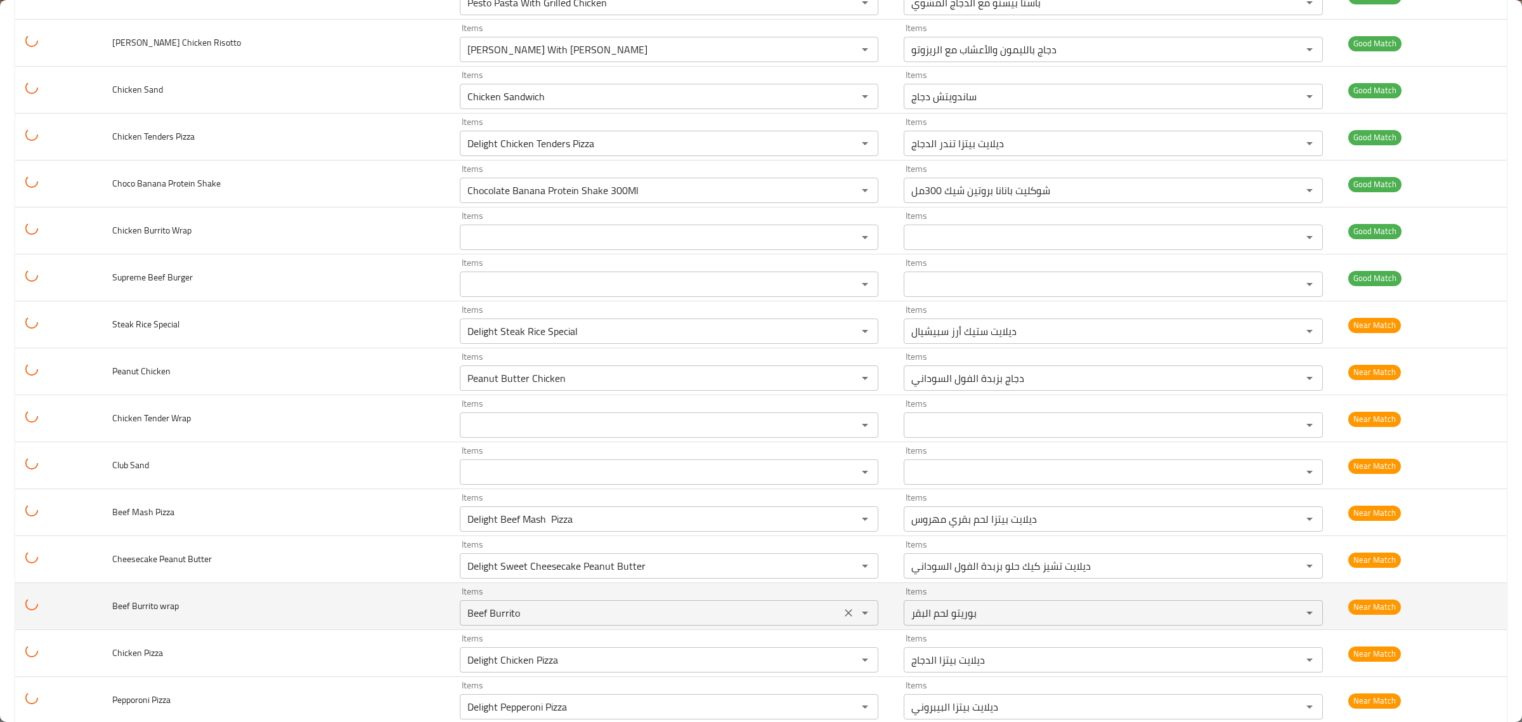
click at [842, 619] on icon "Clear" at bounding box center [848, 612] width 13 height 13
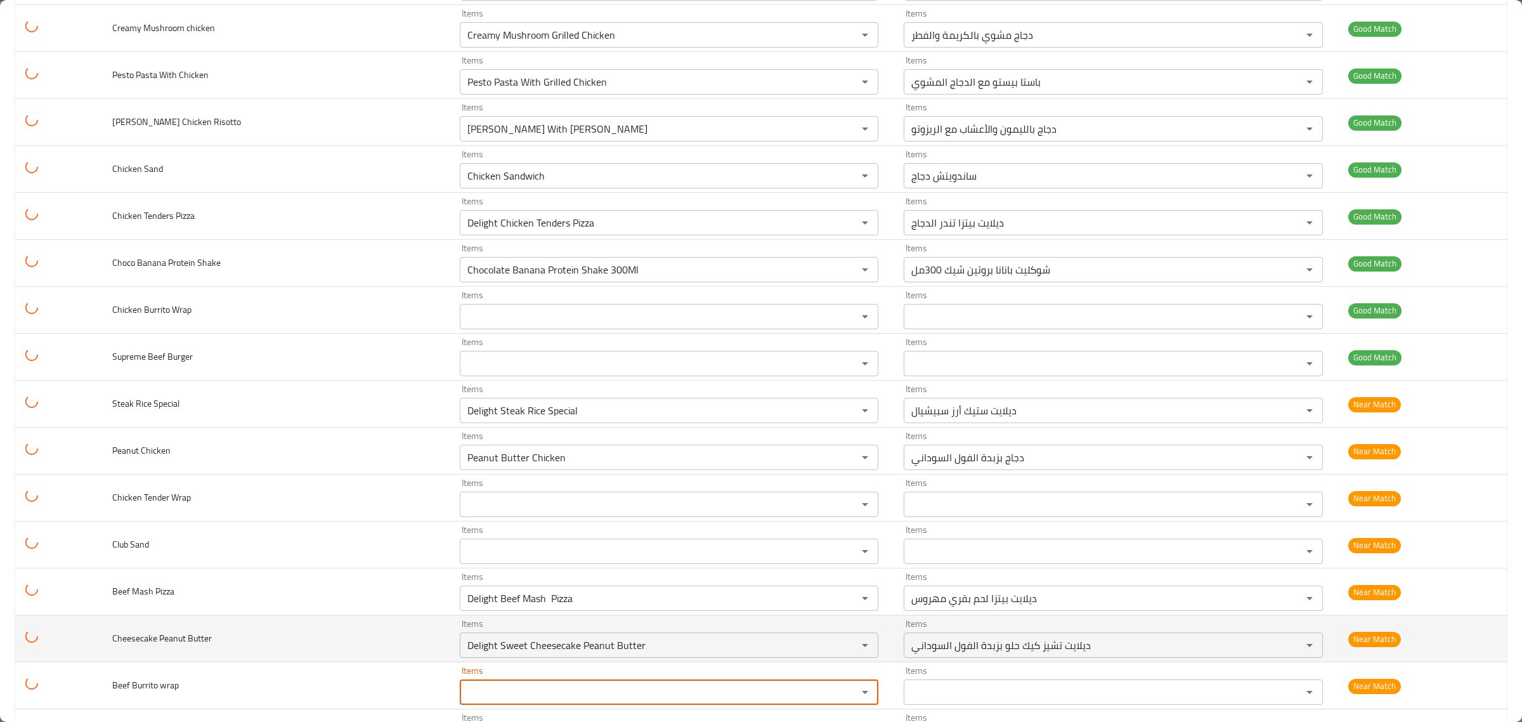
scroll to position [5646, 0]
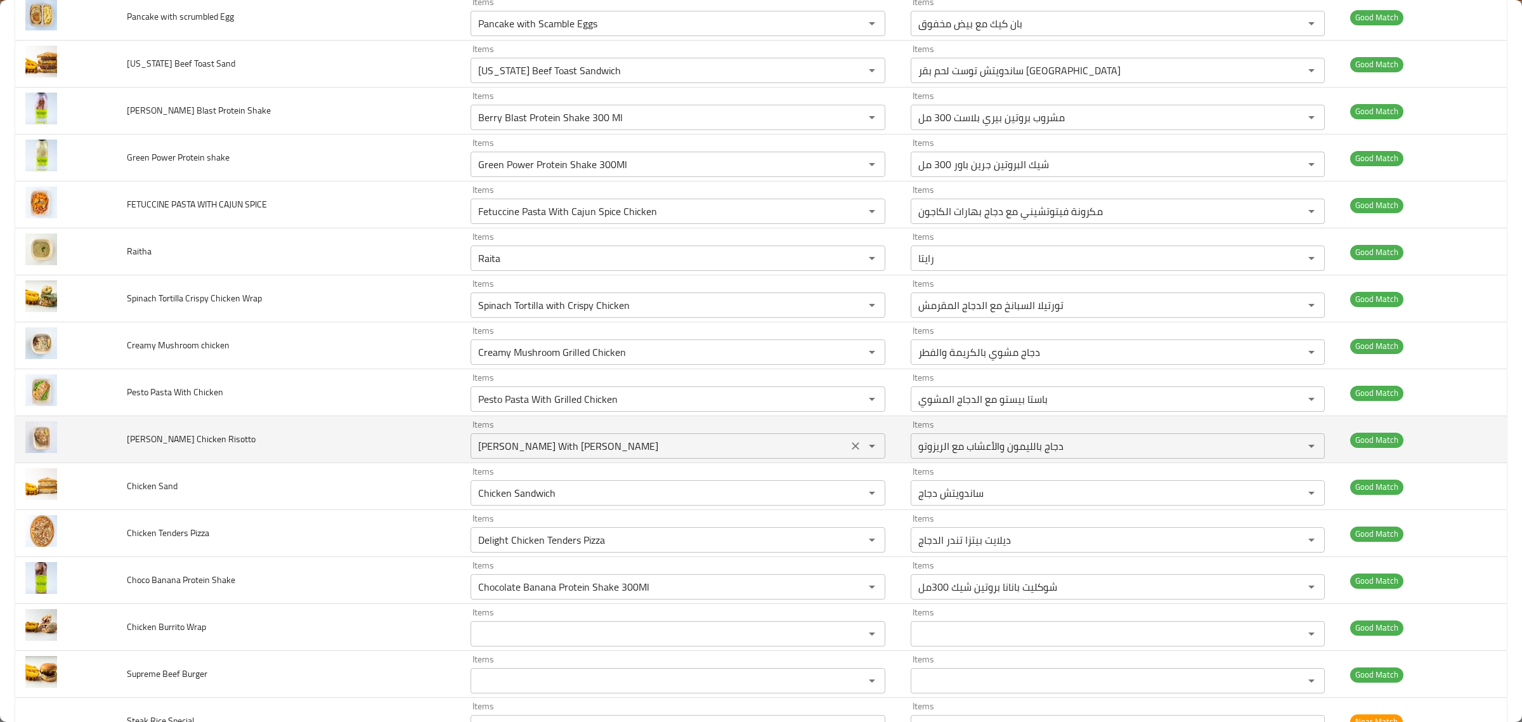
drag, startPoint x: 831, startPoint y: 506, endPoint x: 816, endPoint y: 473, distance: 36.1
click at [849, 499] on icon "Clear" at bounding box center [855, 493] width 13 height 13
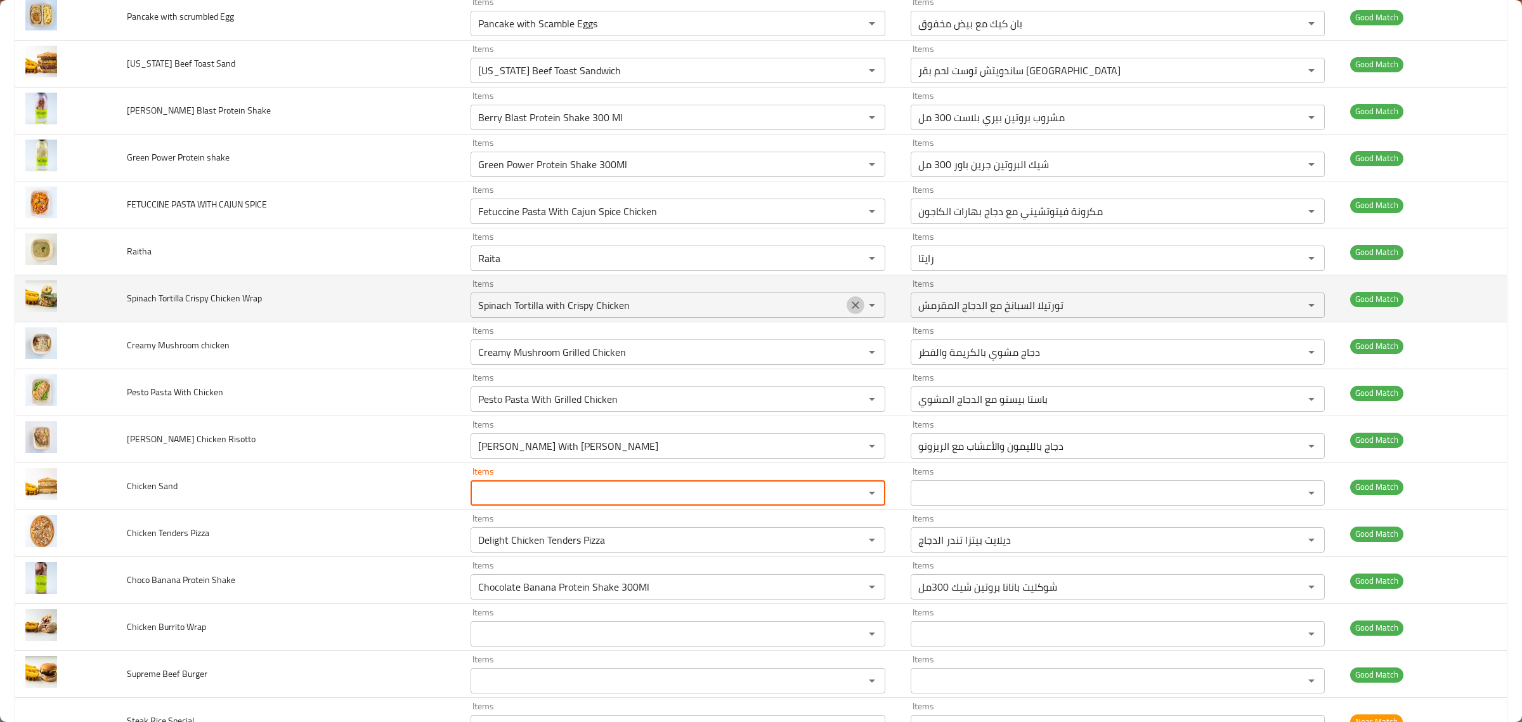
click at [852, 309] on icon "Clear" at bounding box center [856, 305] width 8 height 8
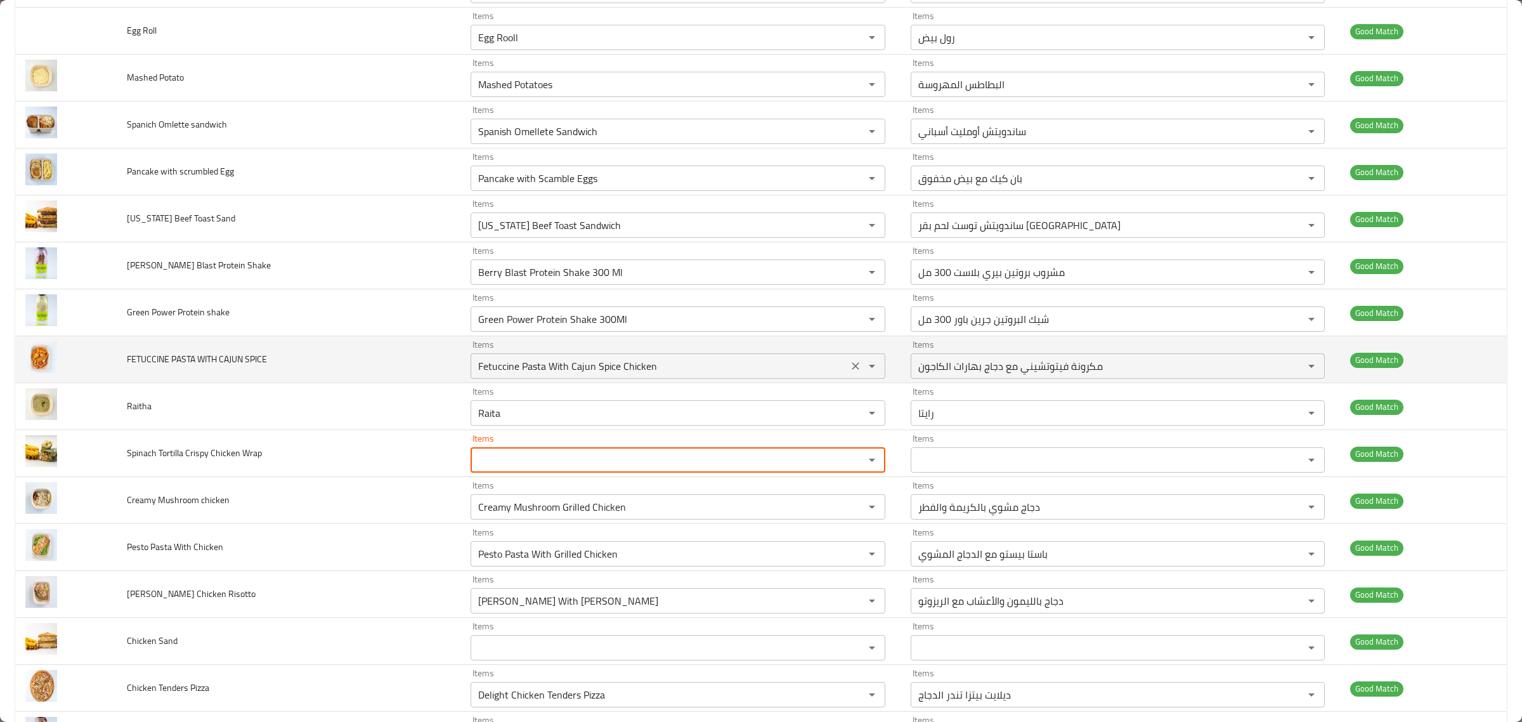
scroll to position [5487, 0]
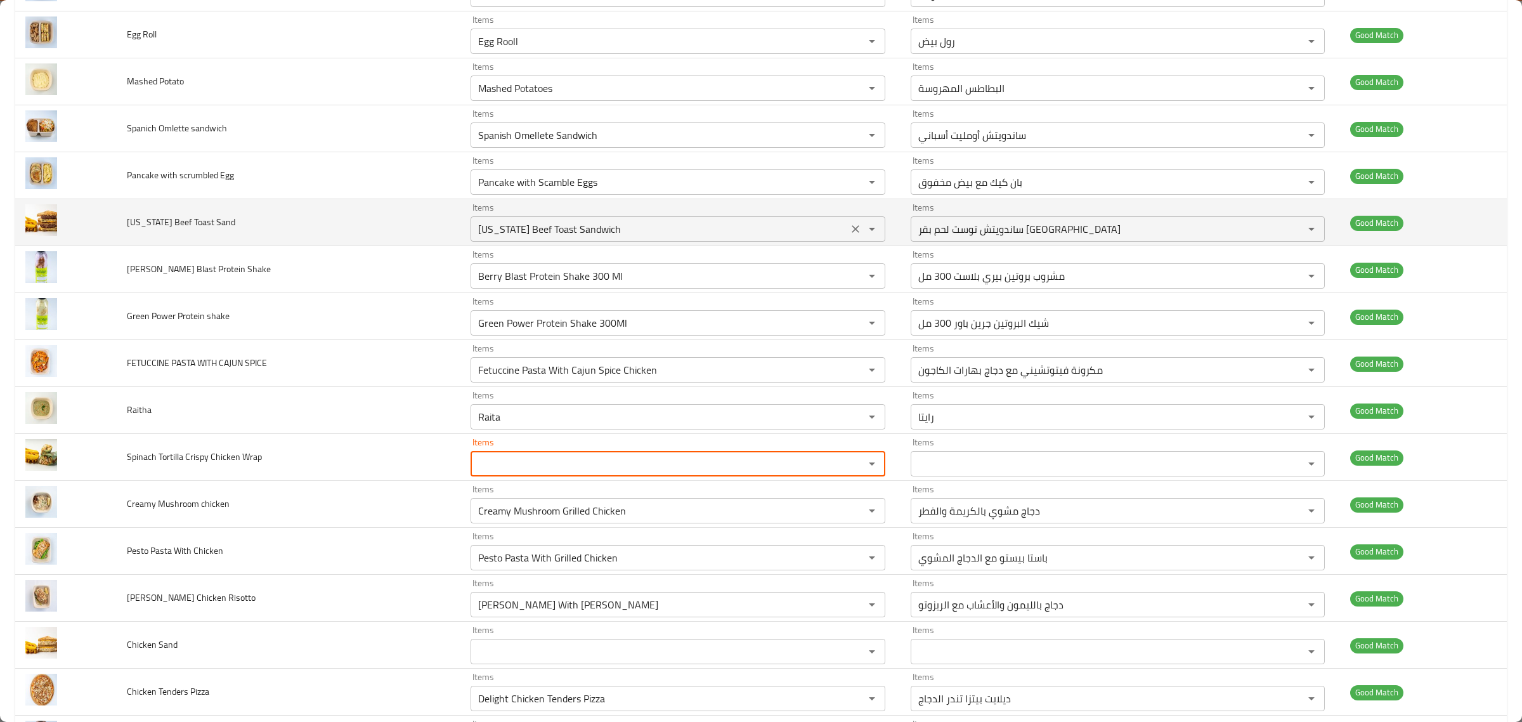
click at [849, 235] on icon "Clear" at bounding box center [855, 229] width 13 height 13
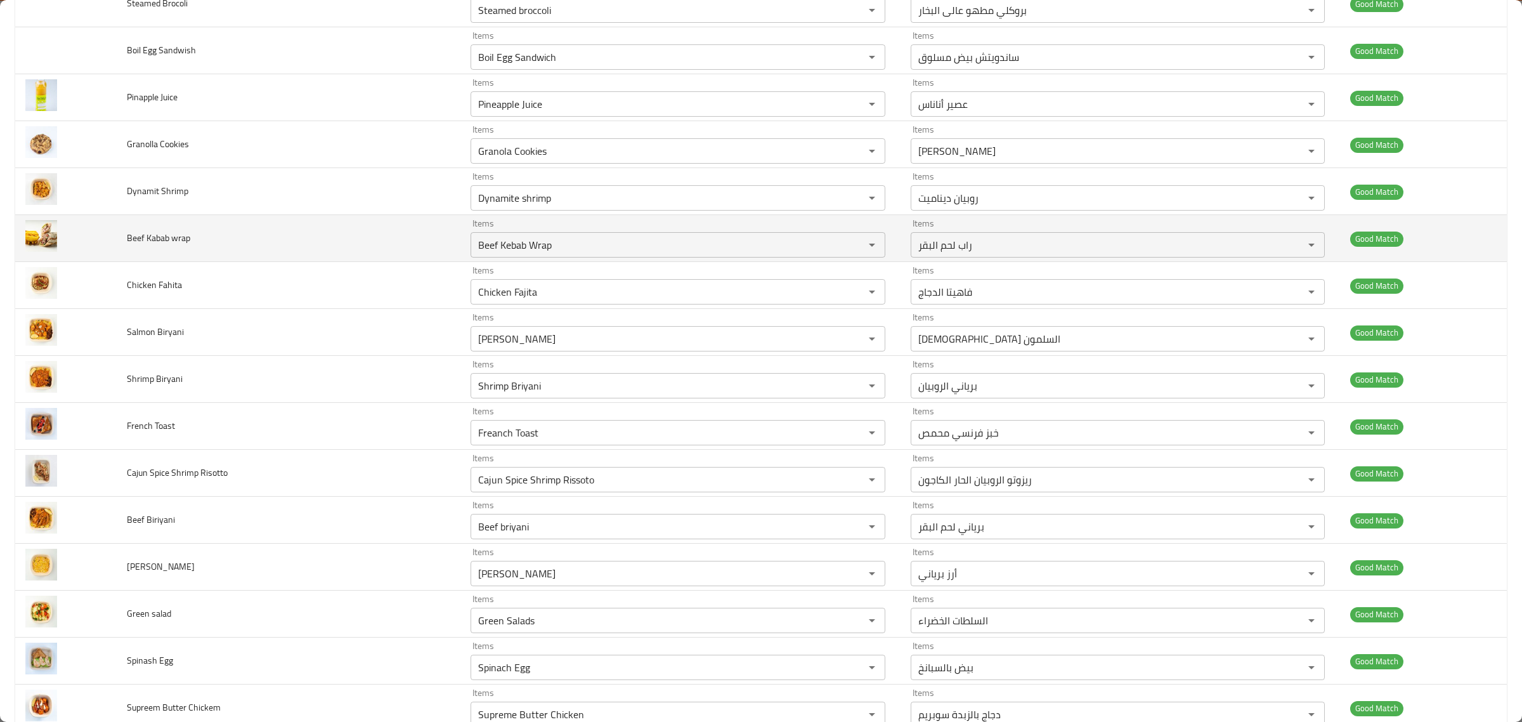
scroll to position [4615, 0]
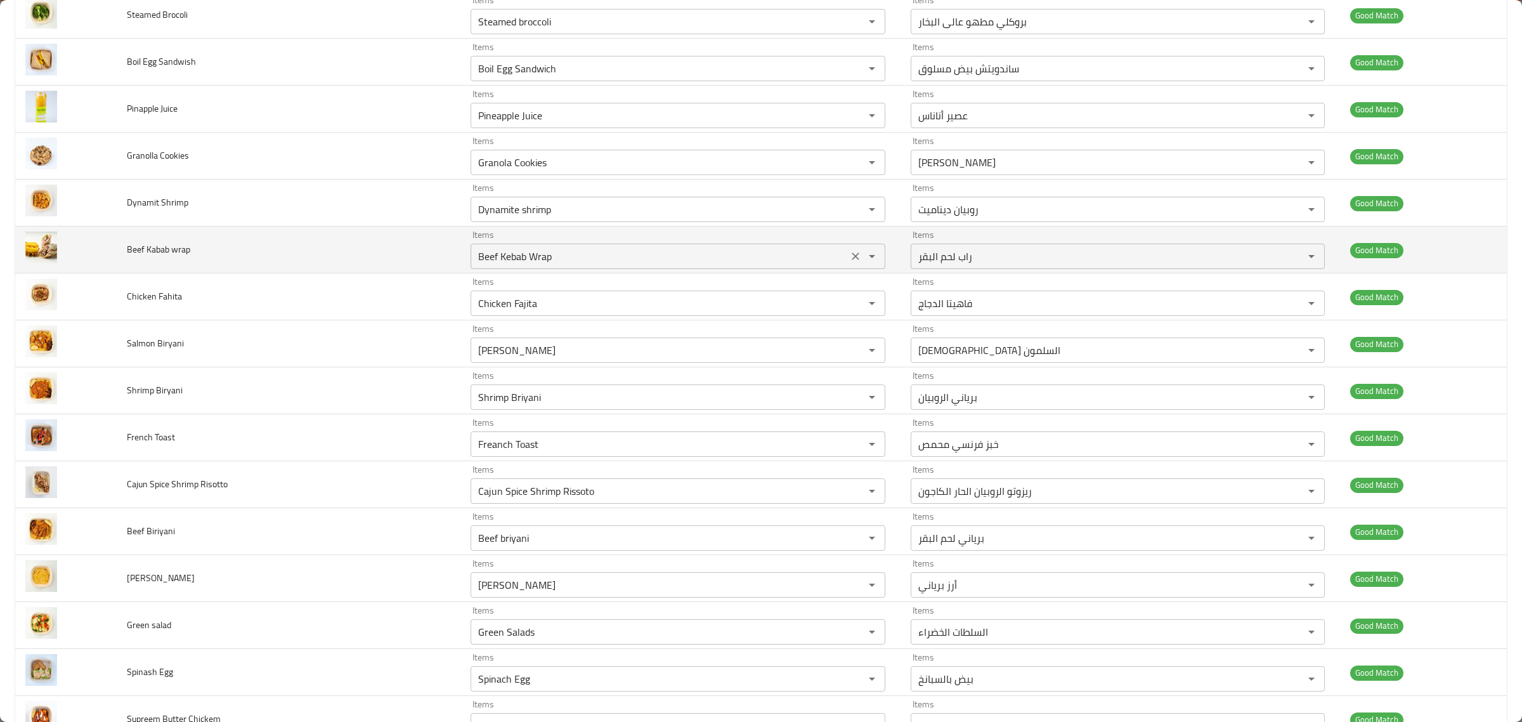
click at [847, 265] on div "enhanced table" at bounding box center [863, 256] width 33 height 18
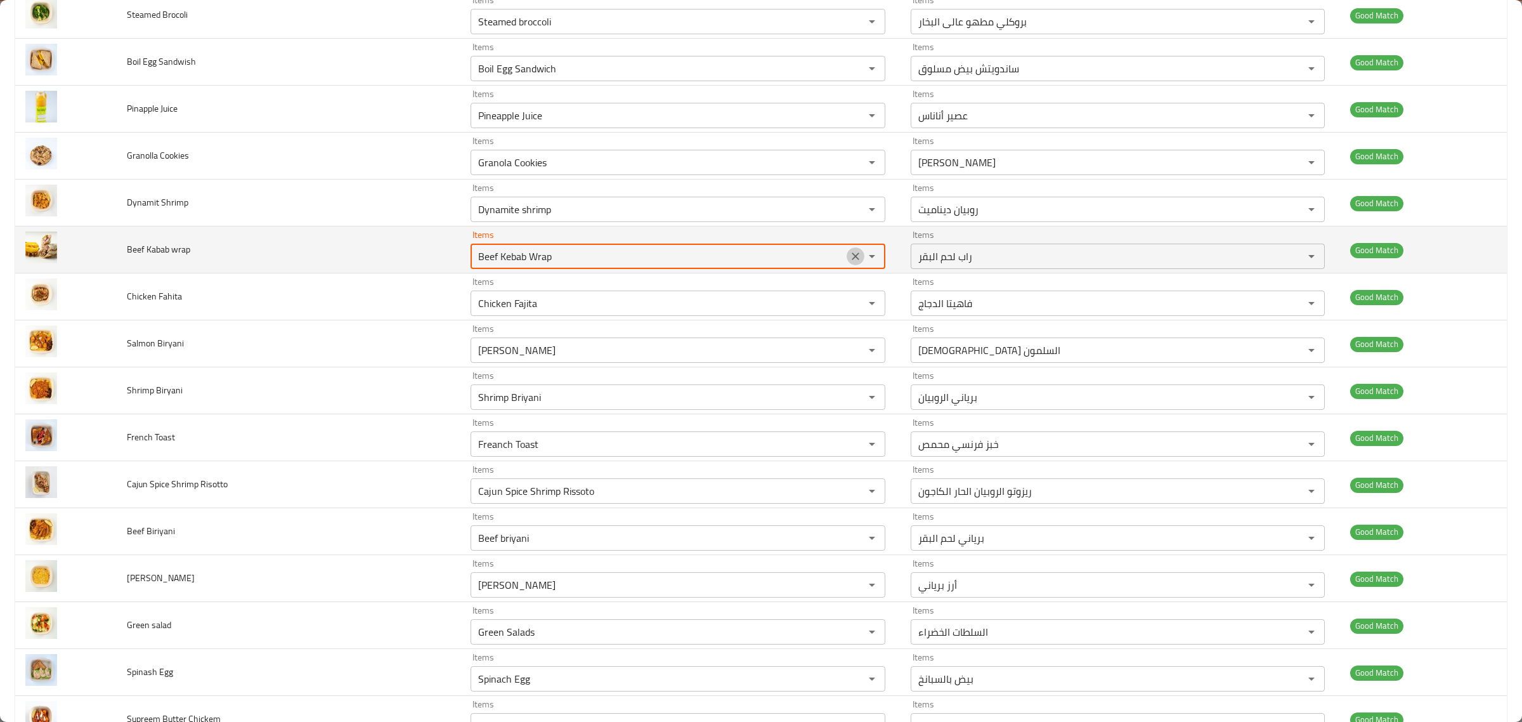
click at [849, 263] on icon "Clear" at bounding box center [855, 256] width 13 height 13
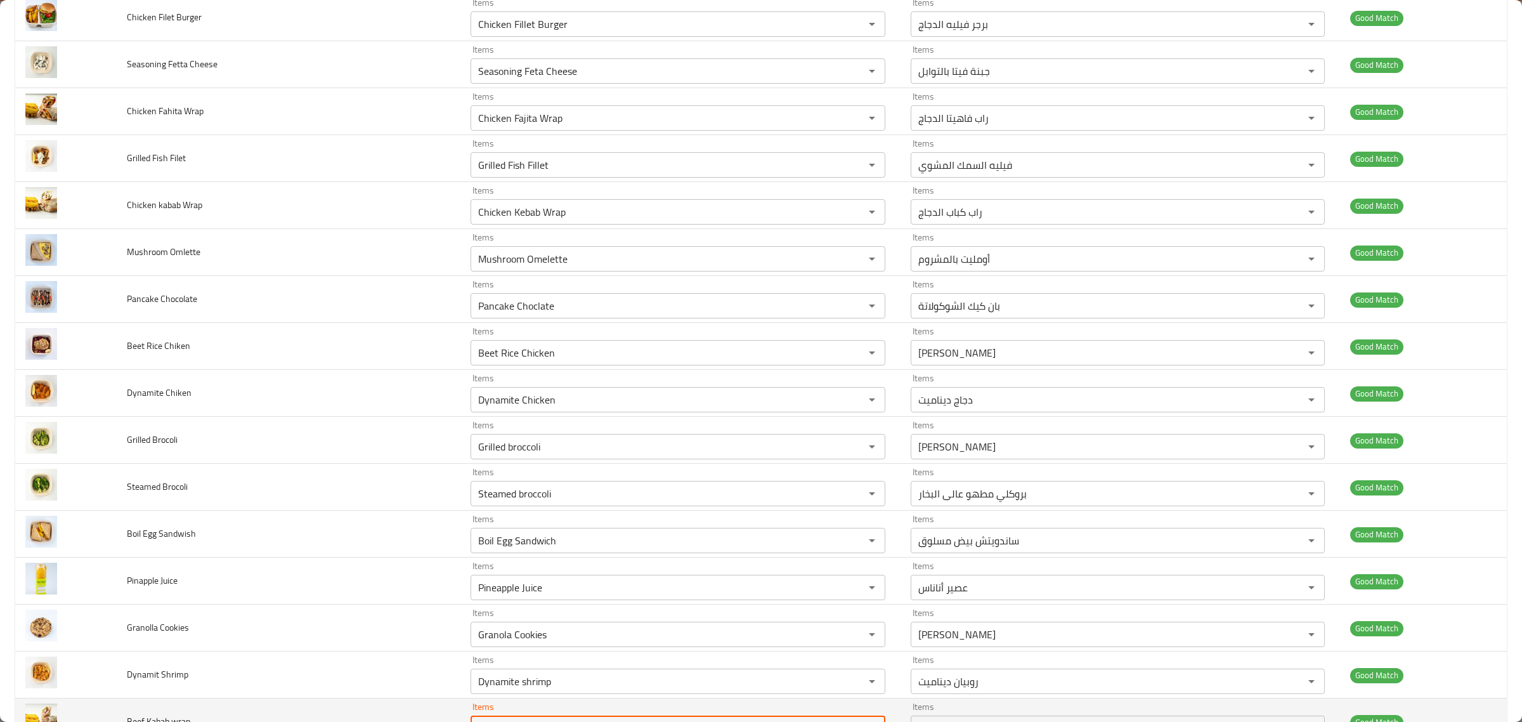
scroll to position [4060, 0]
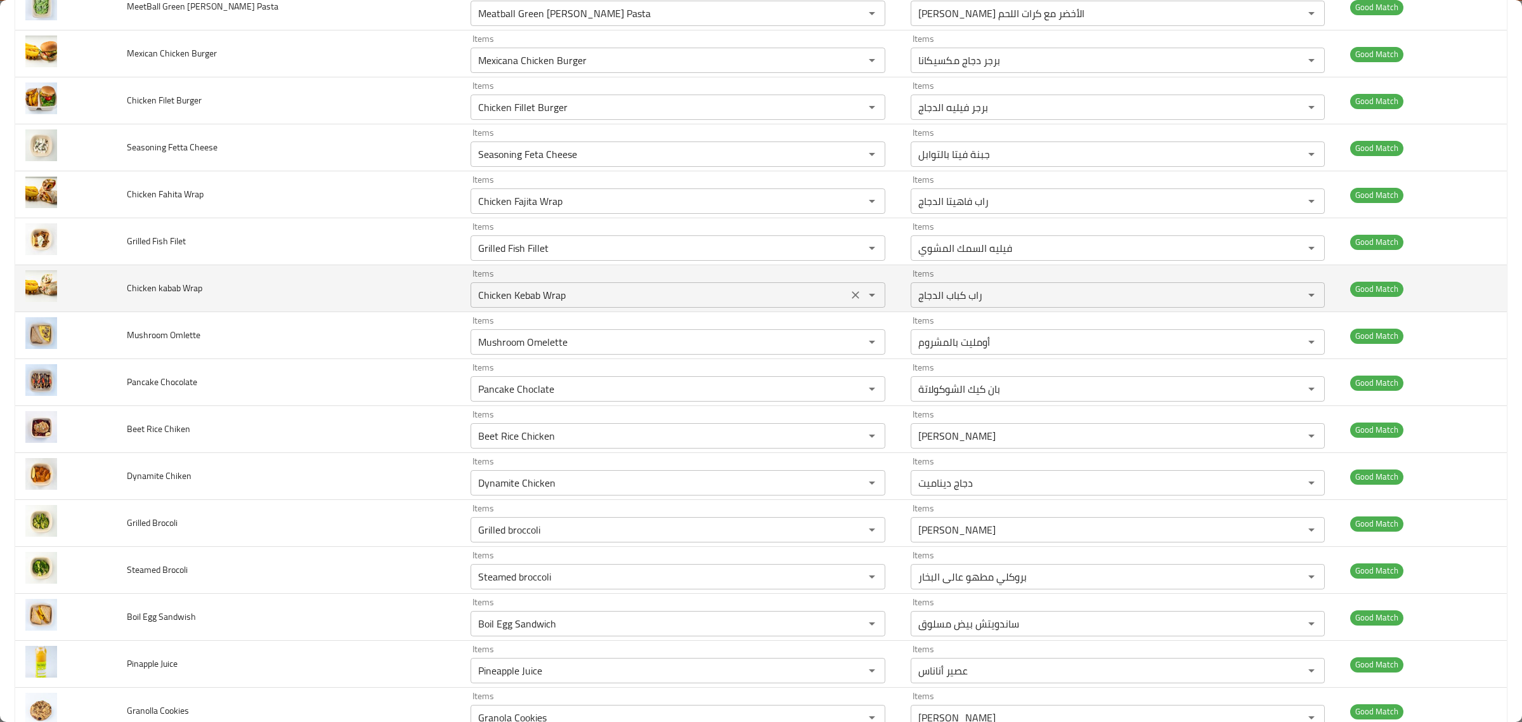
click at [849, 301] on icon "Clear" at bounding box center [855, 295] width 13 height 13
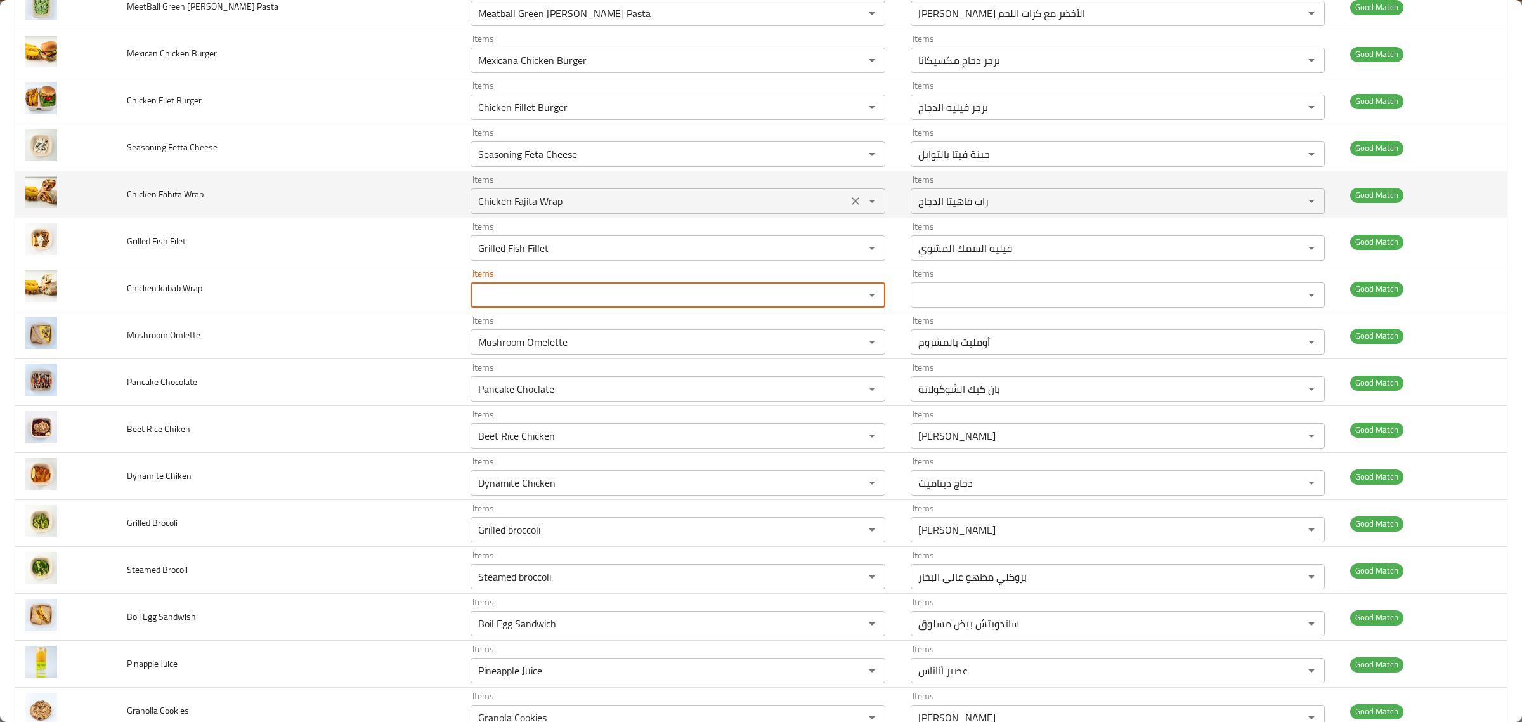
click at [847, 205] on div "enhanced table" at bounding box center [863, 201] width 33 height 18
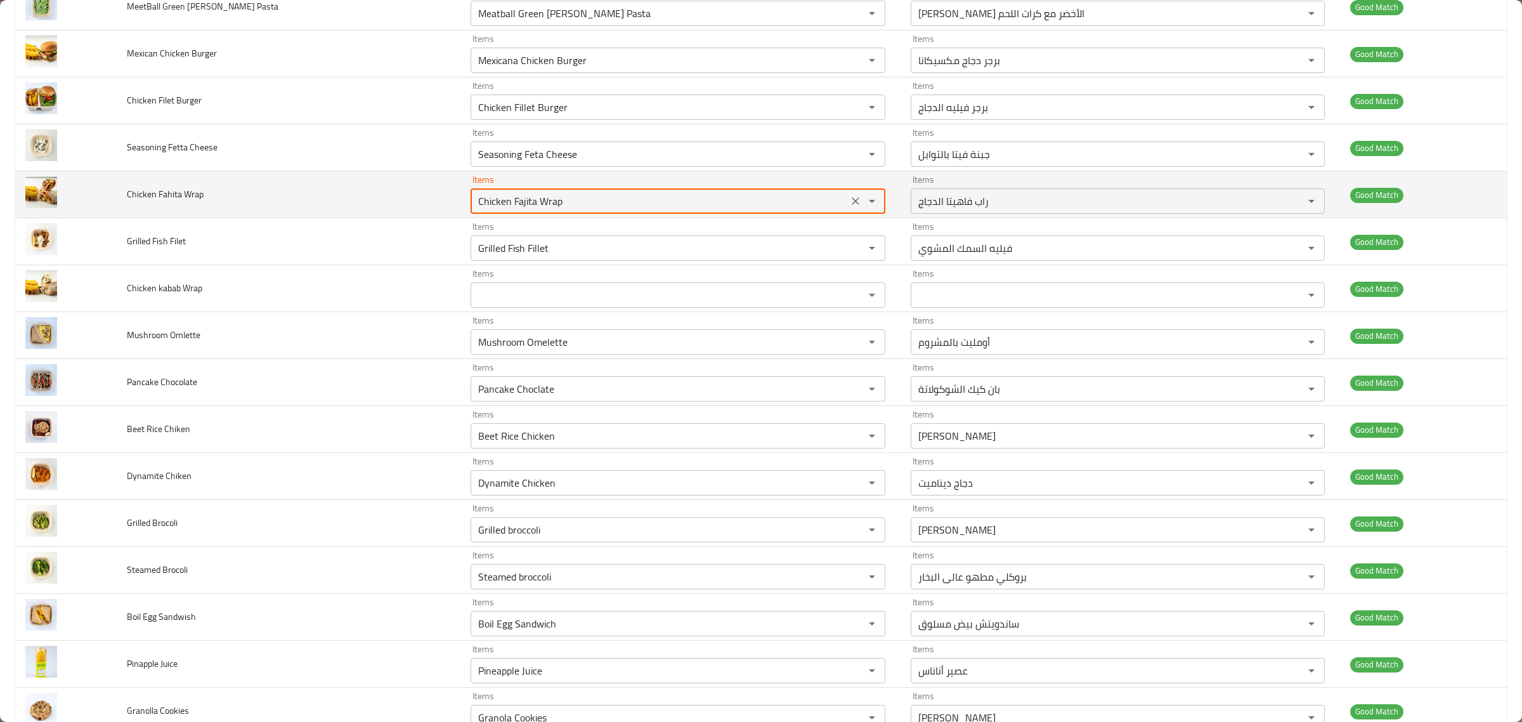
click at [849, 207] on icon "Clear" at bounding box center [855, 201] width 13 height 13
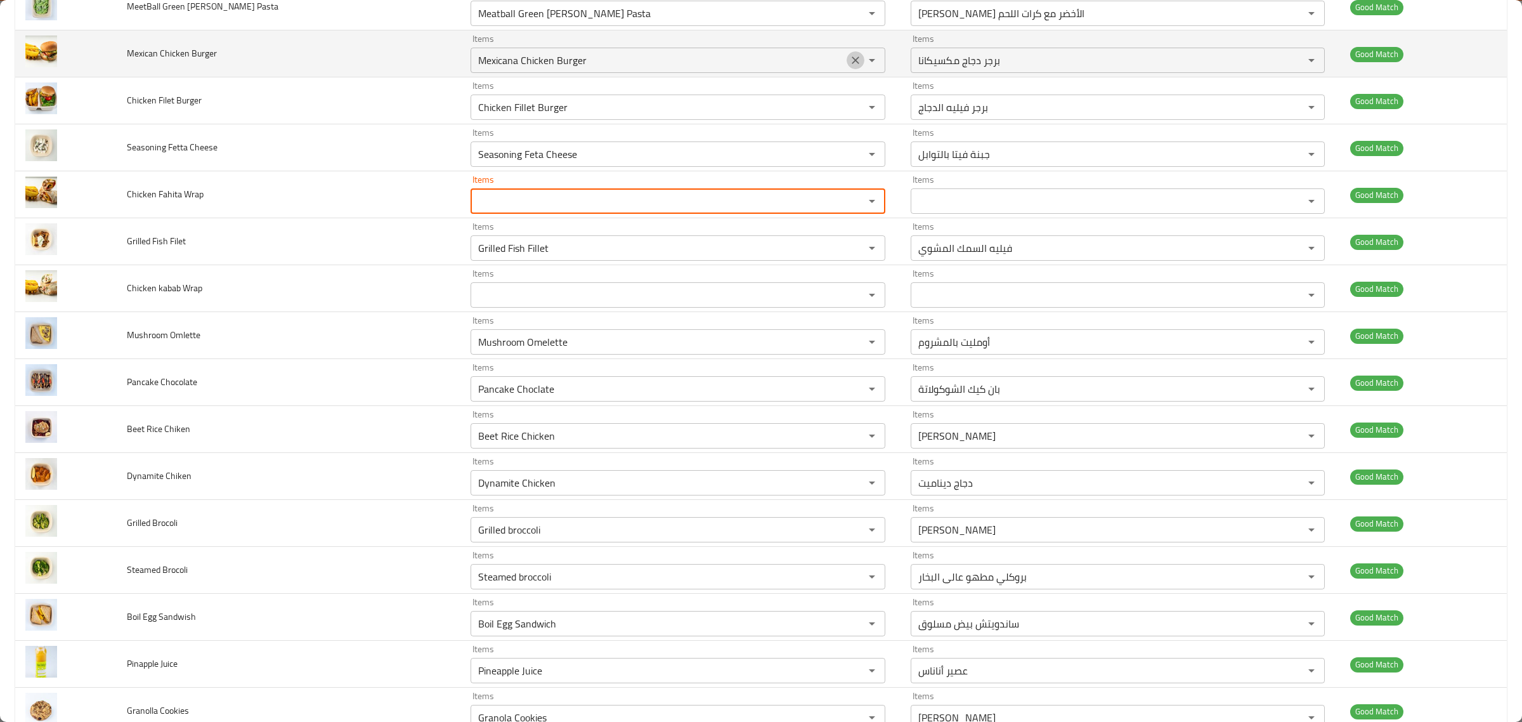
click at [849, 65] on icon "Clear" at bounding box center [855, 60] width 13 height 13
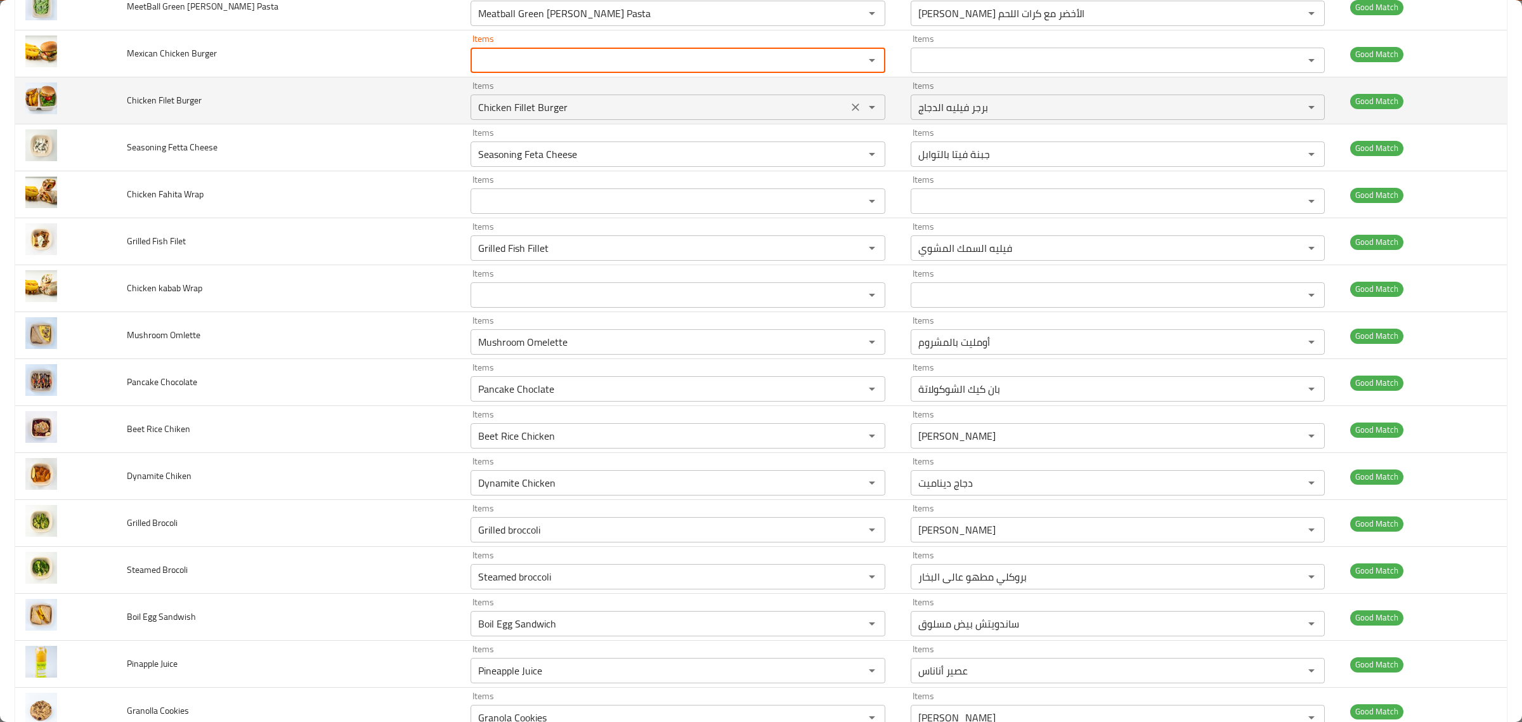
click at [849, 114] on icon "Clear" at bounding box center [855, 107] width 13 height 13
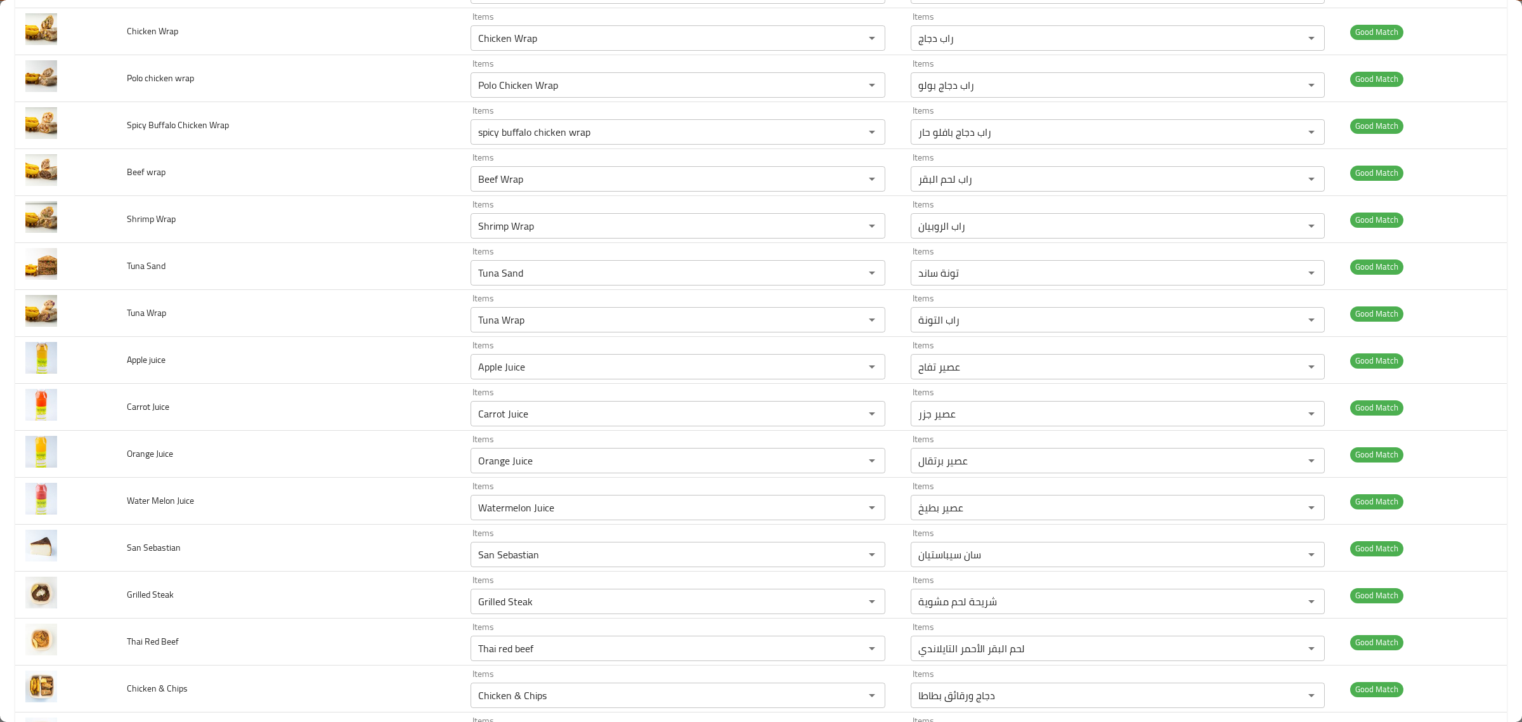
scroll to position [730, 0]
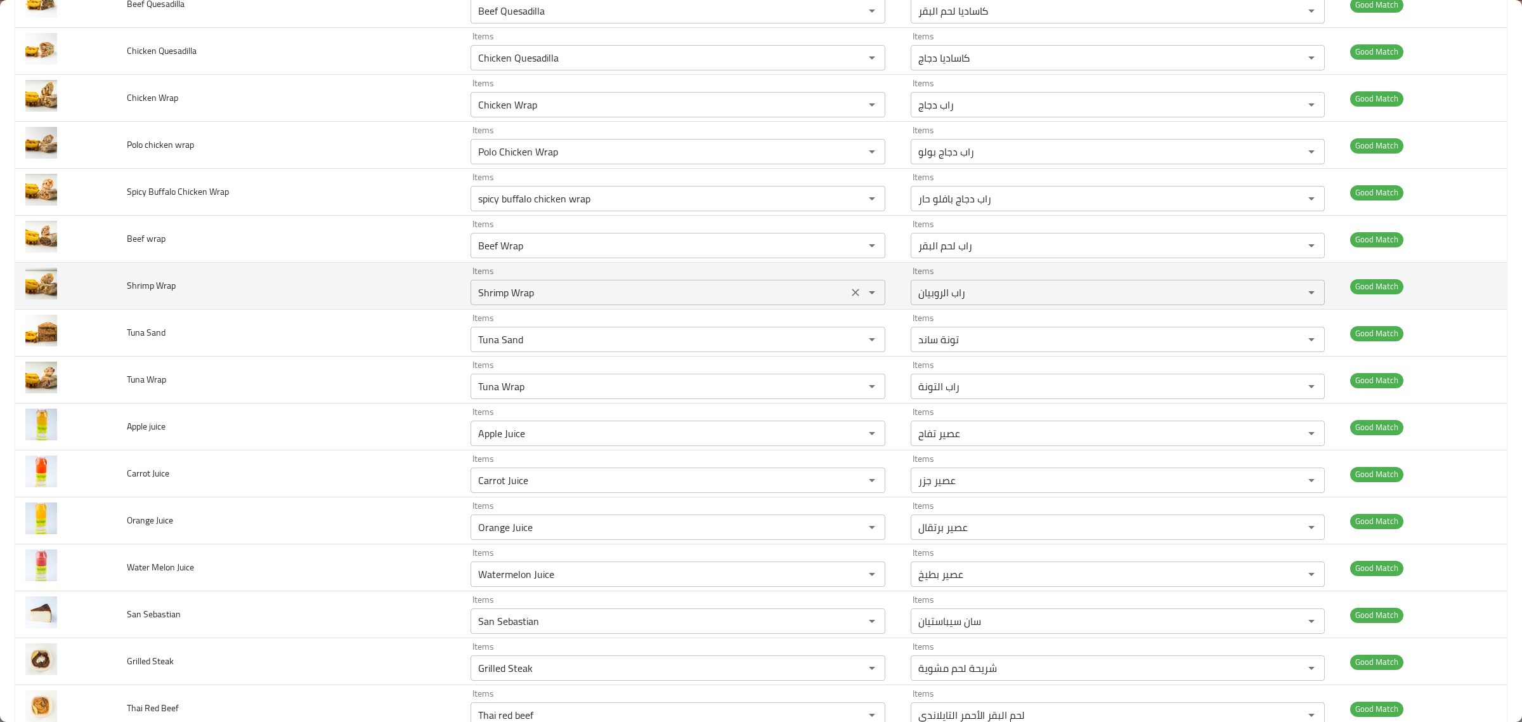
click at [852, 386] on icon "Clear" at bounding box center [856, 387] width 8 height 8
click at [849, 338] on icon "Clear" at bounding box center [855, 339] width 13 height 13
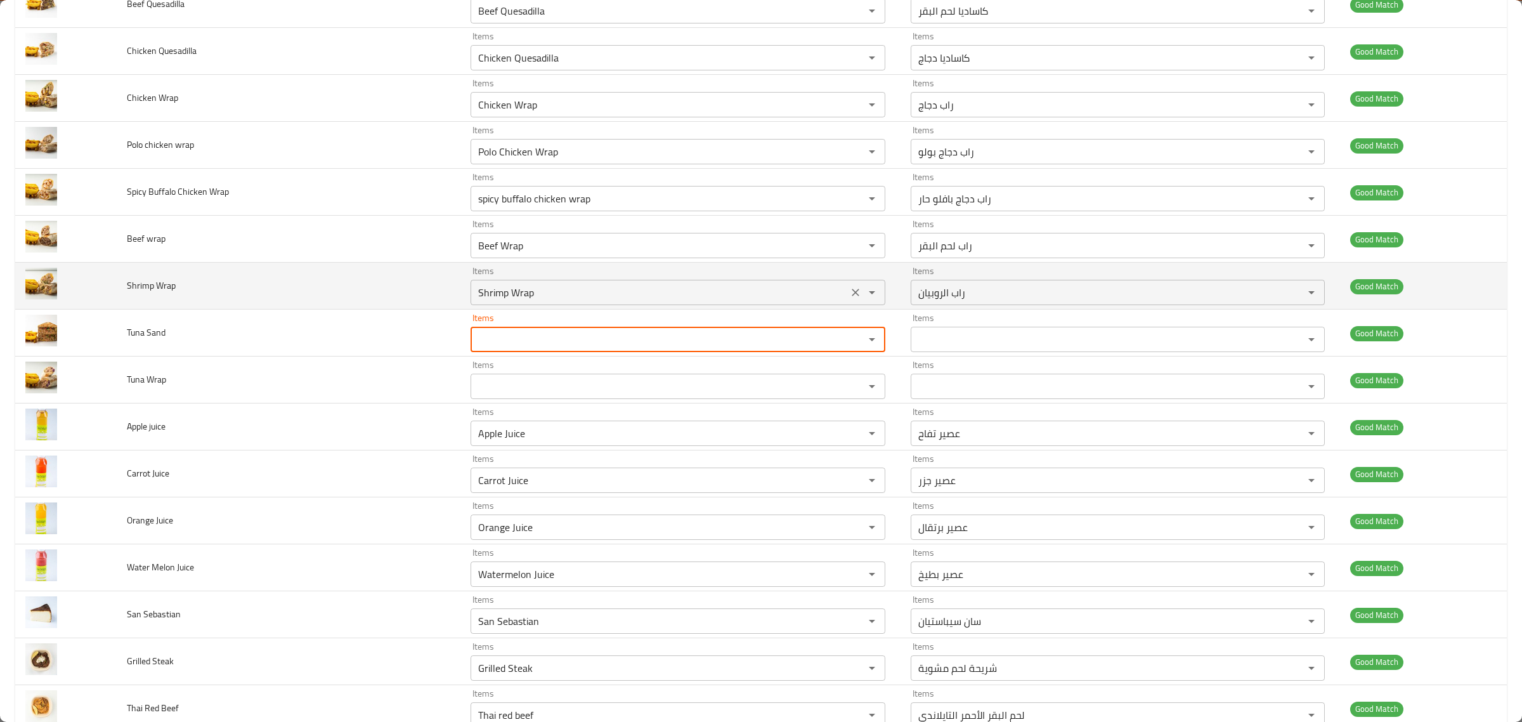
click at [847, 287] on button "Clear" at bounding box center [856, 293] width 18 height 18
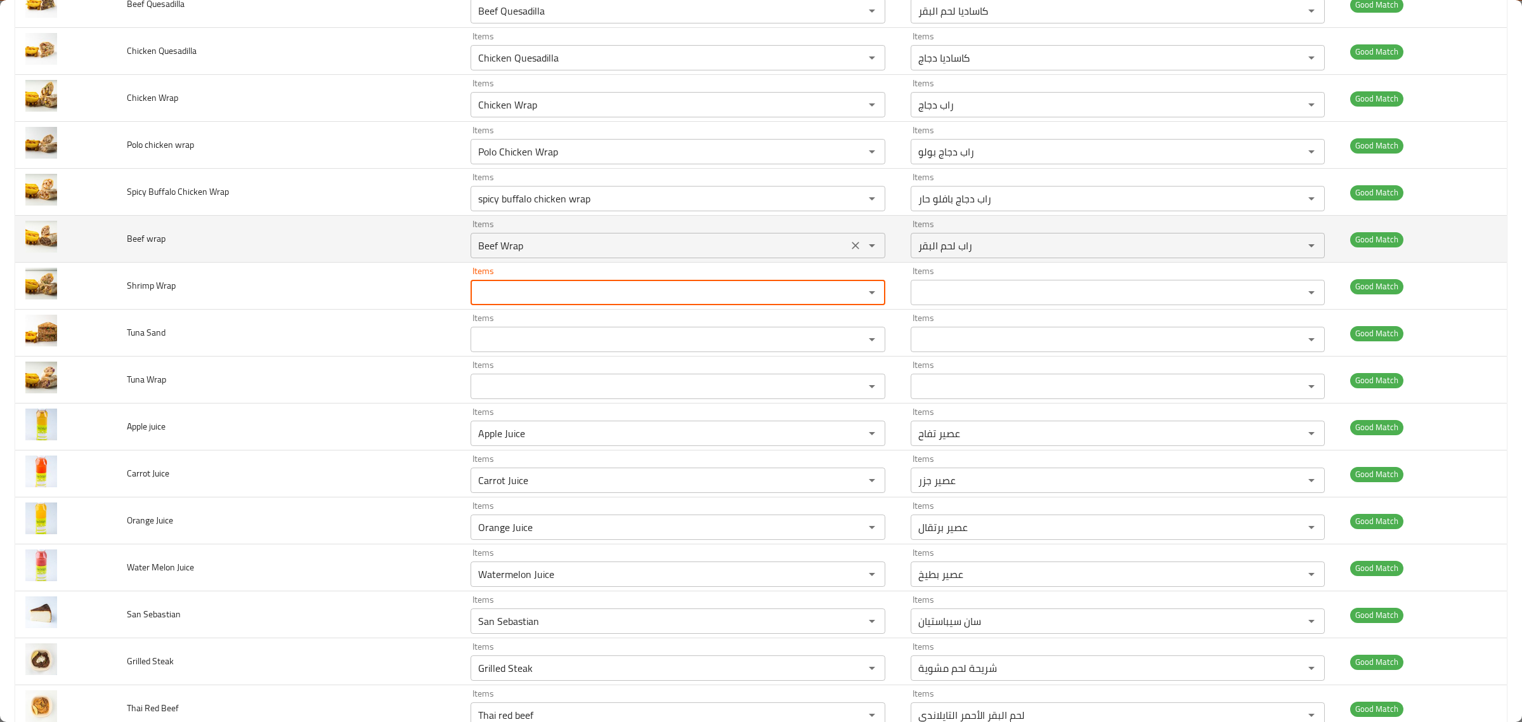
click at [832, 257] on div "Beef Wrap Items" at bounding box center [678, 245] width 414 height 25
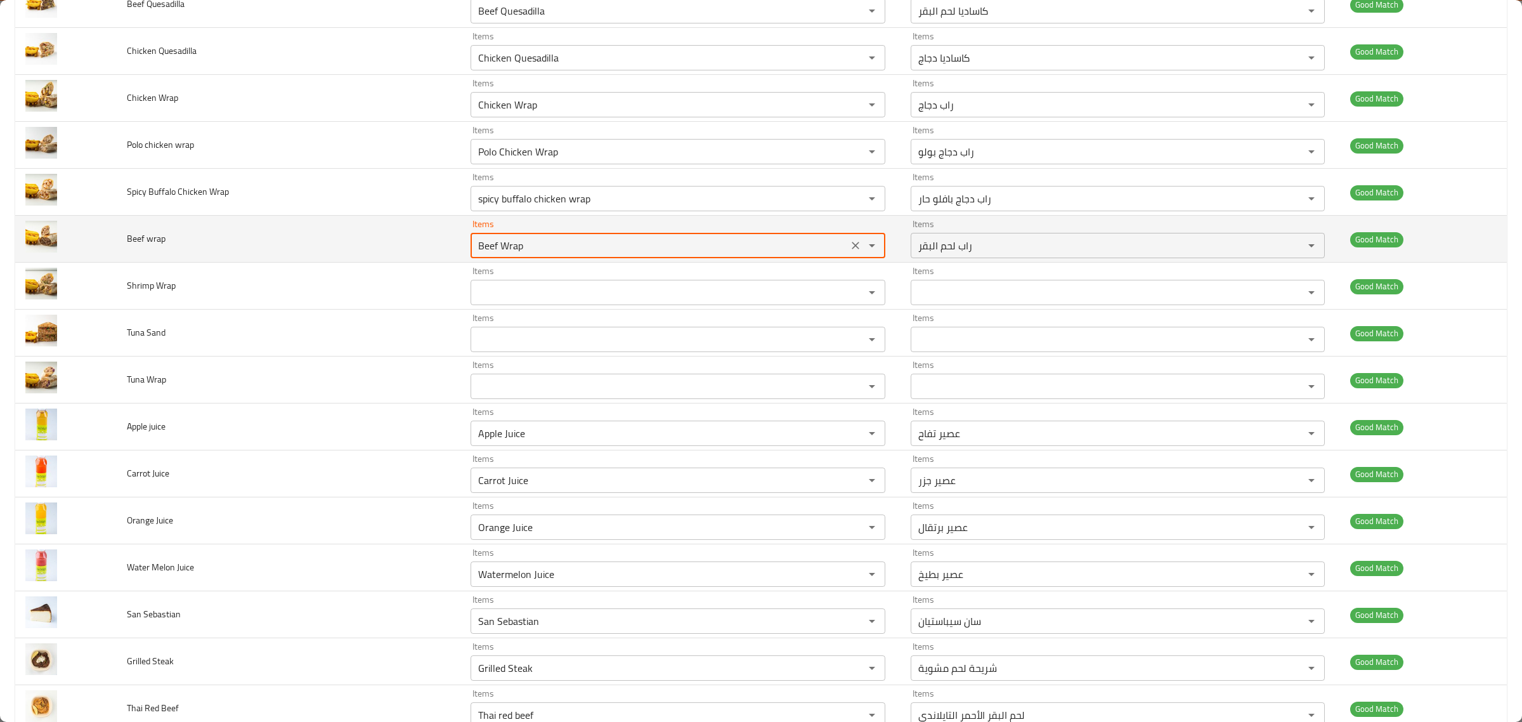
click at [849, 248] on icon "Clear" at bounding box center [855, 245] width 13 height 13
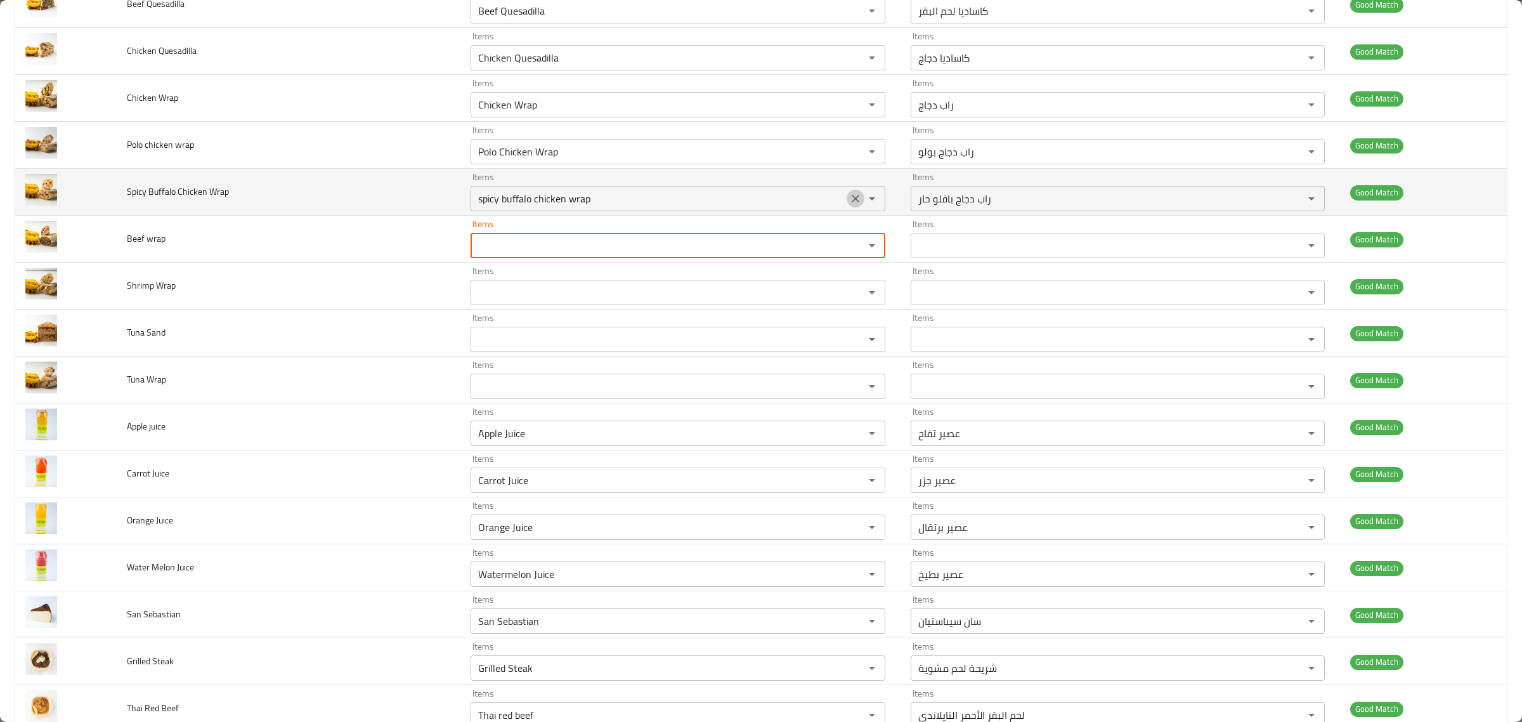
click at [849, 197] on icon "Clear" at bounding box center [855, 198] width 13 height 13
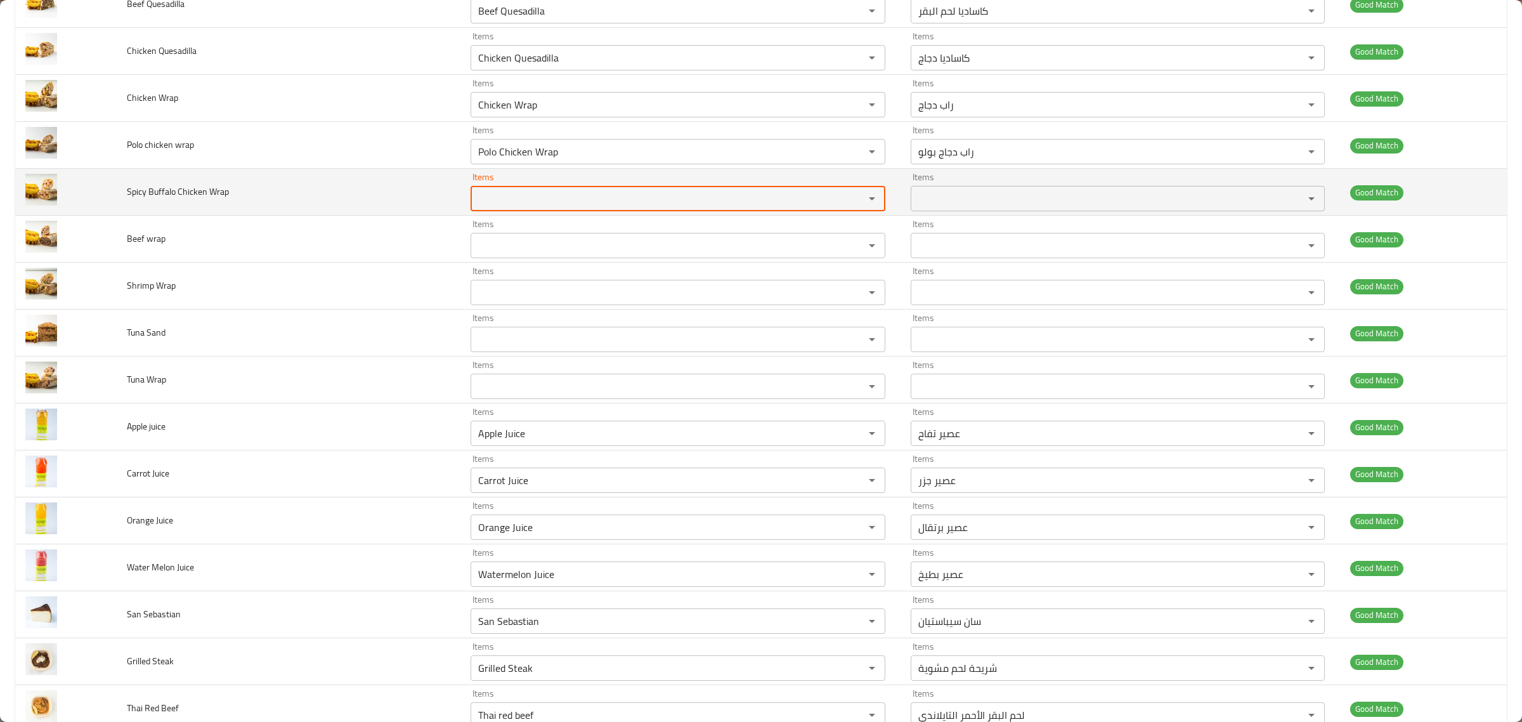
click at [852, 155] on icon "Clear" at bounding box center [856, 152] width 8 height 8
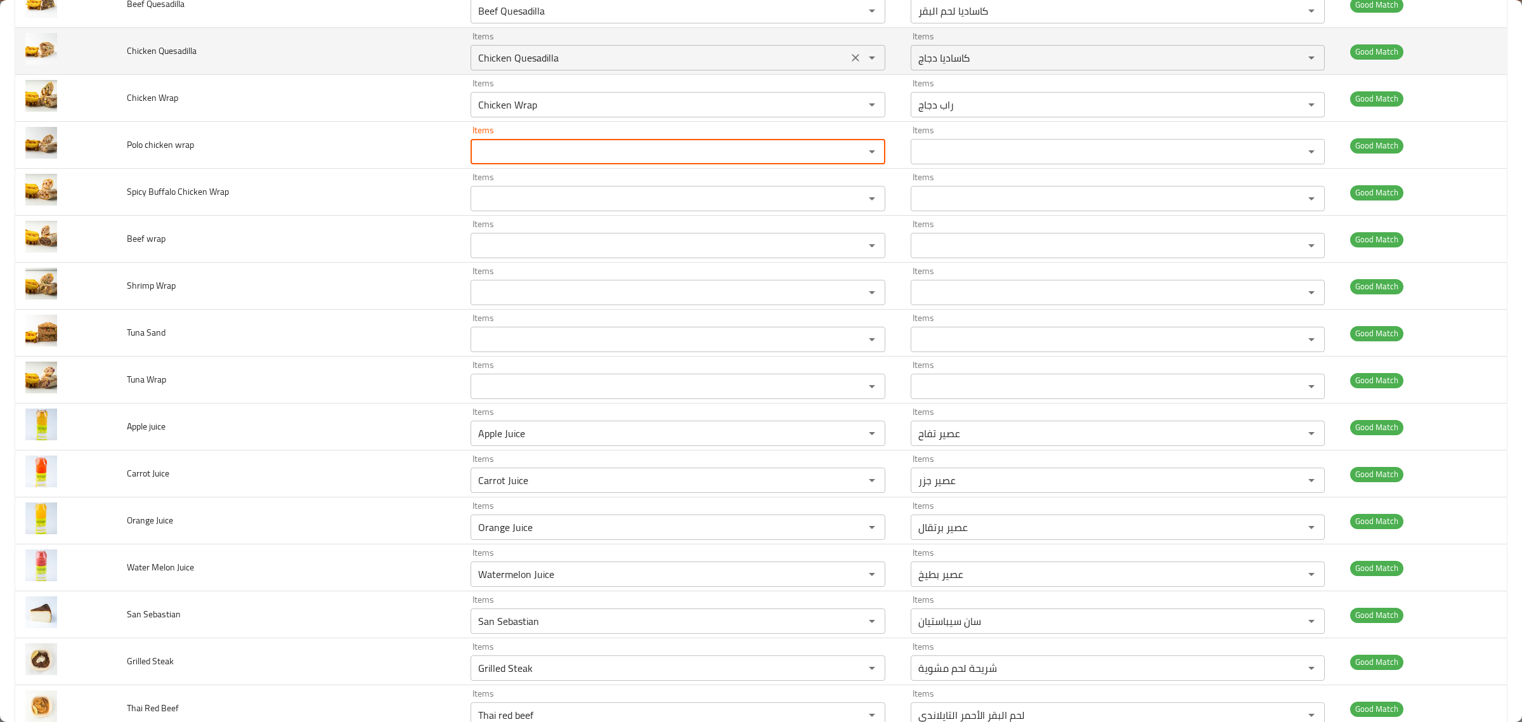
scroll to position [571, 0]
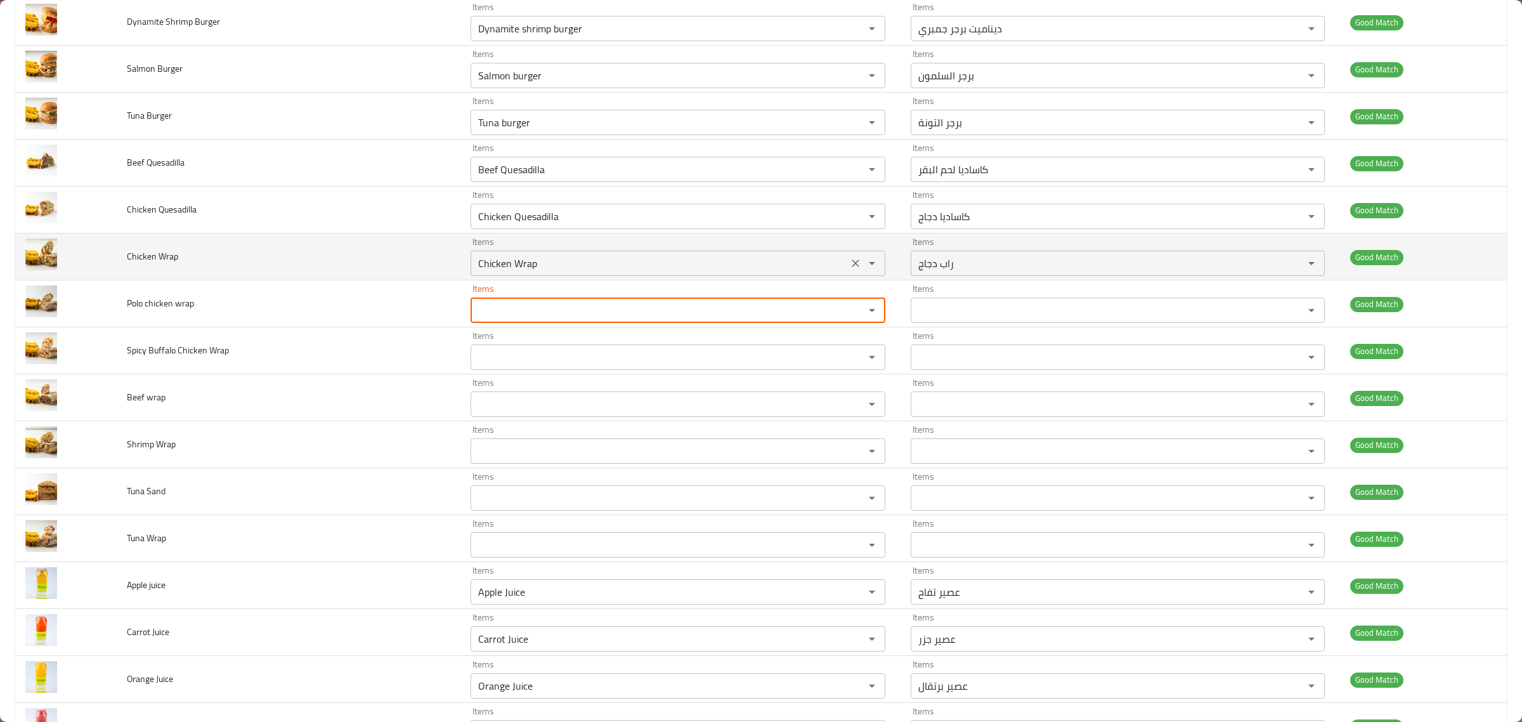
click at [849, 270] on icon "Clear" at bounding box center [855, 263] width 13 height 13
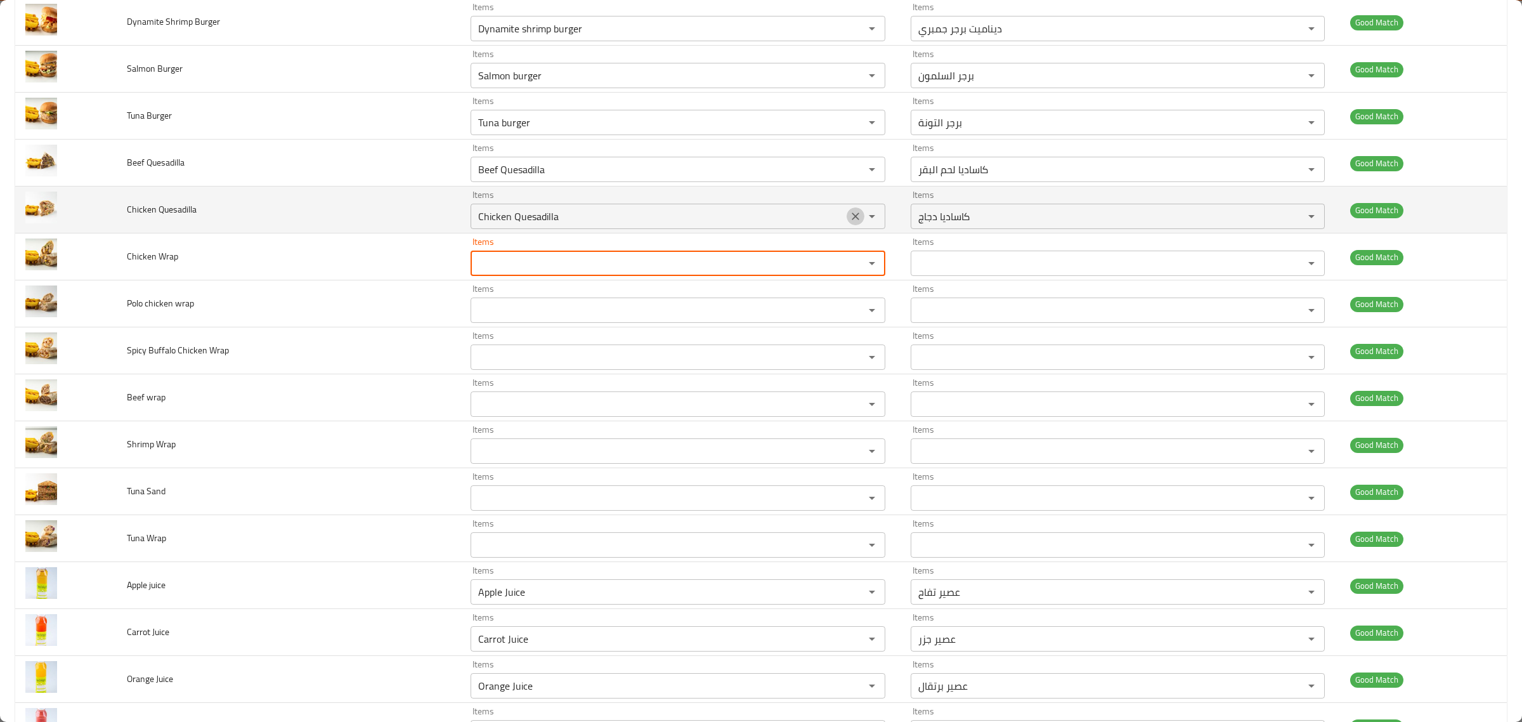
click at [849, 220] on icon "Clear" at bounding box center [855, 216] width 13 height 13
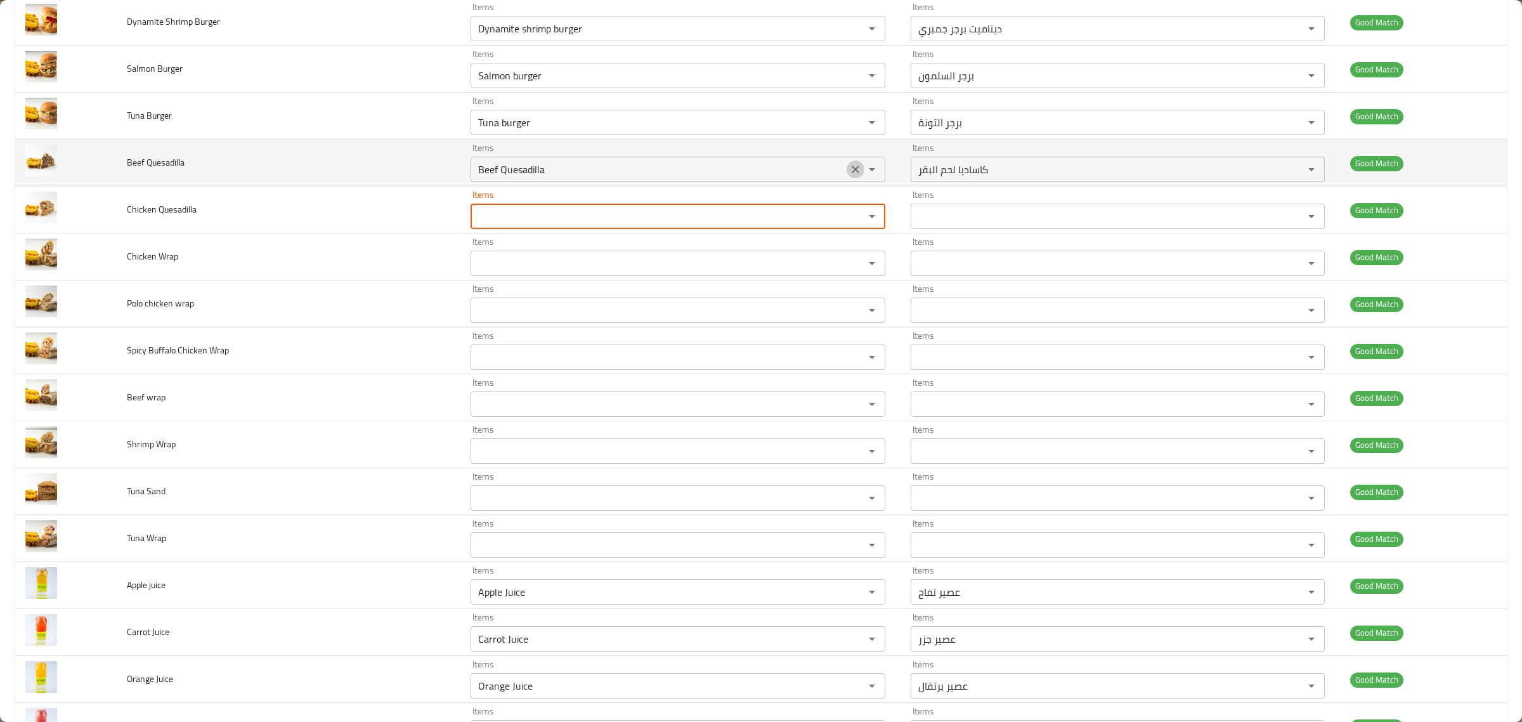
click at [849, 173] on icon "Clear" at bounding box center [855, 169] width 13 height 13
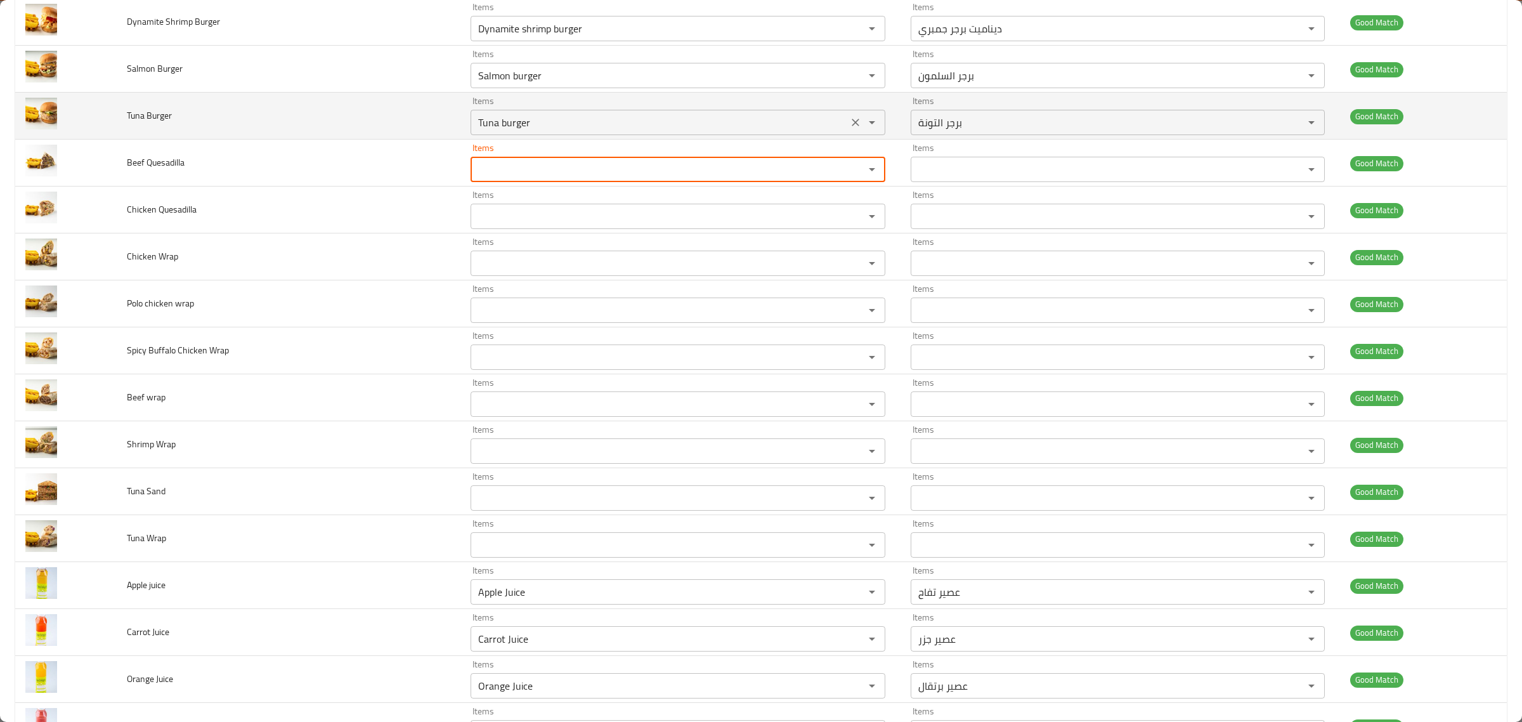
click at [849, 124] on icon "Clear" at bounding box center [855, 122] width 13 height 13
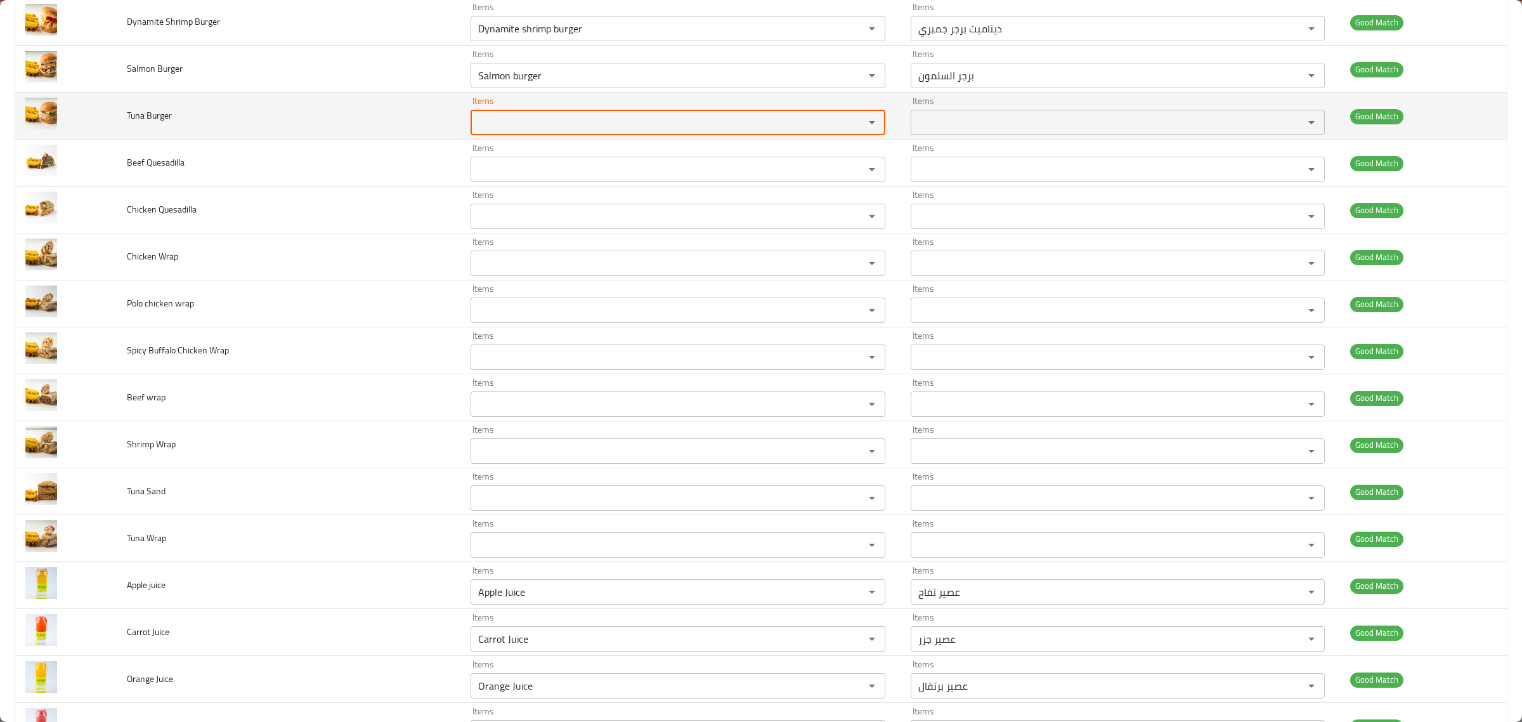
scroll to position [492, 0]
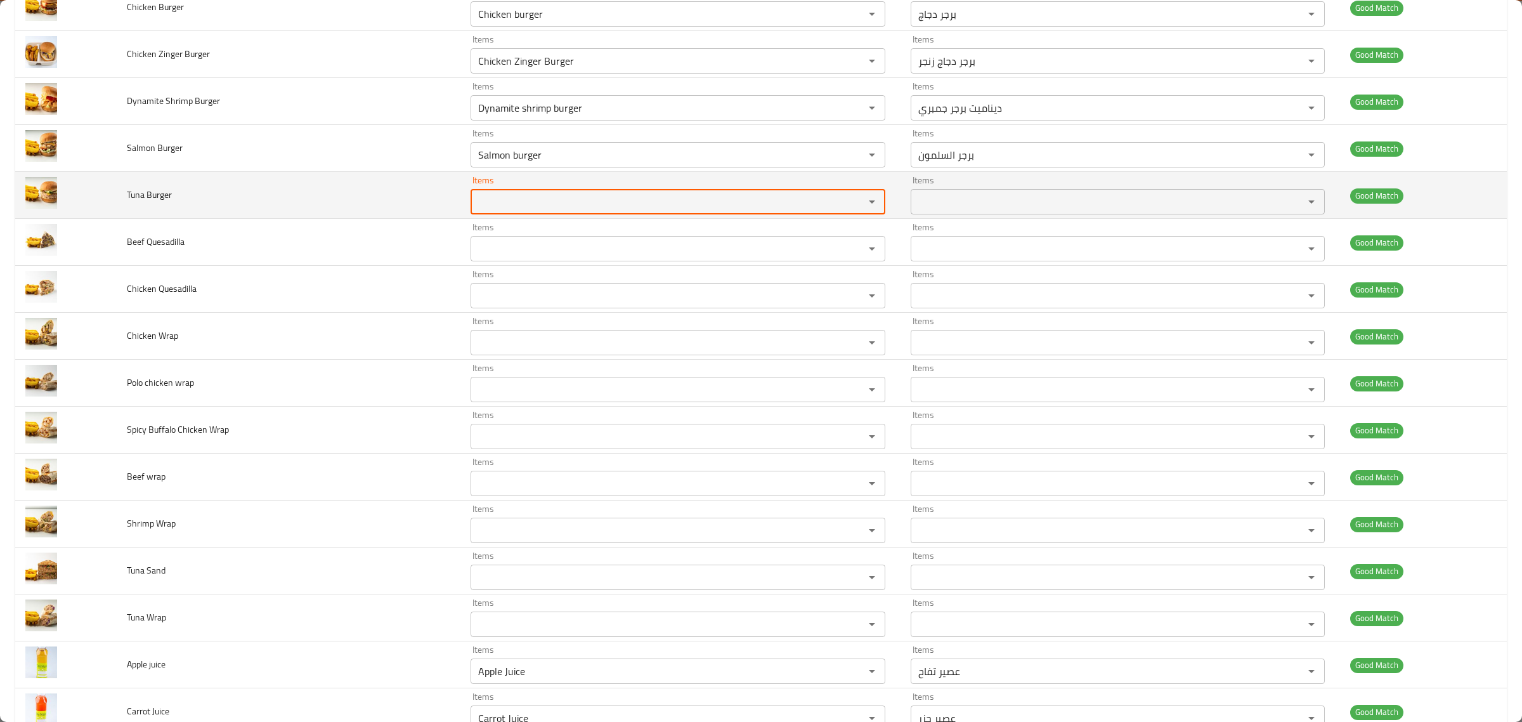
click at [847, 204] on div "enhanced table" at bounding box center [863, 202] width 33 height 18
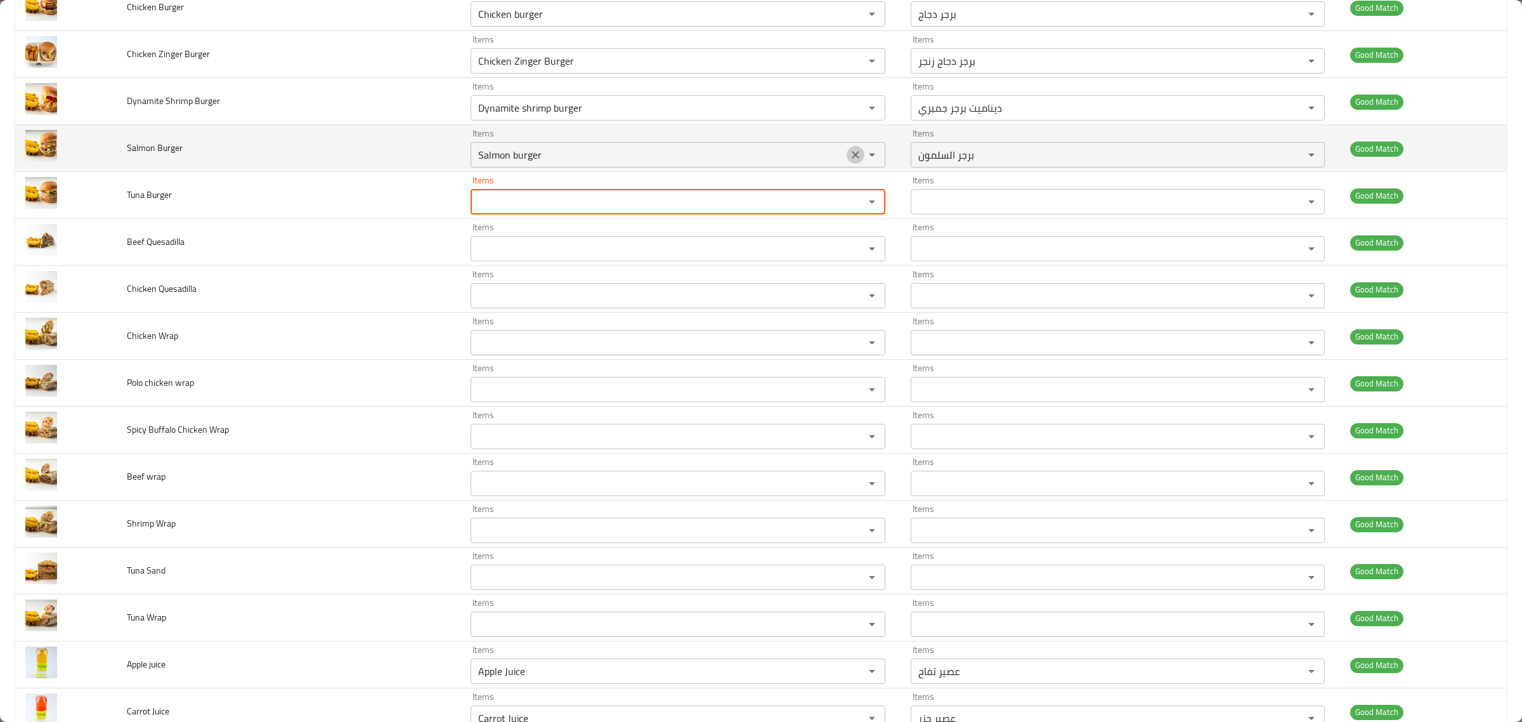
click at [849, 154] on icon "Clear" at bounding box center [855, 154] width 13 height 13
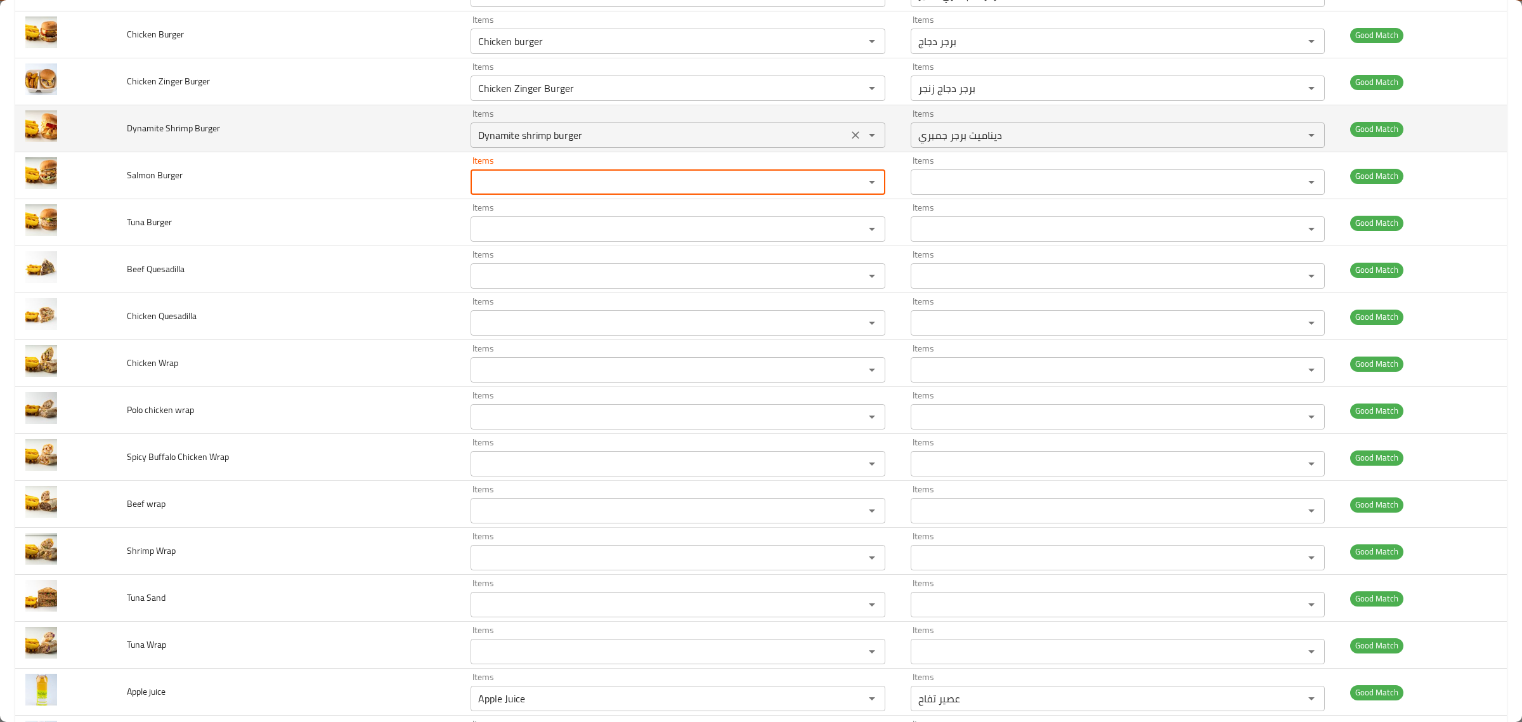
scroll to position [412, 0]
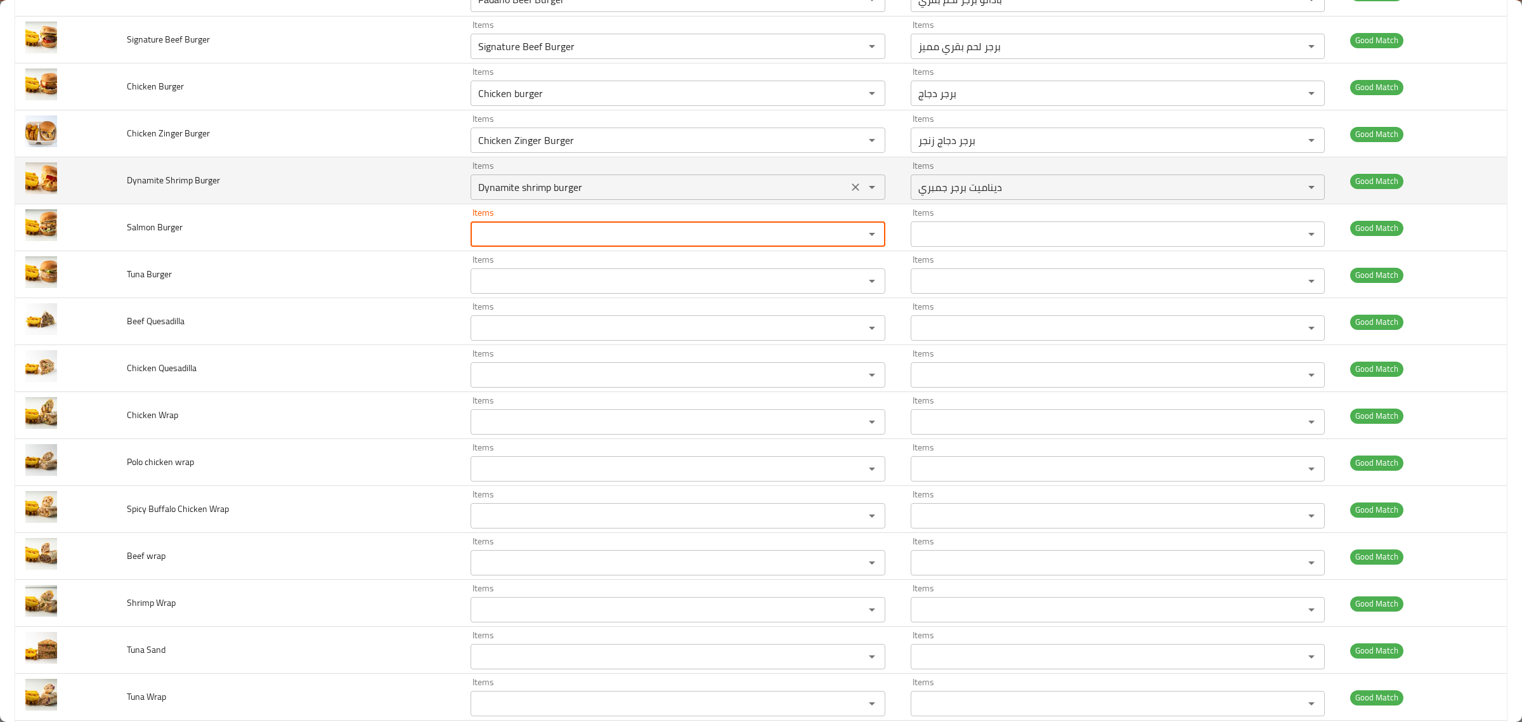
click at [849, 182] on icon "Clear" at bounding box center [855, 187] width 13 height 13
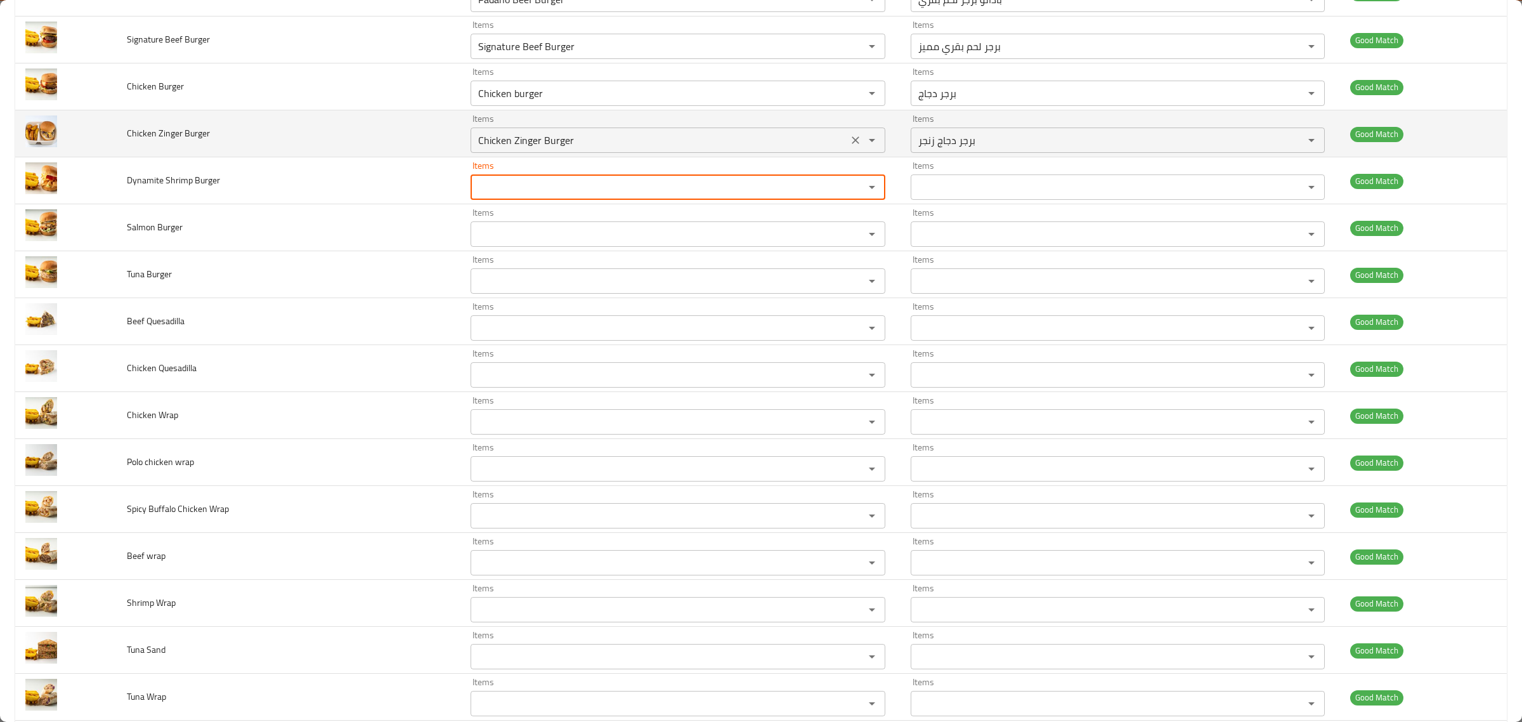
click at [849, 140] on icon "Clear" at bounding box center [855, 140] width 13 height 13
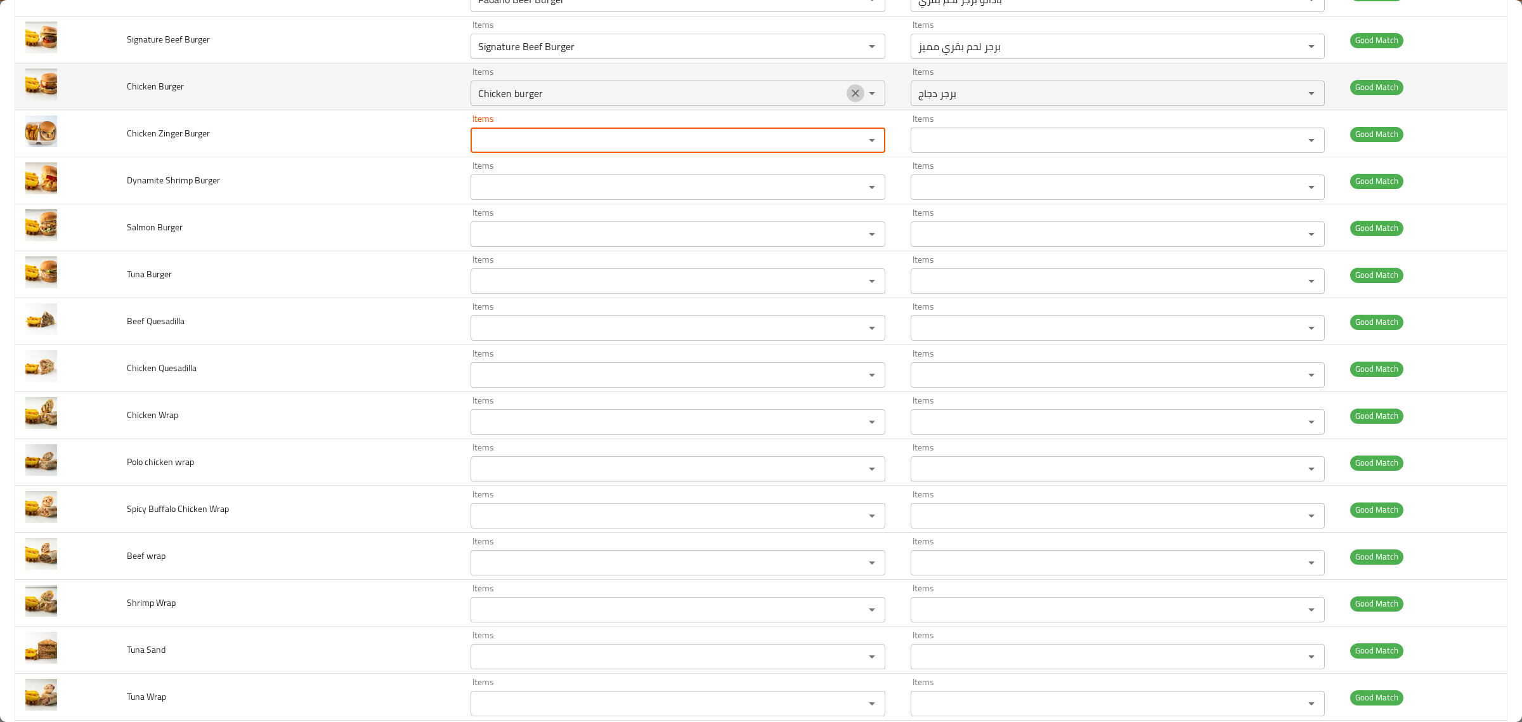
click at [852, 96] on icon "Clear" at bounding box center [856, 93] width 8 height 8
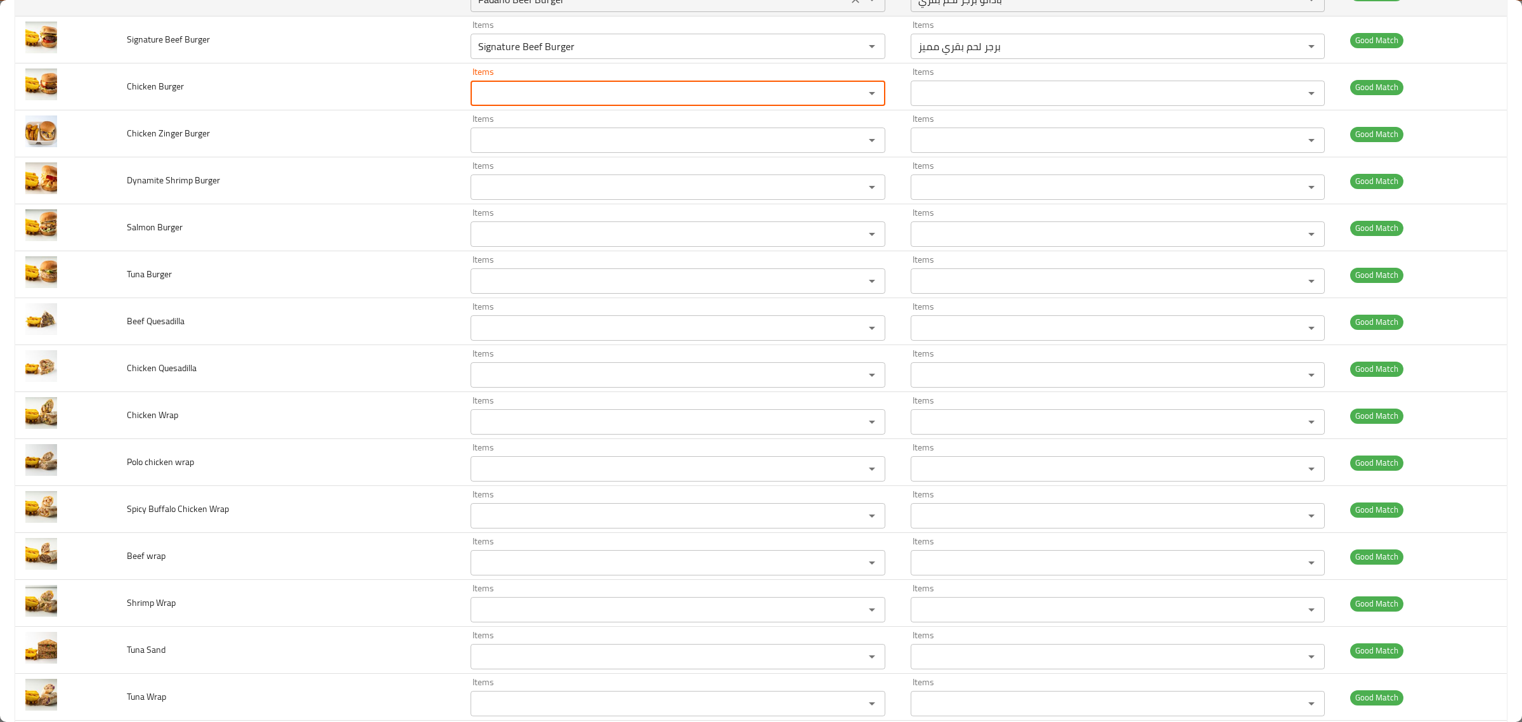
scroll to position [254, 0]
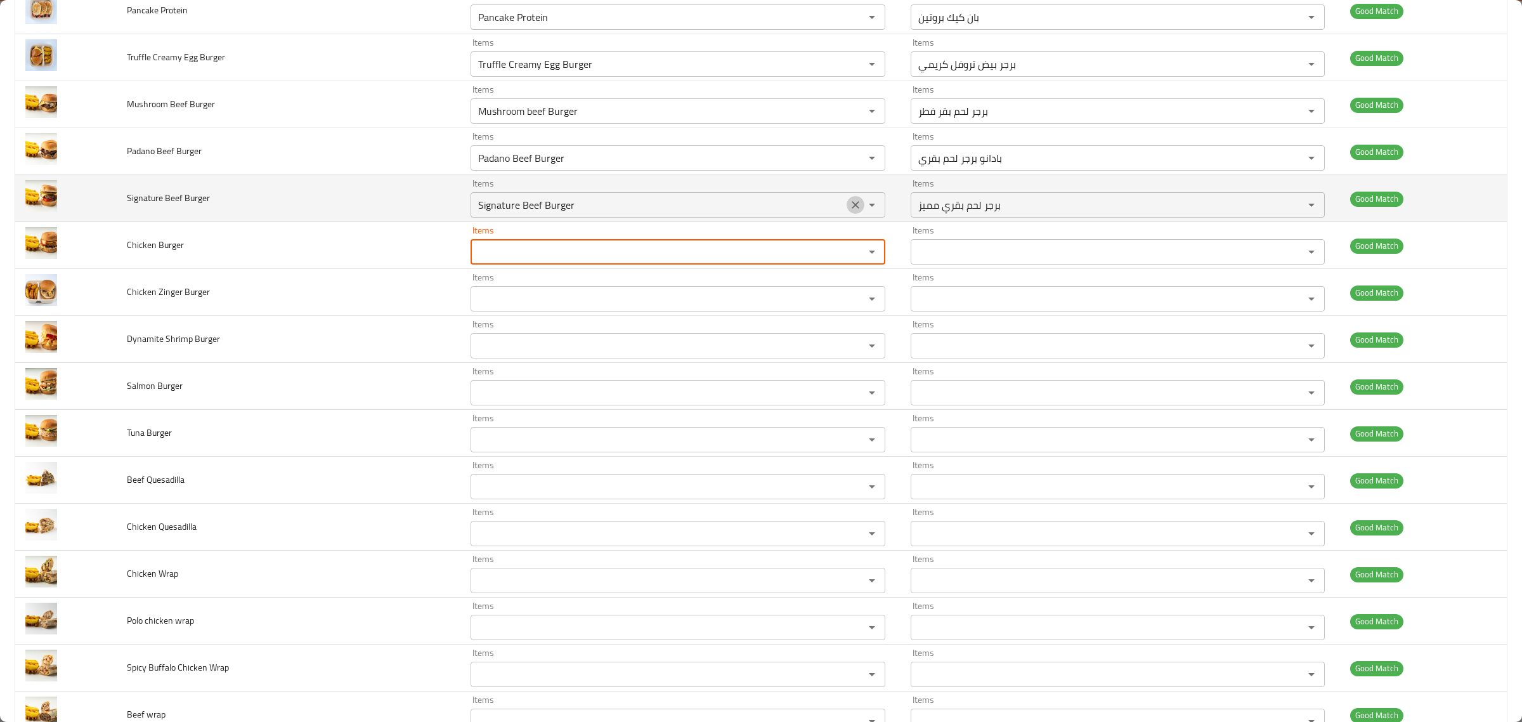
click at [852, 207] on icon "Clear" at bounding box center [856, 205] width 8 height 8
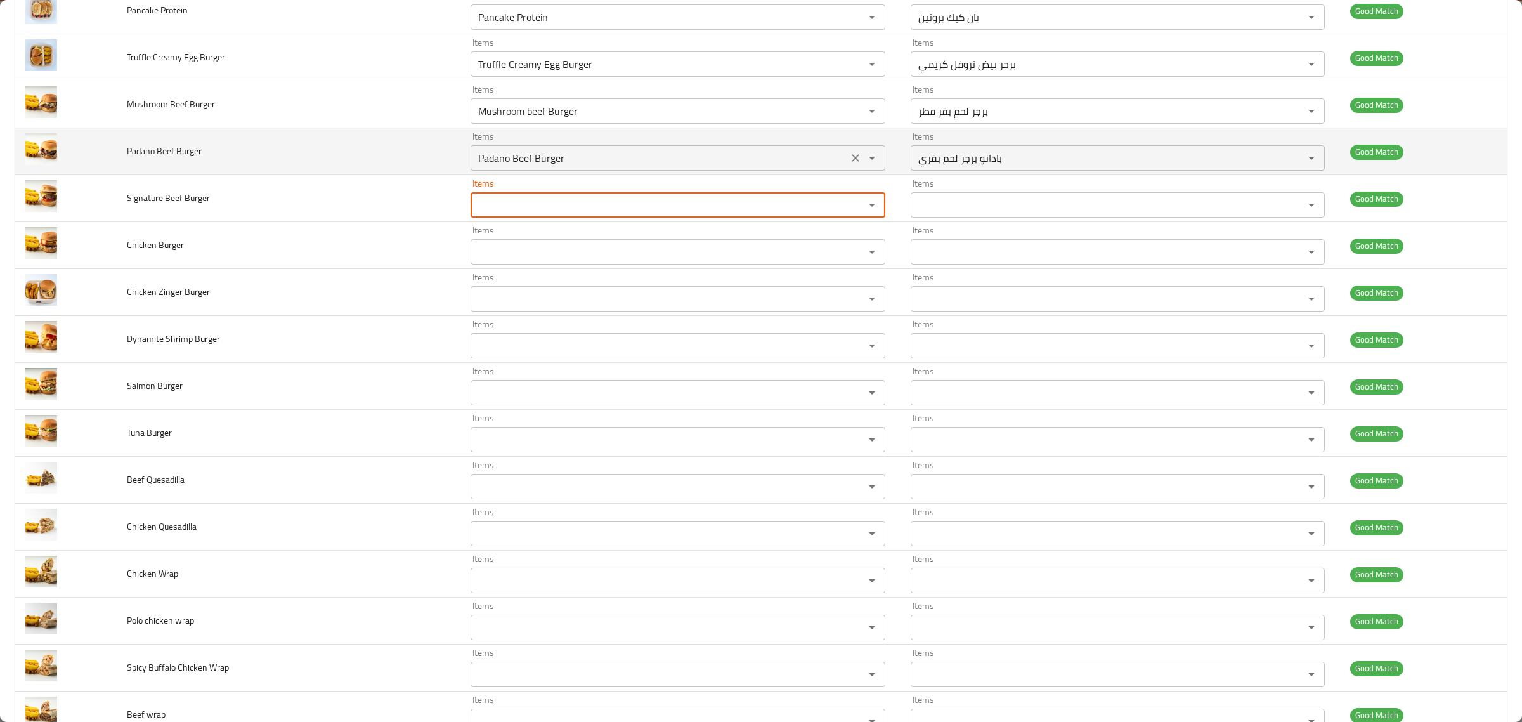
click at [847, 150] on button "Clear" at bounding box center [856, 158] width 18 height 18
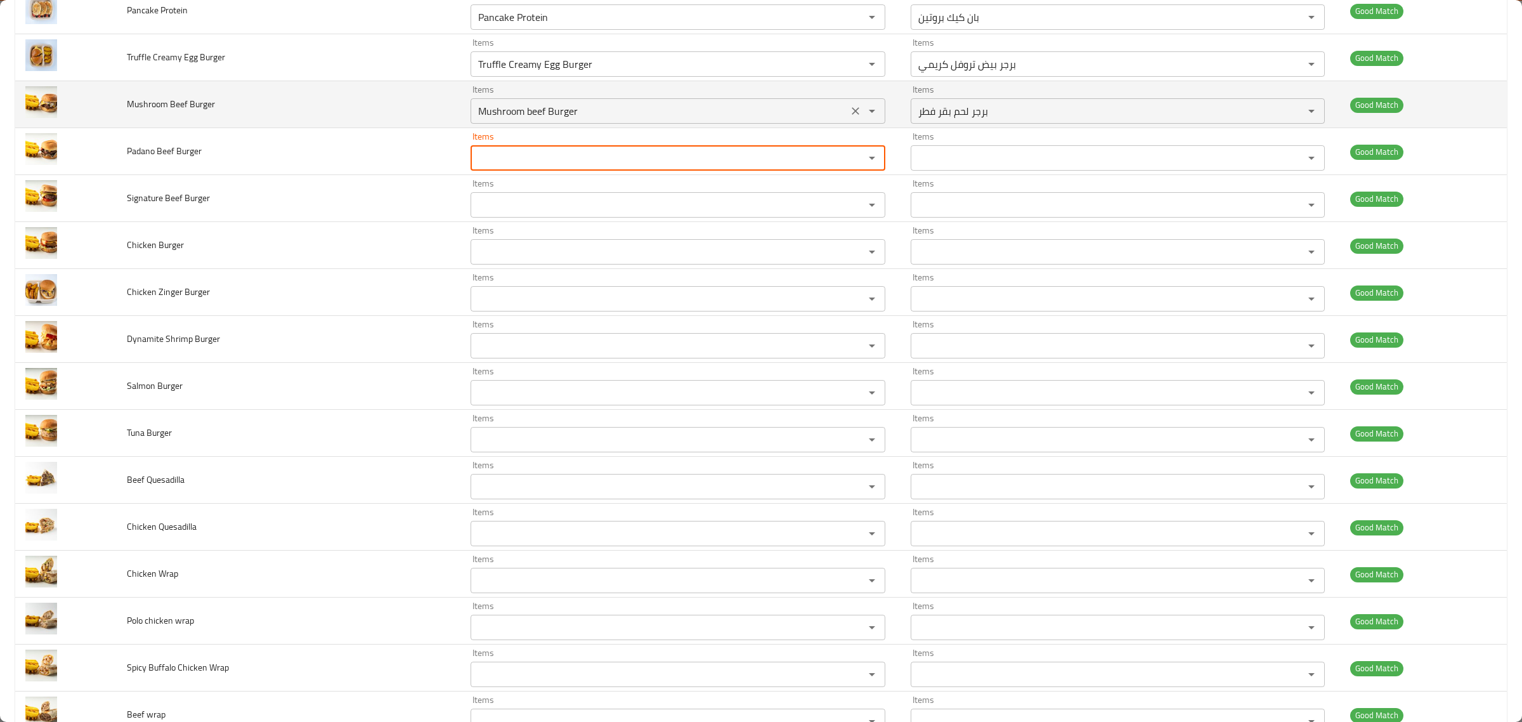
click at [852, 114] on icon "Clear" at bounding box center [856, 111] width 8 height 8
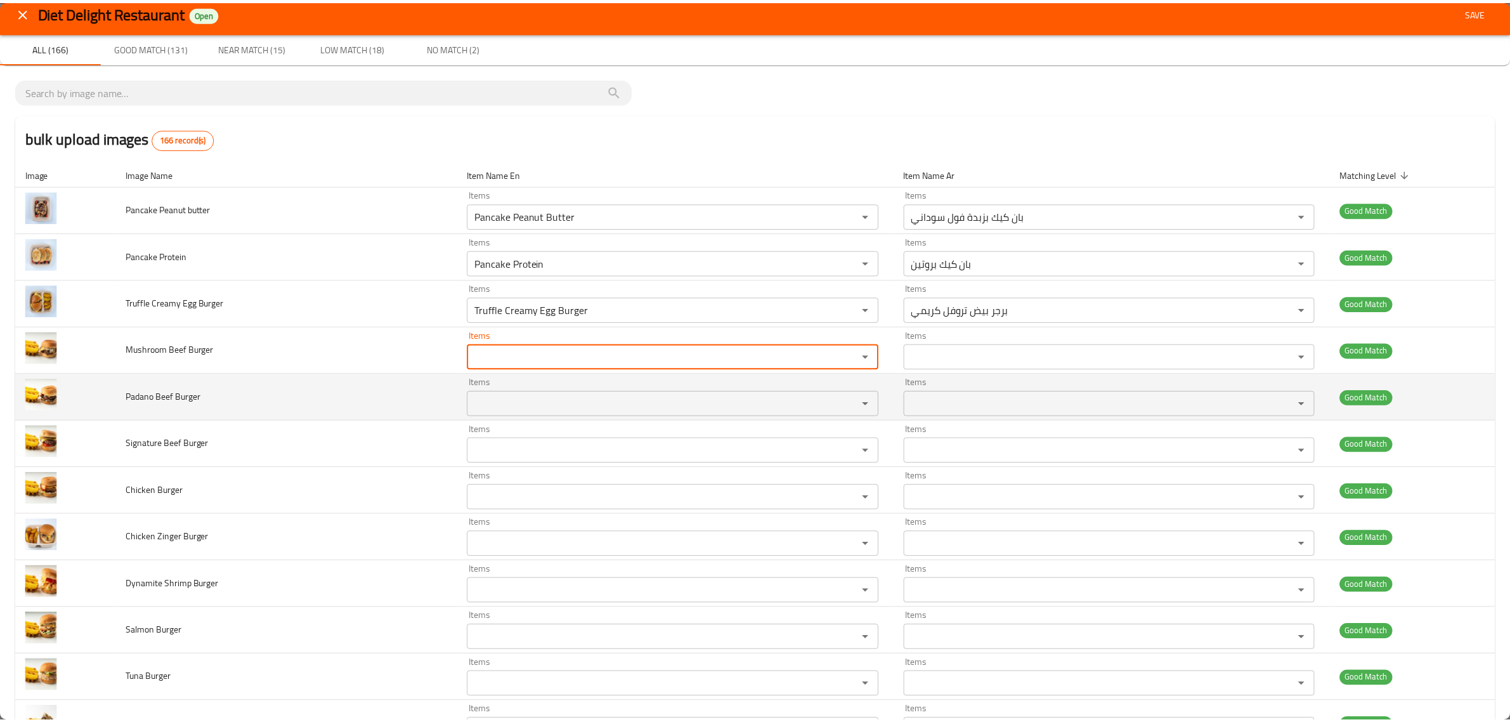
scroll to position [0, 0]
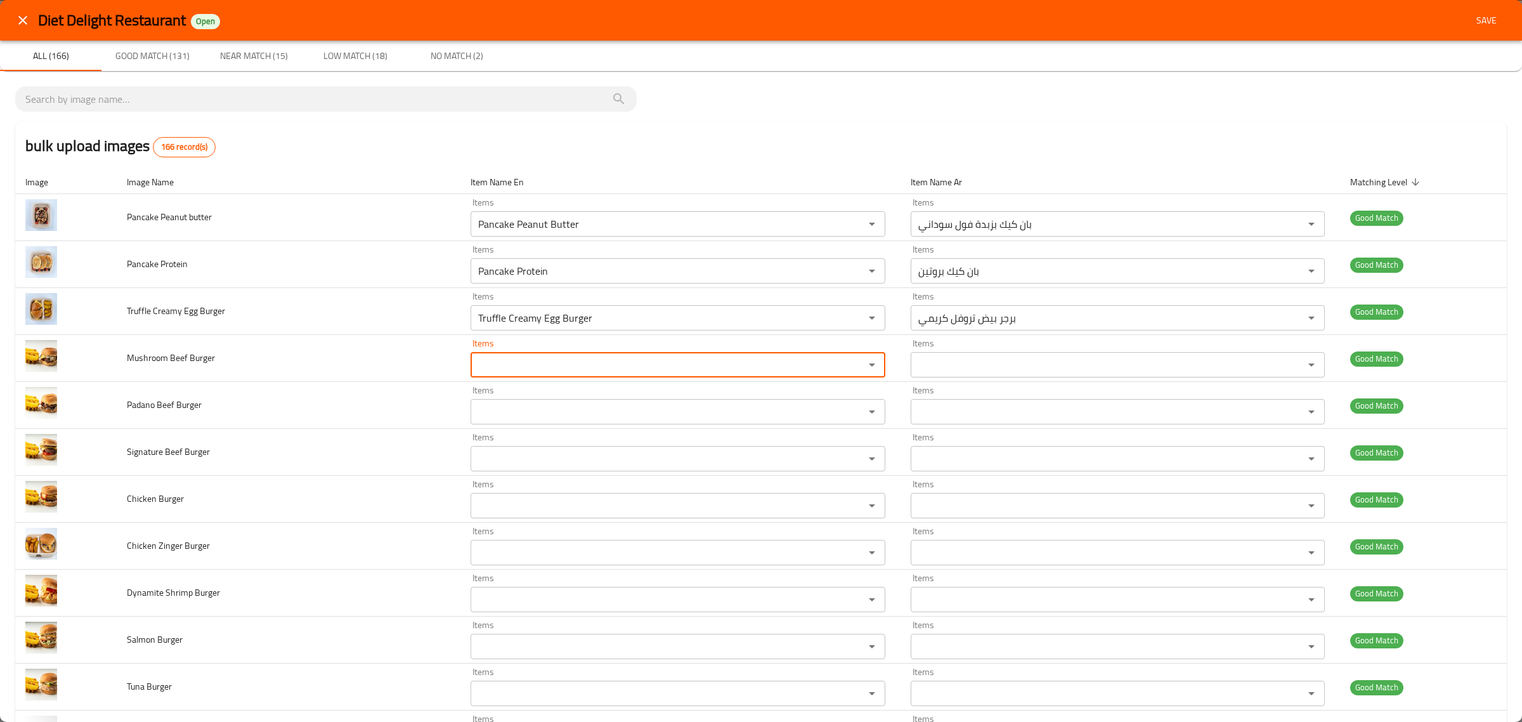
click at [1488, 29] on button "Save" at bounding box center [1487, 20] width 41 height 23
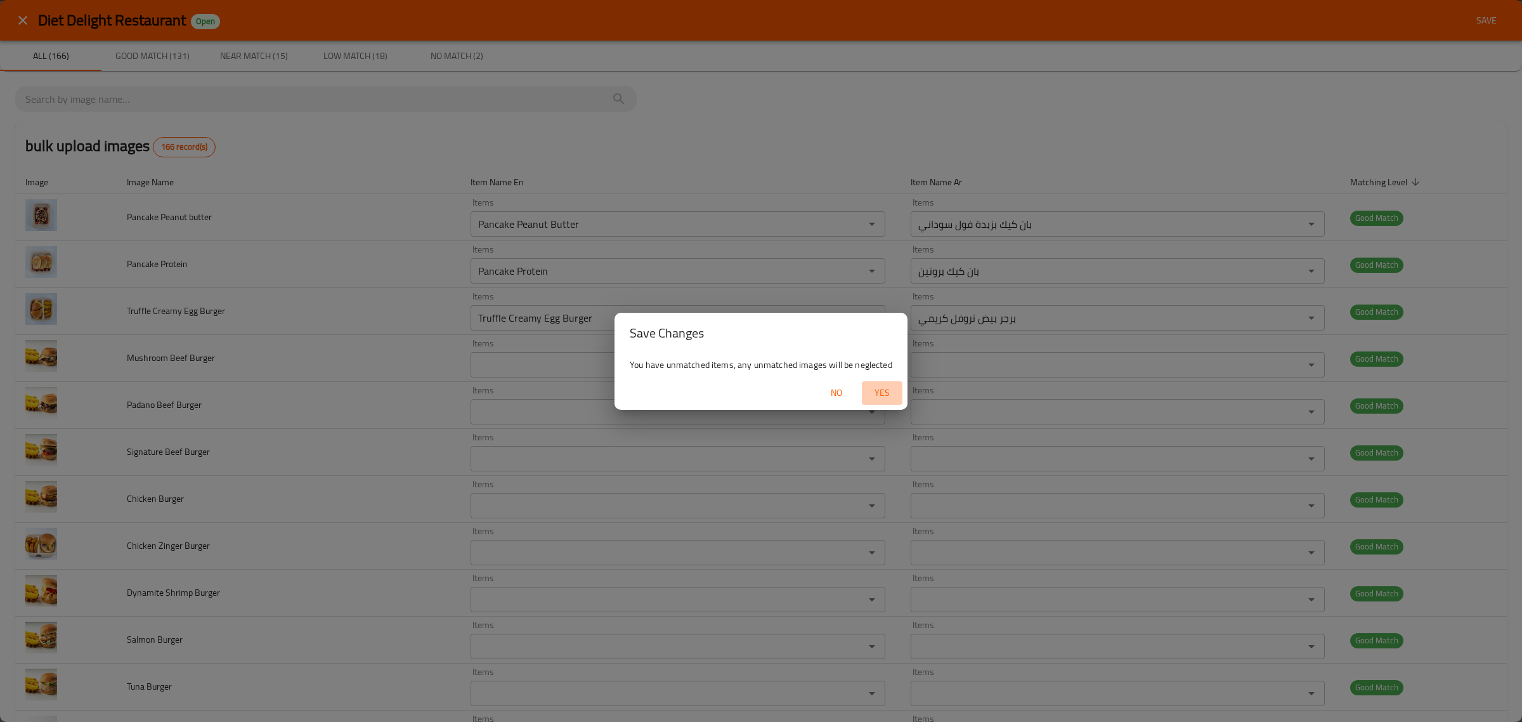
click at [885, 397] on span "Yes" at bounding box center [882, 393] width 30 height 16
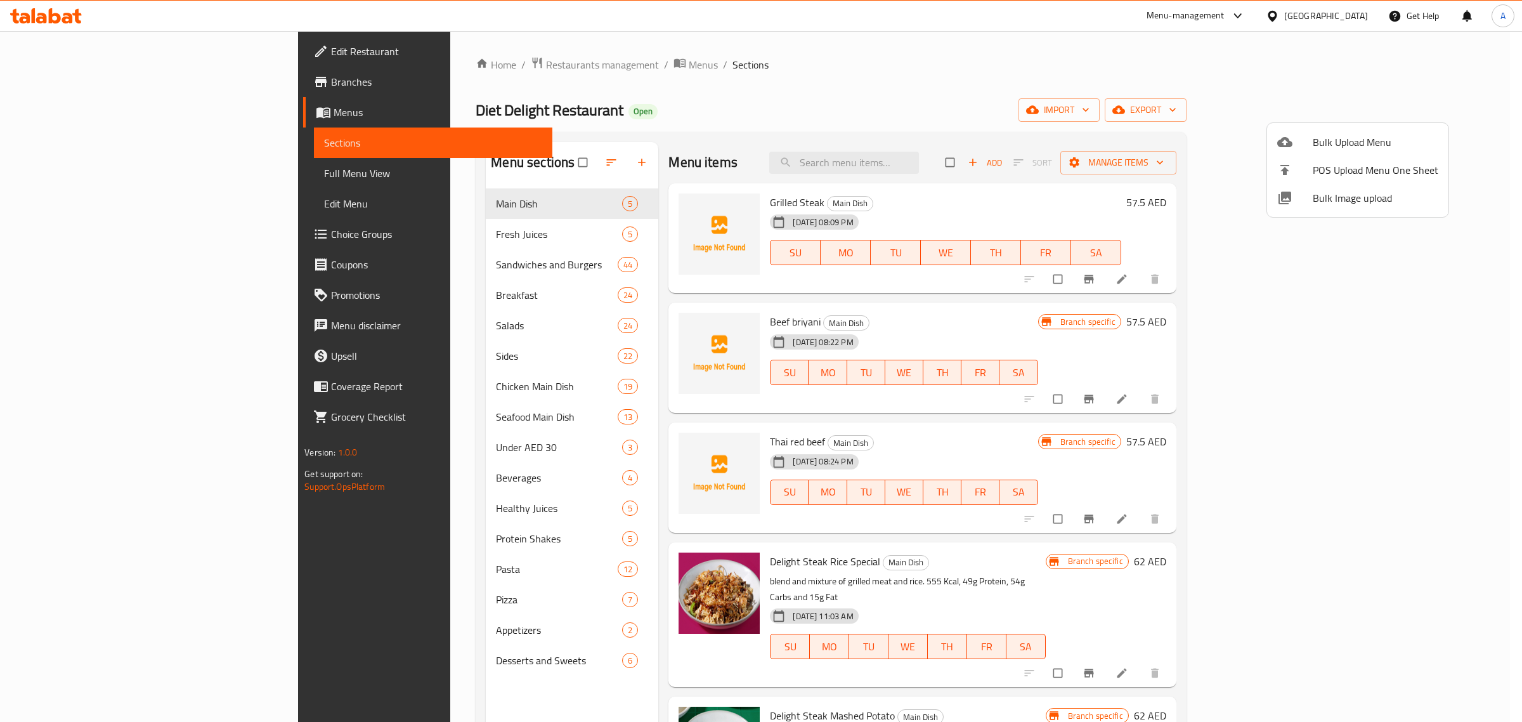
click at [606, 108] on div at bounding box center [761, 361] width 1522 height 722
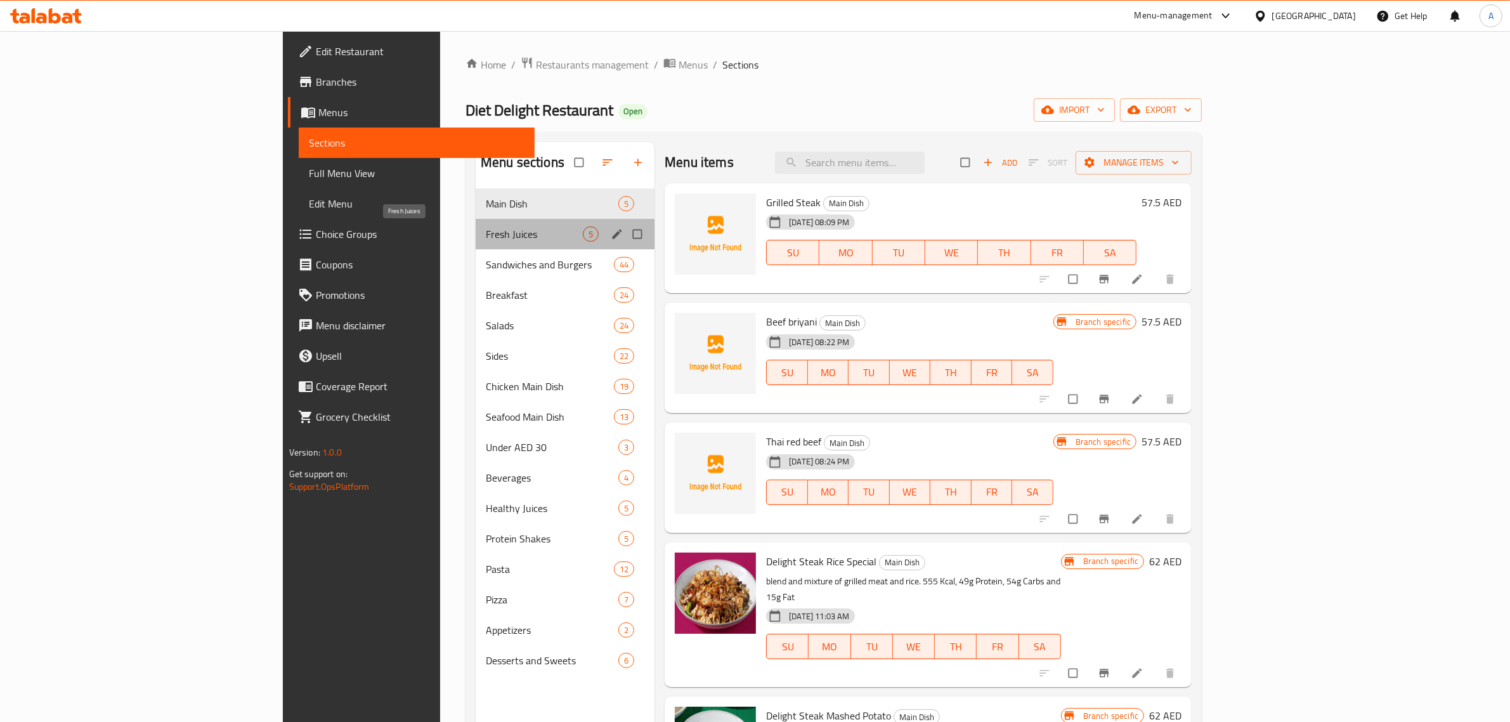
click at [486, 230] on span "Fresh Juices" at bounding box center [534, 233] width 97 height 15
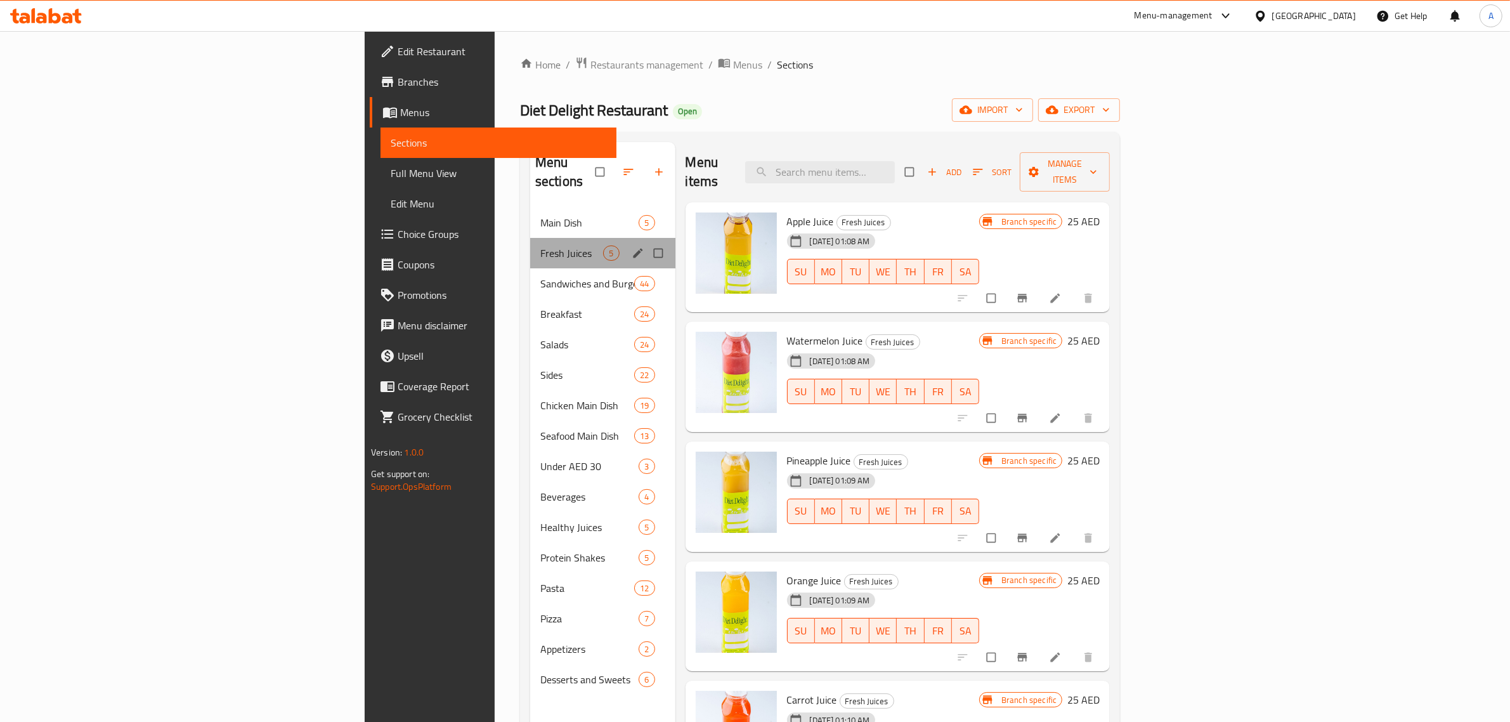
click at [530, 238] on div "Fresh Juices 5" at bounding box center [602, 253] width 145 height 30
click at [540, 215] on span "Main Dish" at bounding box center [571, 222] width 63 height 15
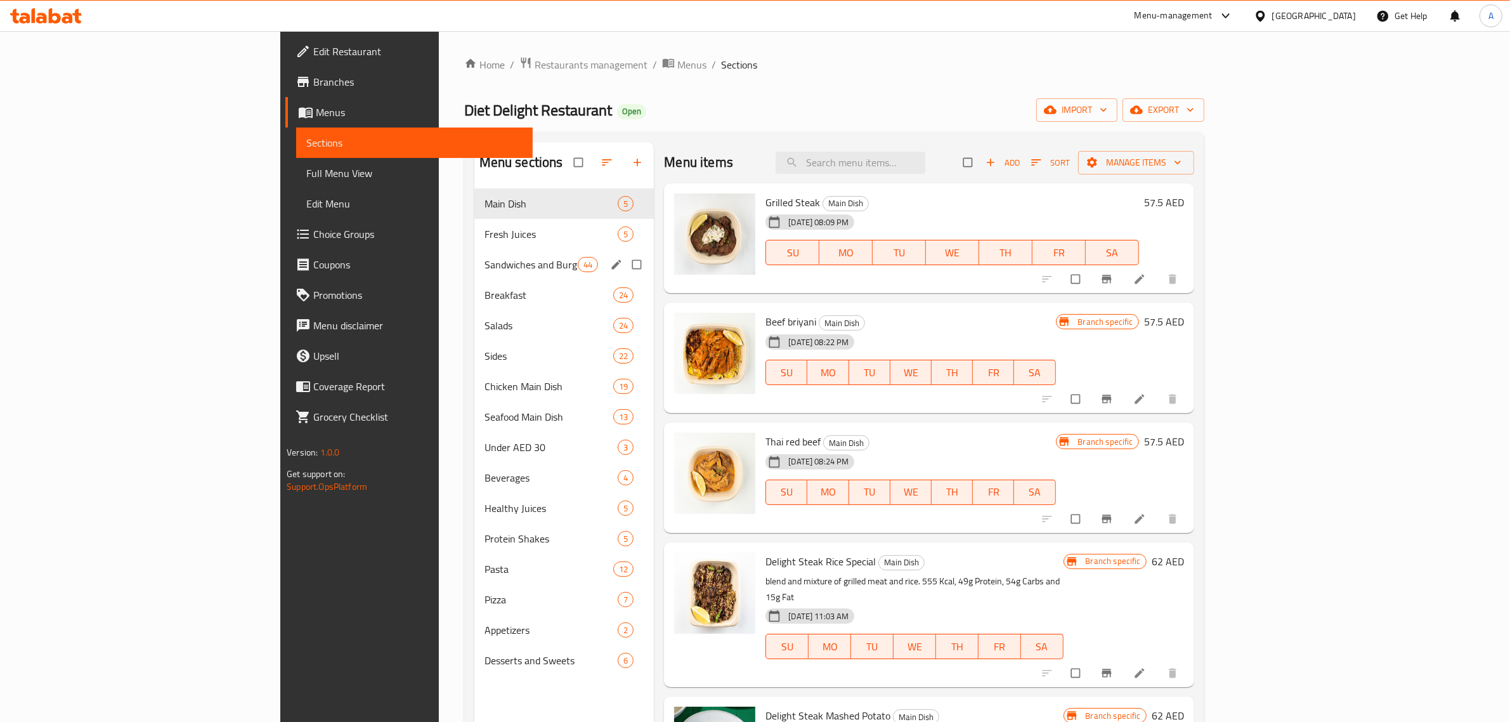
click at [474, 273] on div "Sandwiches and Burgers 44" at bounding box center [564, 264] width 180 height 30
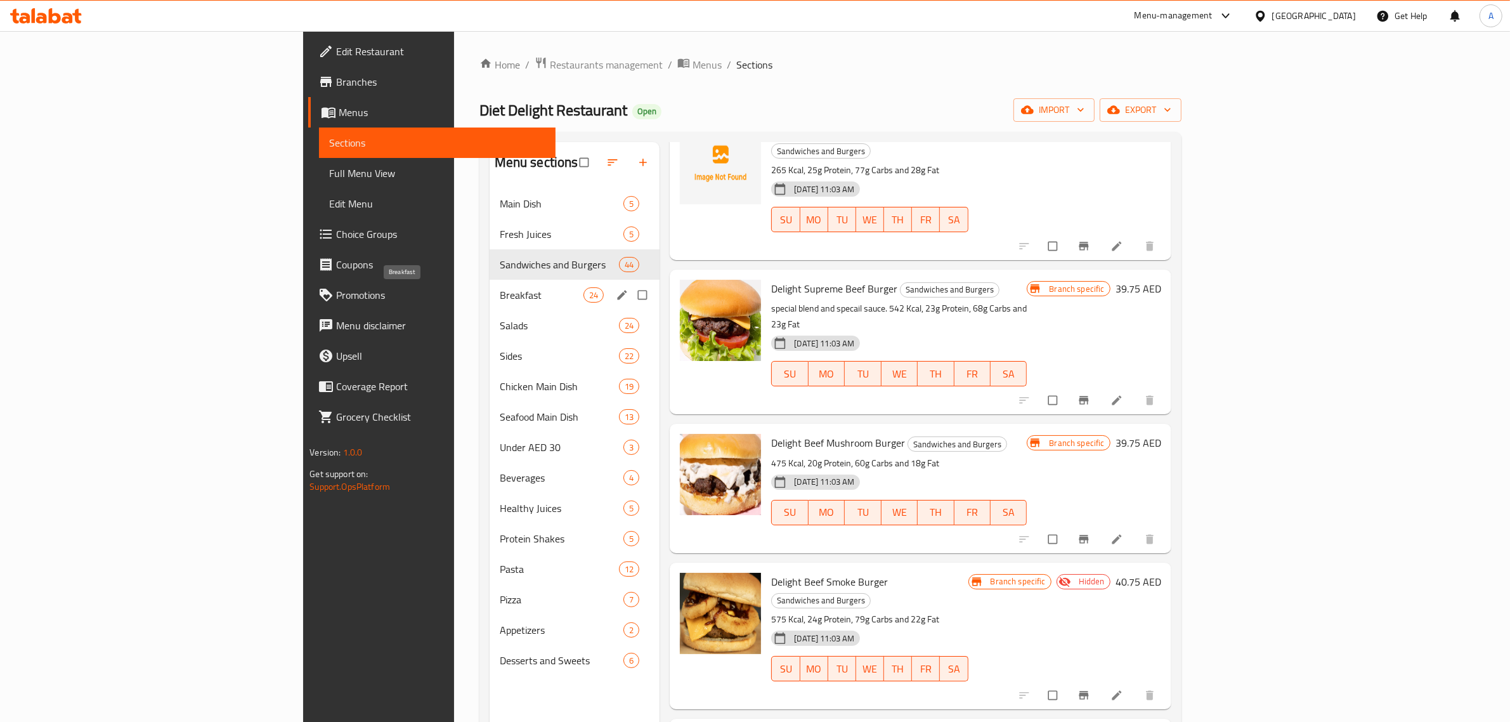
click at [500, 287] on span "Breakfast" at bounding box center [542, 294] width 84 height 15
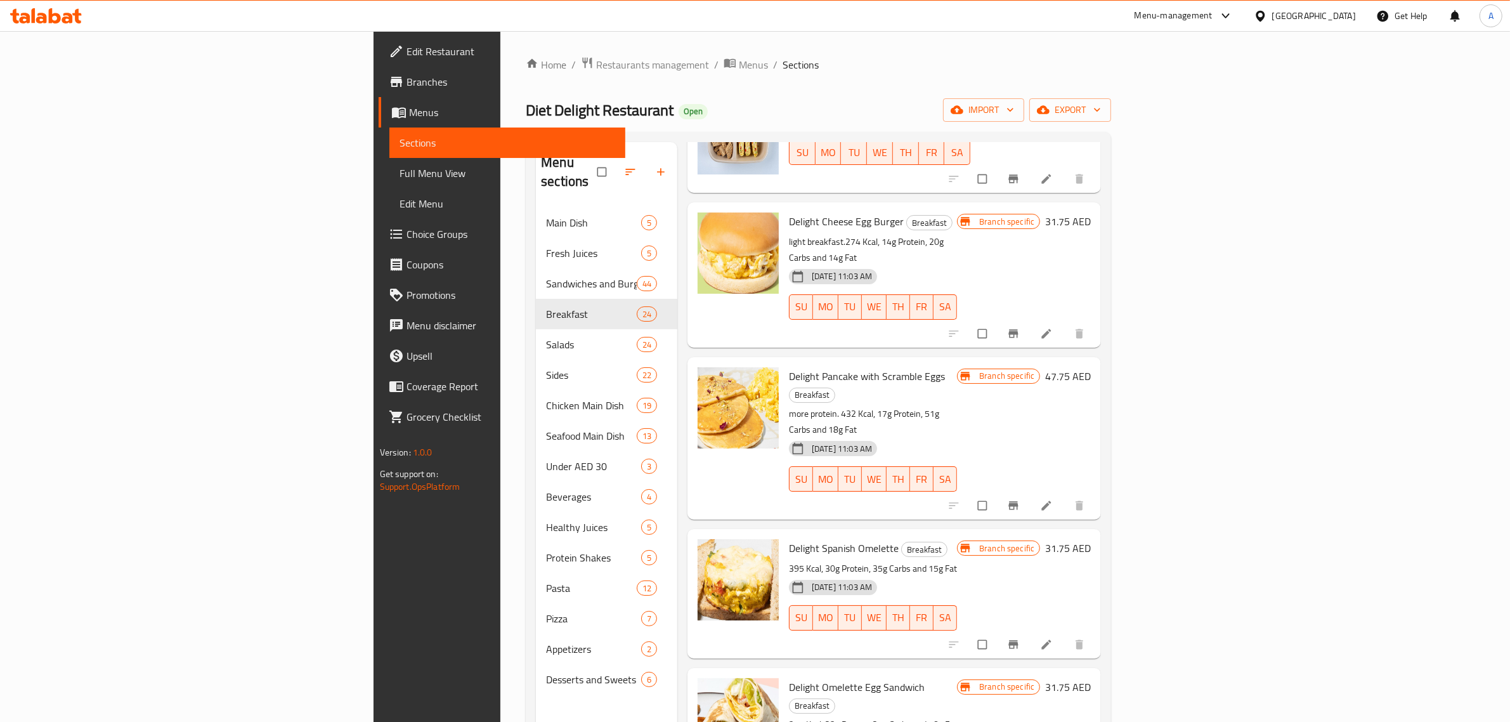
scroll to position [178, 0]
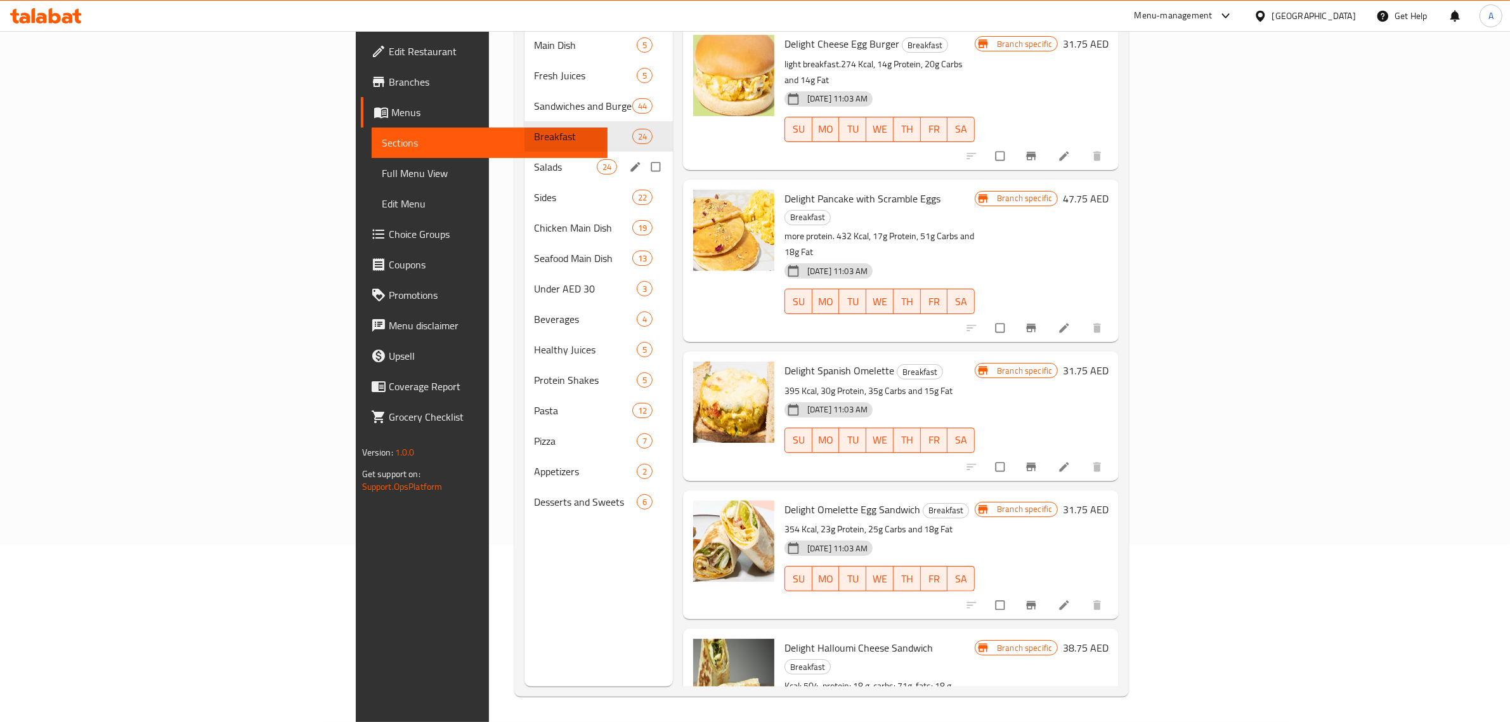
click at [525, 156] on div "Salads 24" at bounding box center [599, 167] width 148 height 30
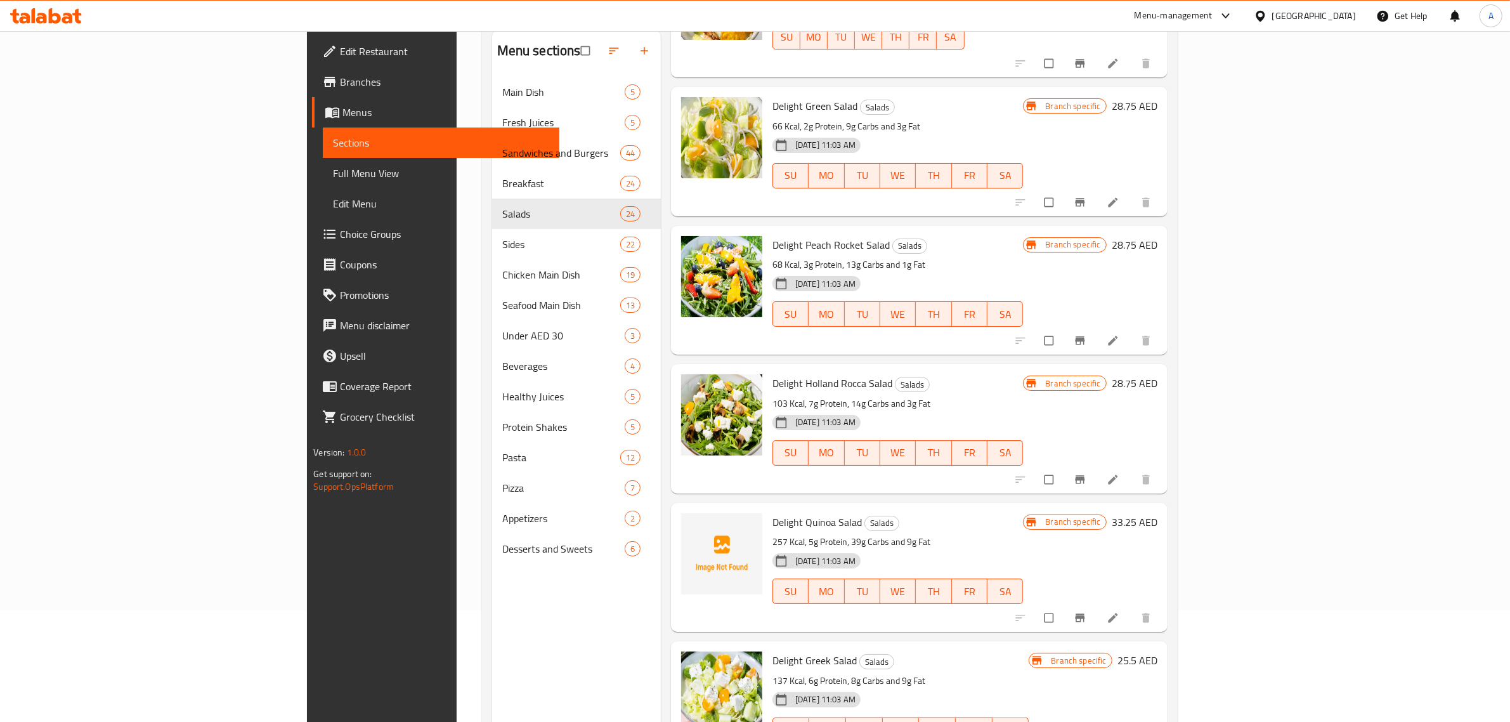
scroll to position [178, 0]
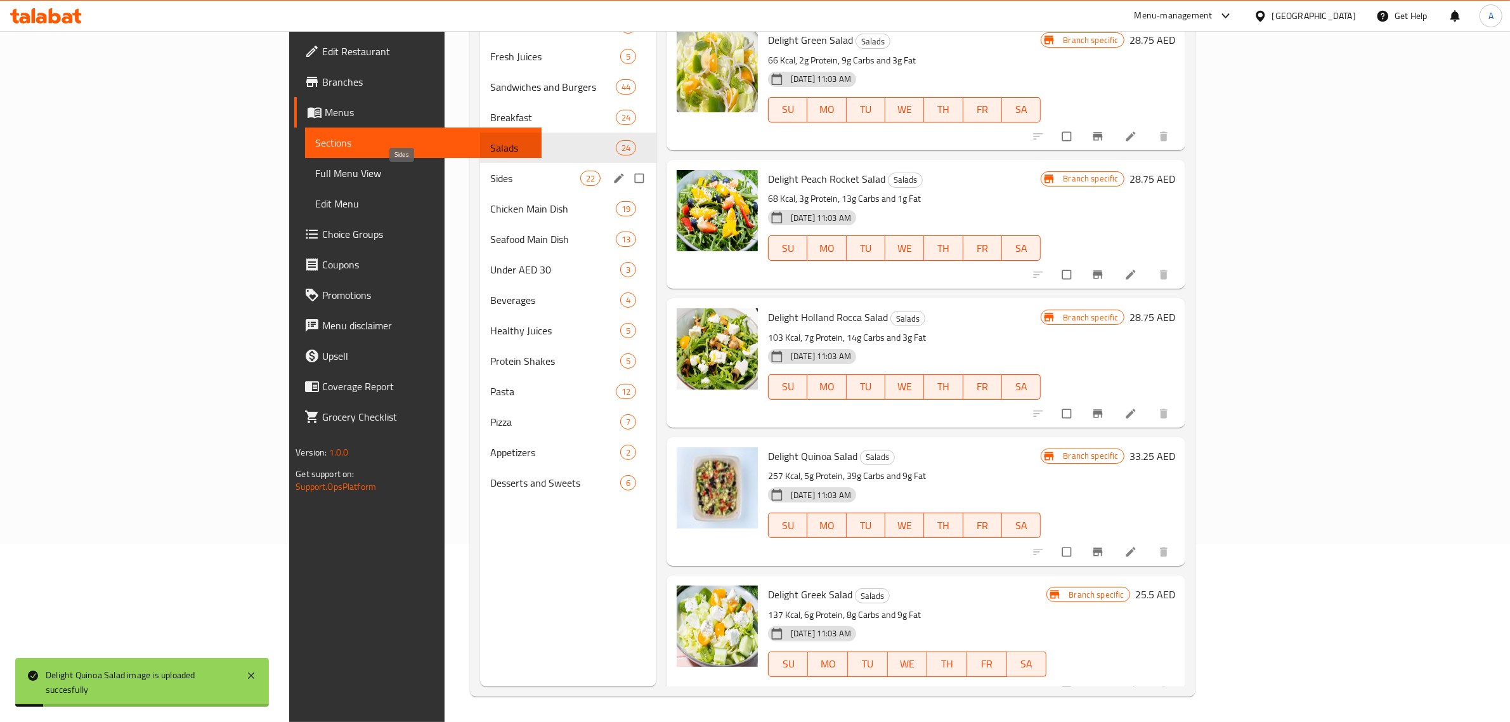
click at [490, 178] on span "Sides" at bounding box center [535, 178] width 90 height 15
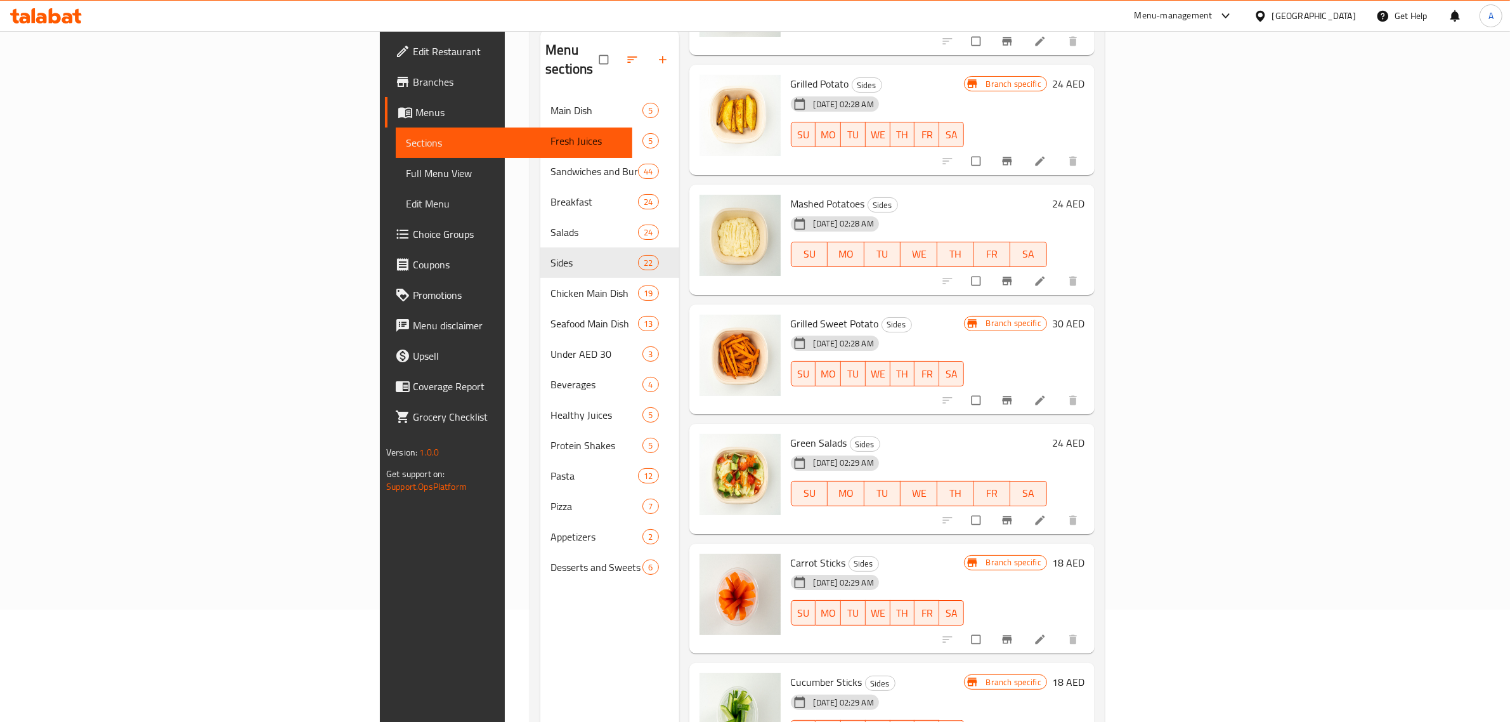
scroll to position [178, 0]
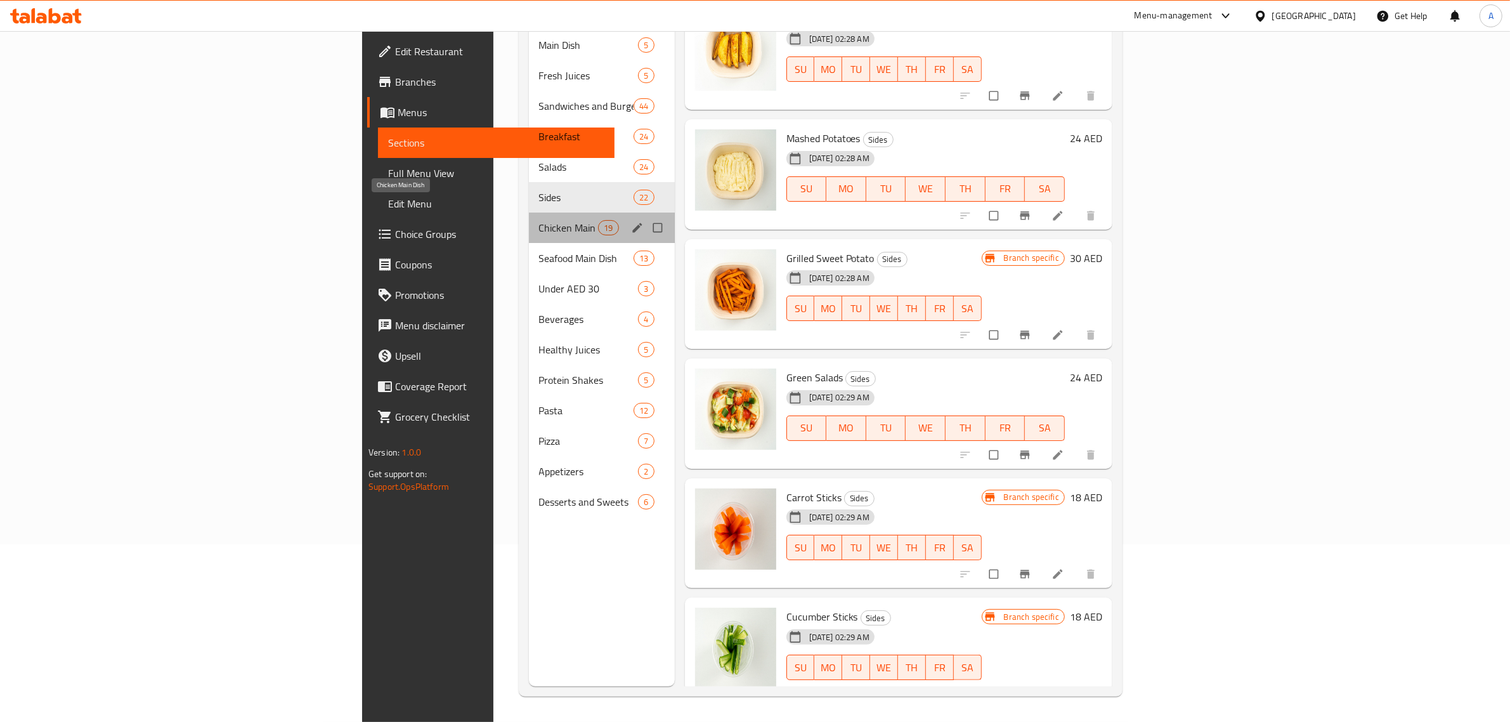
click at [539, 220] on span "Chicken Main Dish" at bounding box center [569, 227] width 60 height 15
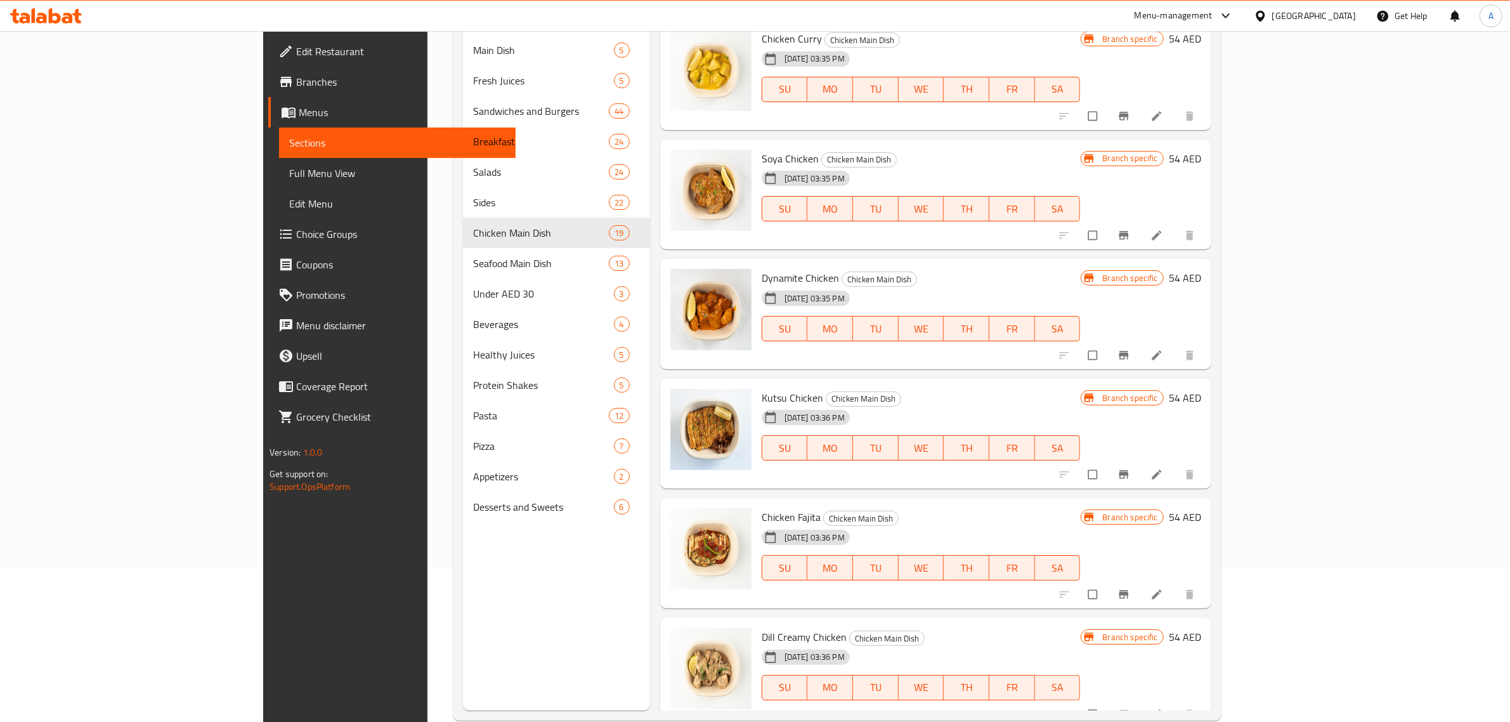
scroll to position [178, 0]
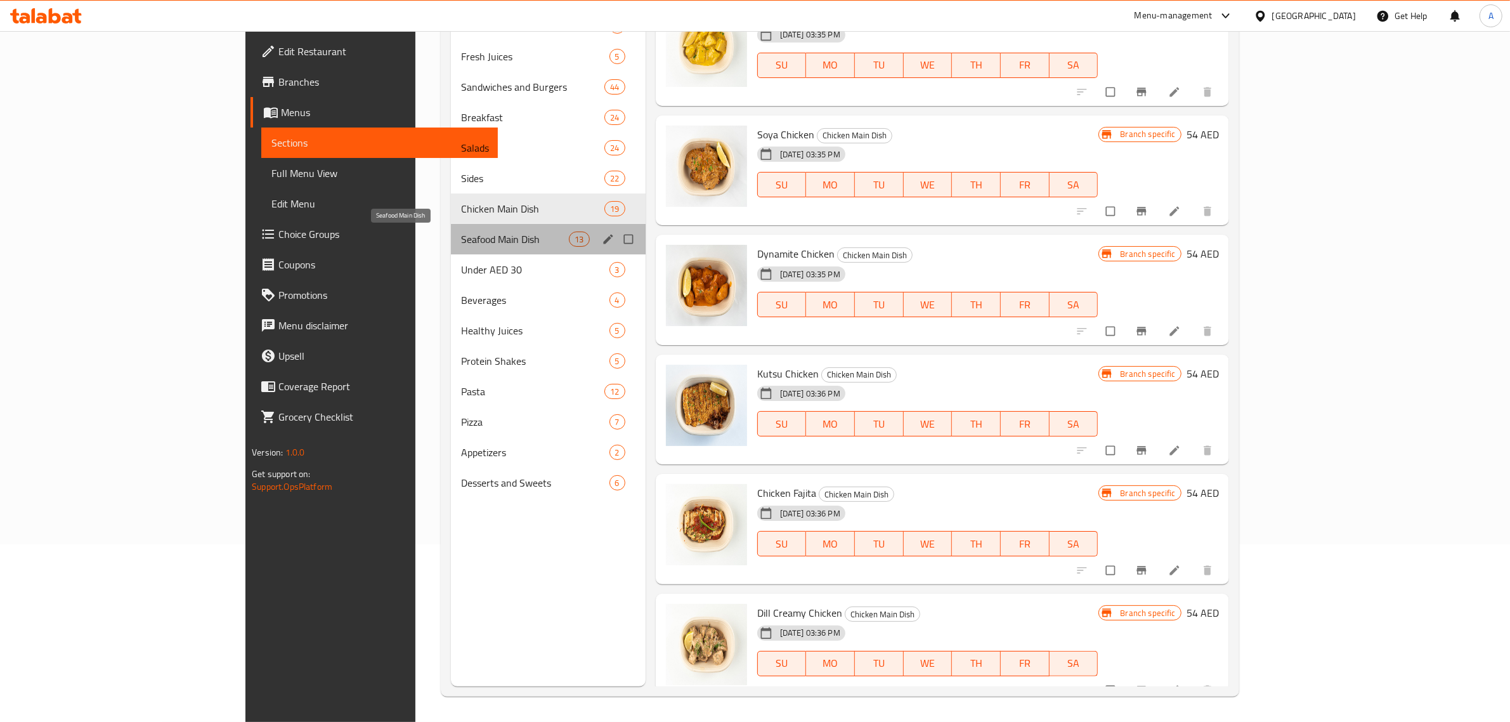
click at [461, 238] on span "Seafood Main Dish" at bounding box center [515, 239] width 108 height 15
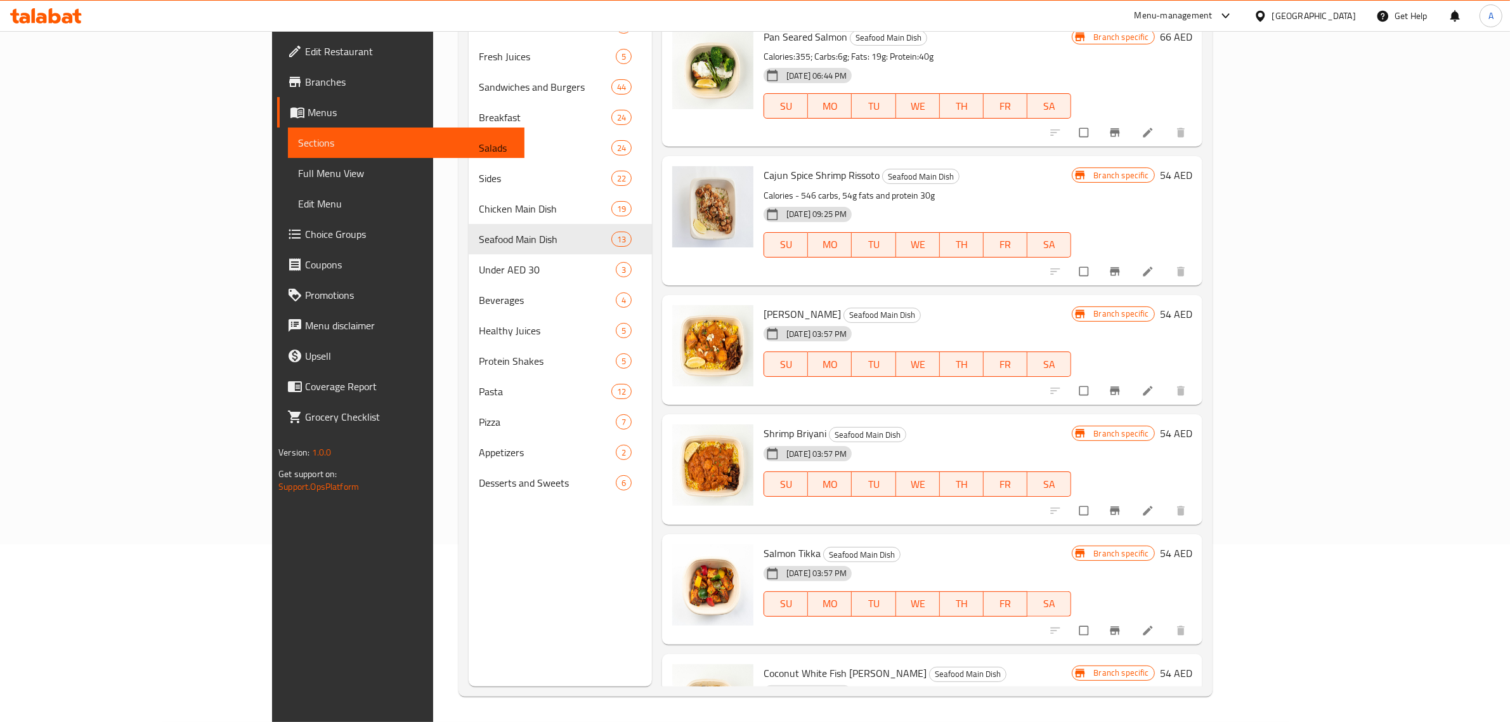
scroll to position [978, 0]
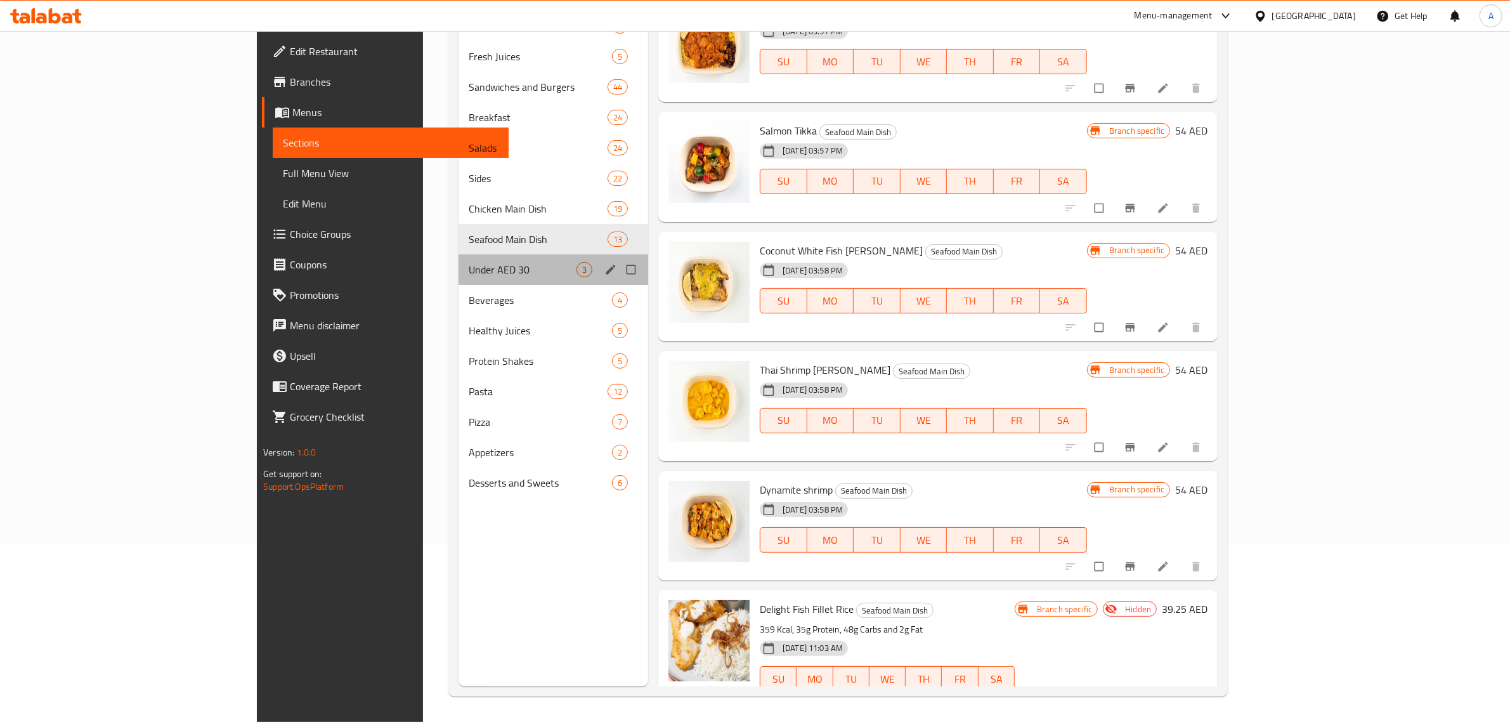
click at [459, 258] on div "Under AED 30 3" at bounding box center [554, 269] width 190 height 30
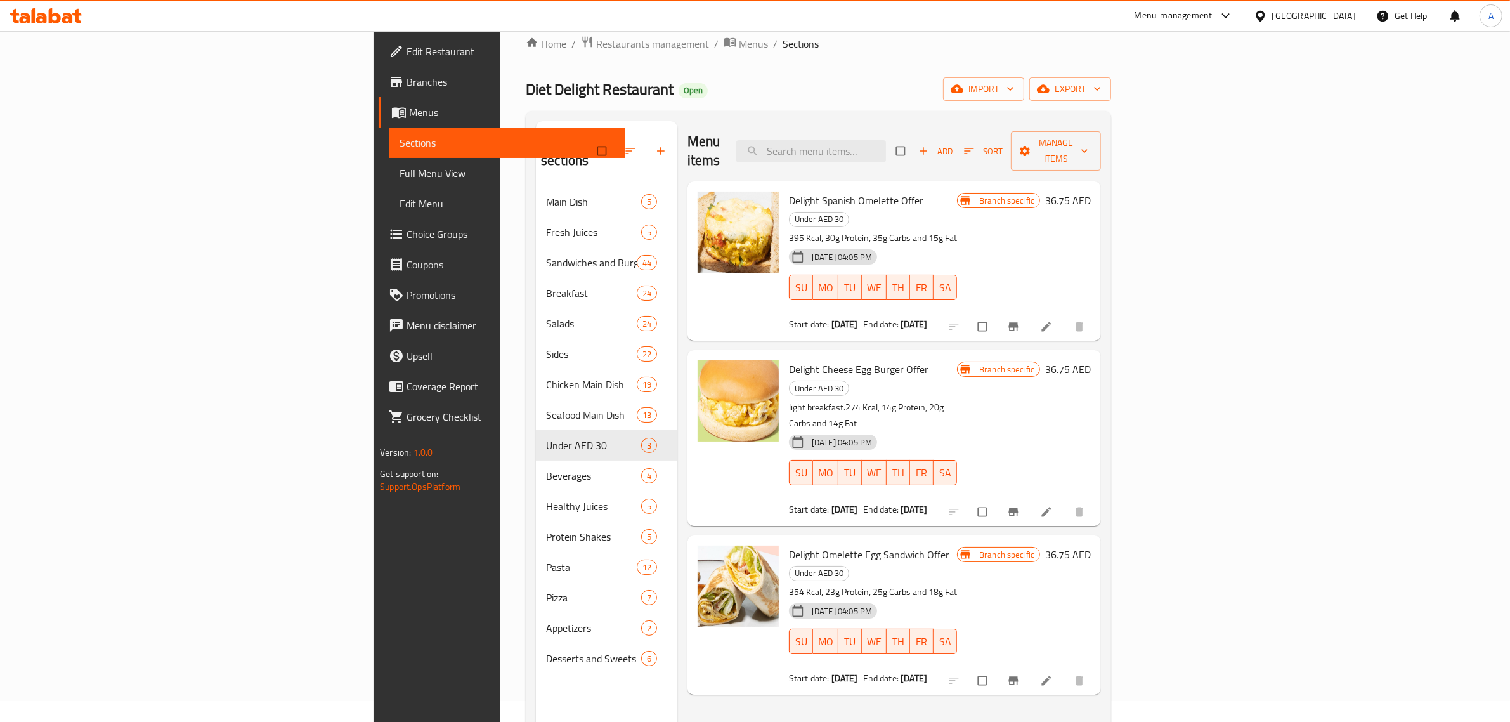
scroll to position [20, 0]
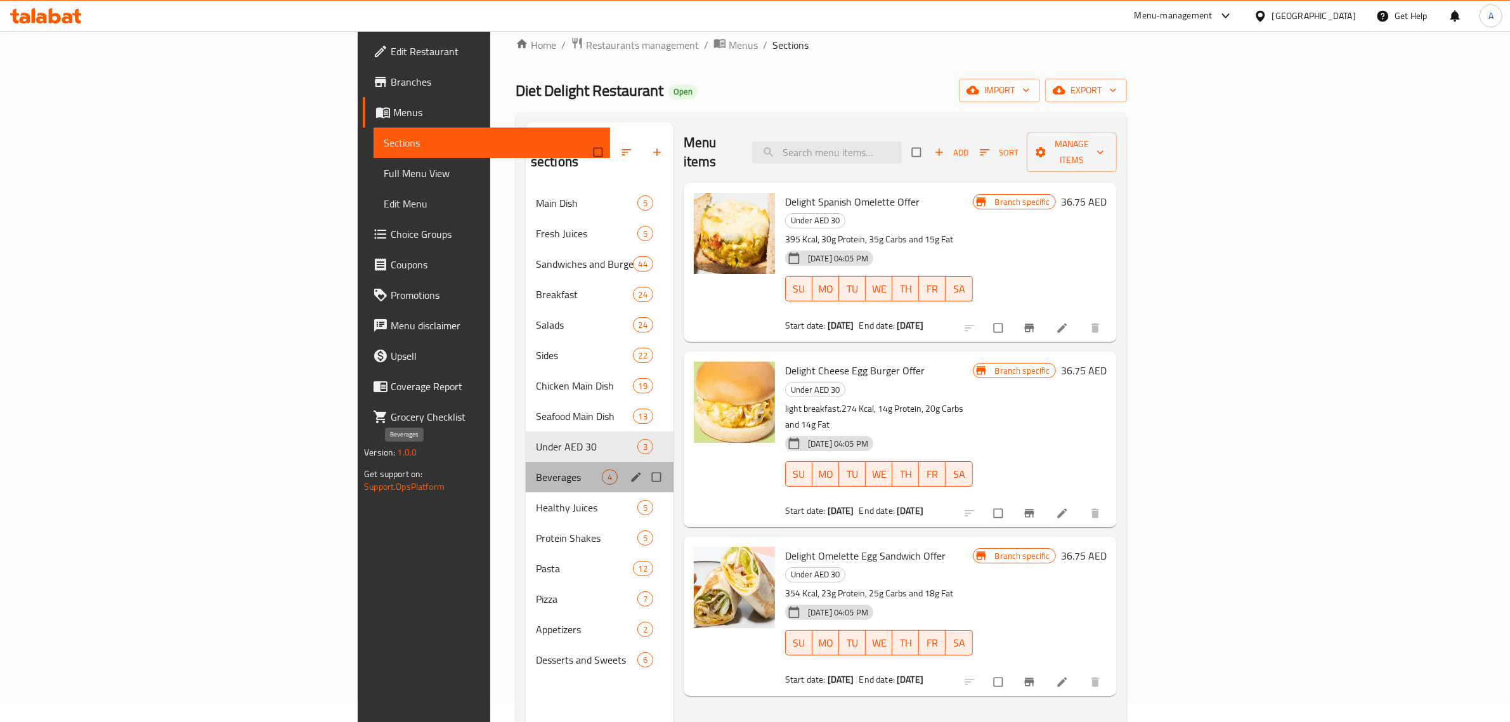
click at [536, 469] on span "Beverages" at bounding box center [569, 476] width 66 height 15
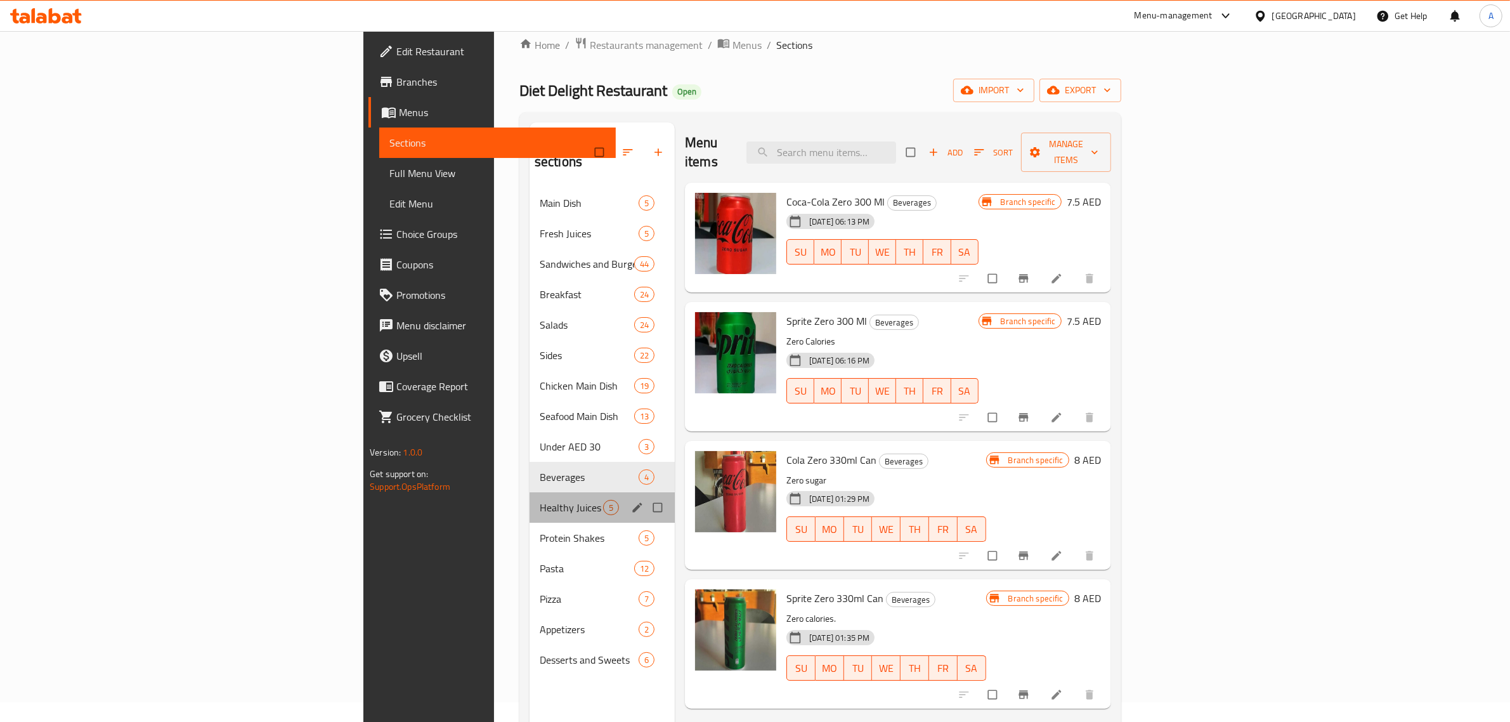
click at [530, 492] on div "Healthy Juices 5" at bounding box center [602, 507] width 145 height 30
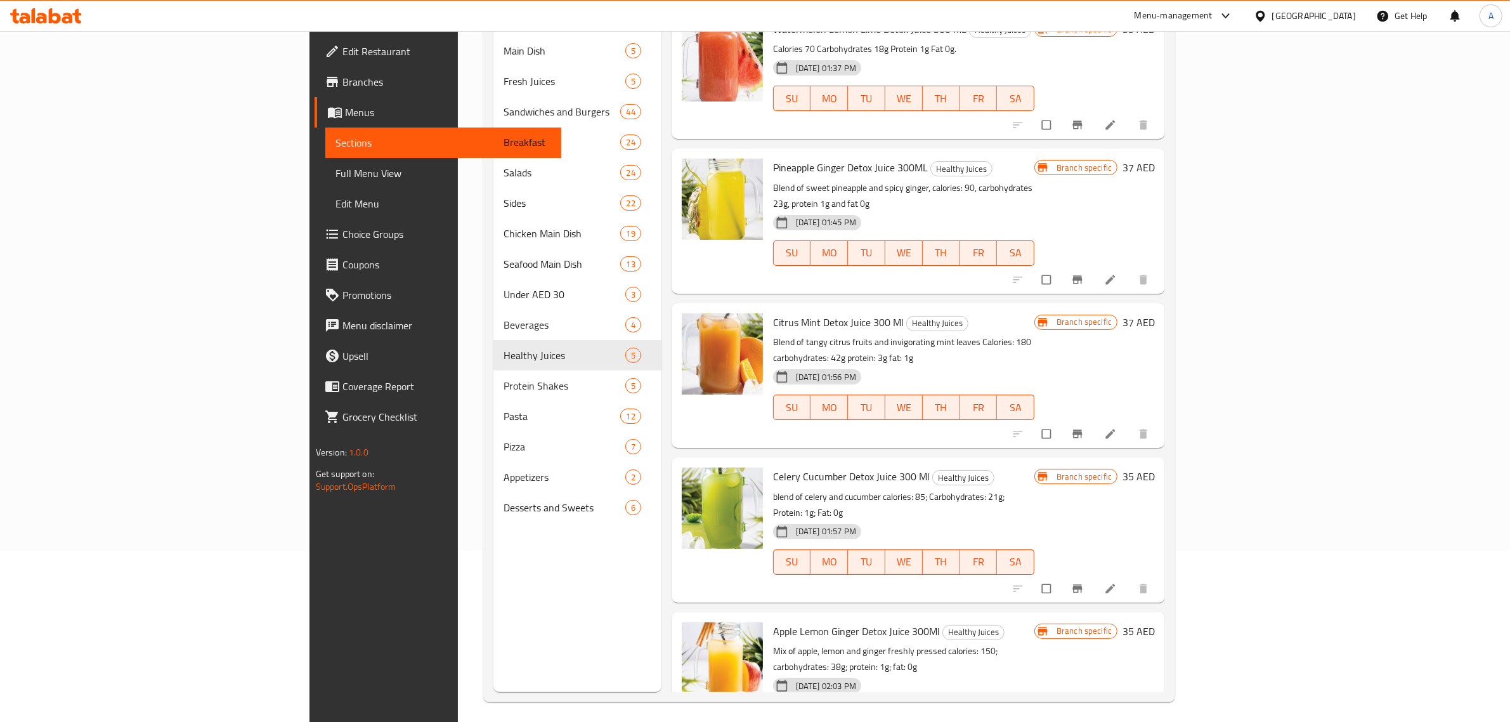
scroll to position [178, 0]
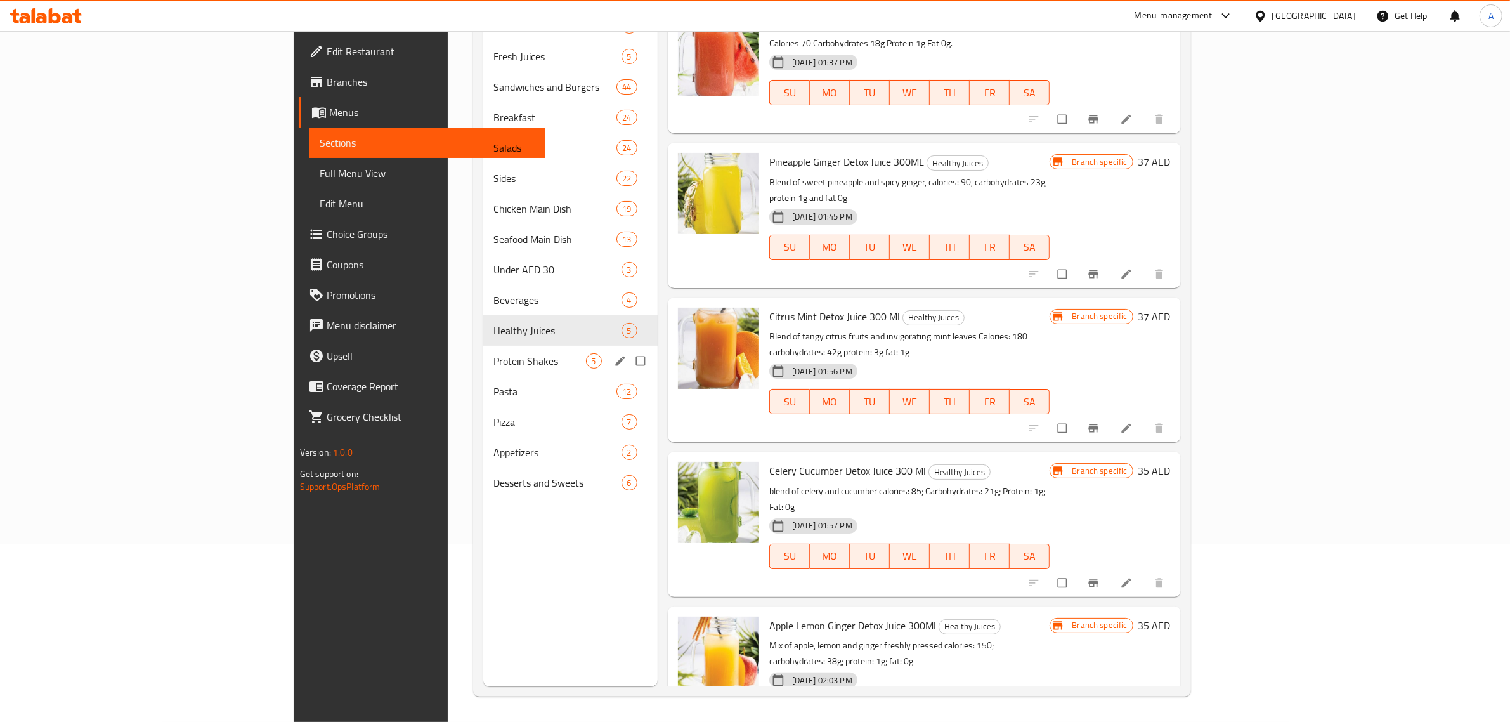
click at [484, 371] on div "Protein Shakes 5" at bounding box center [570, 361] width 174 height 30
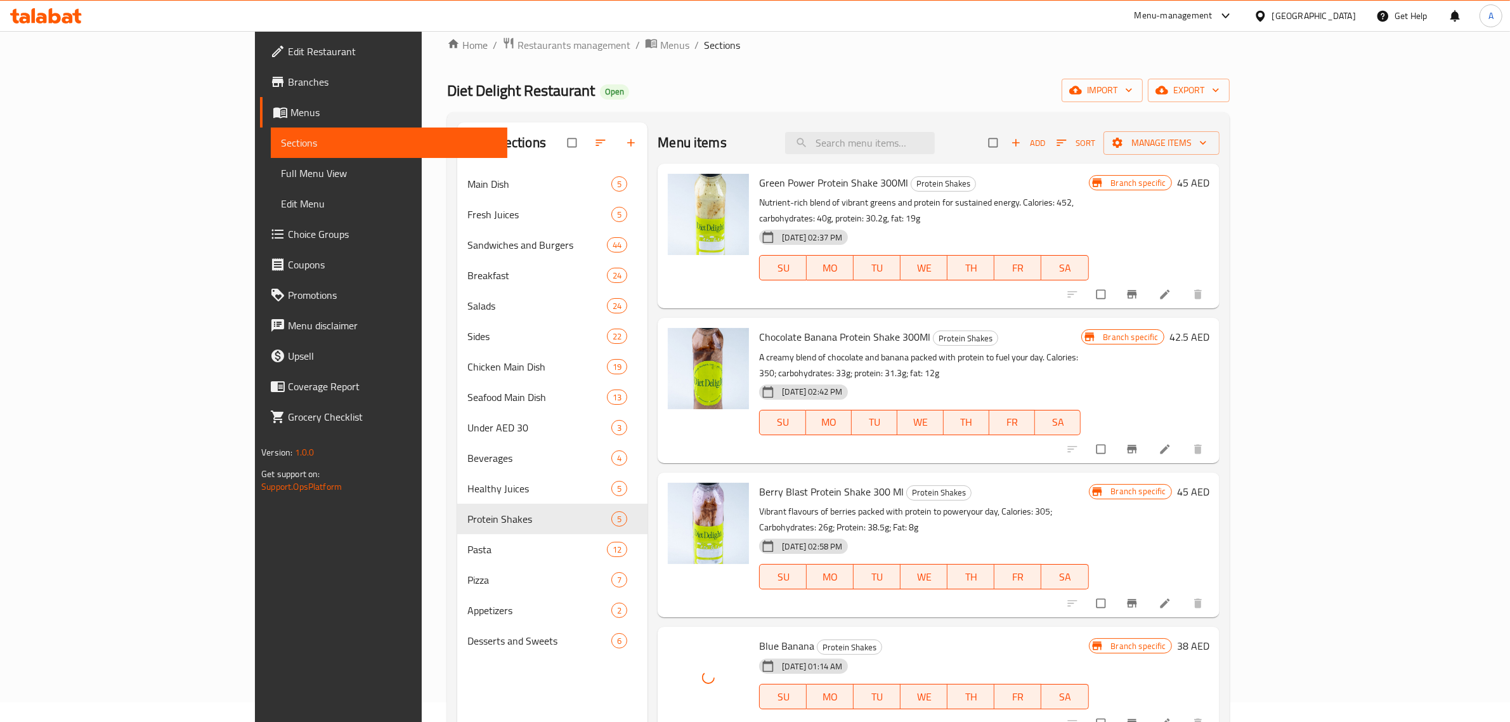
scroll to position [178, 0]
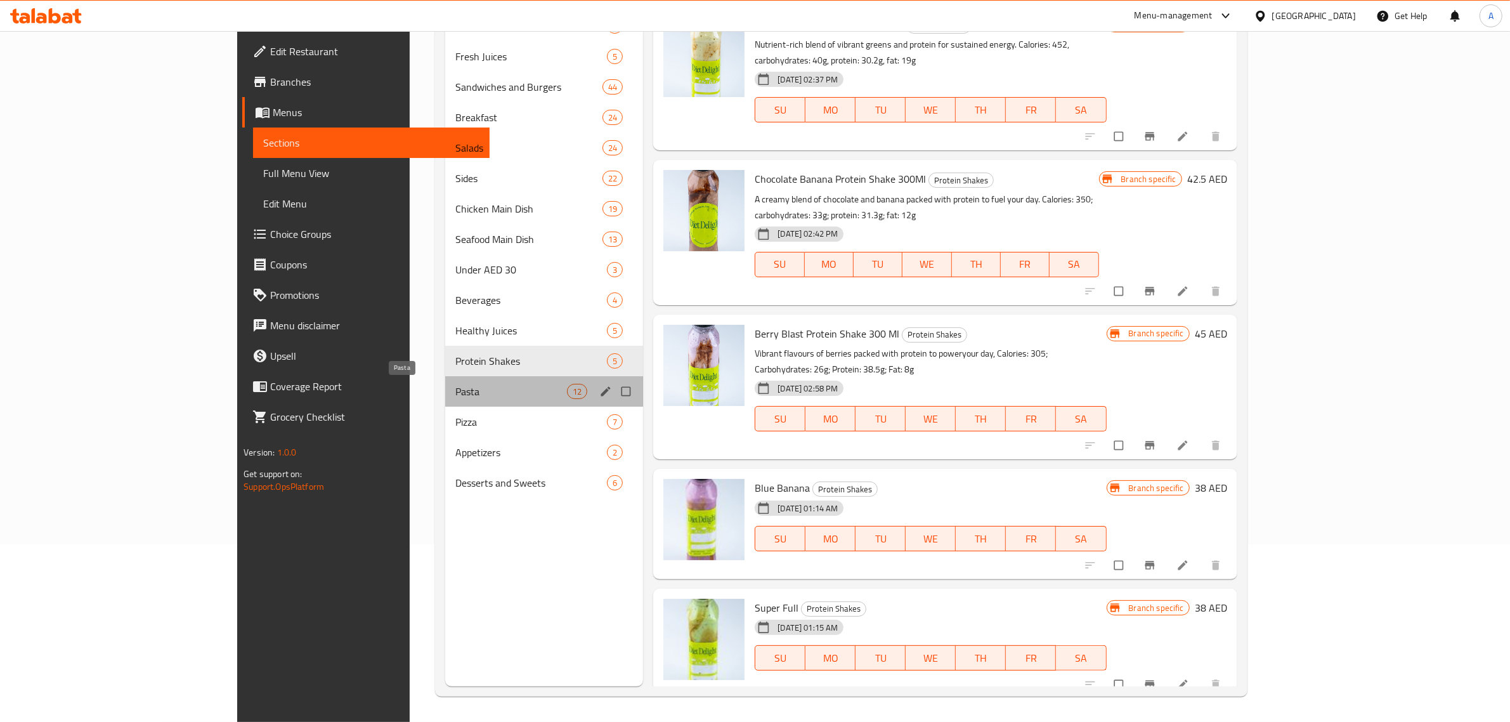
click at [455, 390] on span "Pasta" at bounding box center [511, 391] width 112 height 15
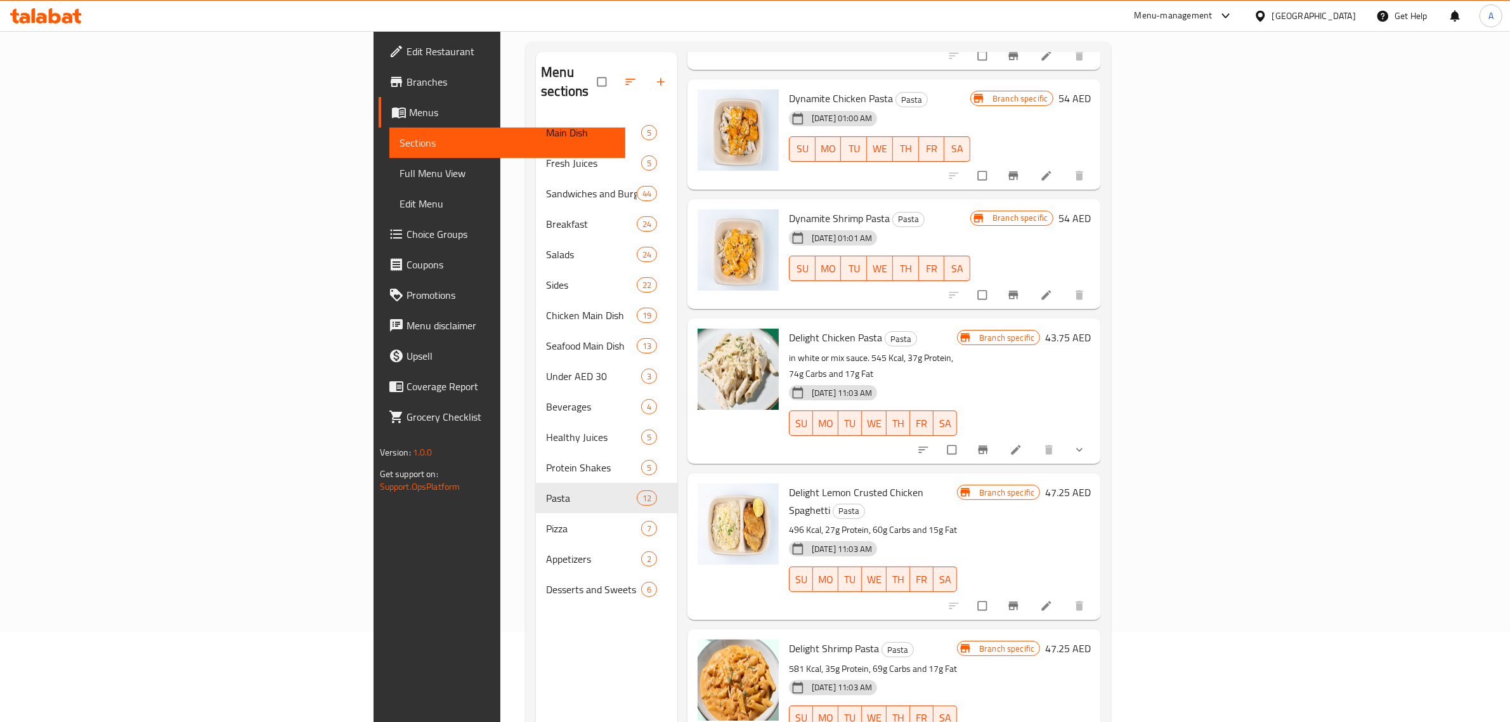
scroll to position [178, 0]
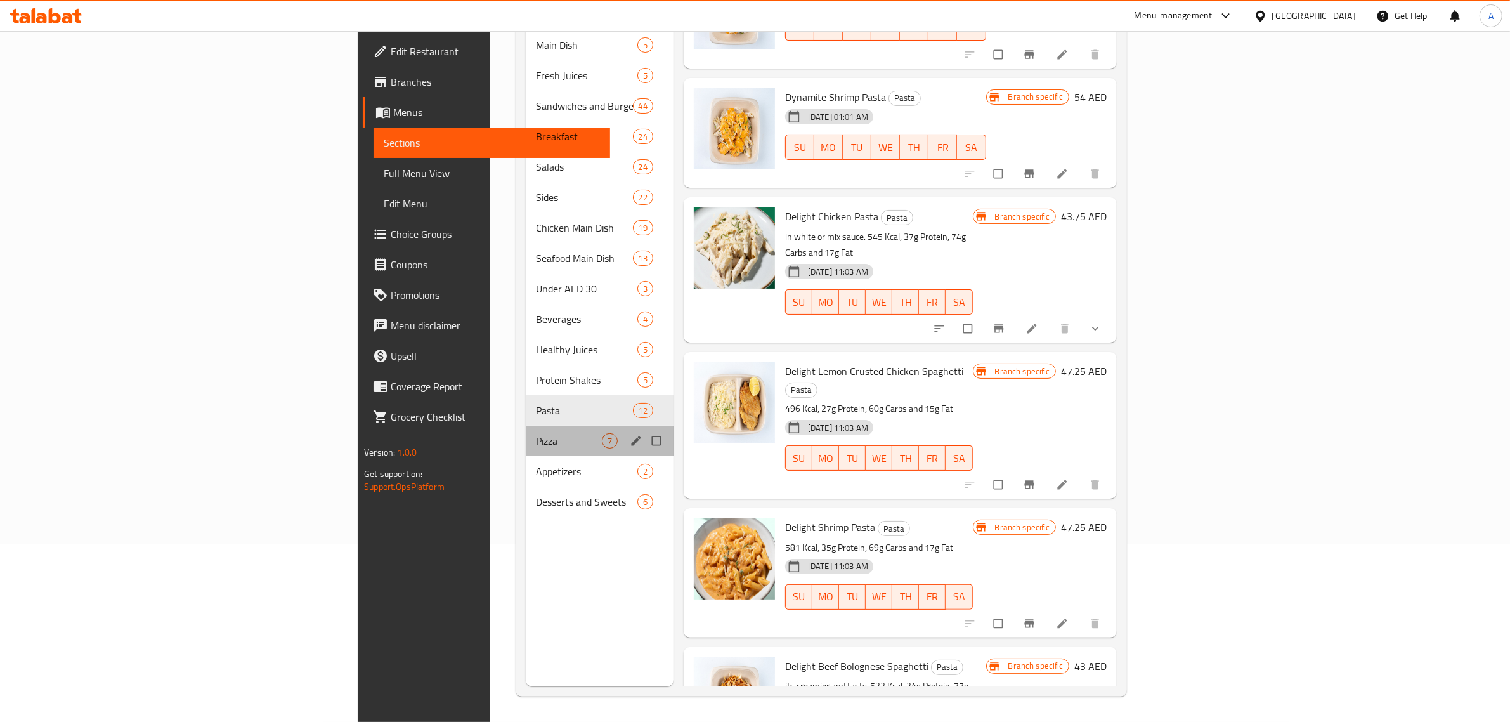
click at [526, 426] on div "Pizza 7" at bounding box center [600, 441] width 148 height 30
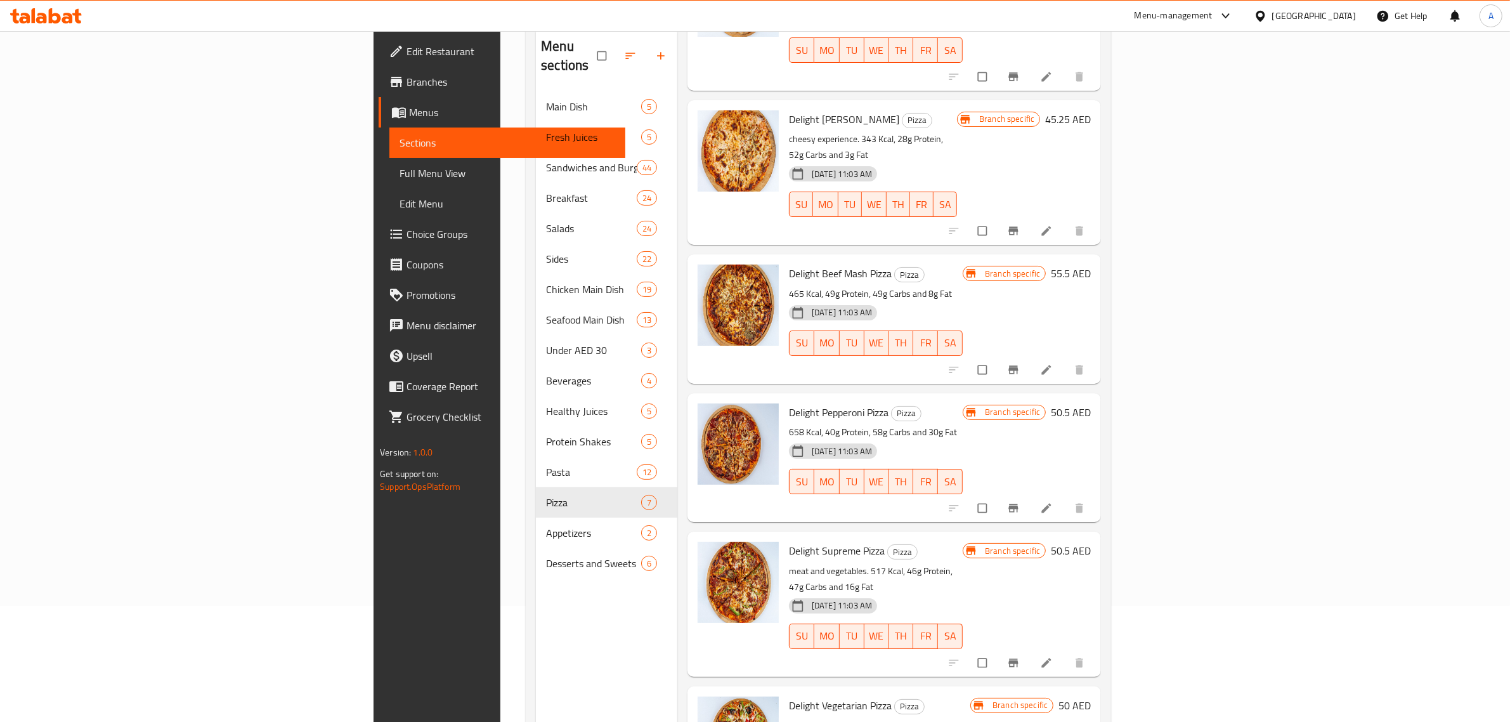
scroll to position [178, 0]
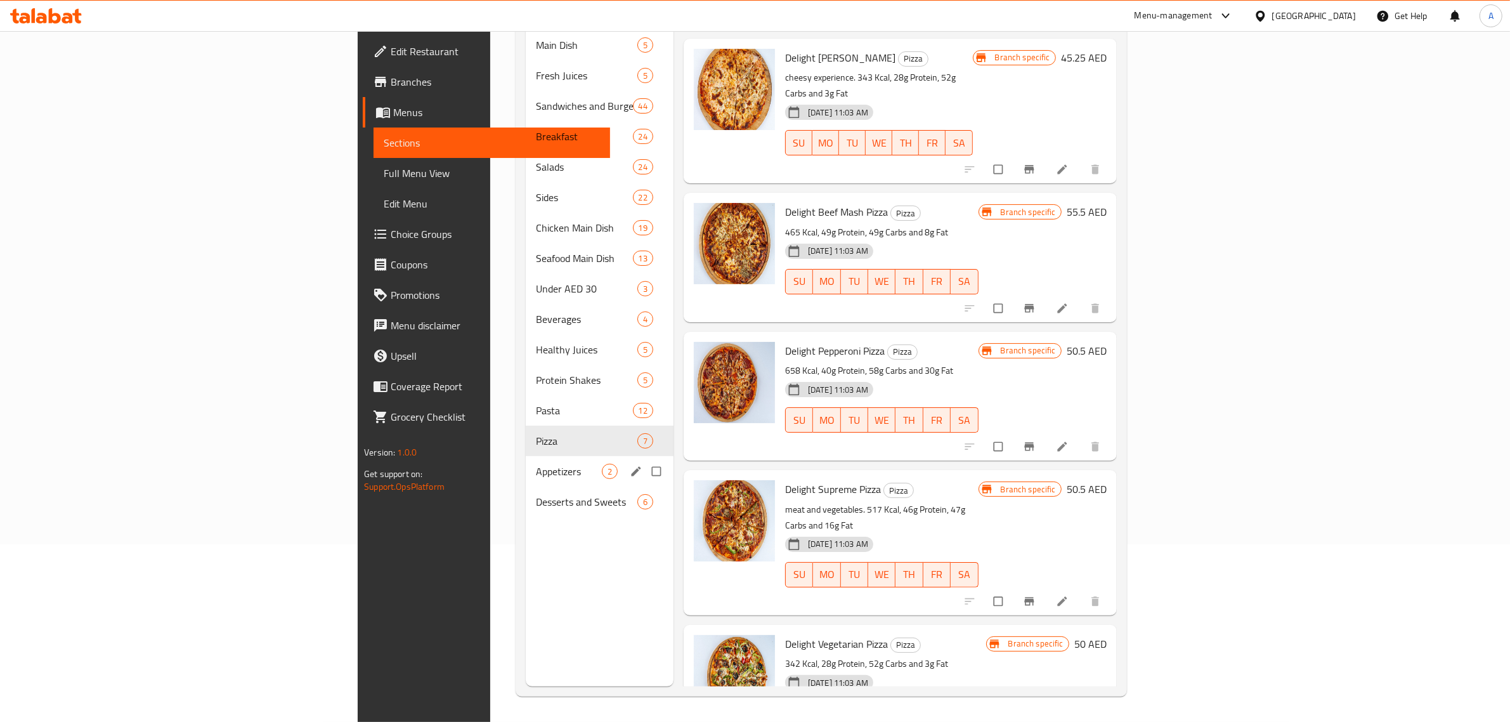
click at [526, 461] on div "Appetizers 2" at bounding box center [600, 471] width 148 height 30
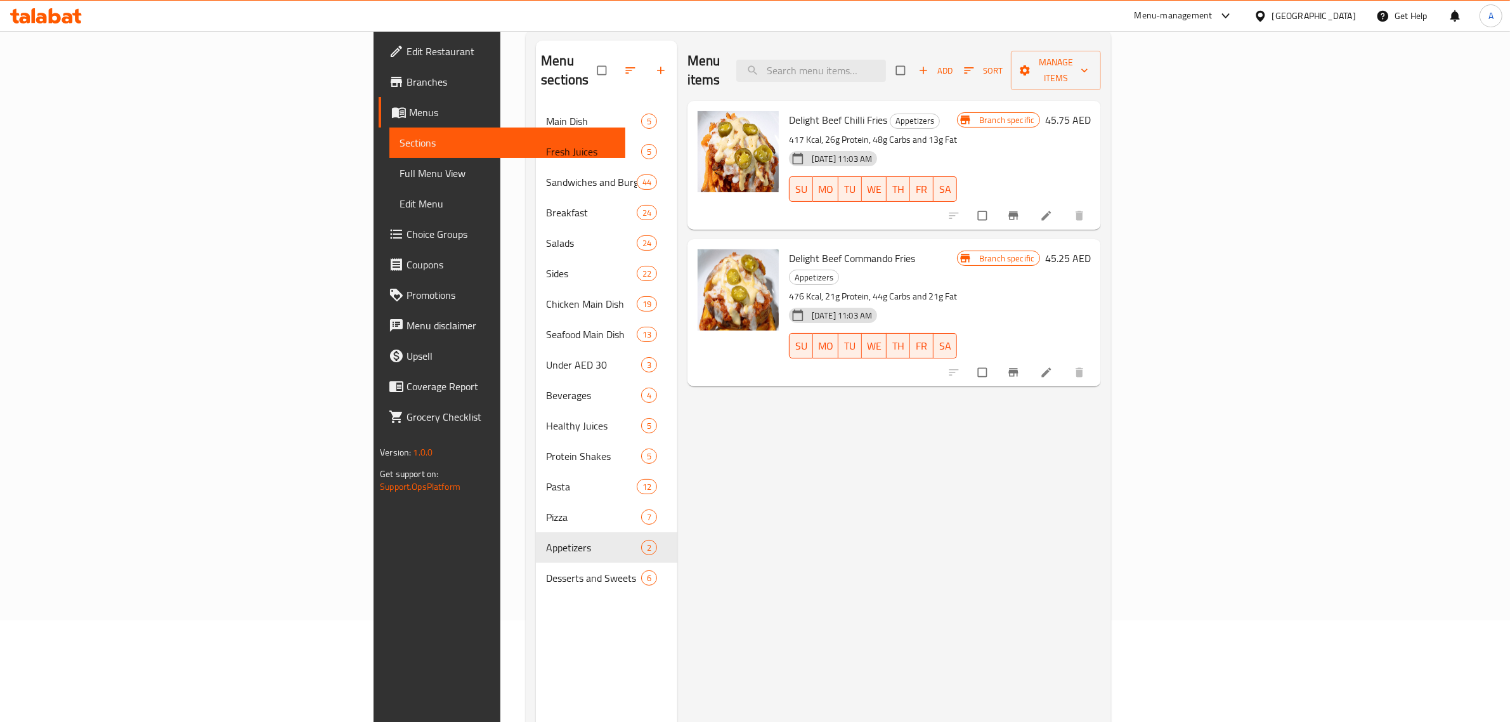
scroll to position [20, 0]
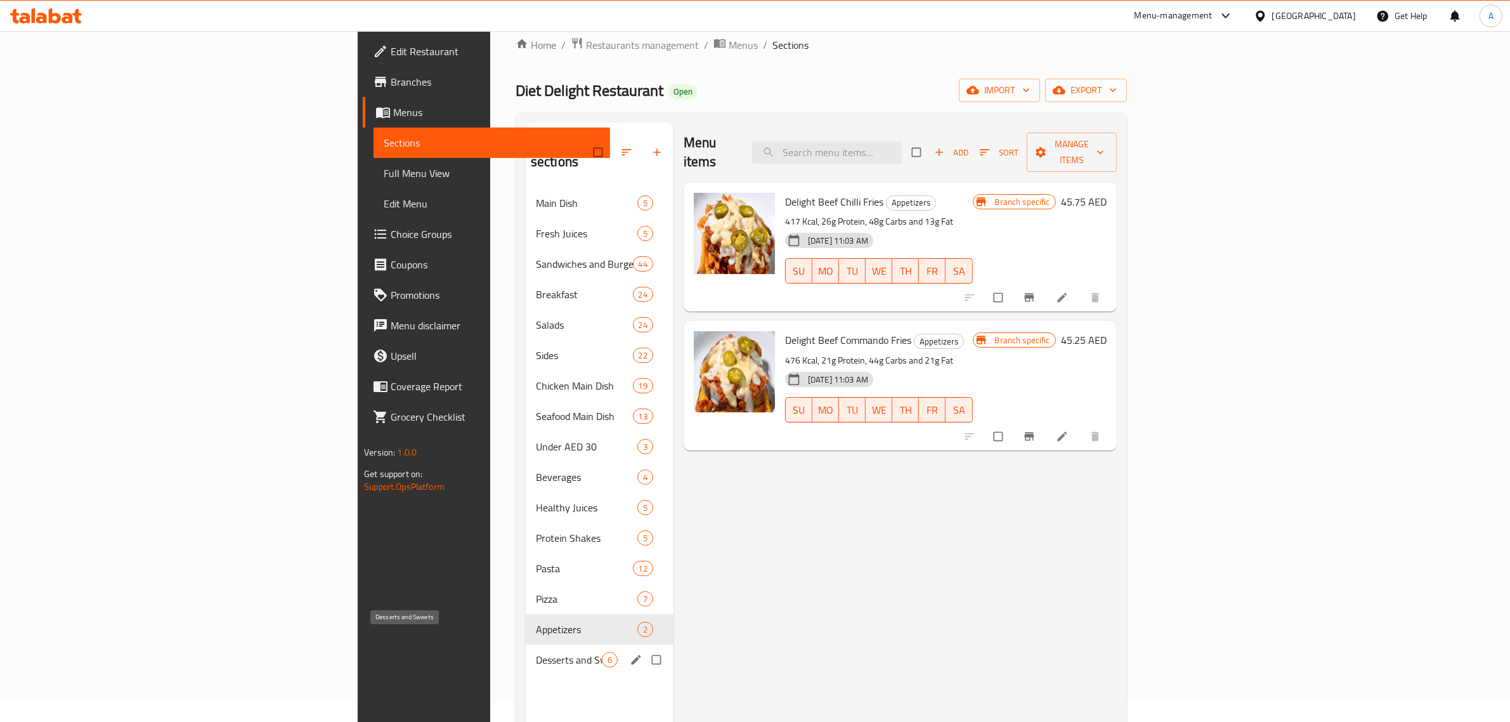
click at [536, 652] on span "Desserts and Sweets" at bounding box center [569, 659] width 66 height 15
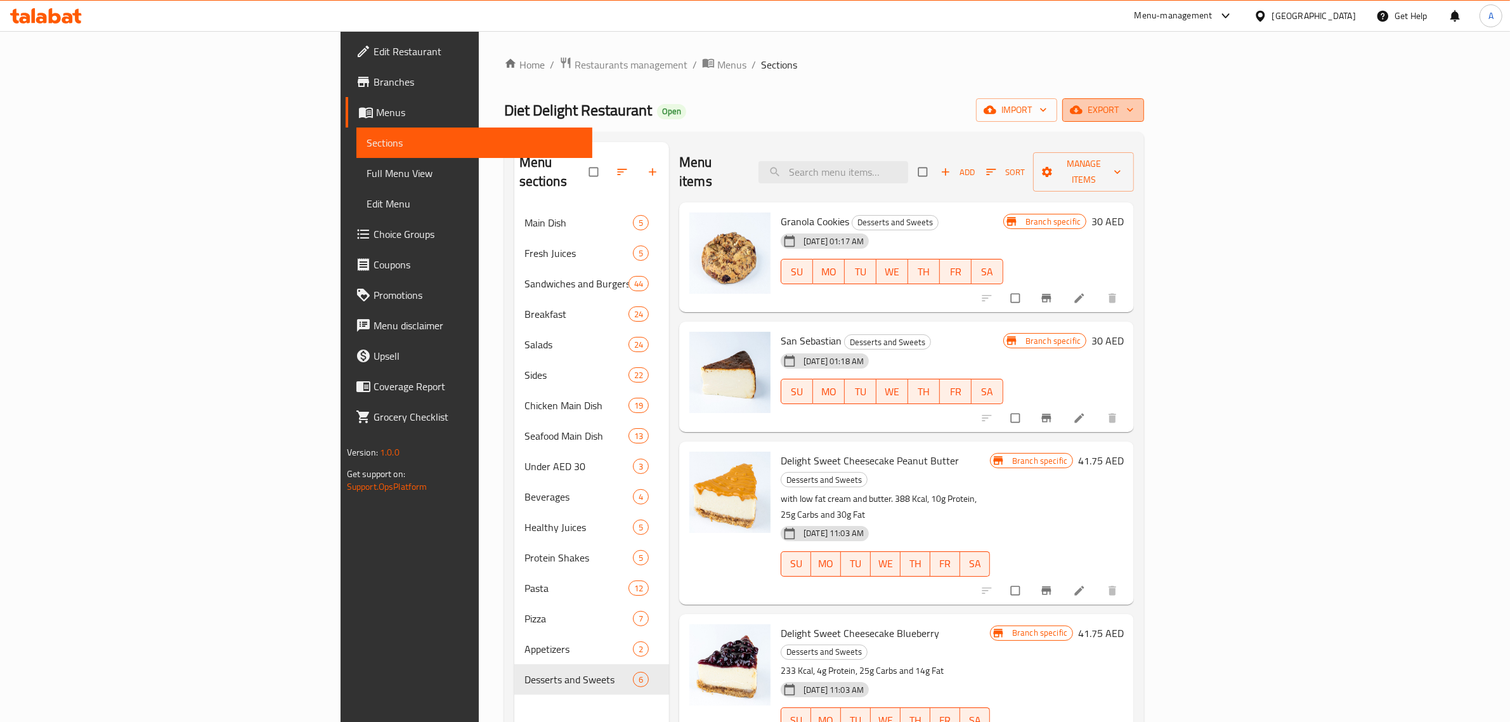
click at [1144, 99] on button "export" at bounding box center [1104, 109] width 82 height 23
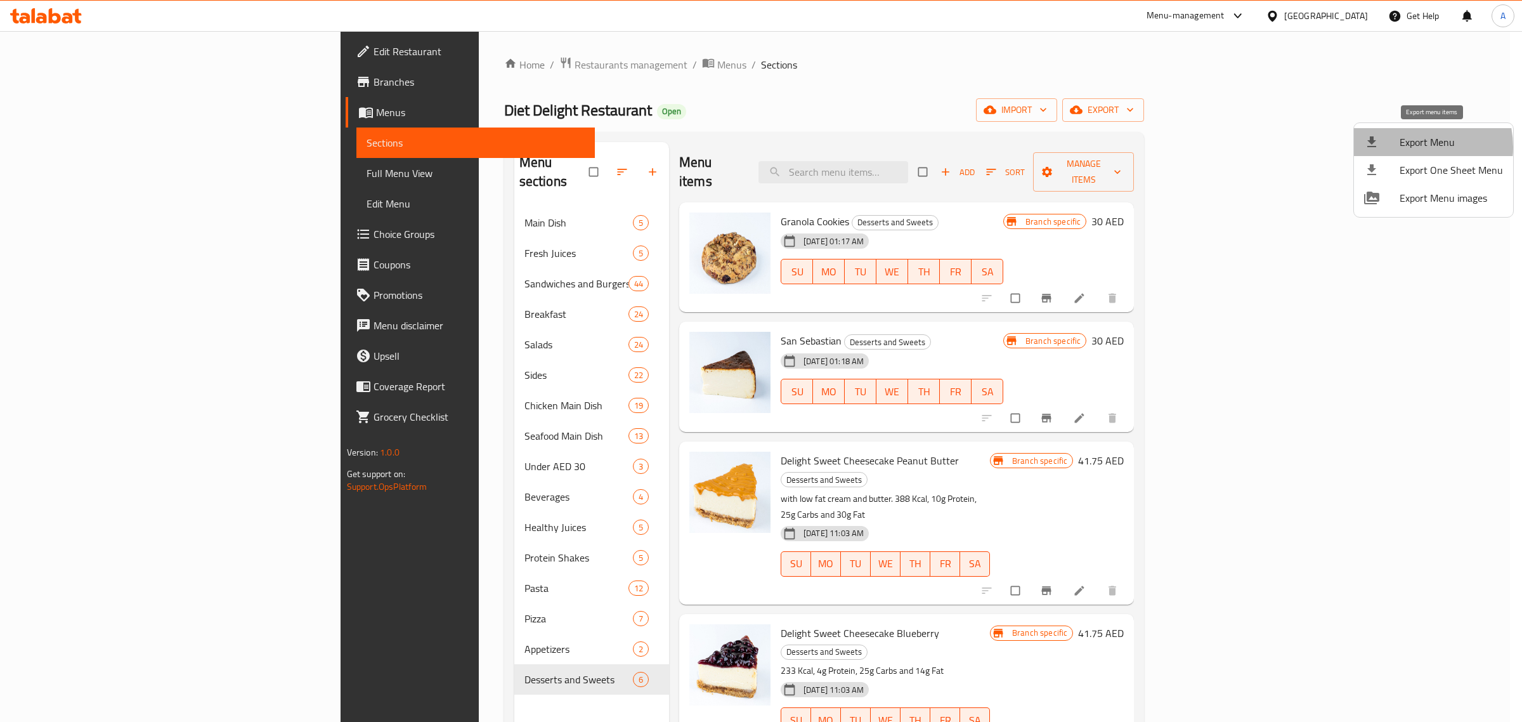
click at [1409, 147] on span "Export Menu" at bounding box center [1451, 141] width 103 height 15
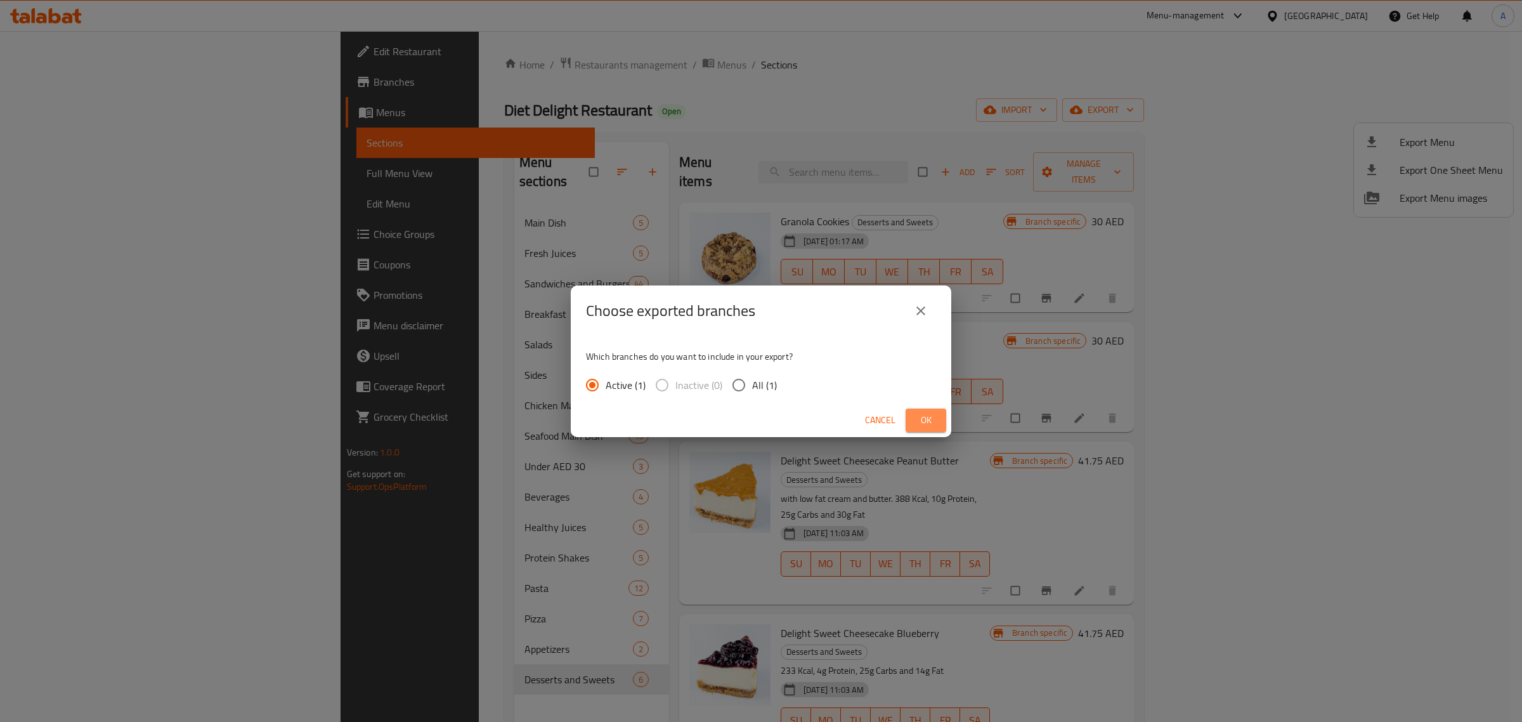
click at [922, 414] on span "Ok" at bounding box center [926, 420] width 20 height 16
